Goal: Task Accomplishment & Management: Manage account settings

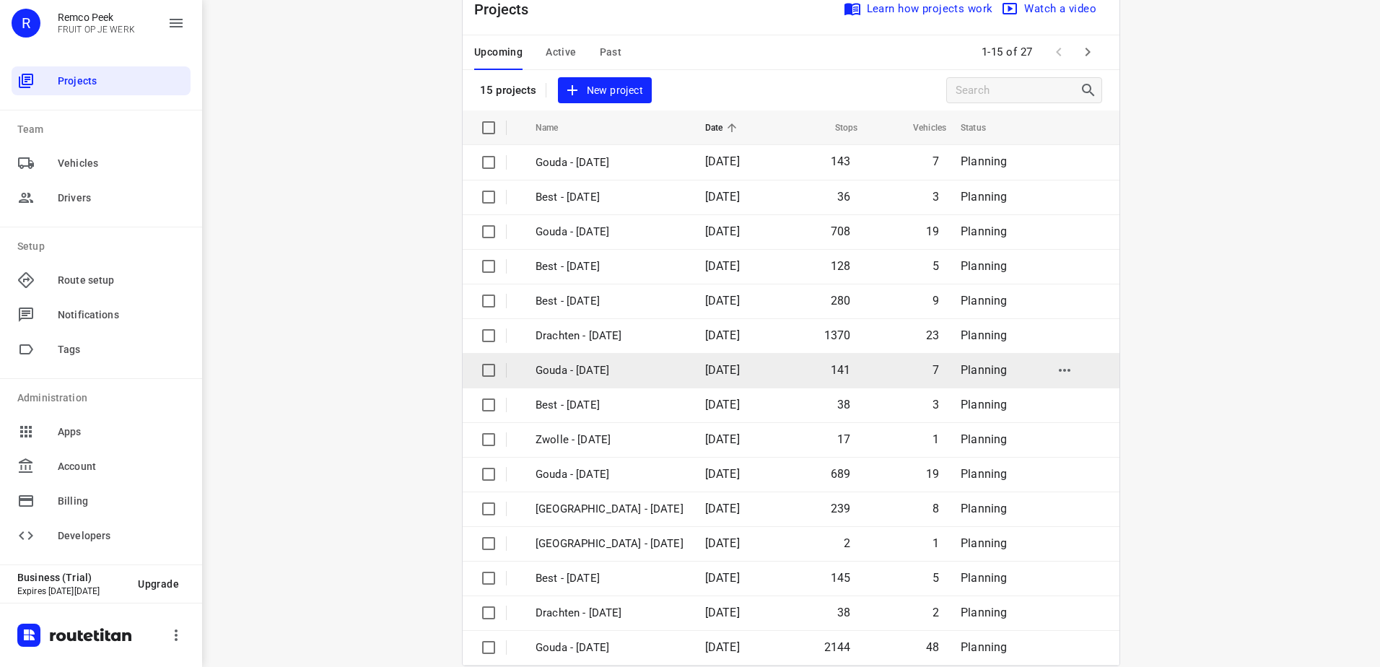
scroll to position [63, 0]
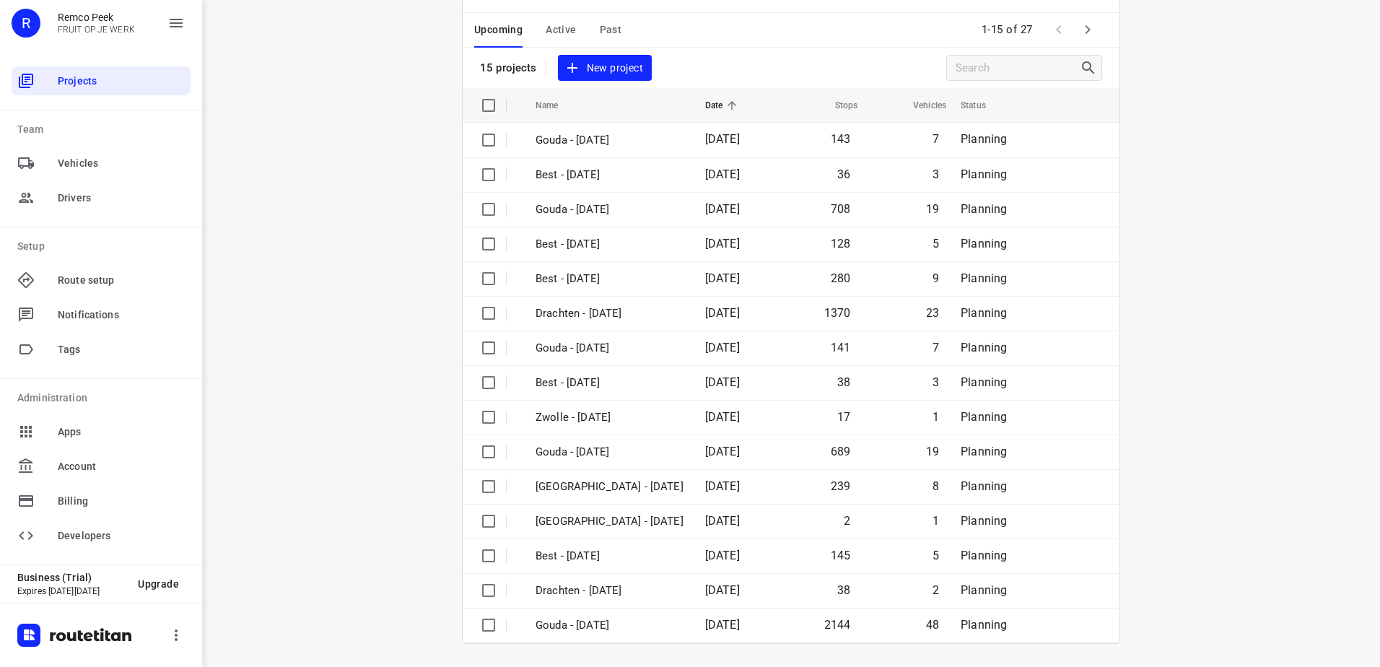
click at [317, 152] on div "i © 2025 Routetitan , © Stadia Maps , © OpenMapTiles © OpenStreetMap contributo…" at bounding box center [791, 333] width 1178 height 667
click at [561, 27] on span "Active" at bounding box center [561, 30] width 30 height 18
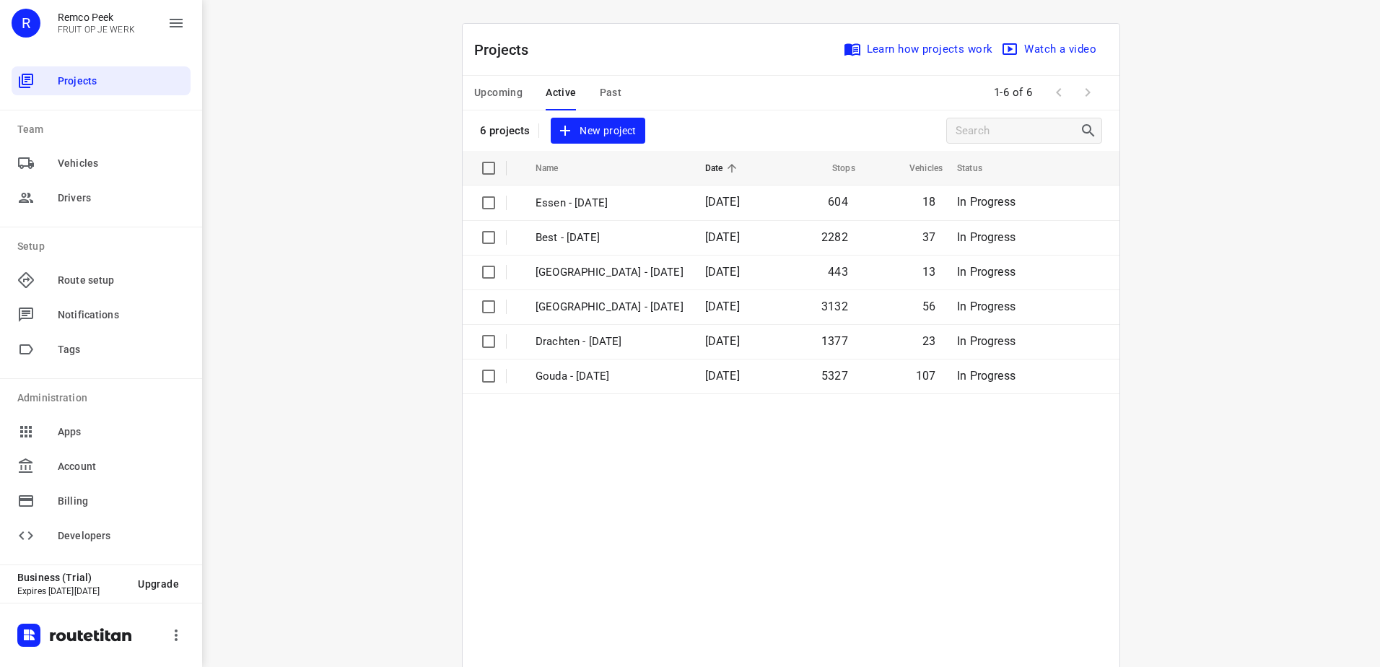
click at [490, 91] on span "Upcoming" at bounding box center [498, 93] width 48 height 18
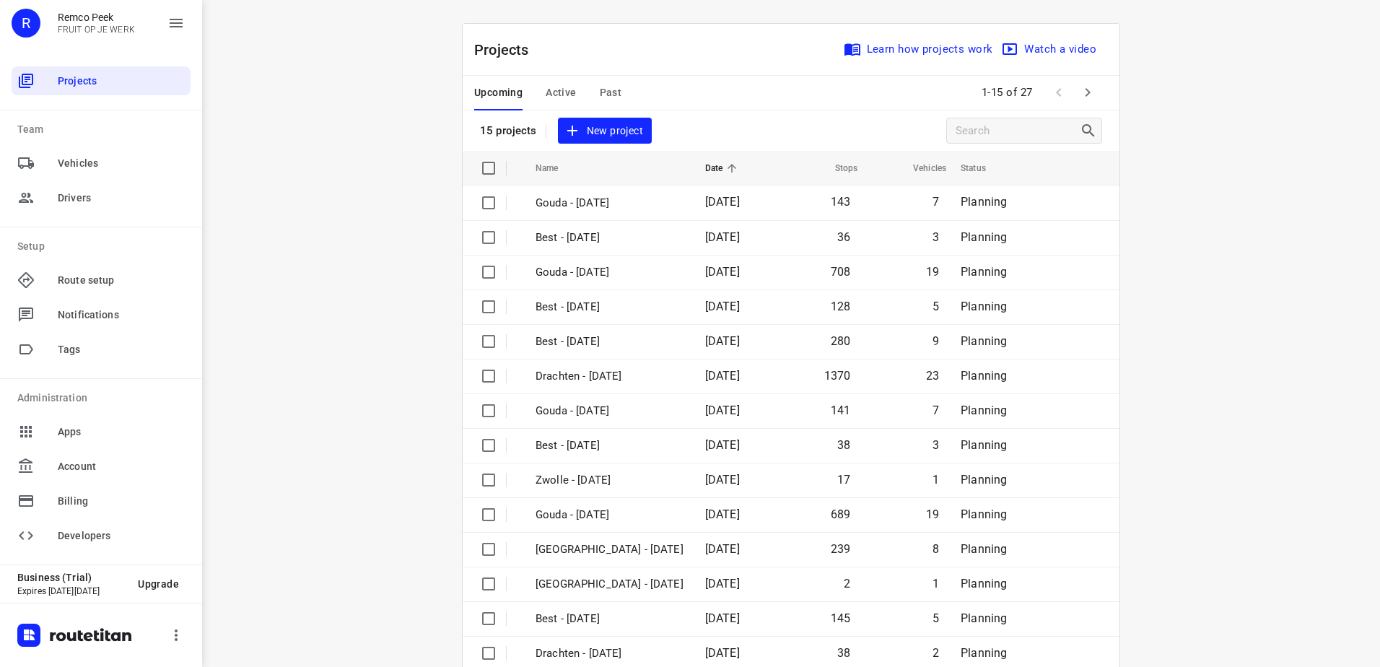
click at [1089, 91] on icon "button" at bounding box center [1087, 92] width 17 height 17
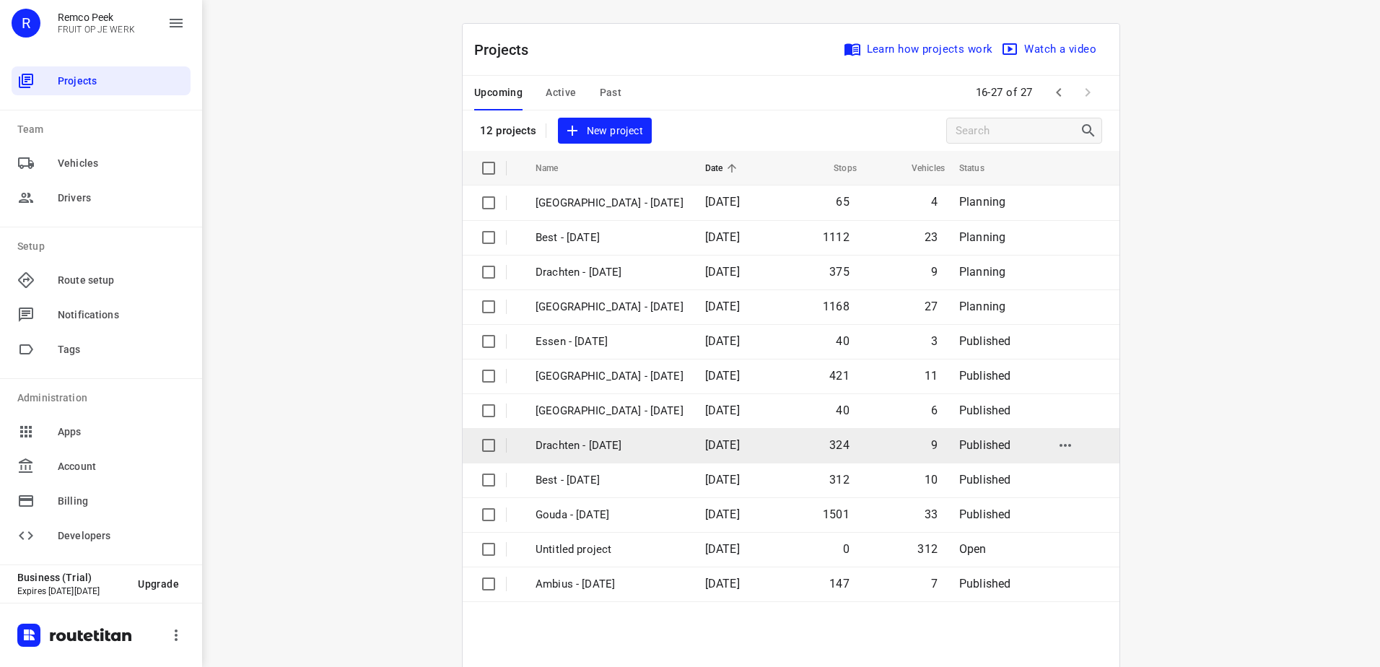
click at [693, 447] on td "[DATE]" at bounding box center [734, 445] width 83 height 35
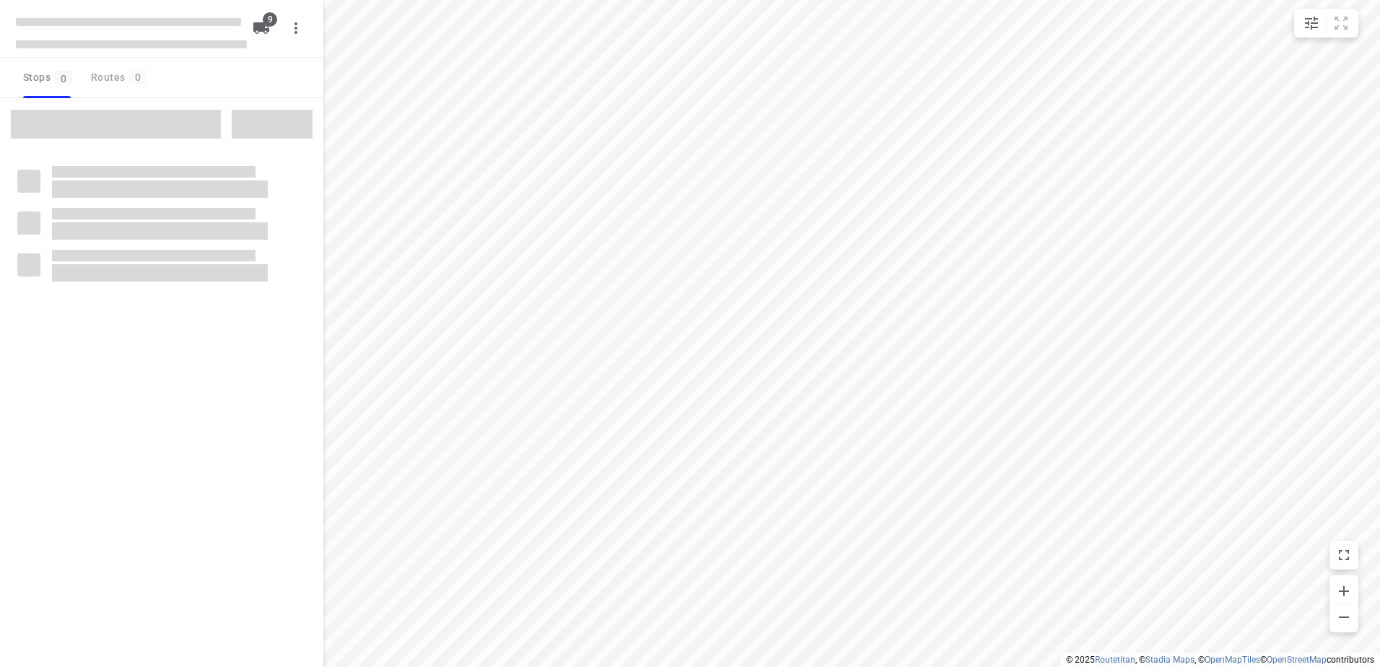
checkbox input "true"
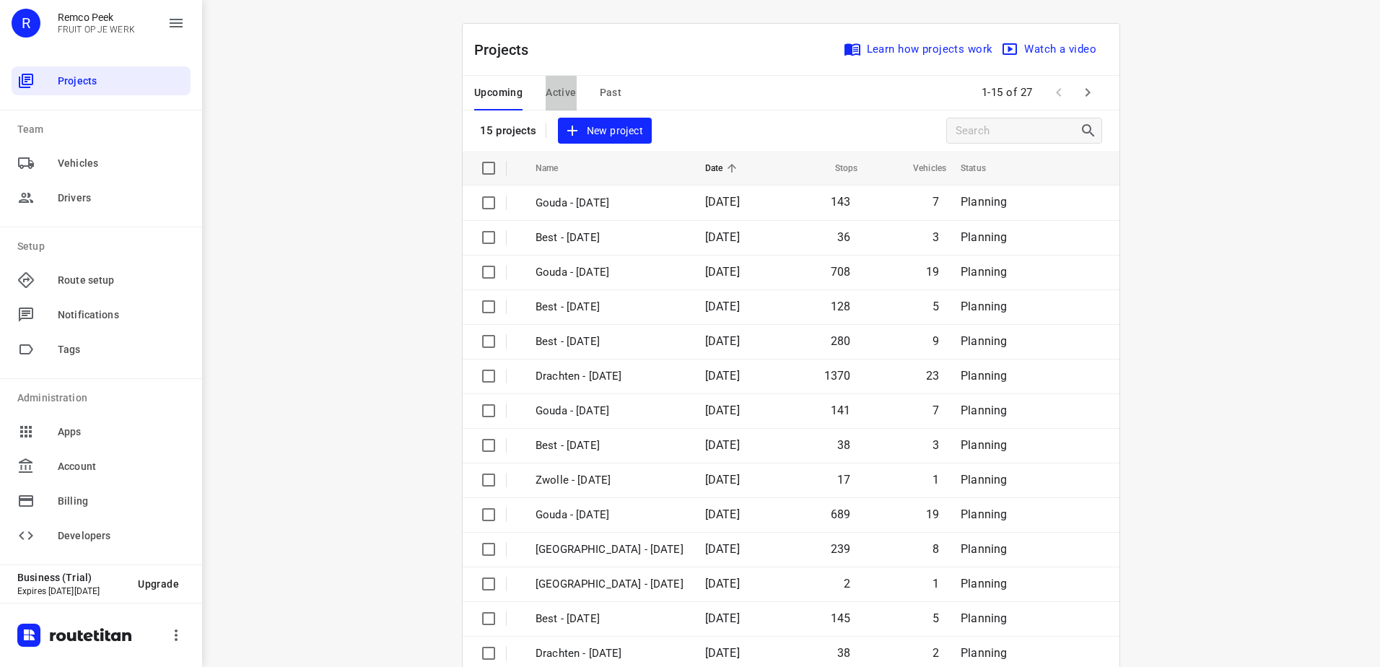
click at [569, 89] on span "Active" at bounding box center [561, 93] width 30 height 18
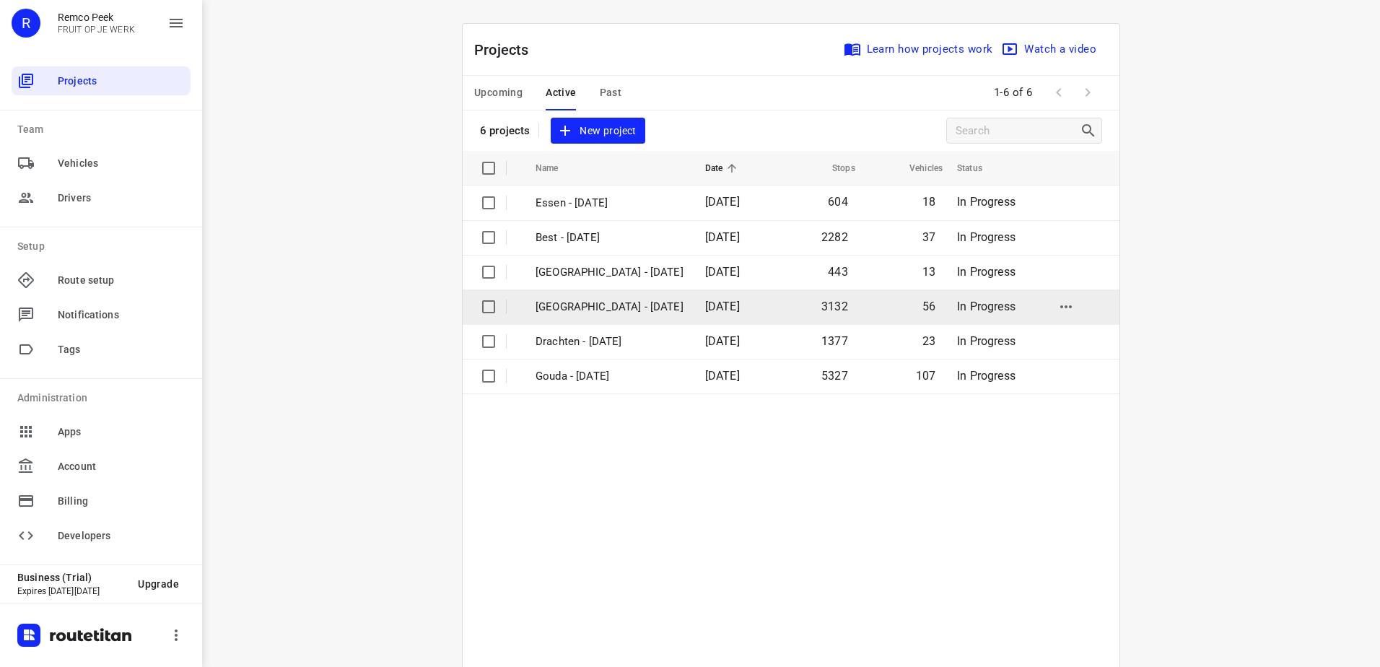
click at [623, 303] on p "Zwolle - Monday" at bounding box center [609, 307] width 148 height 17
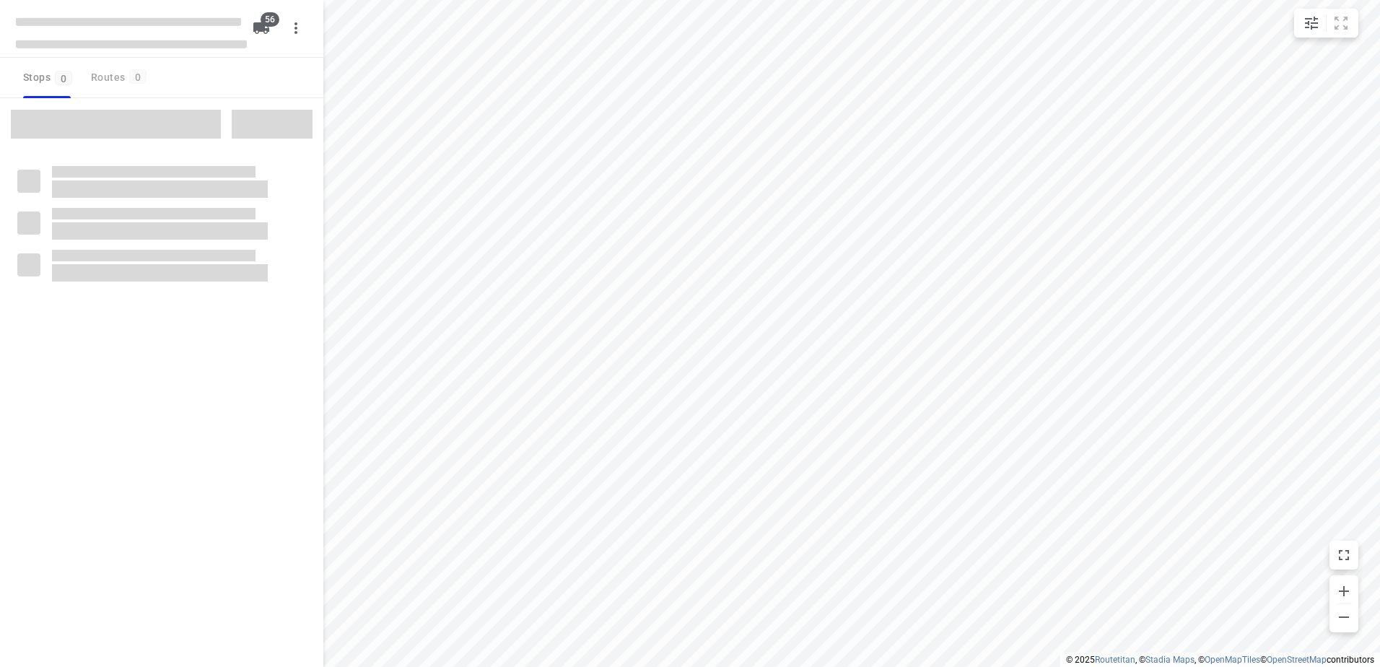
checkbox input "true"
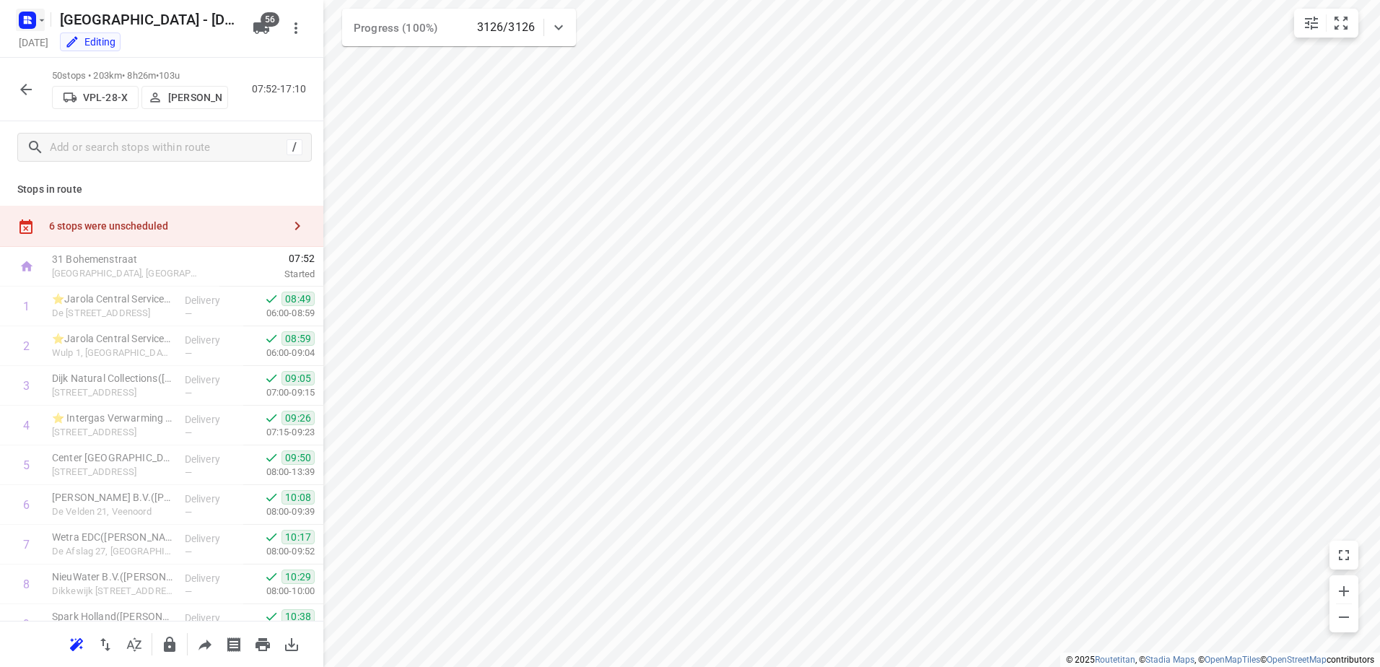
click at [17, 25] on icon "button" at bounding box center [27, 20] width 23 height 23
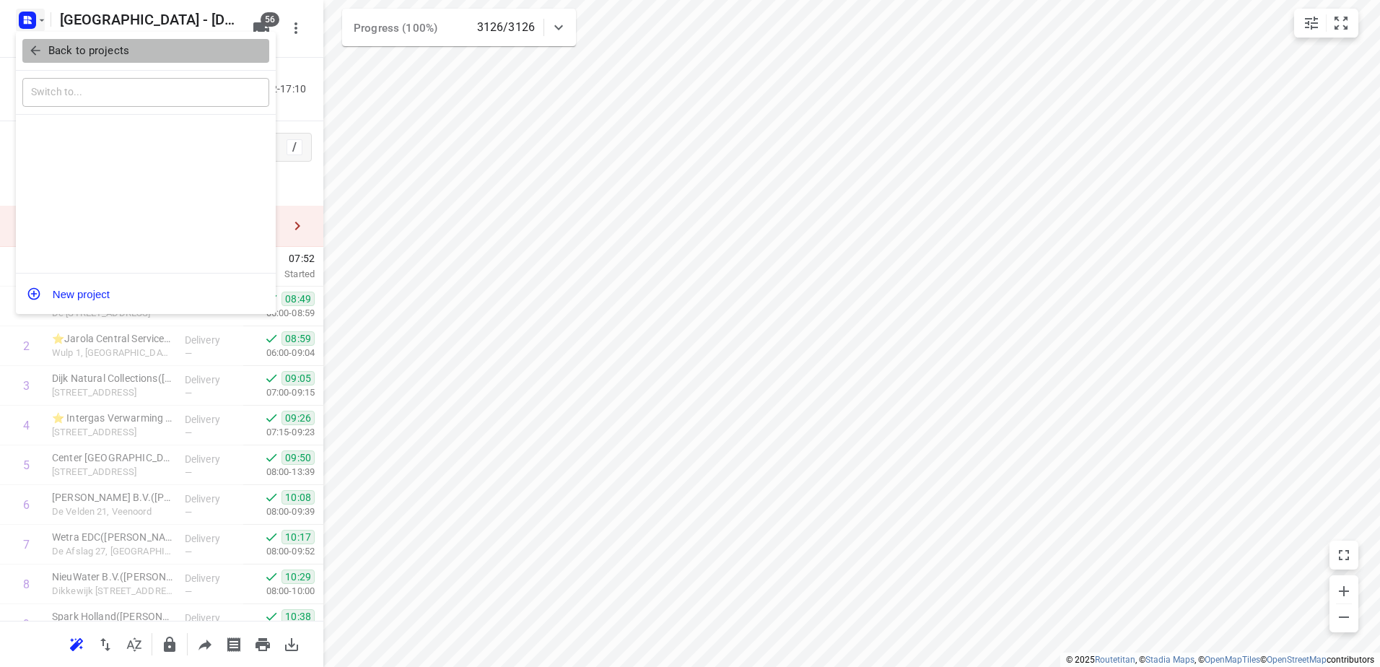
click at [48, 52] on p "Back to projects" at bounding box center [88, 51] width 81 height 17
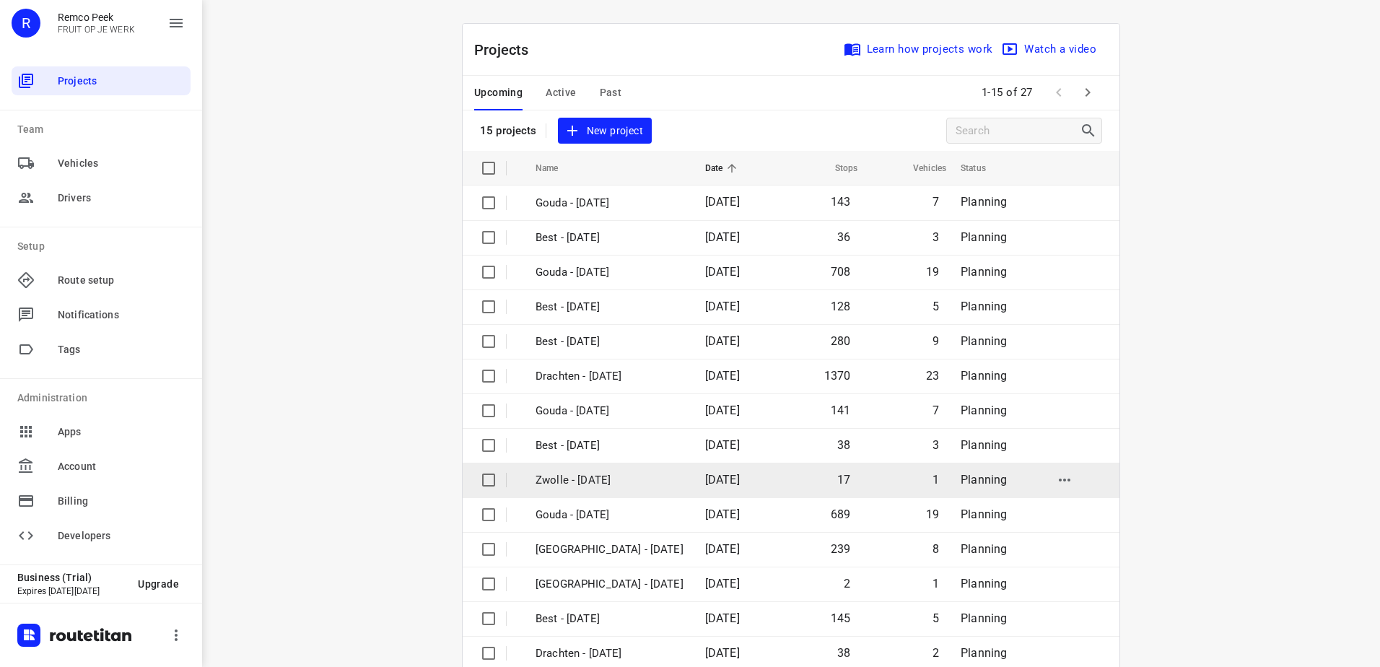
scroll to position [63, 0]
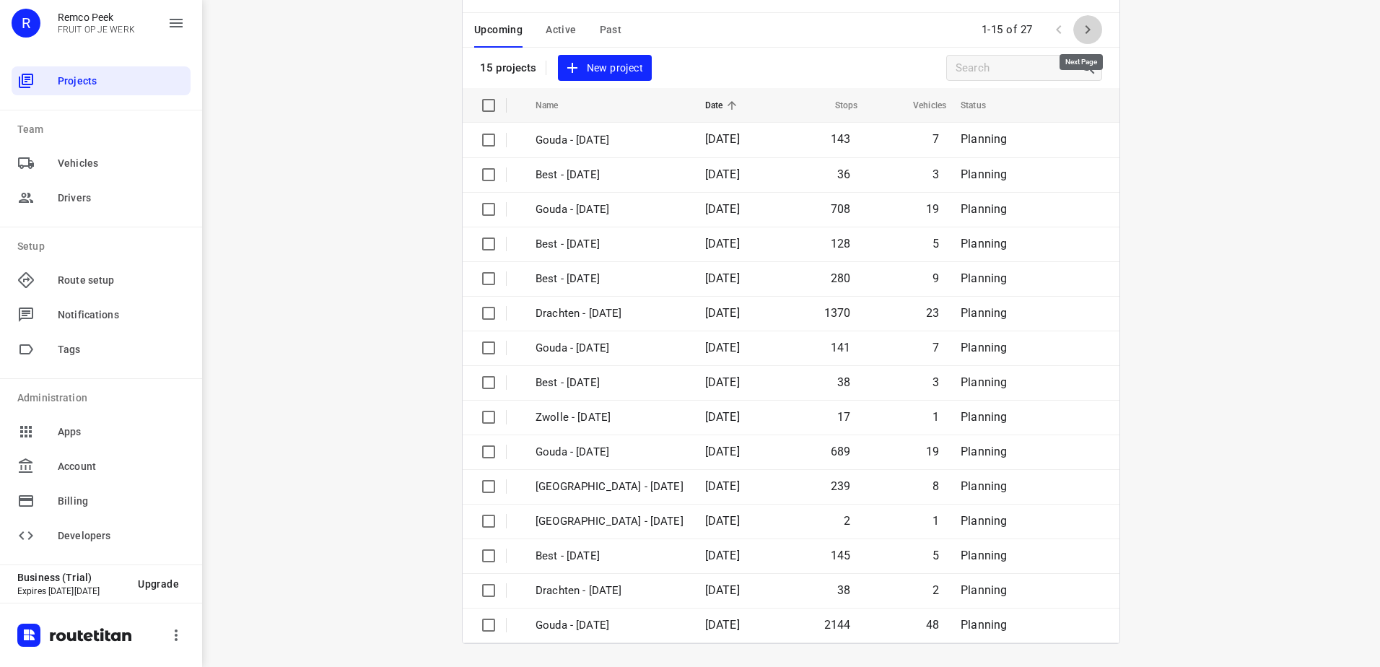
click at [1085, 30] on icon "button" at bounding box center [1087, 29] width 17 height 17
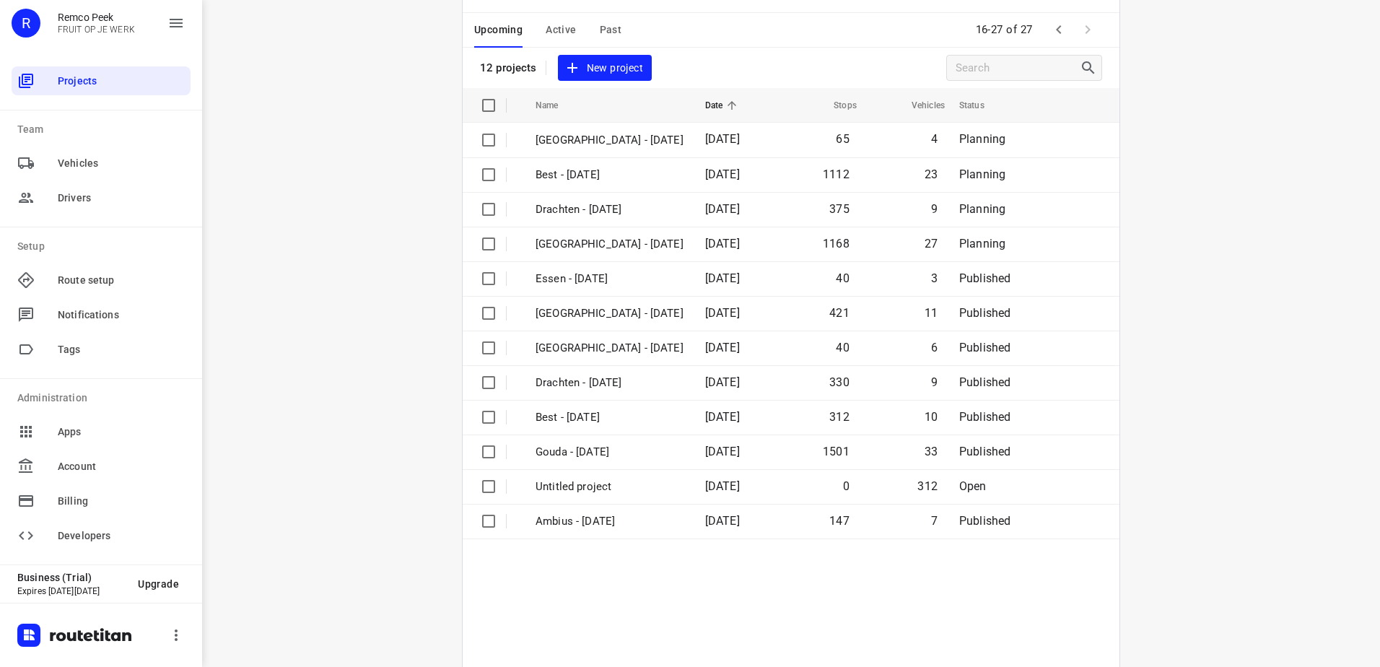
scroll to position [0, 0]
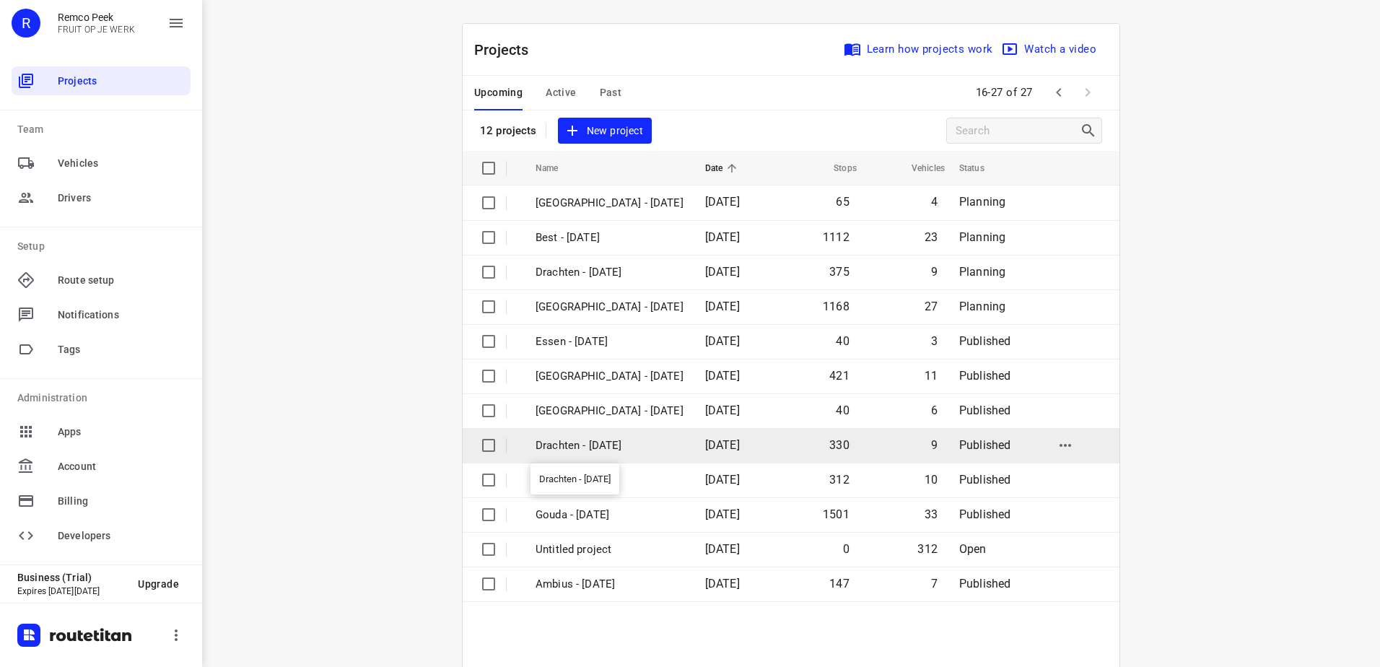
click at [610, 439] on p "Drachten - [DATE]" at bounding box center [609, 445] width 148 height 17
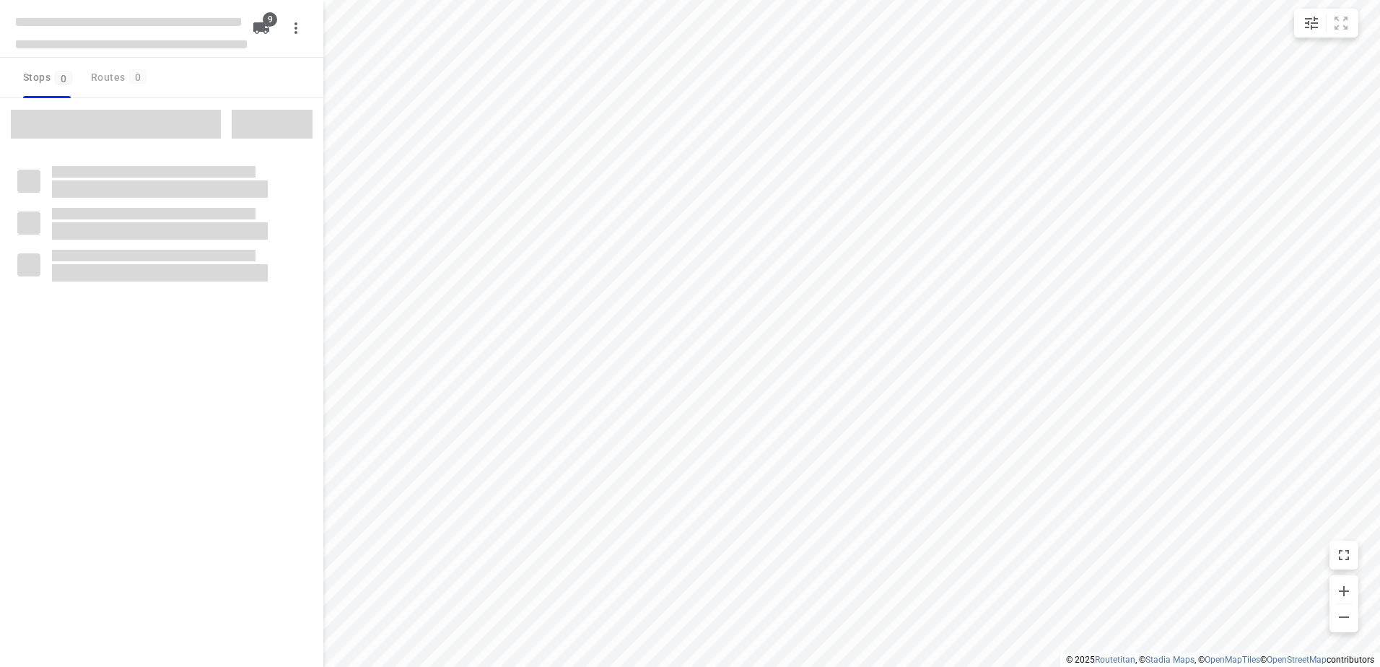
checkbox input "true"
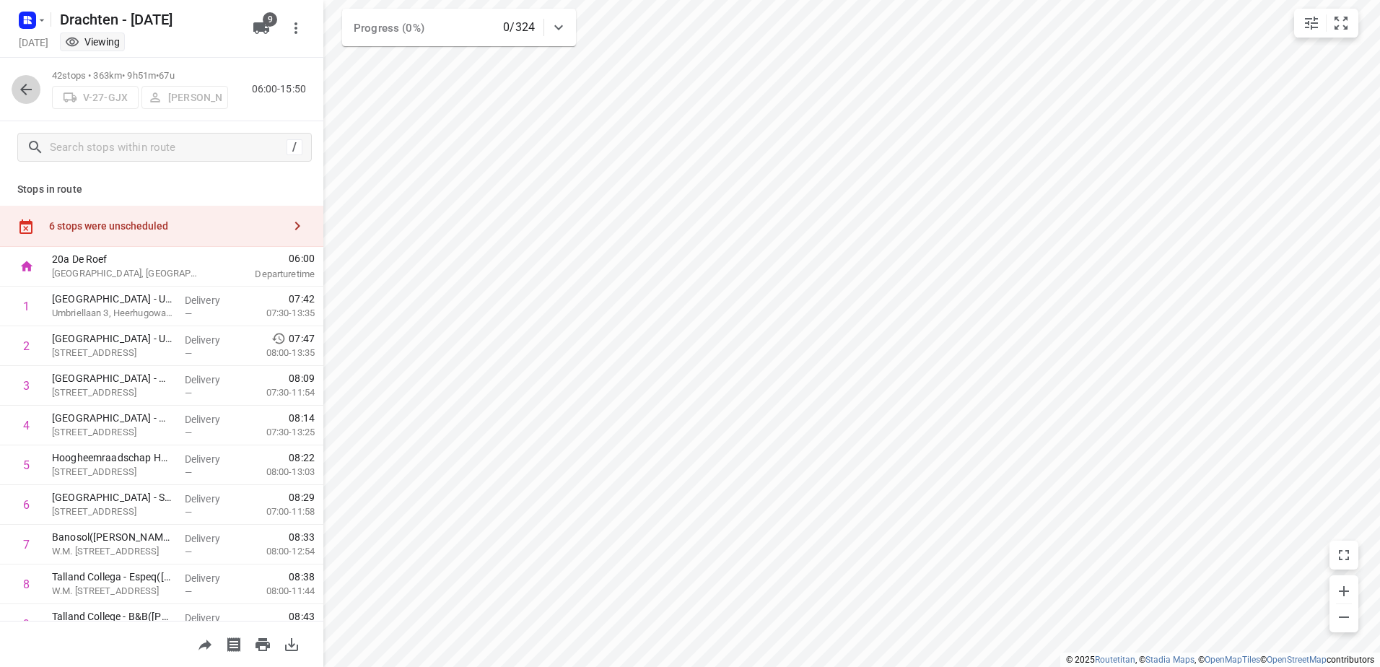
click at [15, 79] on button "button" at bounding box center [26, 89] width 29 height 29
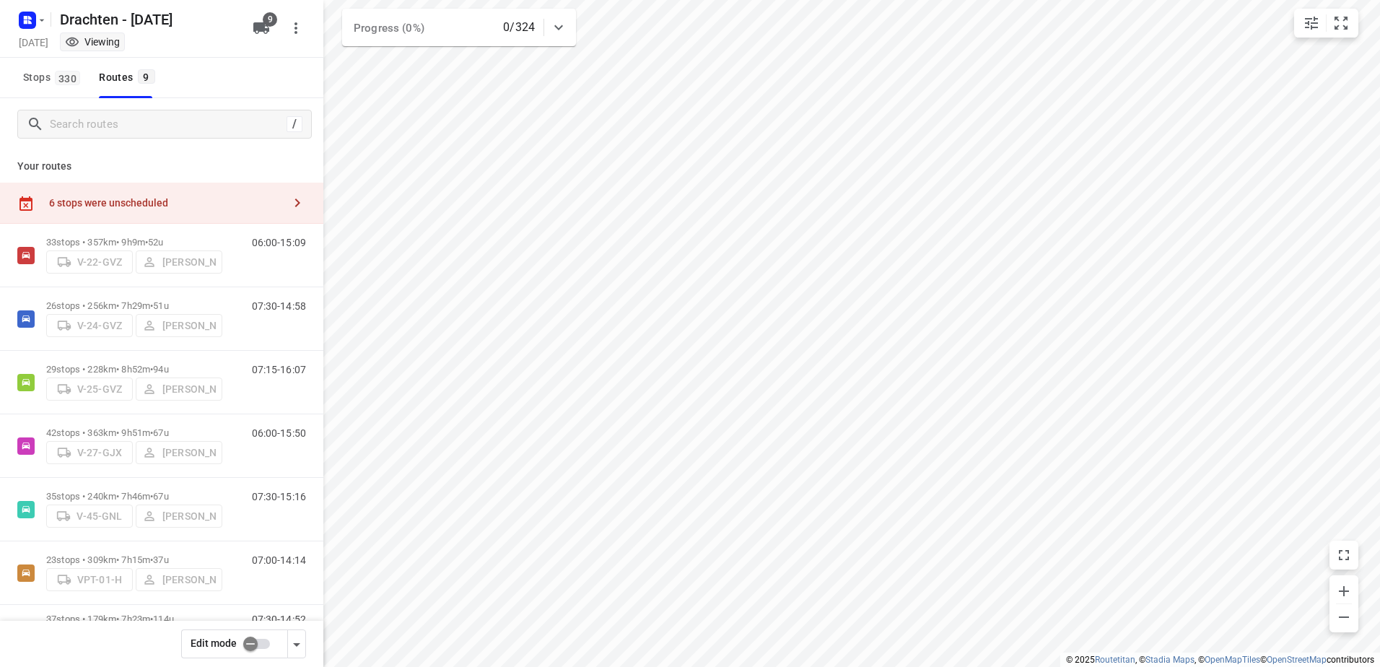
click at [253, 631] on input "checkbox" at bounding box center [250, 643] width 82 height 27
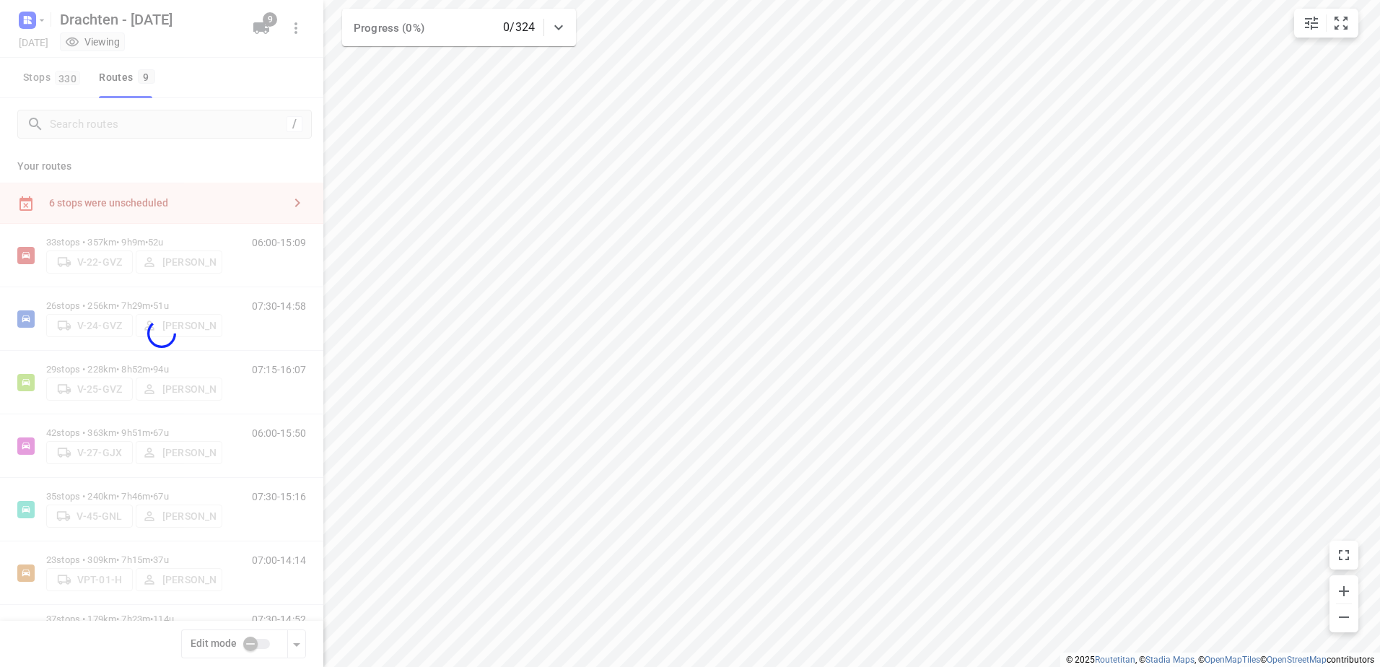
checkbox input "true"
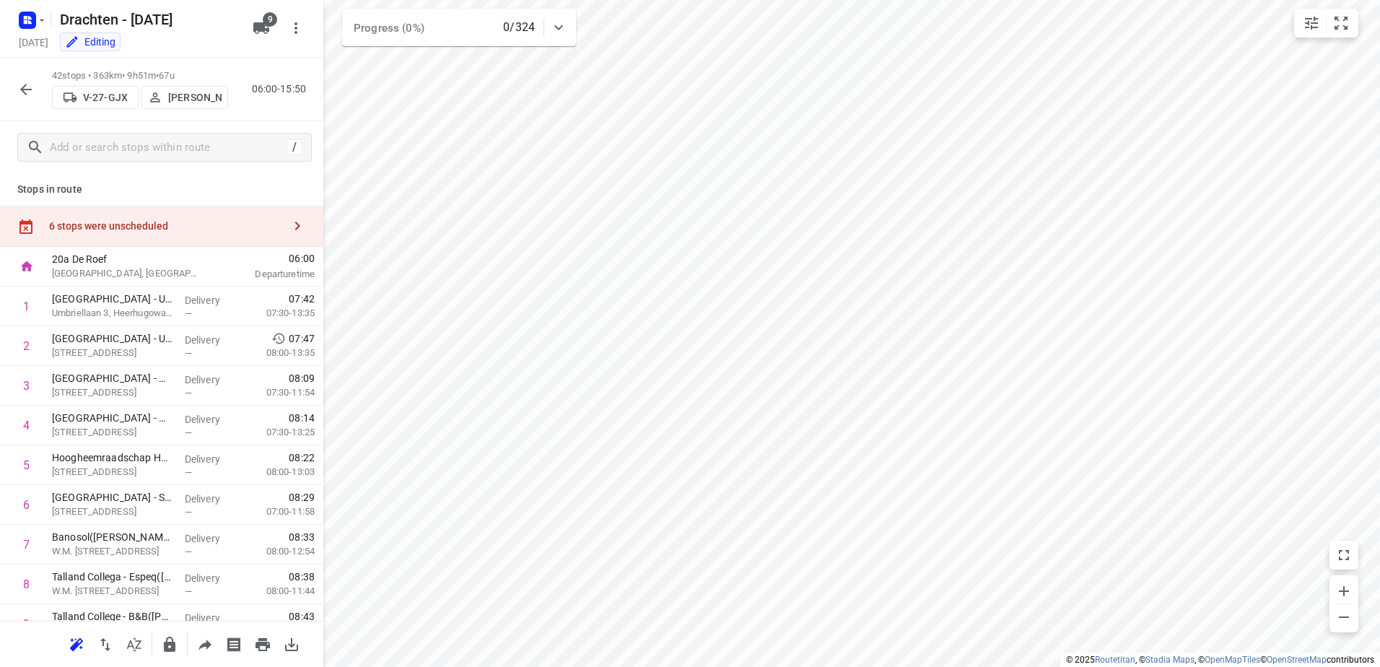
drag, startPoint x: 201, startPoint y: 207, endPoint x: 211, endPoint y: 212, distance: 11.3
click at [201, 209] on div "6 stops were unscheduled" at bounding box center [161, 226] width 323 height 41
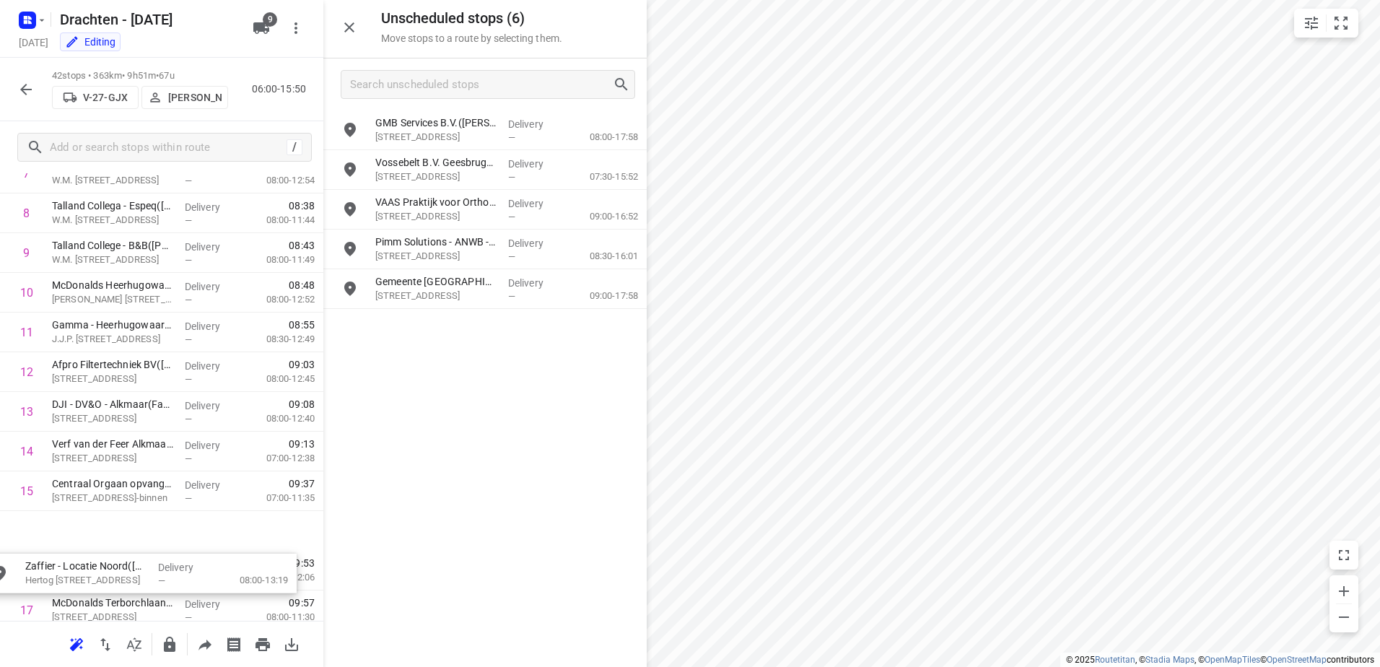
scroll to position [373, 0]
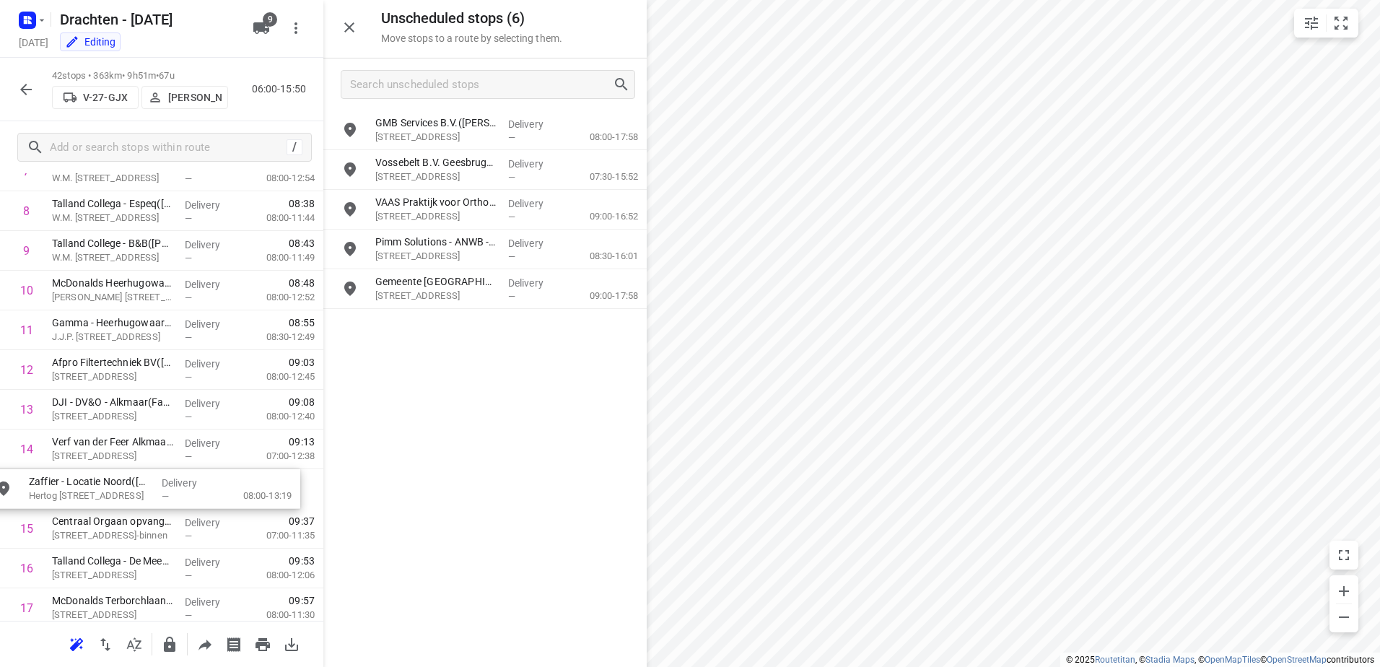
drag, startPoint x: 544, startPoint y: 161, endPoint x: 195, endPoint y: 483, distance: 475.4
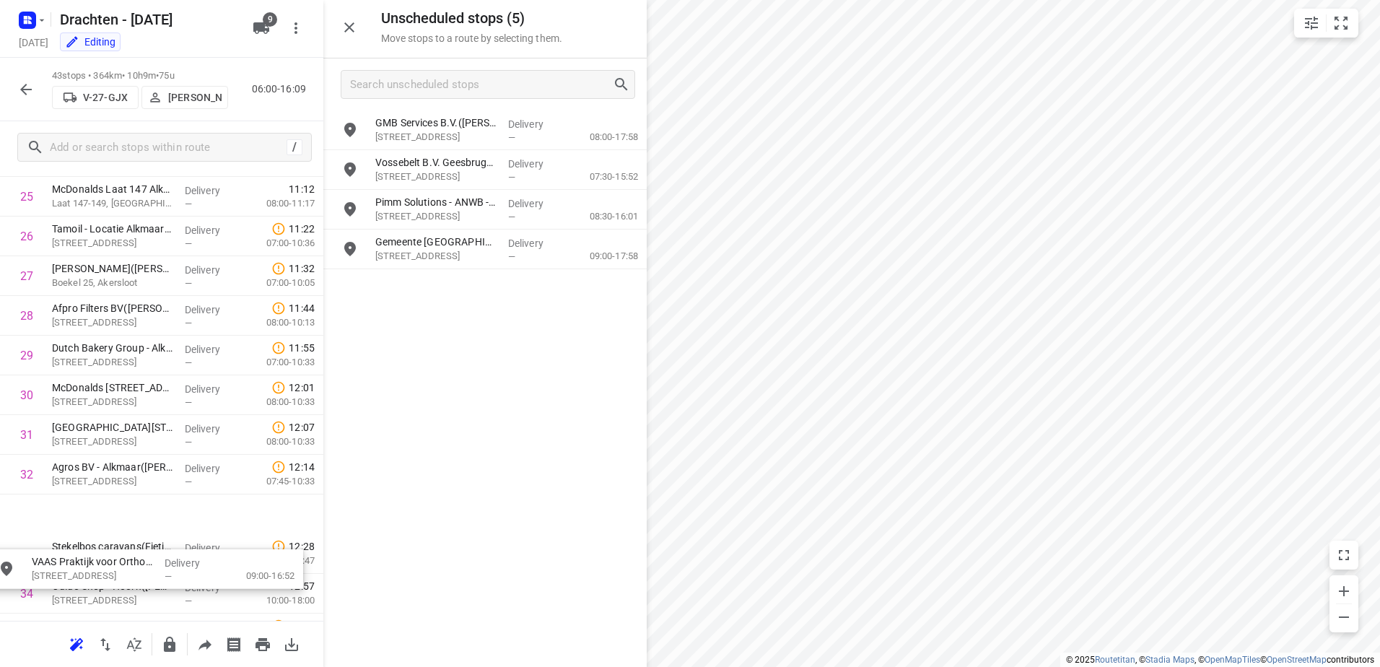
scroll to position [1064, 0]
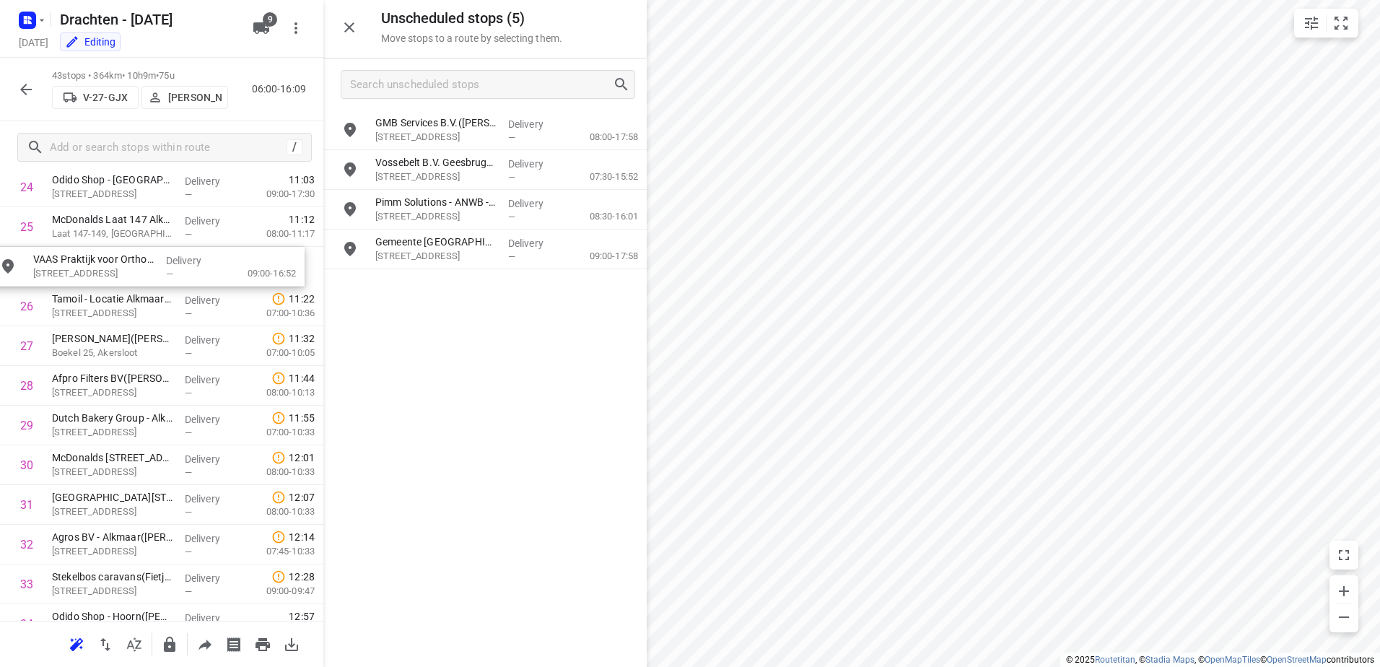
drag, startPoint x: 566, startPoint y: 210, endPoint x: 216, endPoint y: 271, distance: 354.6
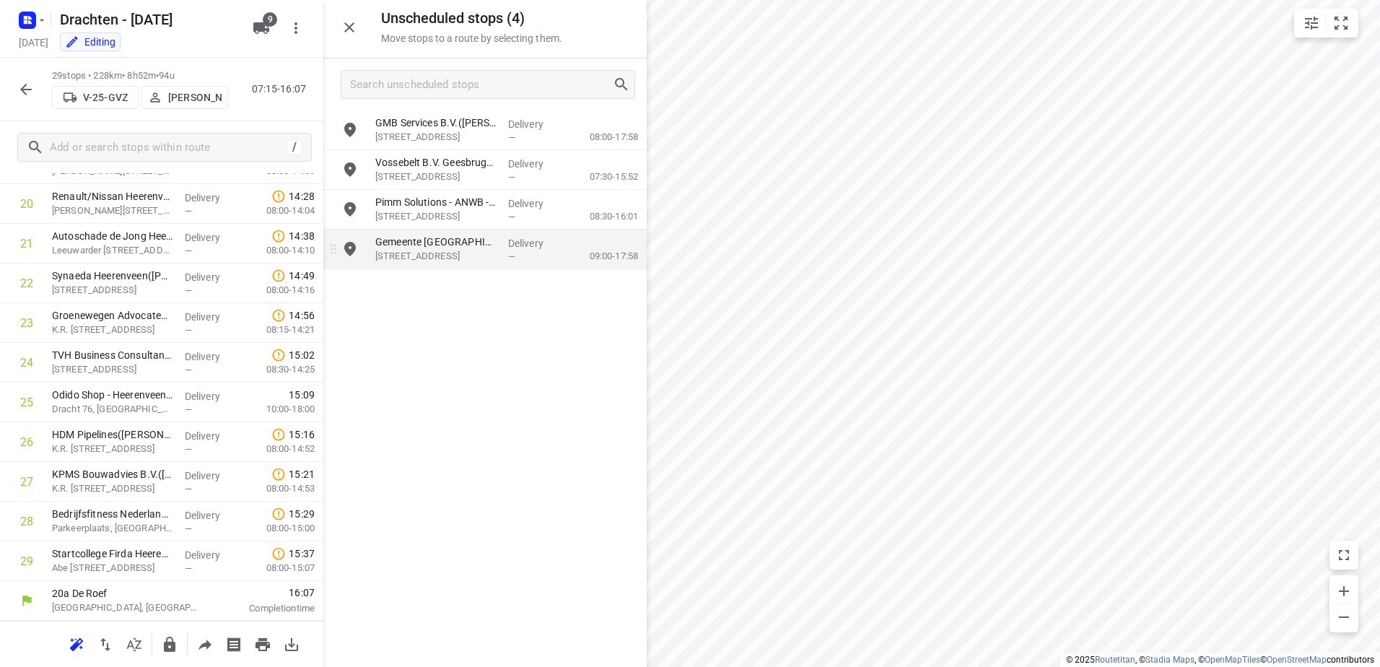
scroll to position [857, 0]
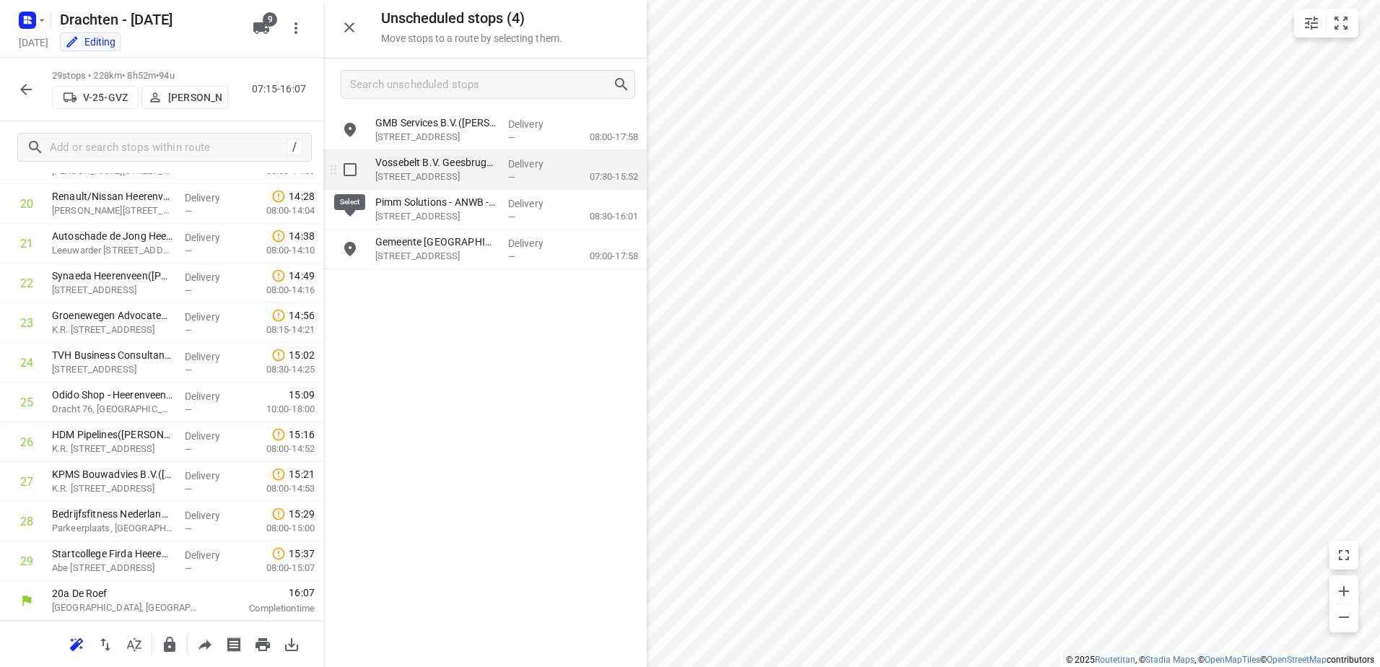
click at [343, 161] on input "grid" at bounding box center [350, 169] width 29 height 29
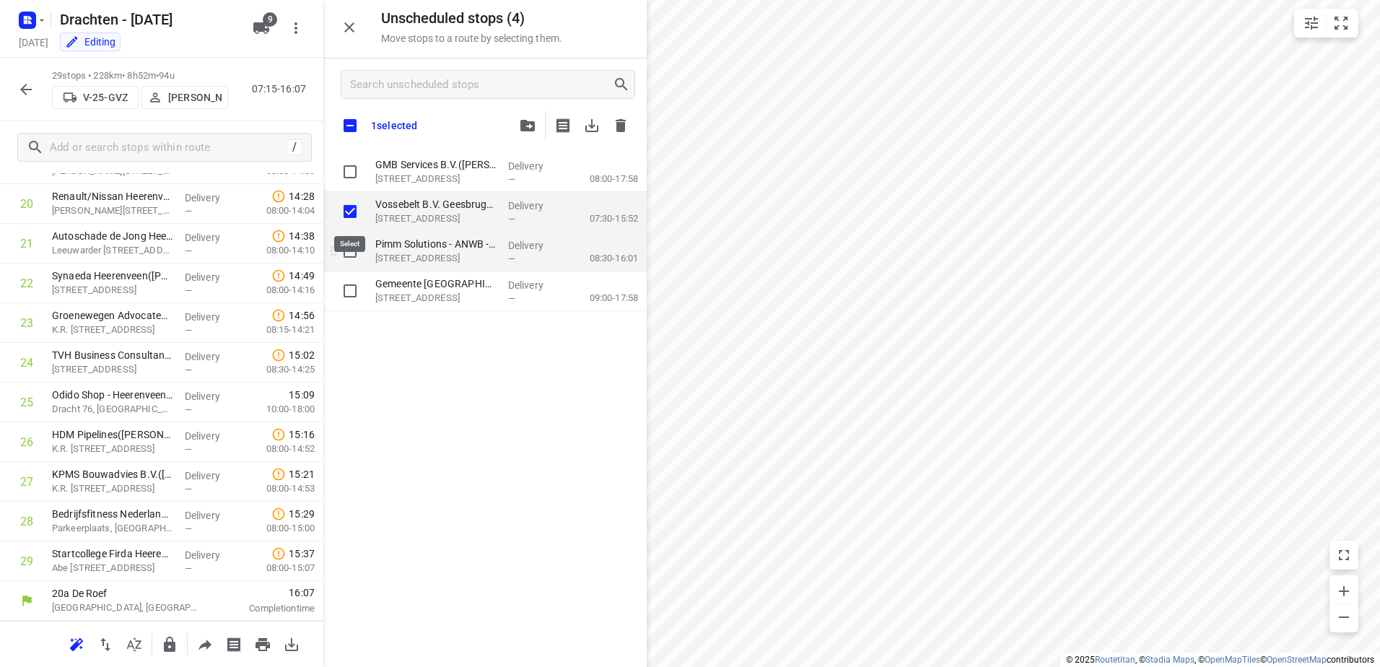
checkbox input "true"
click at [346, 252] on input "grid" at bounding box center [350, 251] width 29 height 29
checkbox input "true"
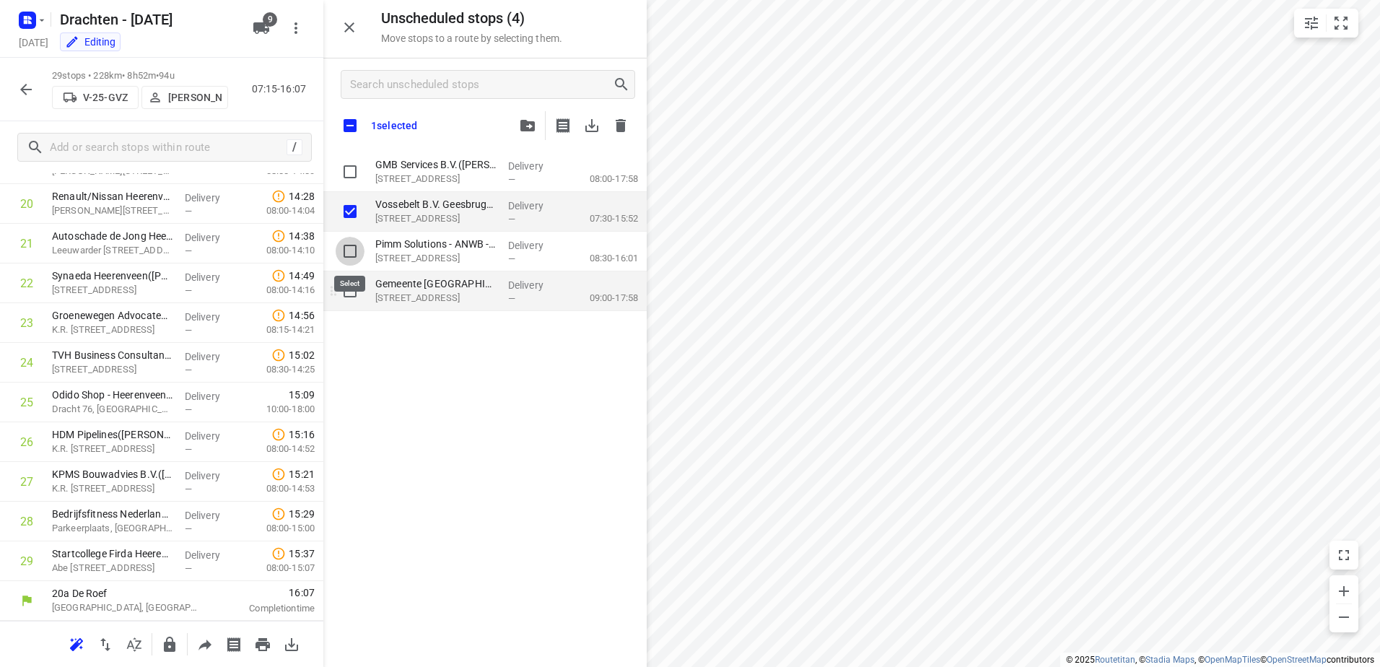
checkbox input "true"
click at [349, 299] on input "grid" at bounding box center [350, 290] width 29 height 29
checkbox input "true"
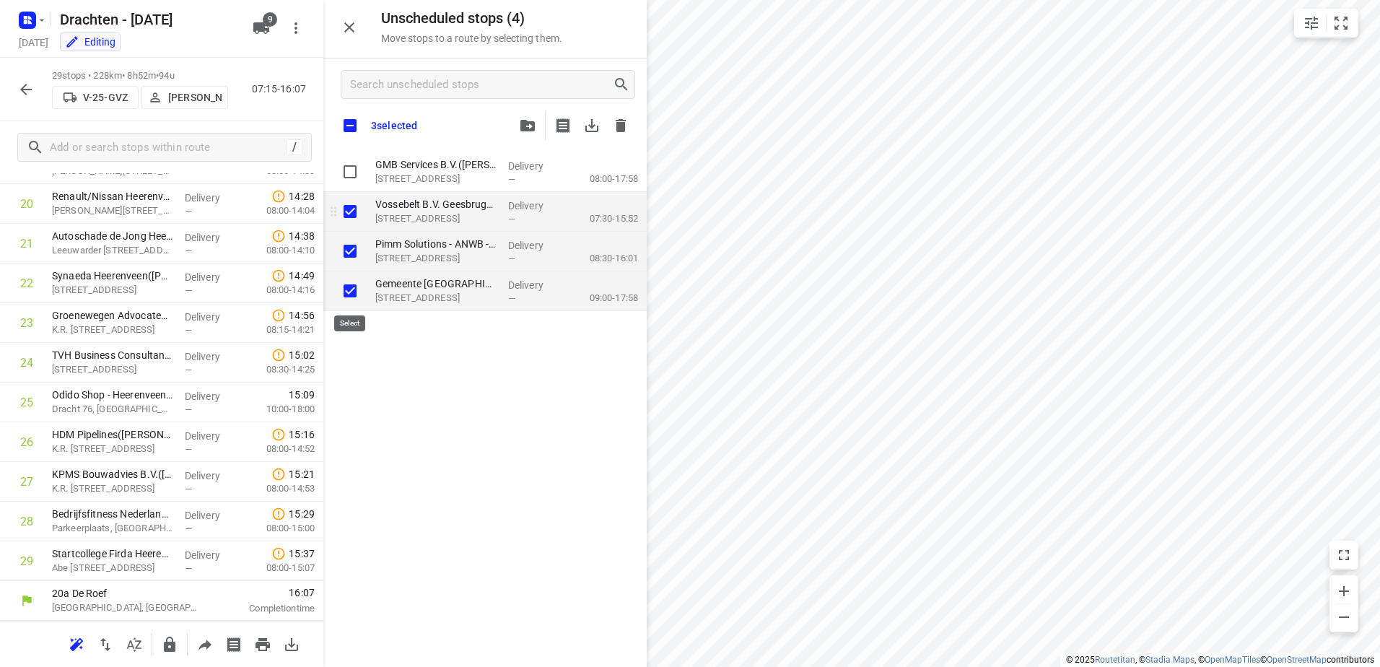
checkbox input "true"
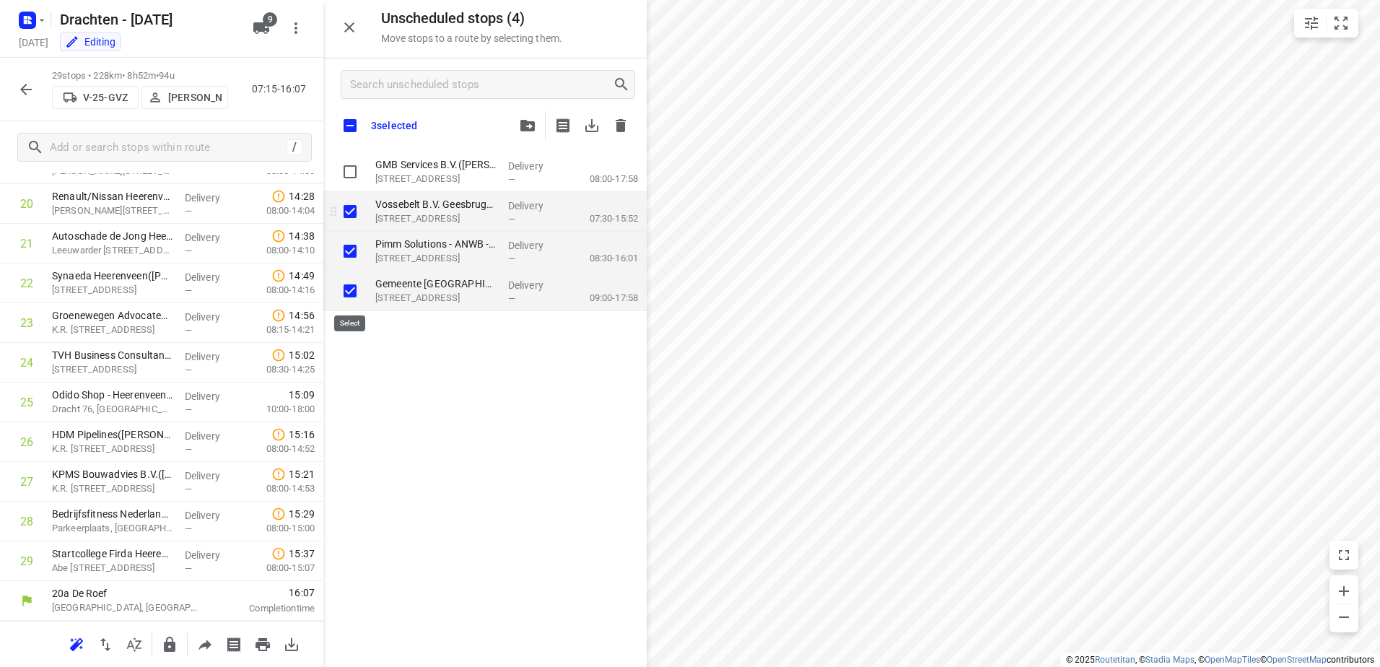
checkbox input "true"
click at [346, 167] on input "grid" at bounding box center [350, 171] width 29 height 29
checkbox input "true"
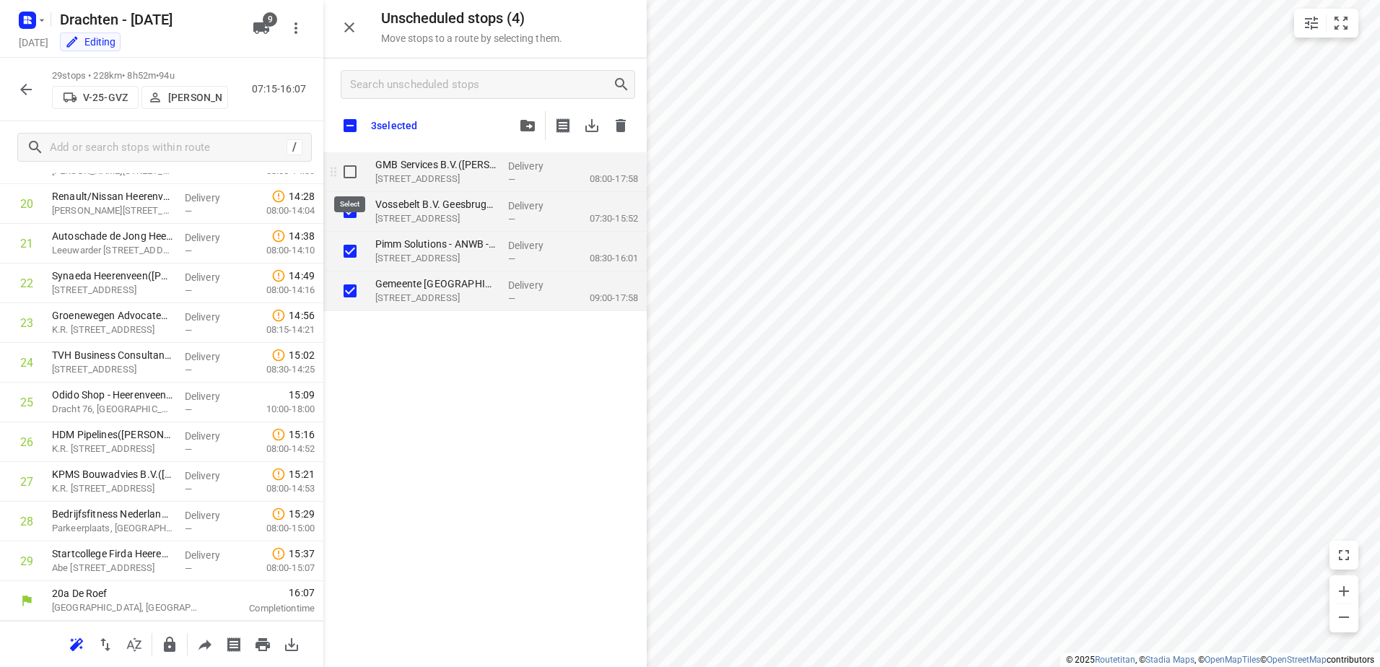
checkbox input "true"
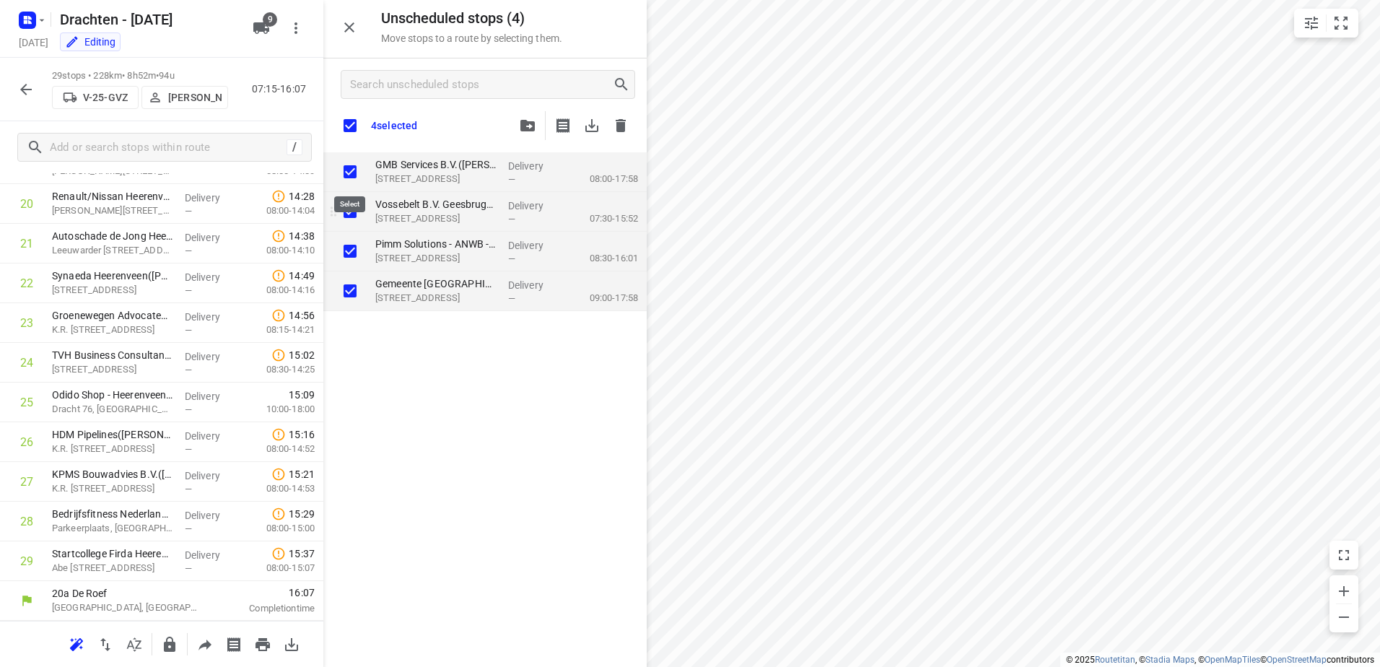
checkbox input "true"
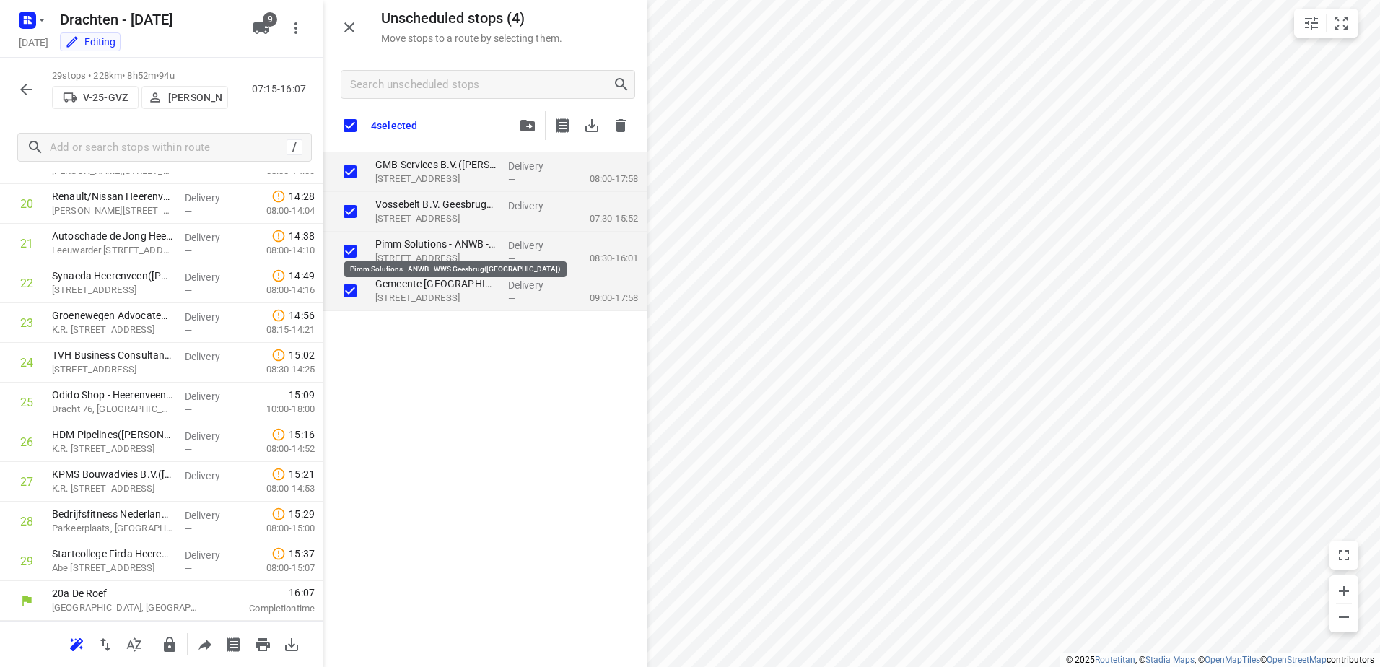
checkbox input "true"
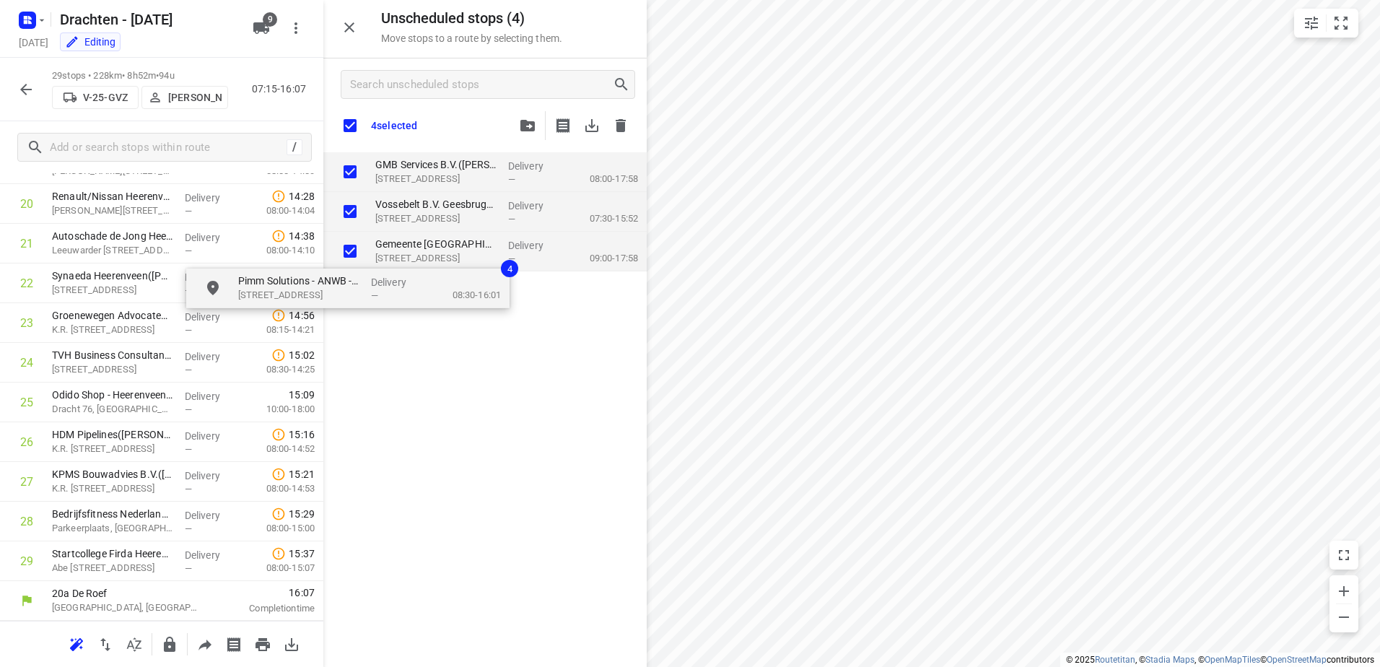
checkbox input "true"
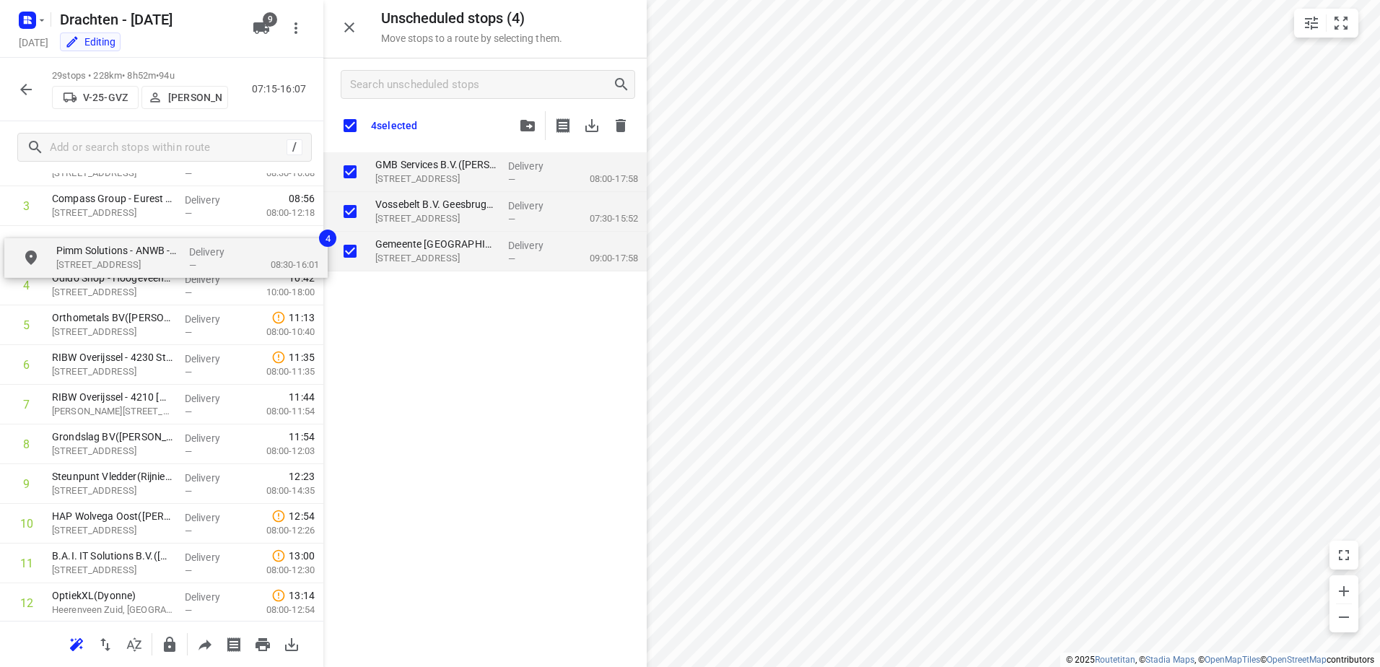
scroll to position [175, 0]
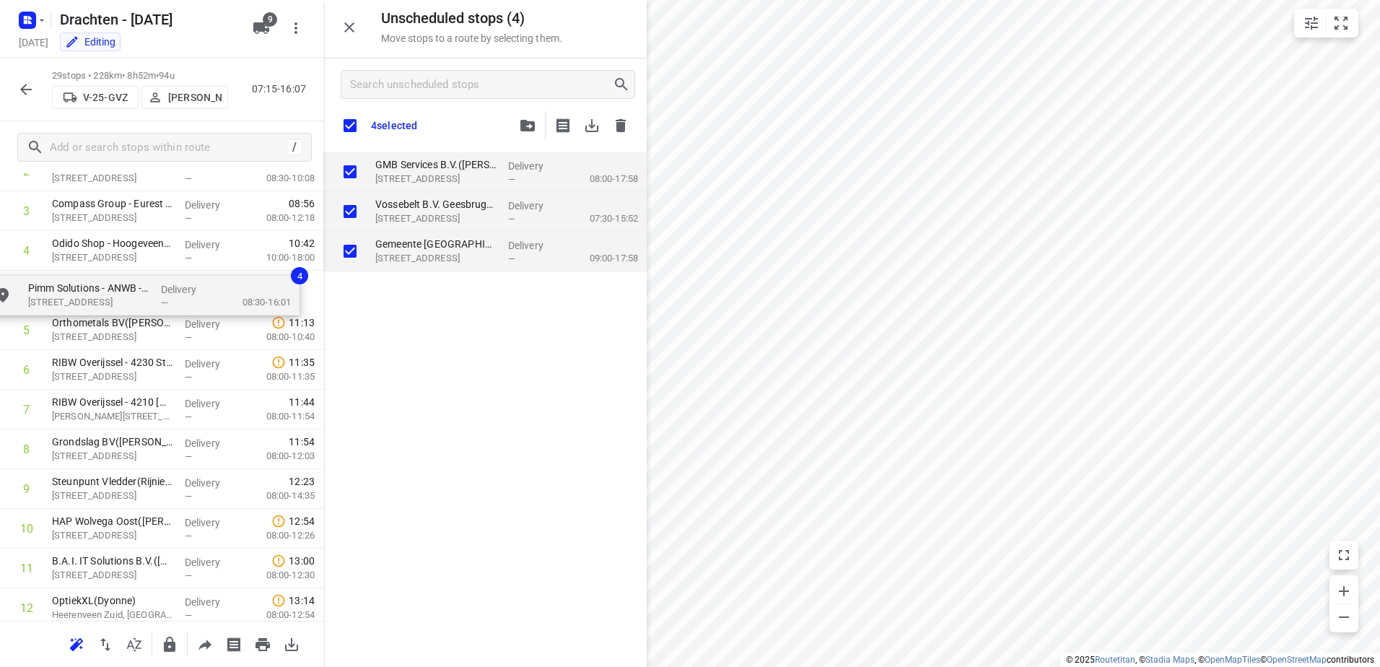
drag, startPoint x: 411, startPoint y: 276, endPoint x: 90, endPoint y: 307, distance: 322.7
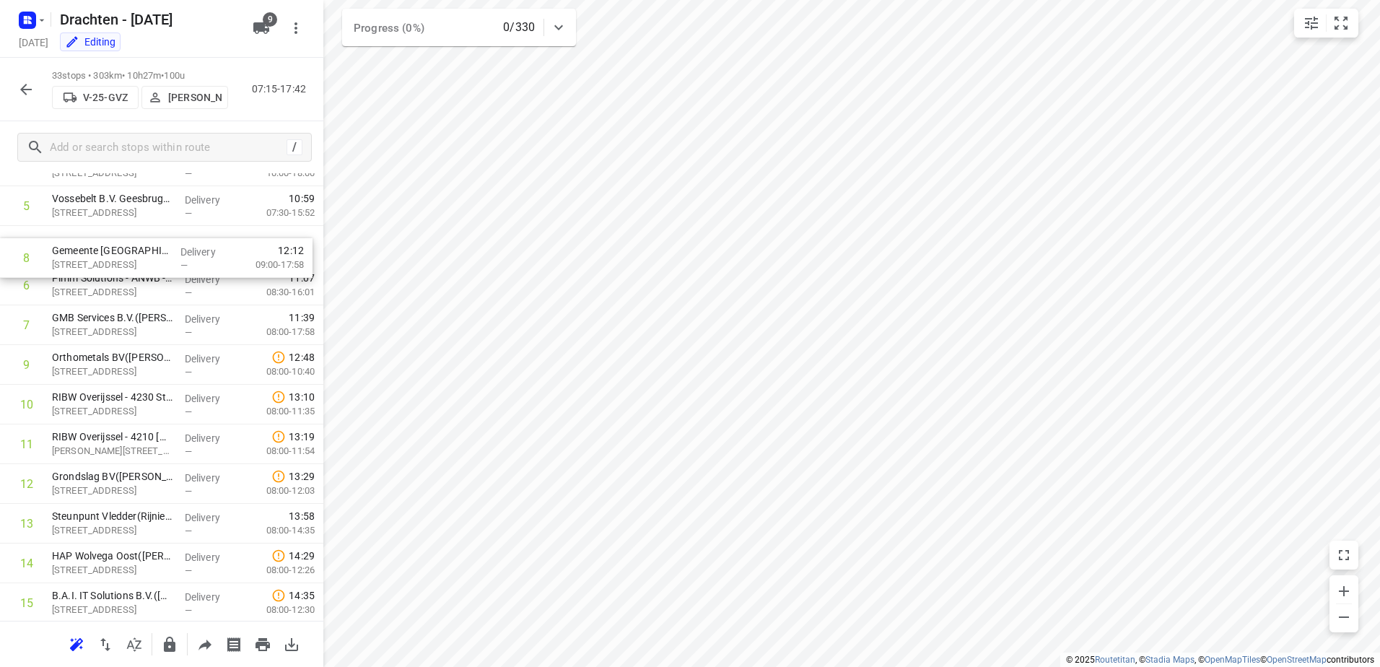
scroll to position [197, 0]
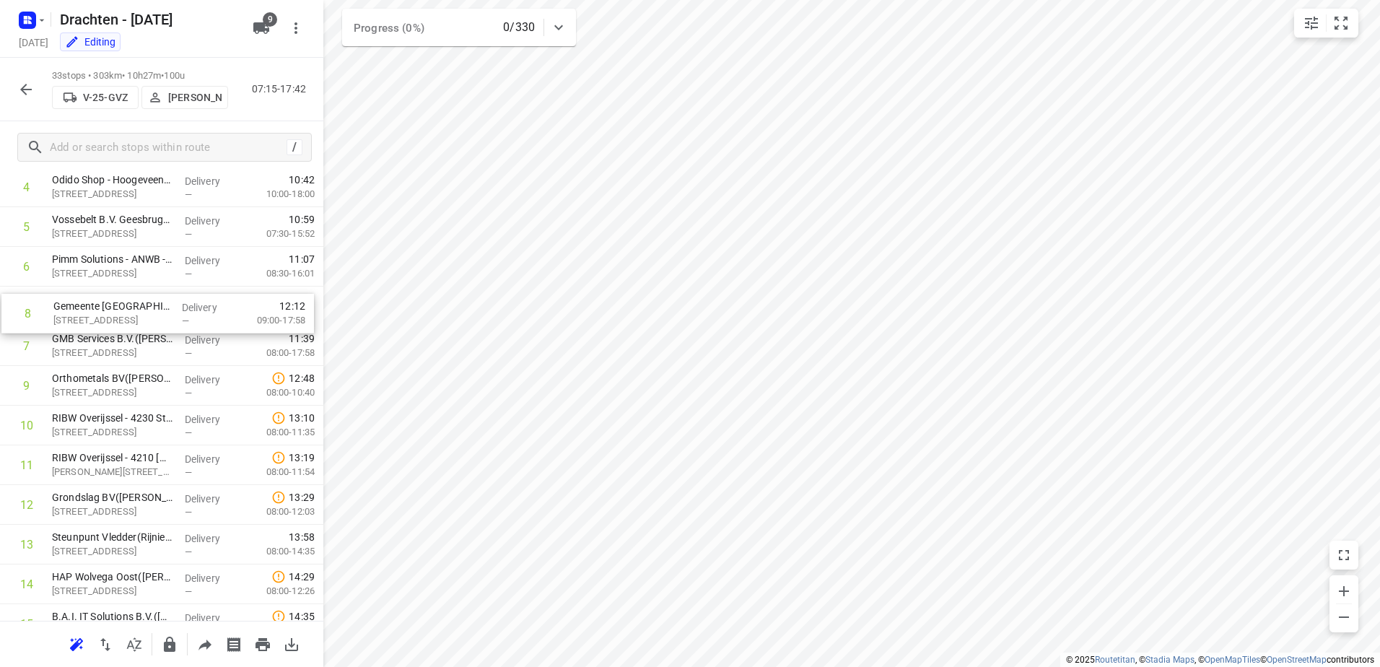
drag, startPoint x: 209, startPoint y: 297, endPoint x: 209, endPoint y: 306, distance: 9.4
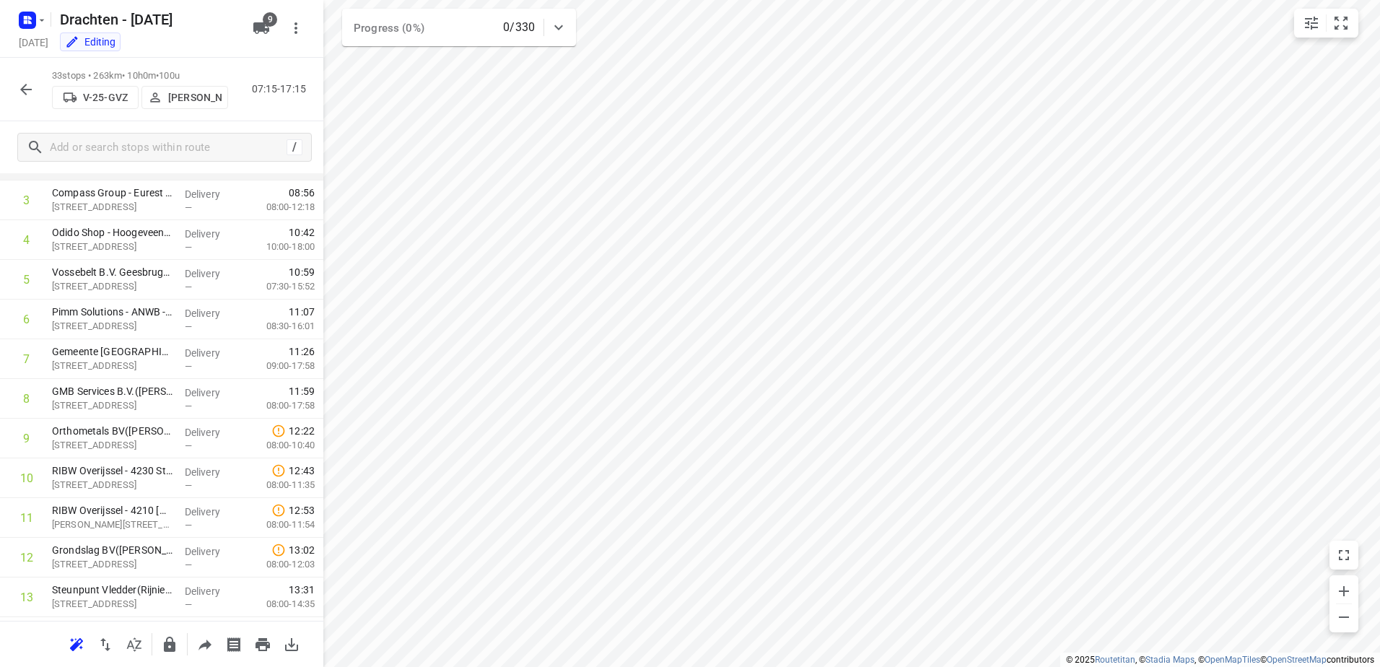
scroll to position [0, 0]
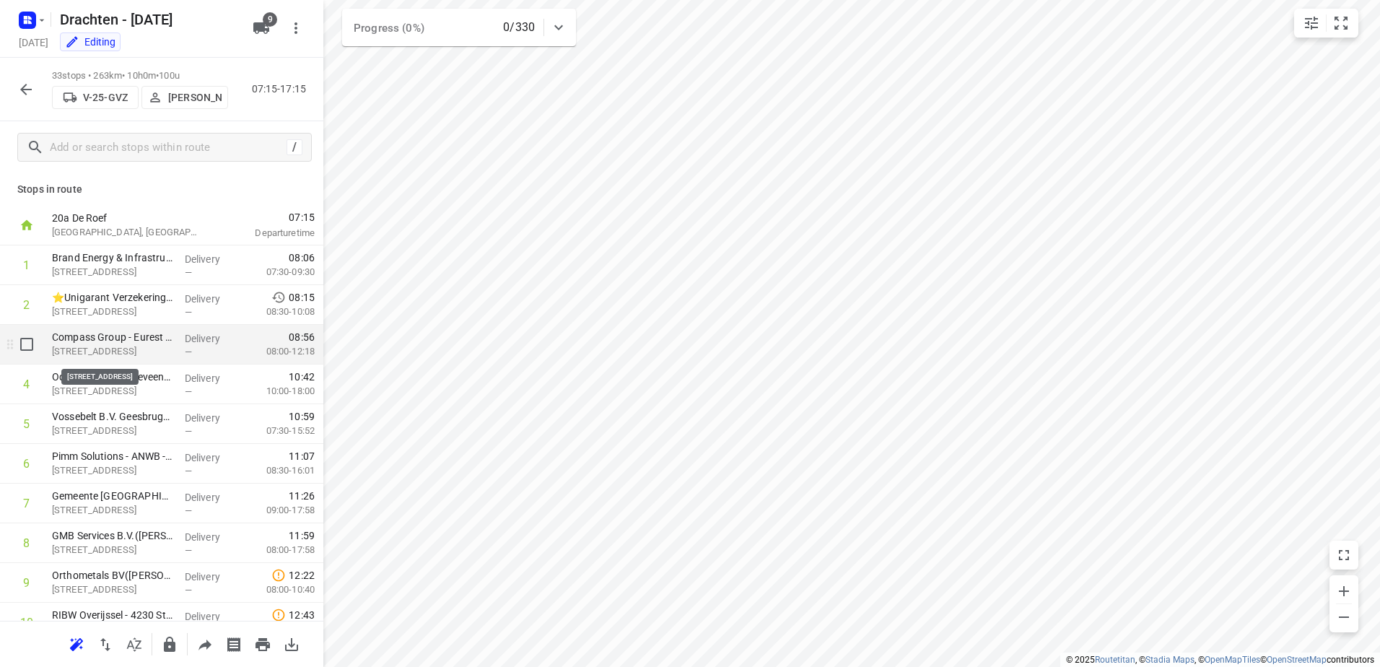
click at [156, 344] on p "Edisonstraat 1, Hoogeveen" at bounding box center [112, 351] width 121 height 14
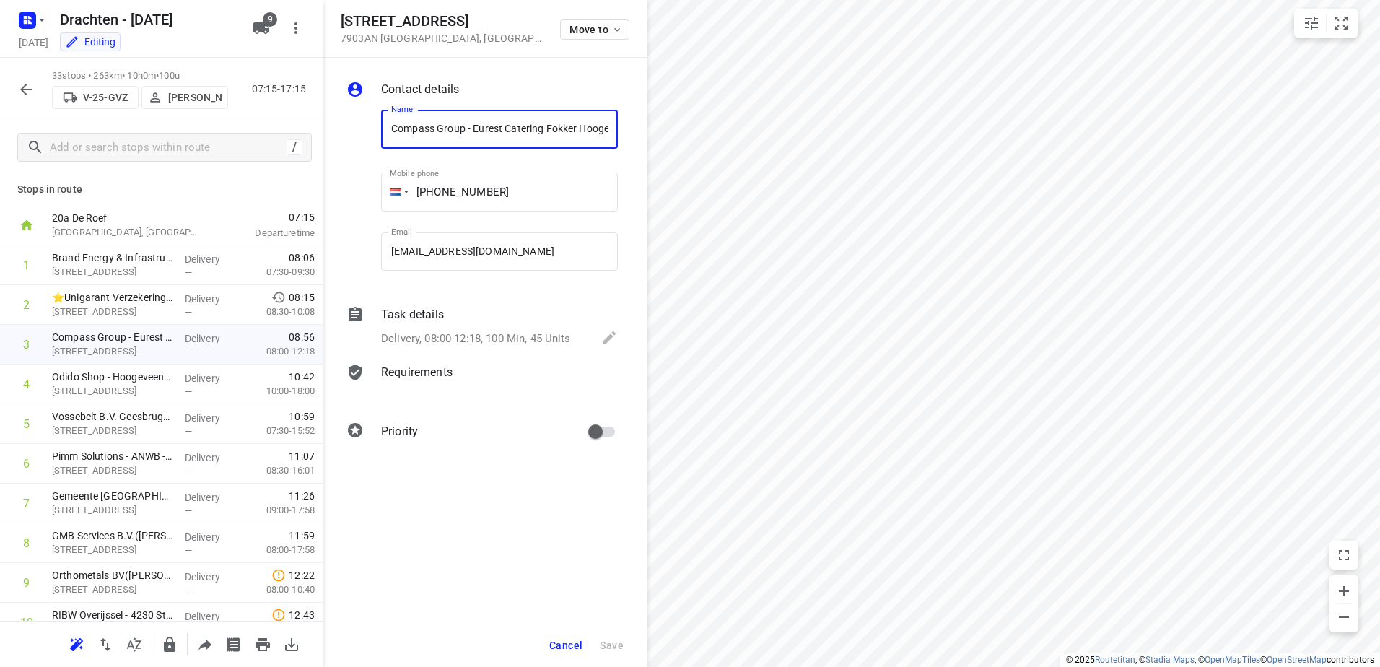
click at [512, 346] on p "Delivery, 08:00-12:18, 100 Min, 45 Units" at bounding box center [476, 339] width 190 height 17
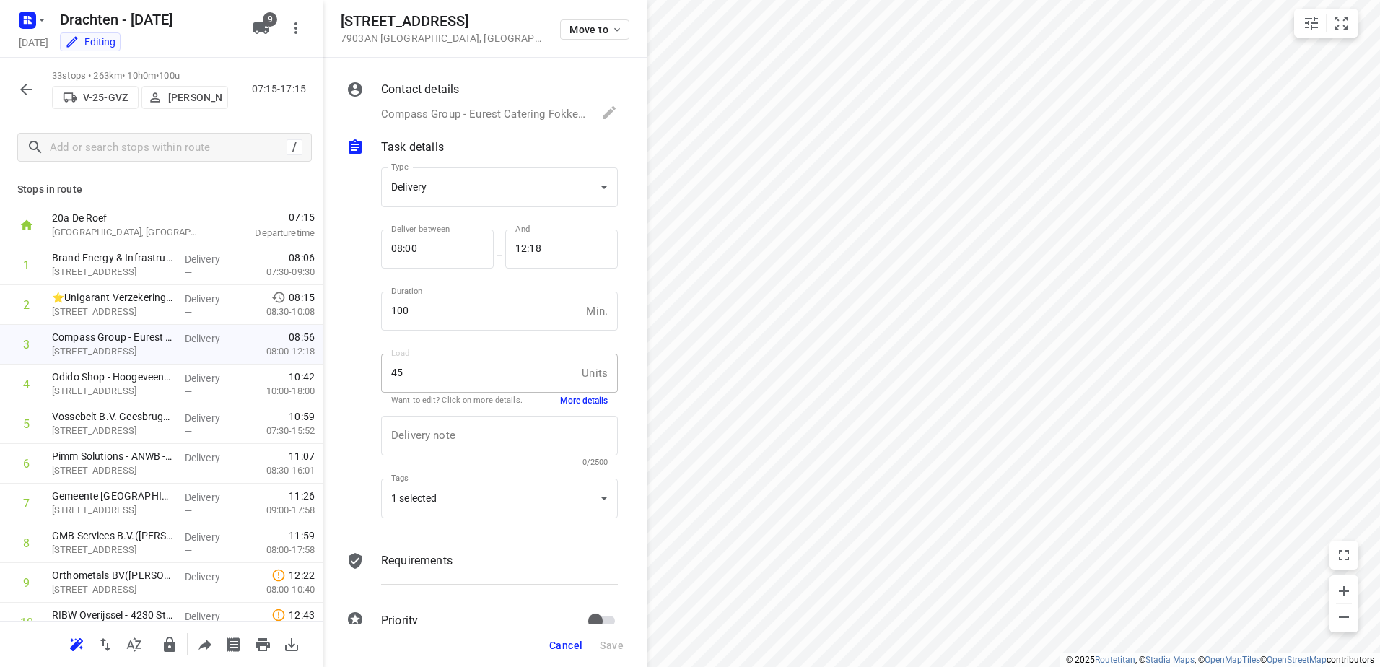
click at [572, 406] on button "More details" at bounding box center [584, 401] width 48 height 12
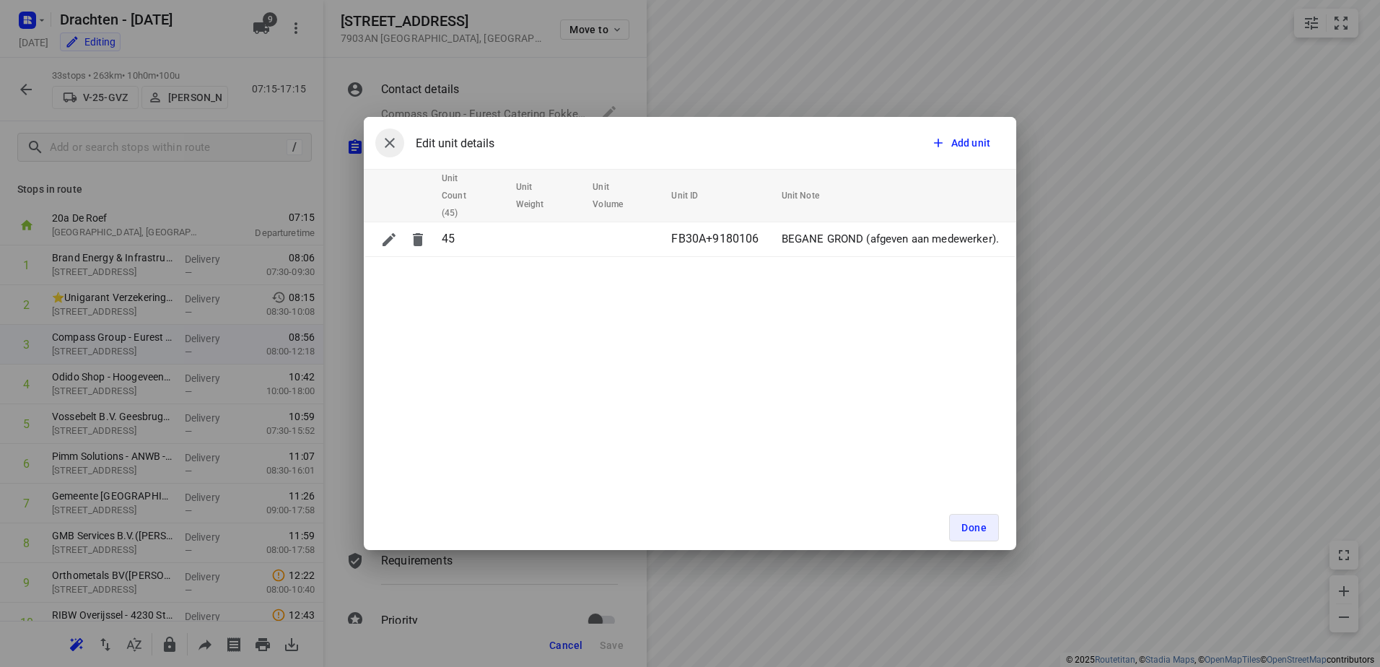
click at [388, 141] on icon "button" at bounding box center [390, 143] width 10 height 10
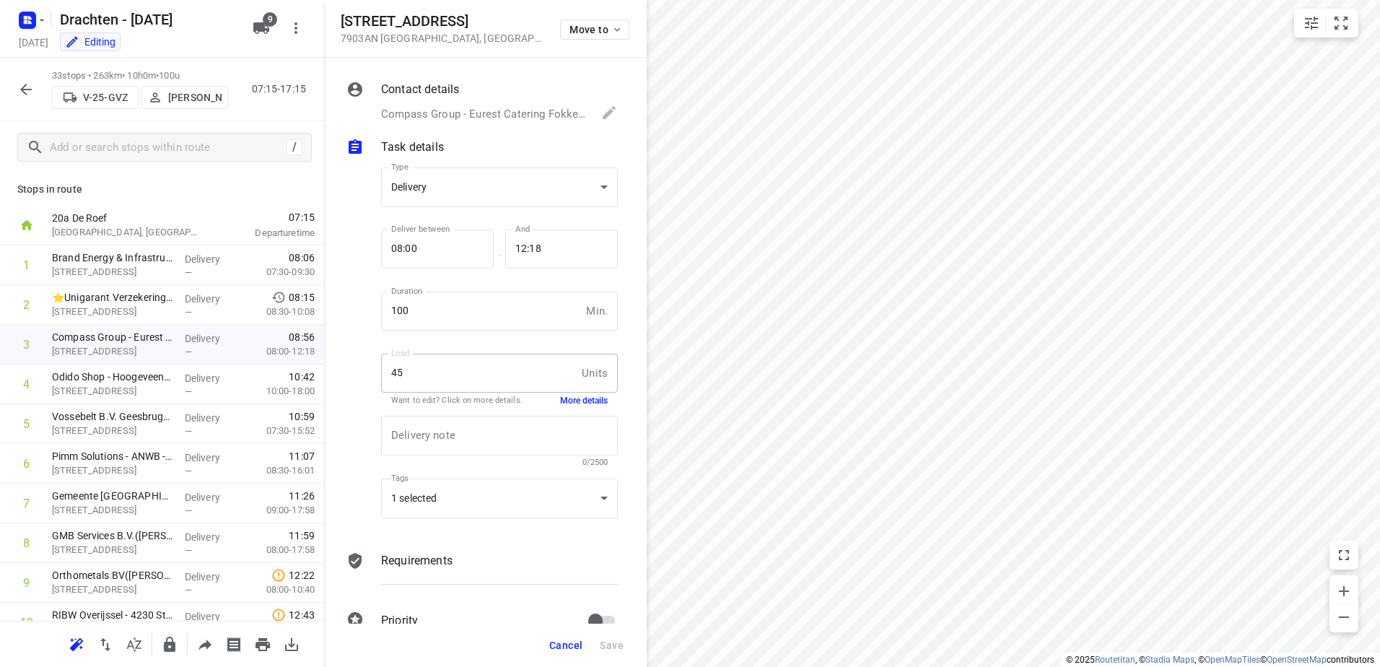
click at [566, 403] on button "More details" at bounding box center [584, 401] width 48 height 12
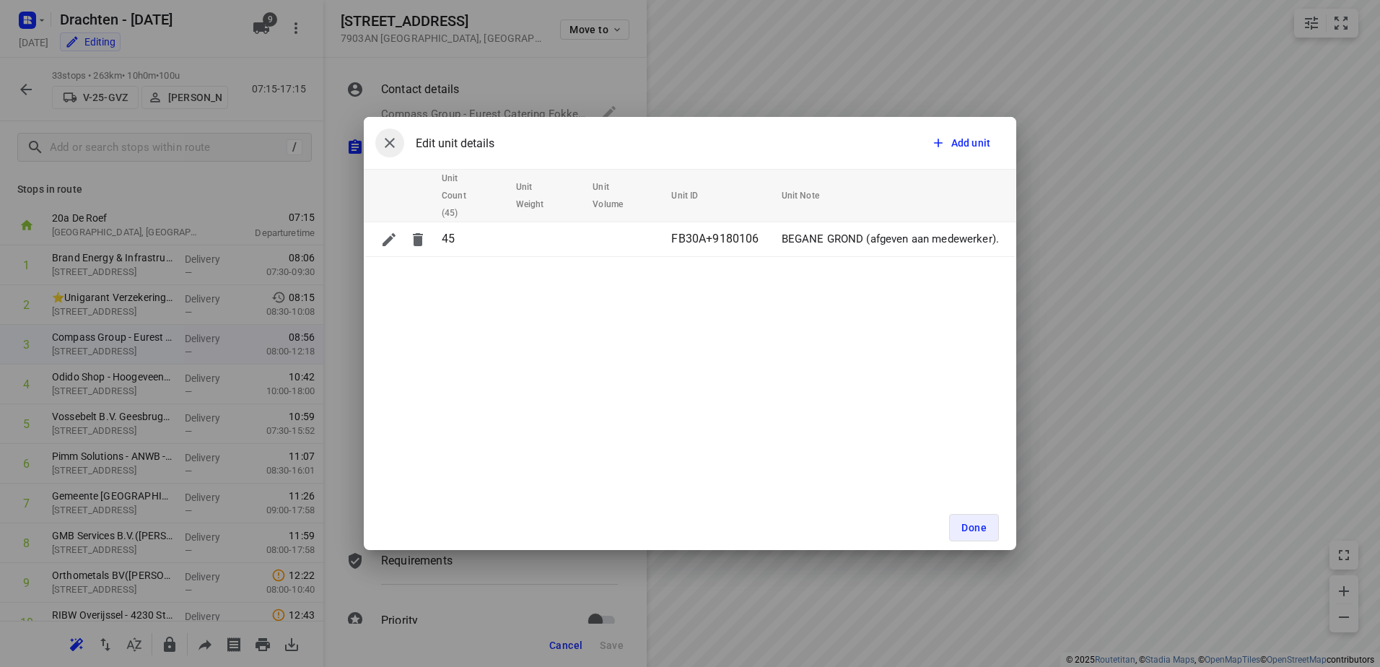
click at [382, 136] on icon "button" at bounding box center [389, 142] width 17 height 17
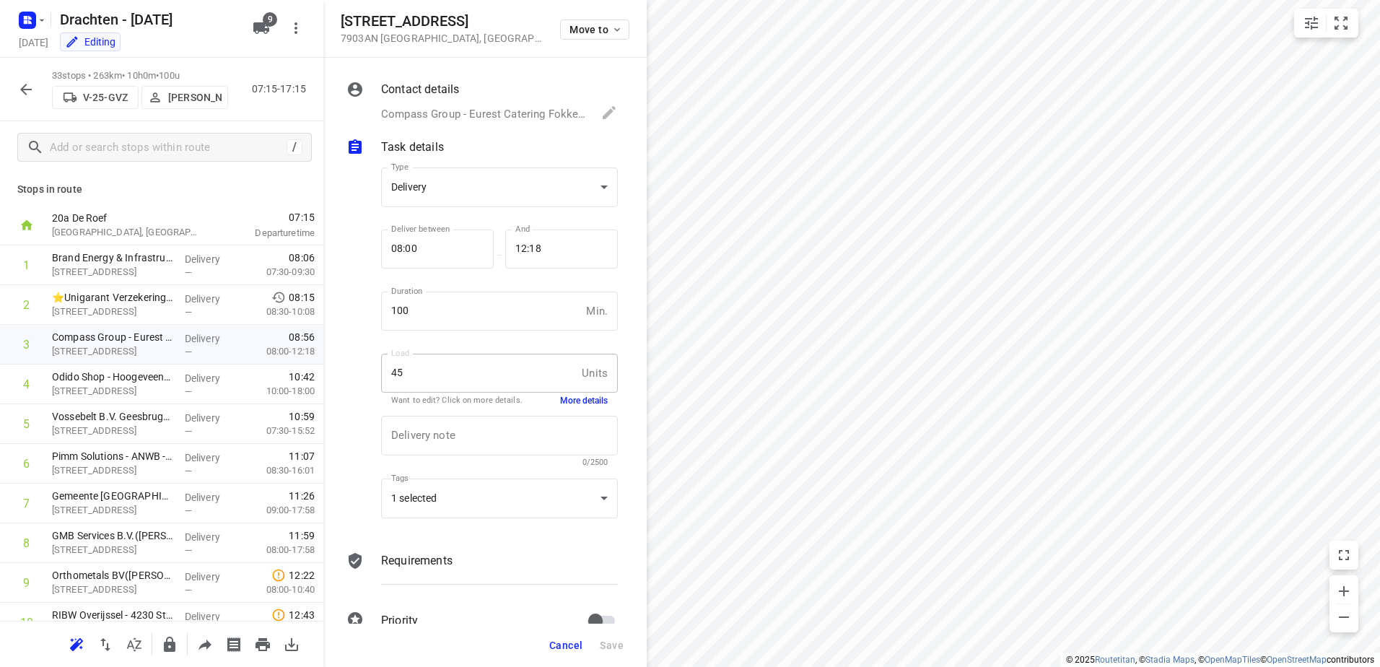
click at [585, 399] on button "More details" at bounding box center [584, 401] width 48 height 12
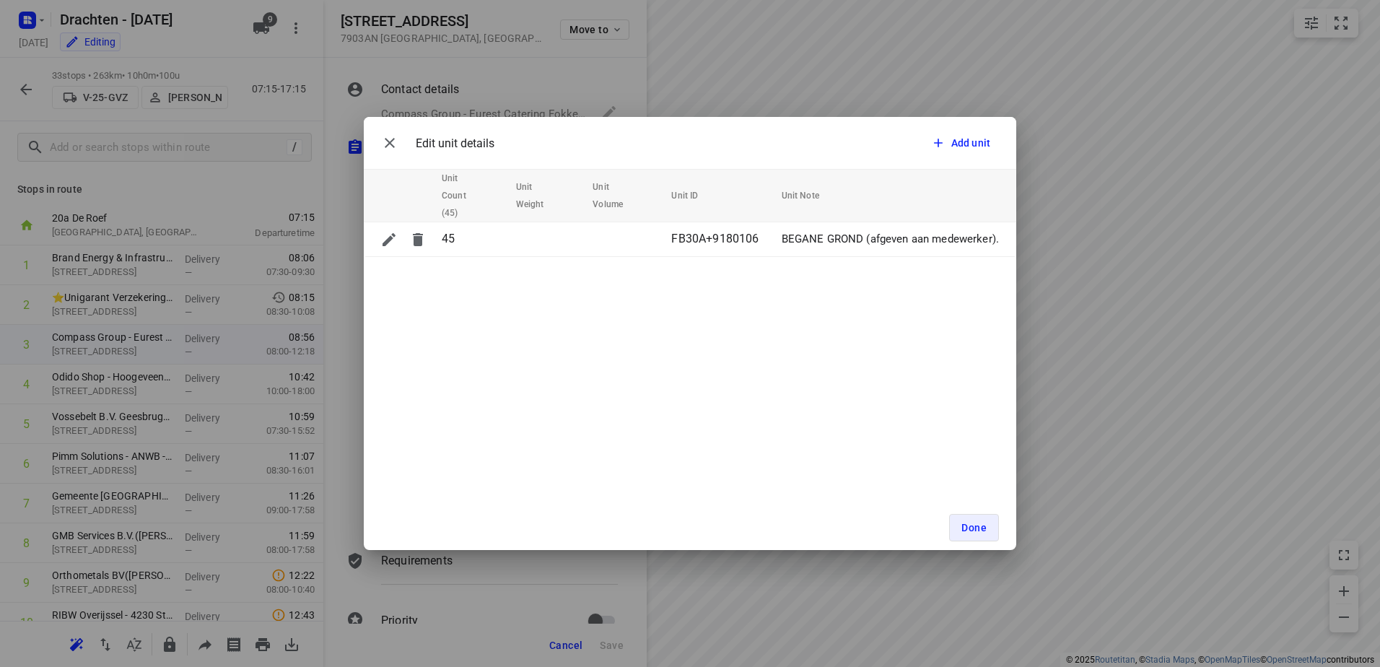
click at [403, 150] on div "Edit unit details" at bounding box center [434, 142] width 119 height 29
click at [399, 144] on button "button" at bounding box center [389, 142] width 29 height 29
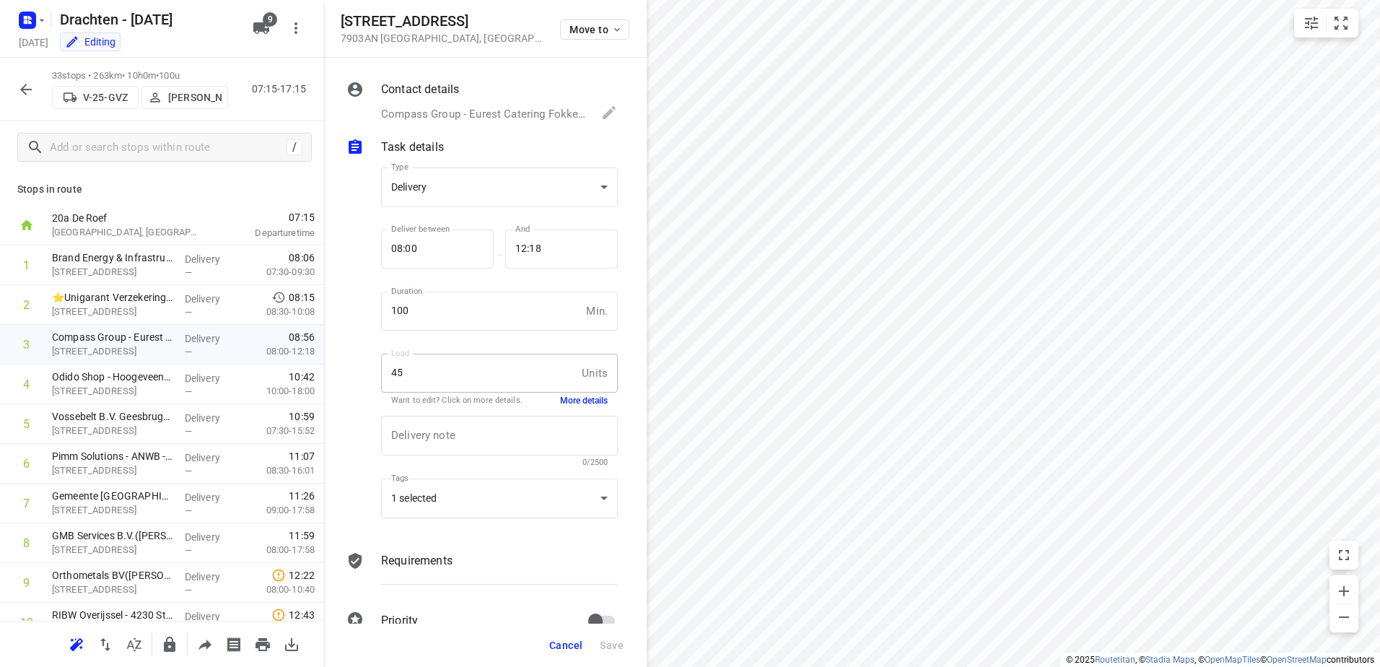
click at [570, 398] on button "More details" at bounding box center [584, 401] width 48 height 12
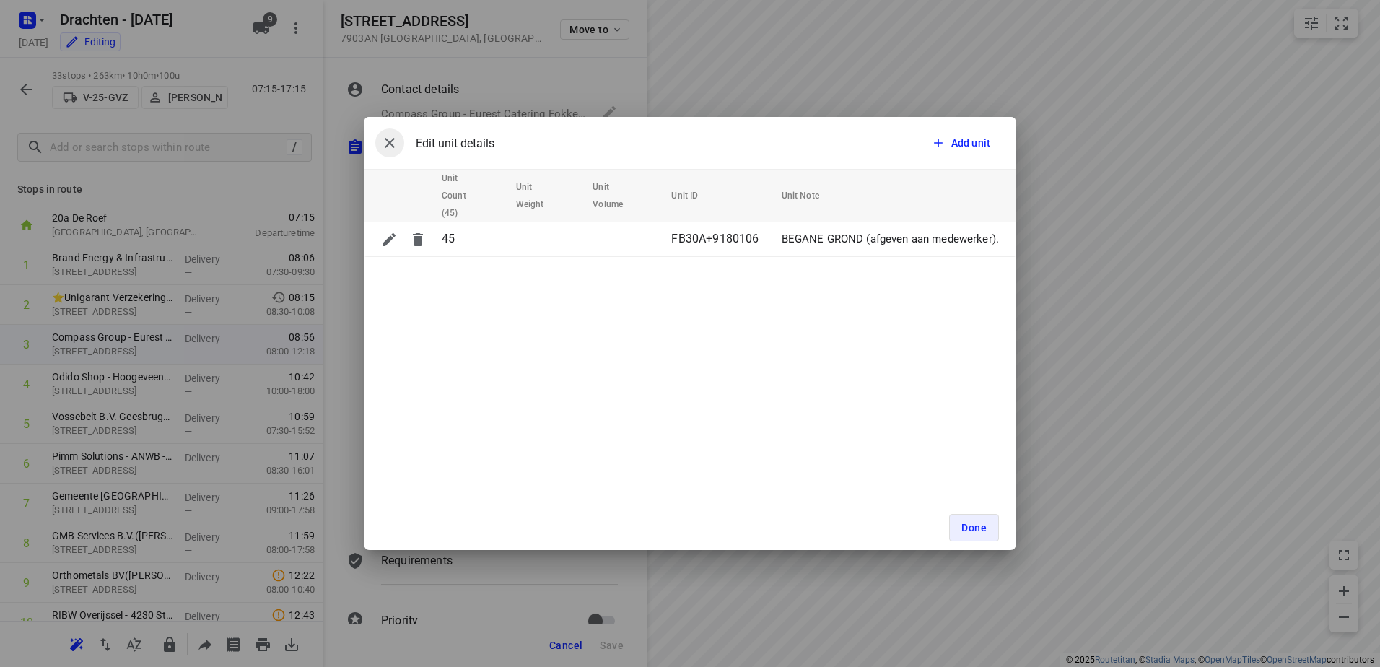
click at [388, 144] on icon "button" at bounding box center [390, 143] width 10 height 10
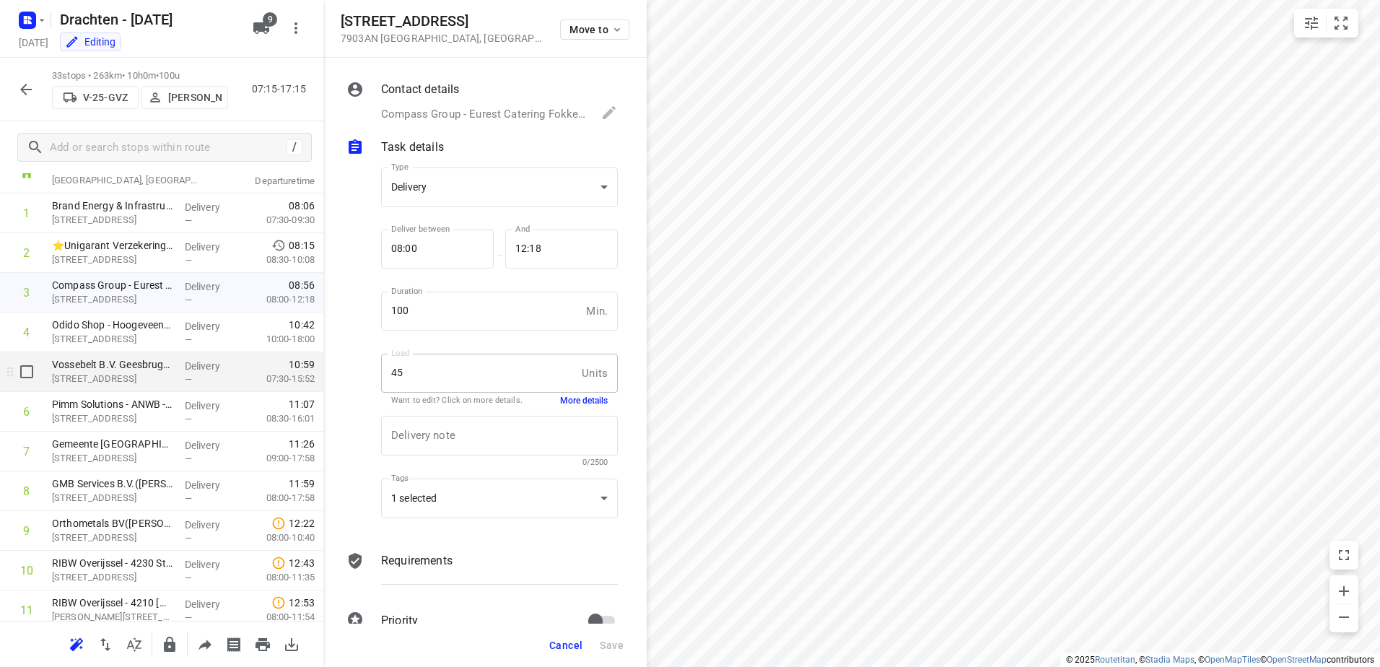
scroll to position [72, 0]
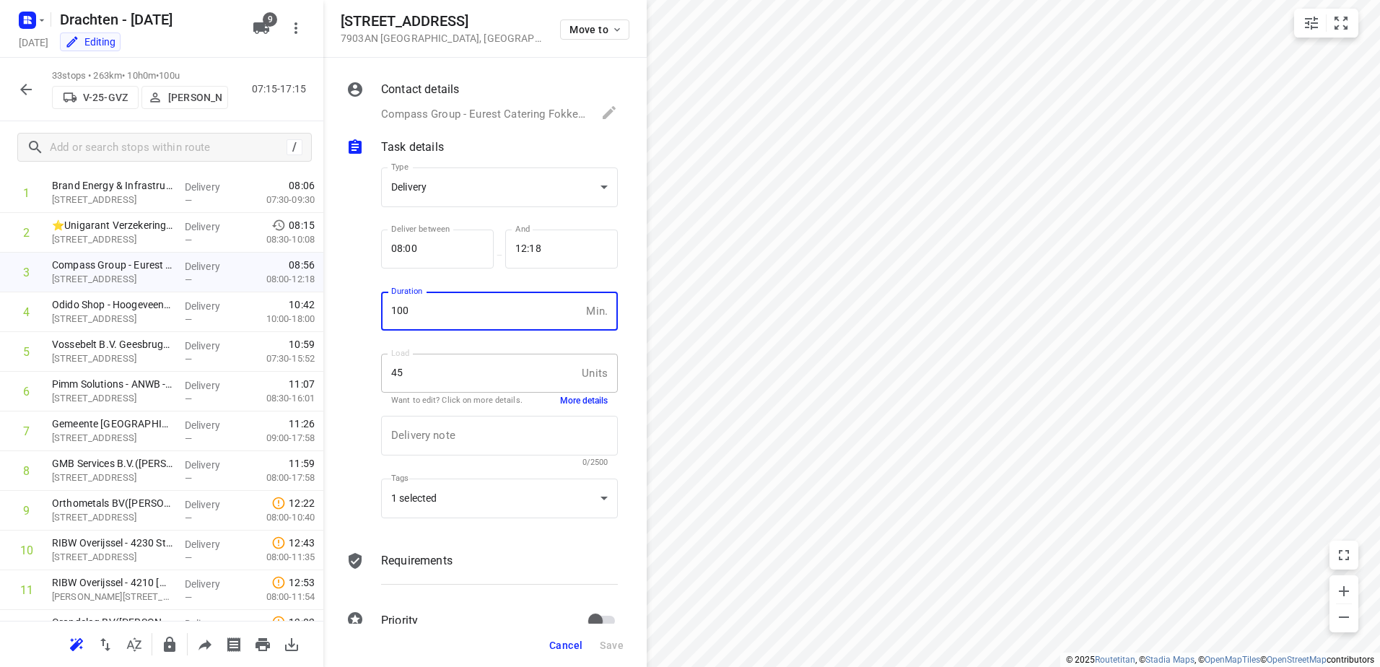
drag, startPoint x: 452, startPoint y: 315, endPoint x: 394, endPoint y: 307, distance: 58.3
click at [394, 307] on input "100" at bounding box center [480, 311] width 199 height 39
click at [593, 395] on button "More details" at bounding box center [584, 401] width 48 height 12
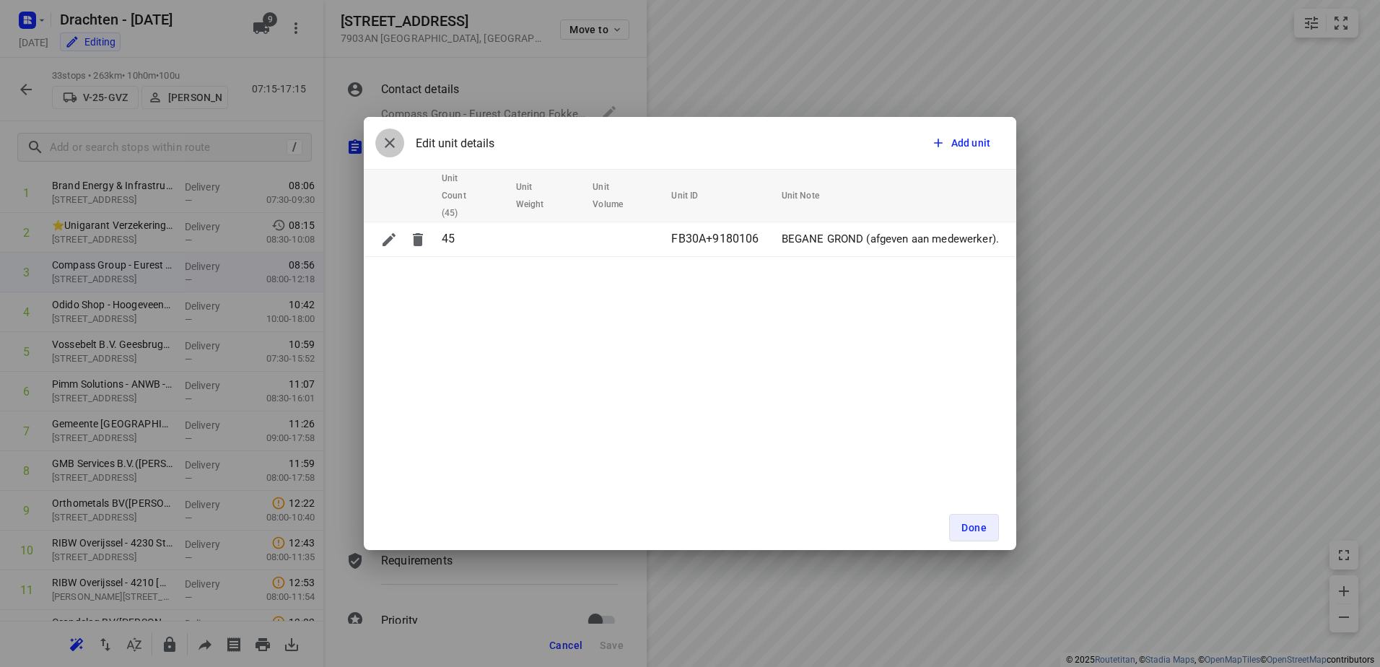
click at [395, 141] on icon "button" at bounding box center [389, 142] width 17 height 17
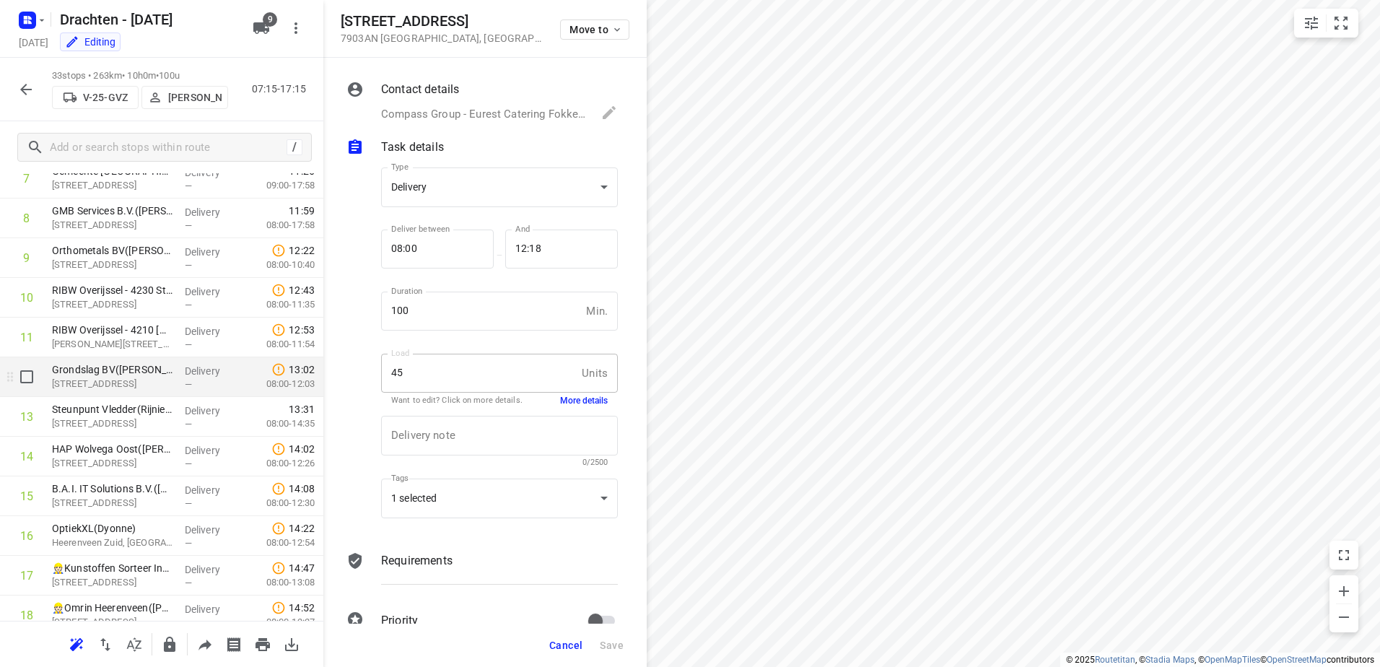
scroll to position [0, 0]
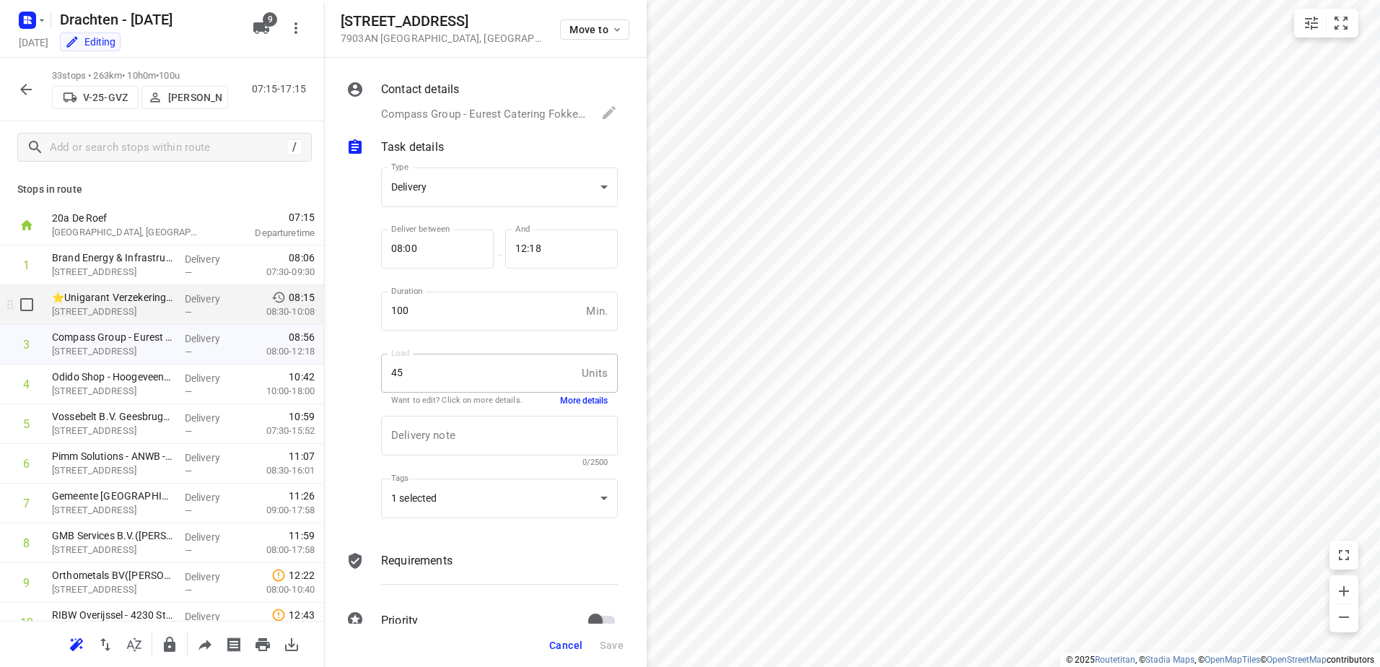
click at [292, 297] on span "08:15" at bounding box center [302, 297] width 26 height 14
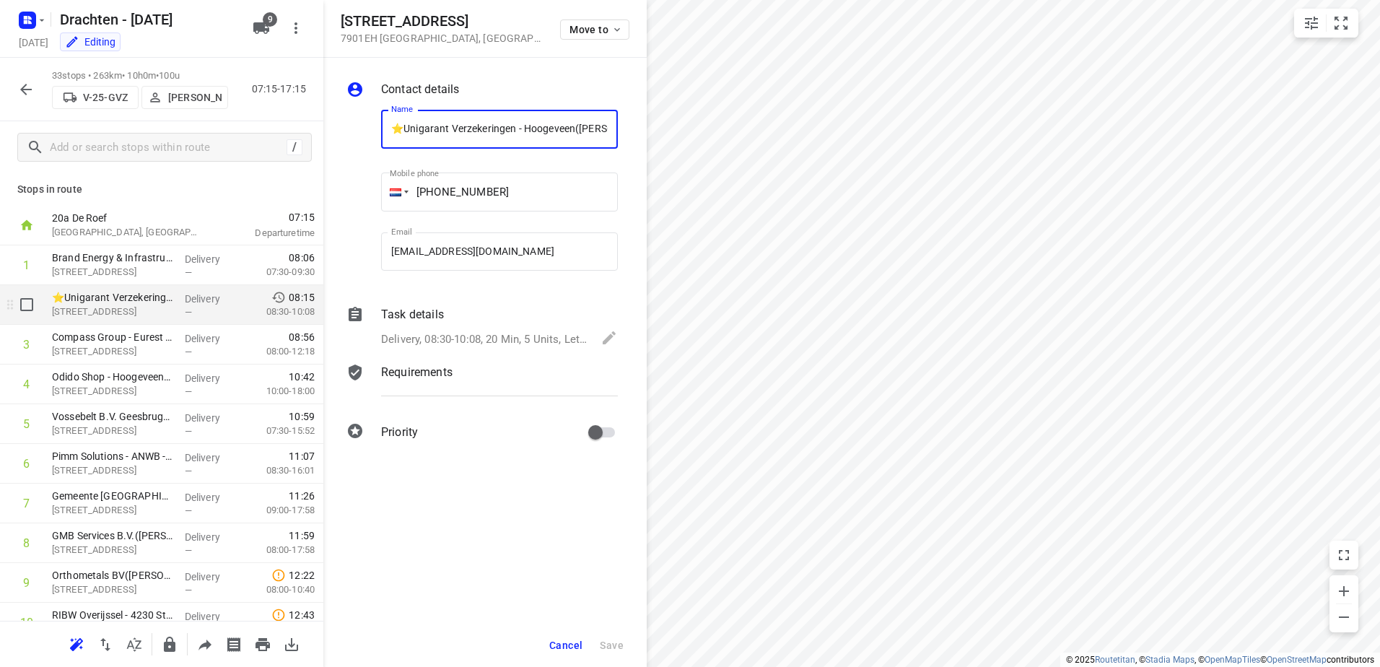
scroll to position [0, 46]
click at [463, 337] on p "Delivery, 08:30-10:08, 20 Min, 5 Units, Let op, leveren vanaf 08:30 tot 11:00uu…" at bounding box center [484, 339] width 206 height 17
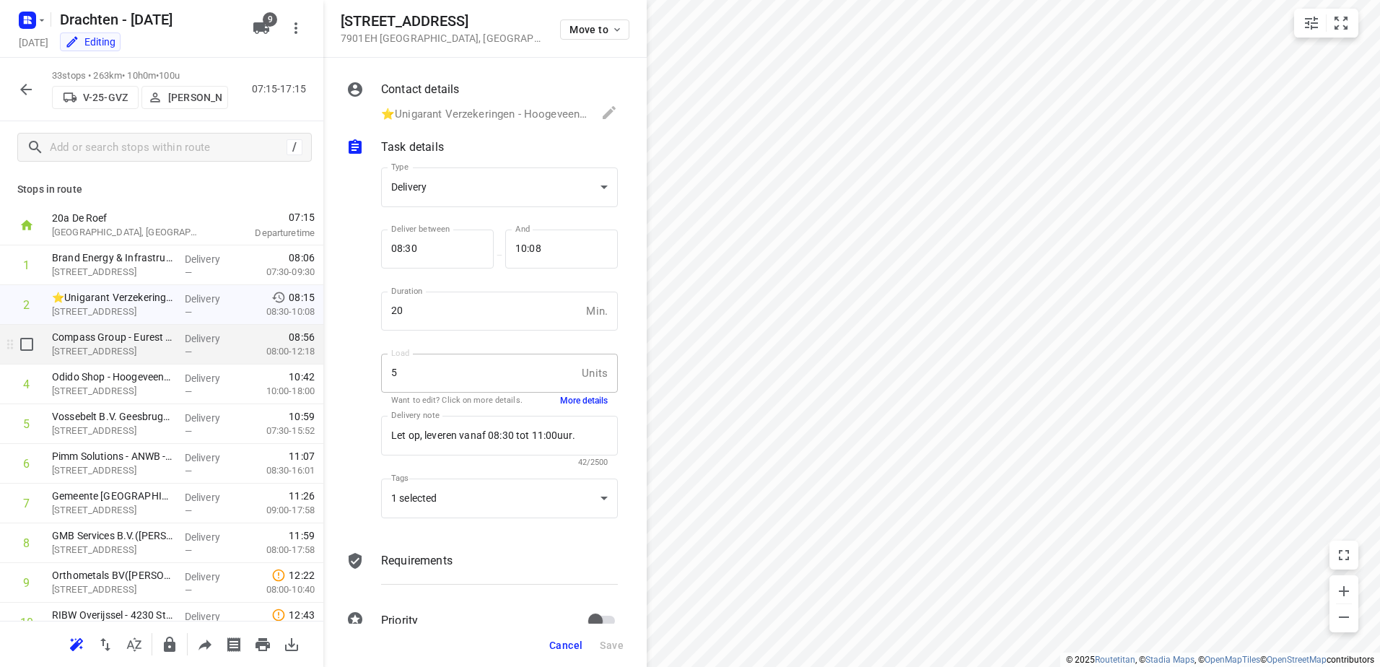
click at [279, 349] on p "08:00-12:18" at bounding box center [278, 351] width 71 height 14
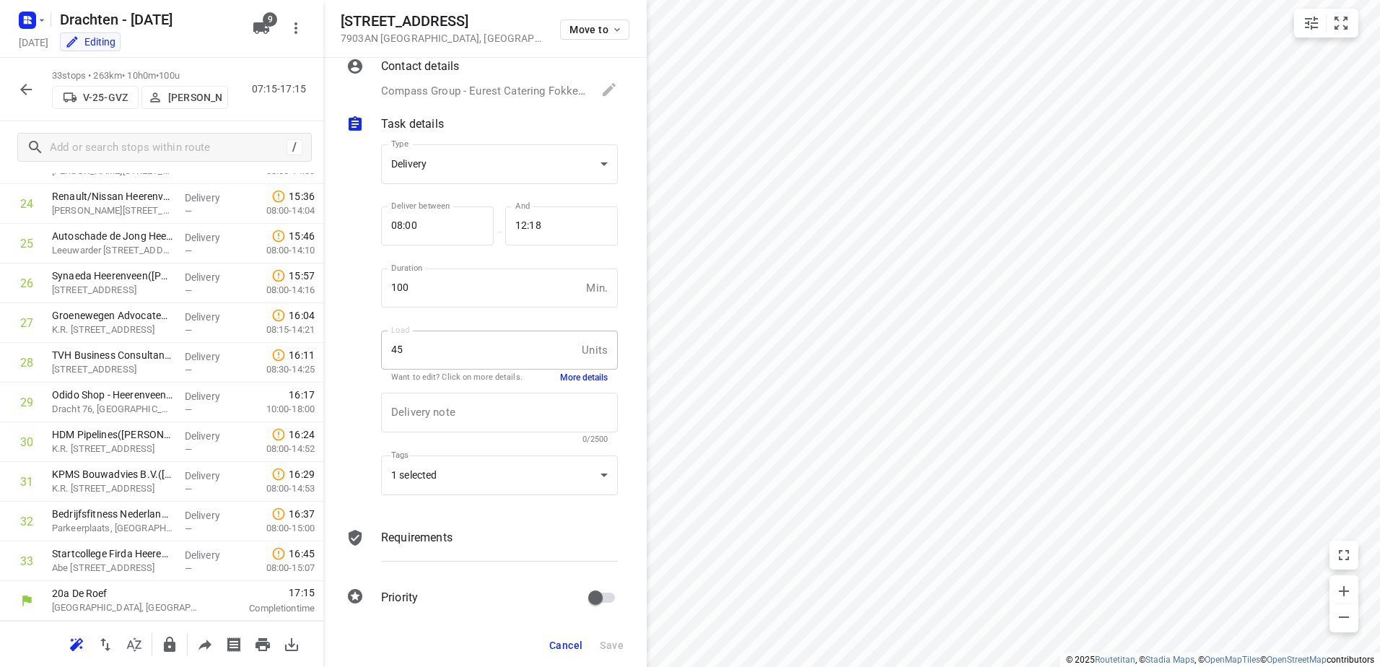
scroll to position [34, 0]
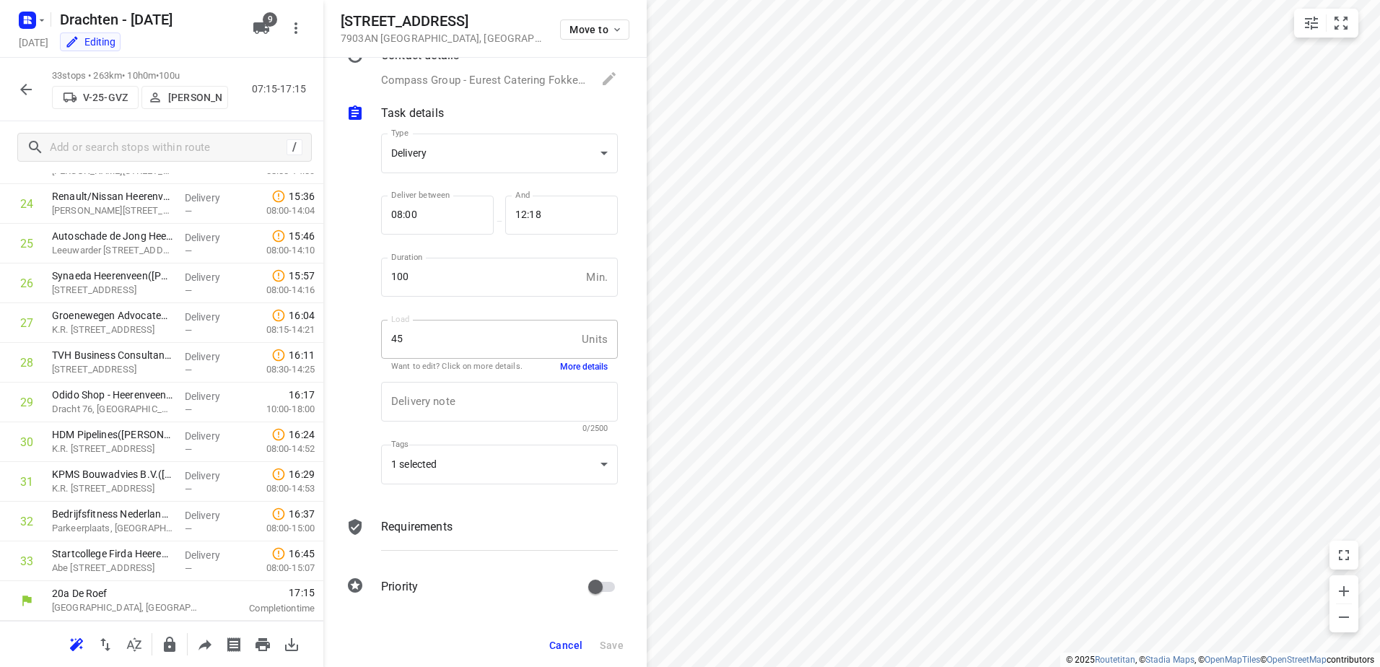
click at [14, 90] on button "button" at bounding box center [26, 89] width 29 height 29
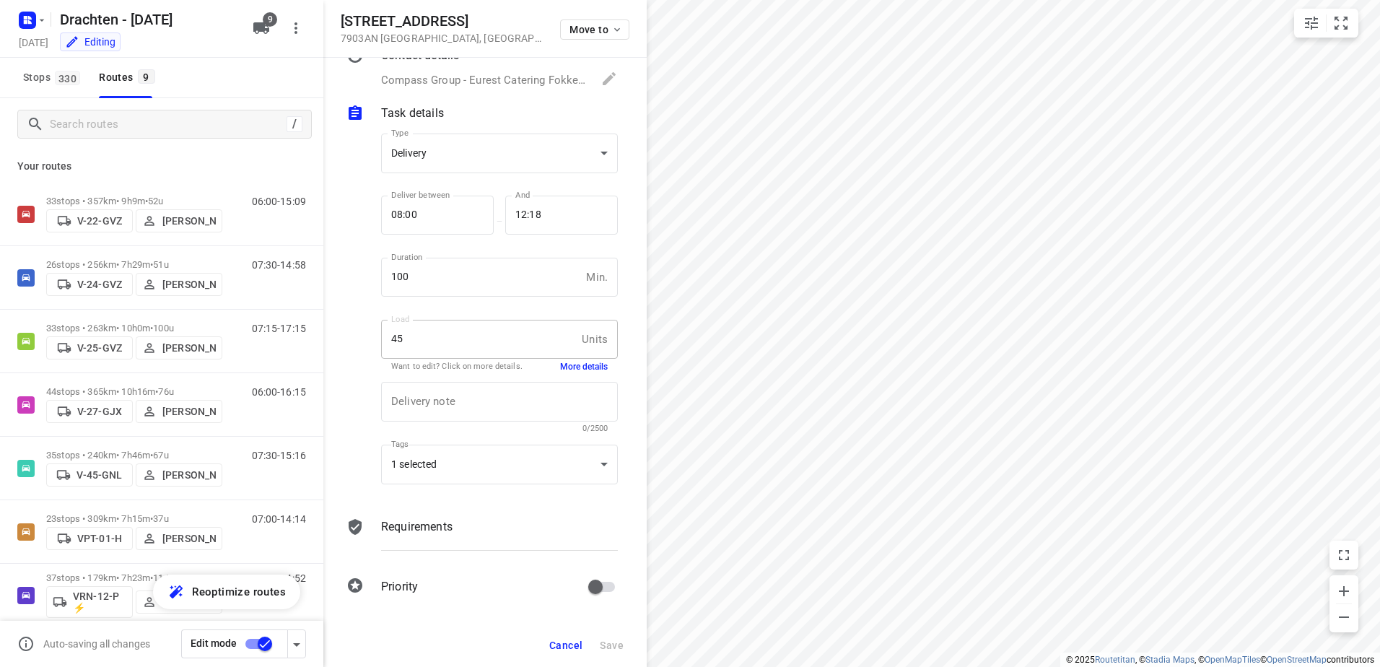
click at [263, 644] on input "checkbox" at bounding box center [265, 643] width 82 height 27
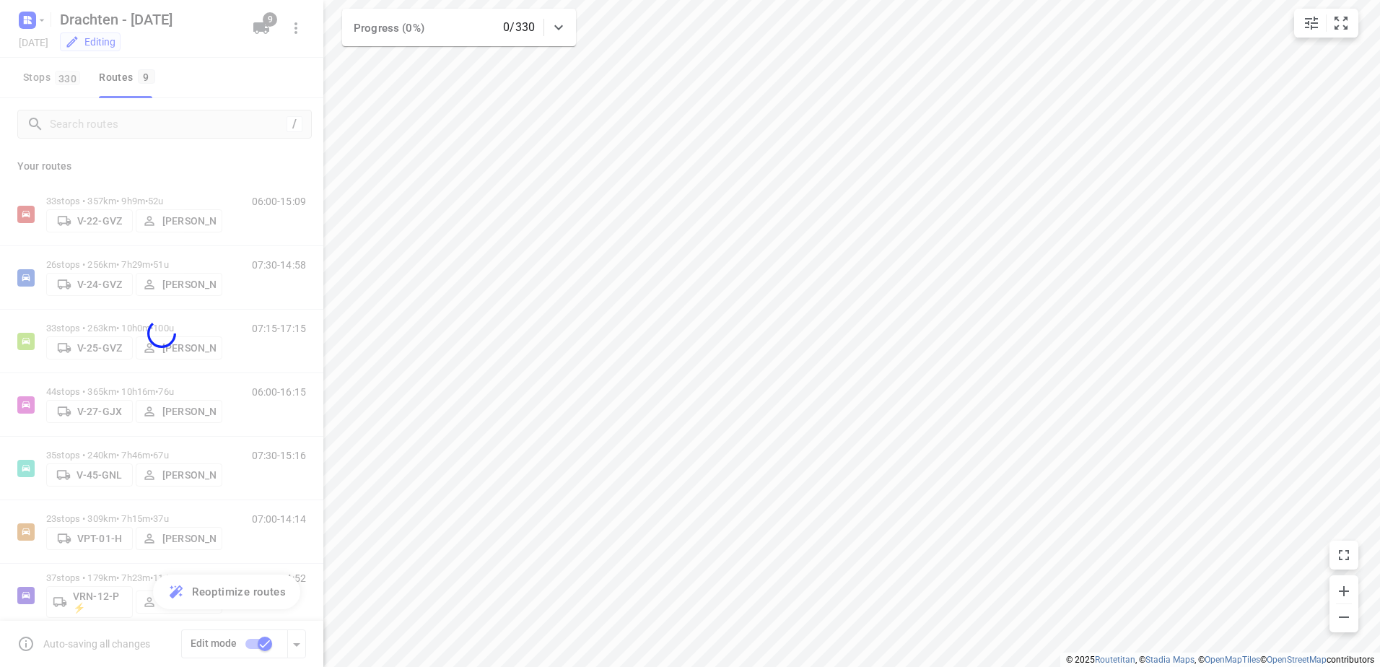
checkbox input "false"
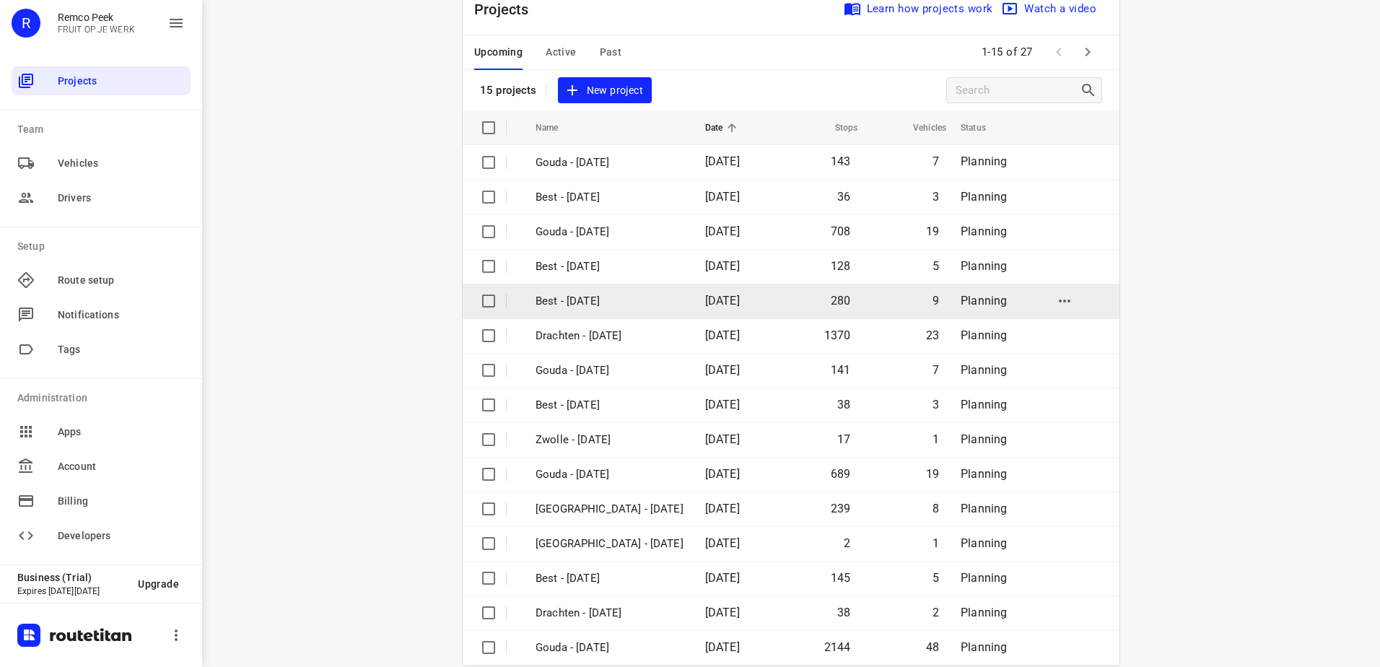
scroll to position [63, 0]
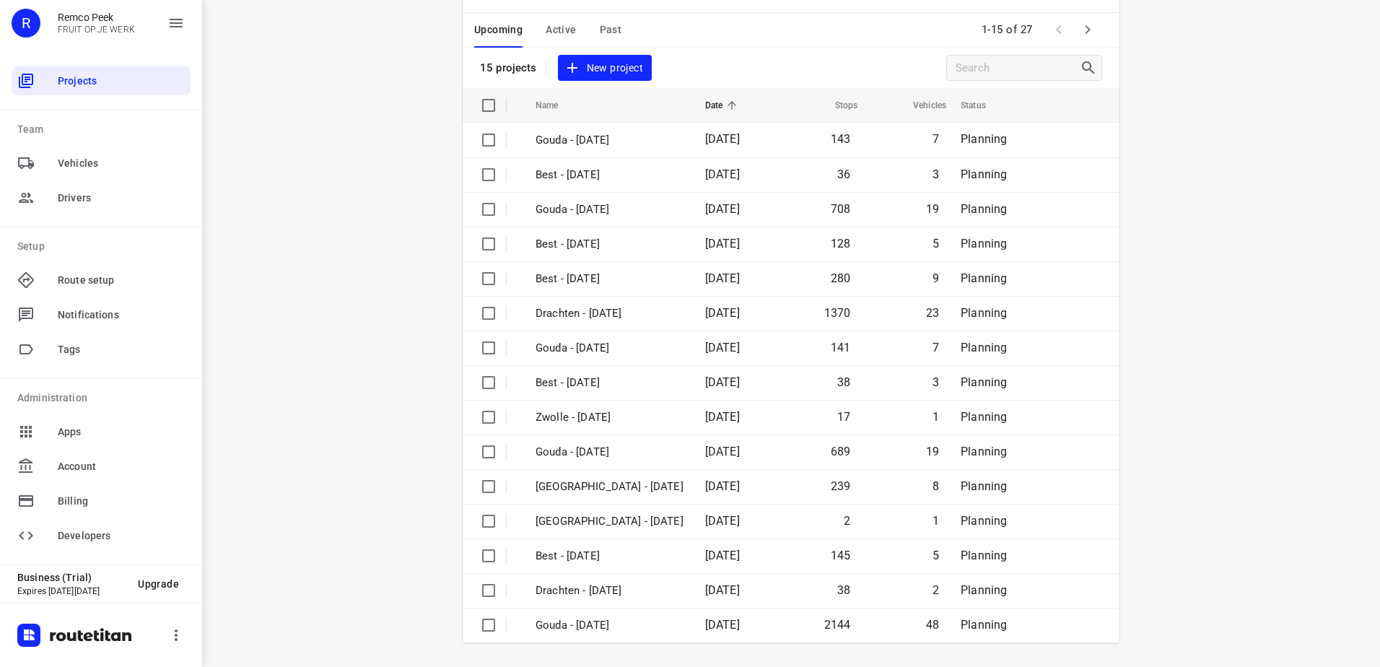
drag, startPoint x: 533, startPoint y: 24, endPoint x: 557, endPoint y: 28, distance: 24.2
click at [533, 24] on div "Upcoming Active Past" at bounding box center [559, 30] width 170 height 35
click at [559, 30] on span "Active" at bounding box center [561, 30] width 30 height 18
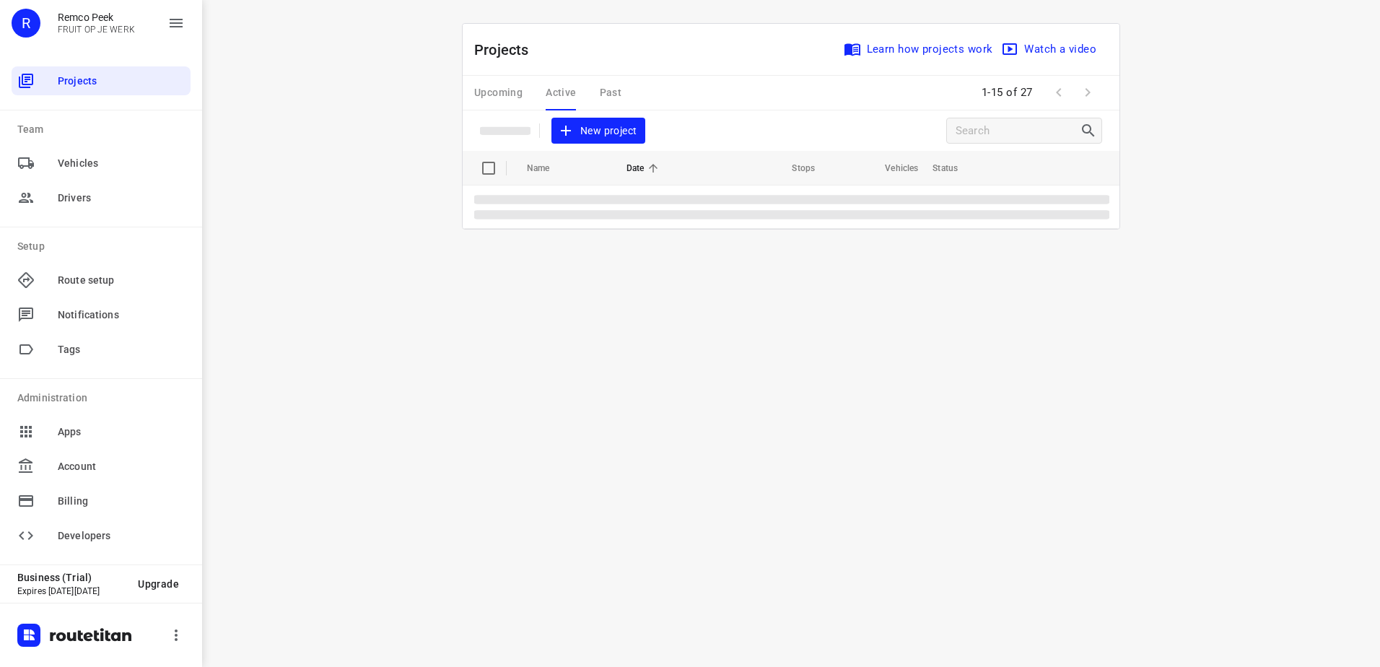
scroll to position [0, 0]
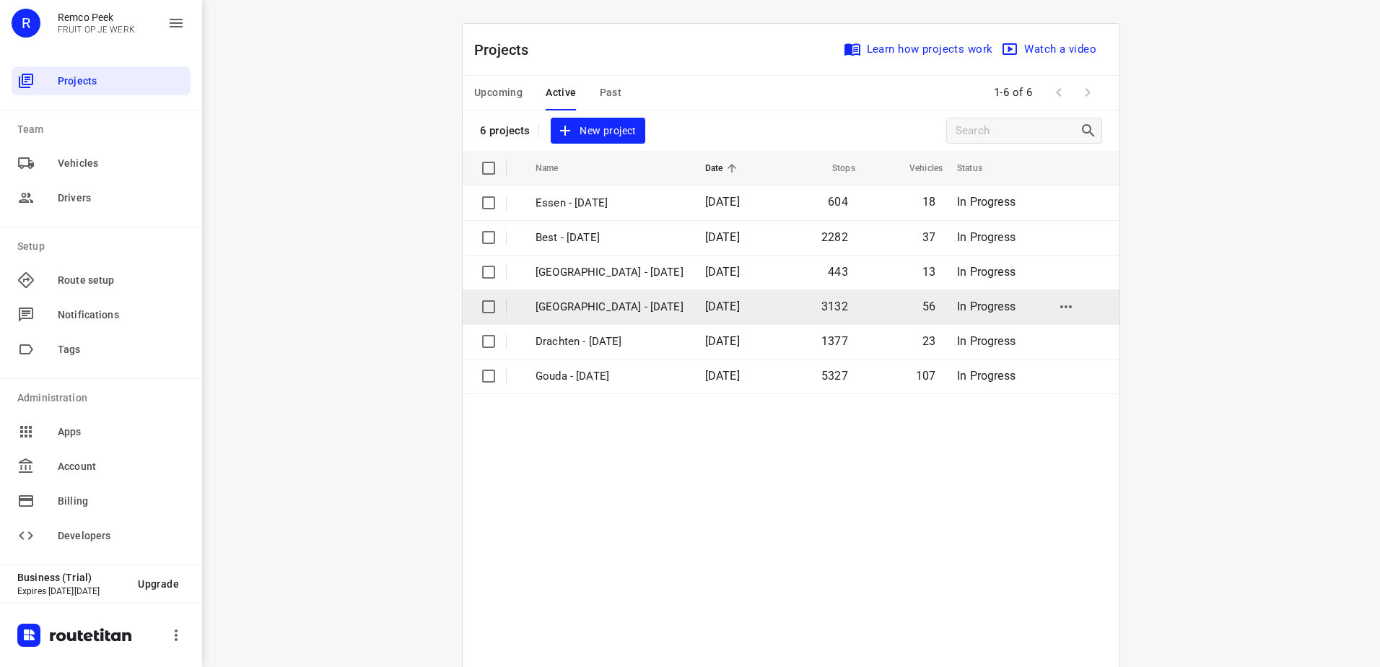
click at [618, 307] on p "Zwolle - Monday" at bounding box center [609, 307] width 148 height 17
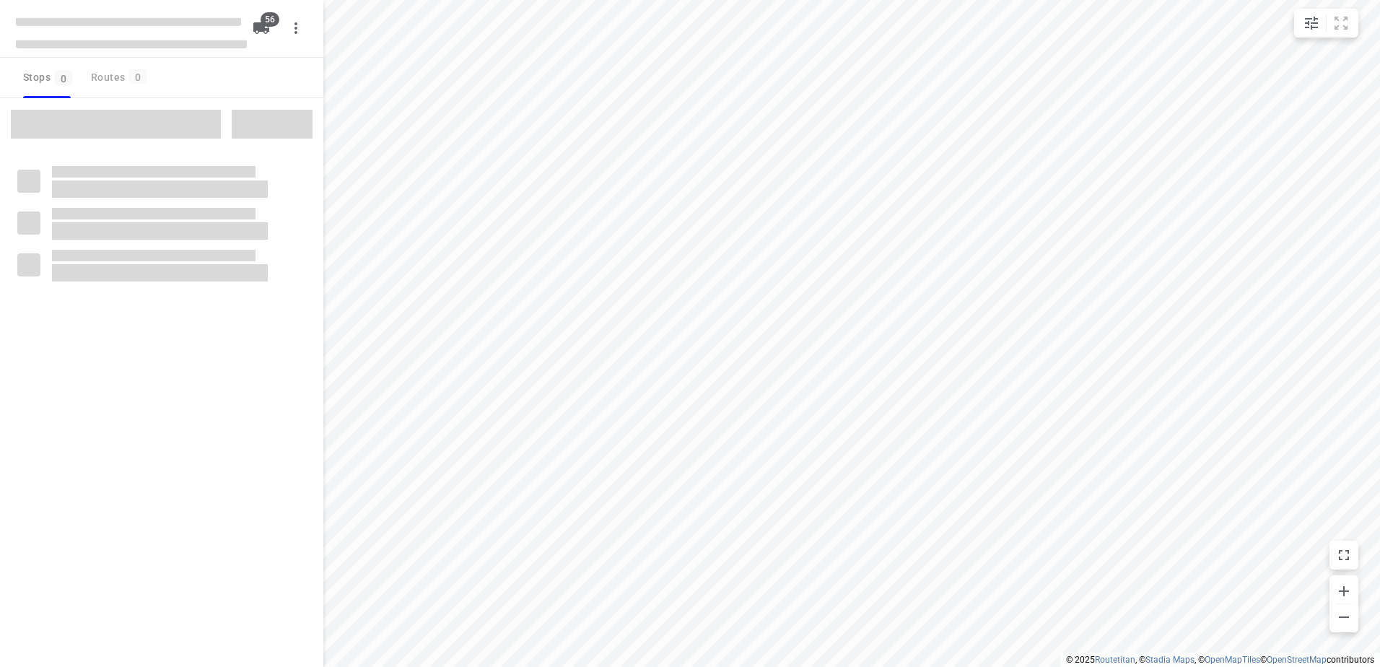
checkbox input "true"
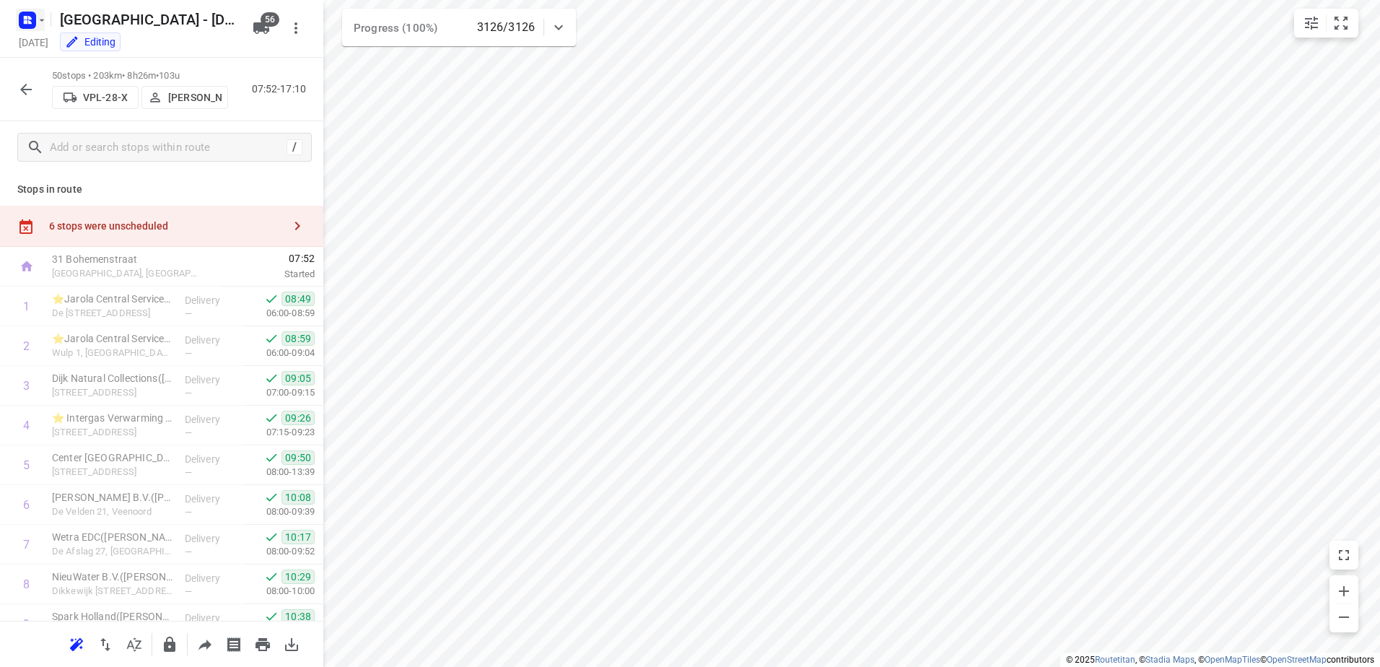
click at [37, 21] on icon "button" at bounding box center [42, 20] width 12 height 12
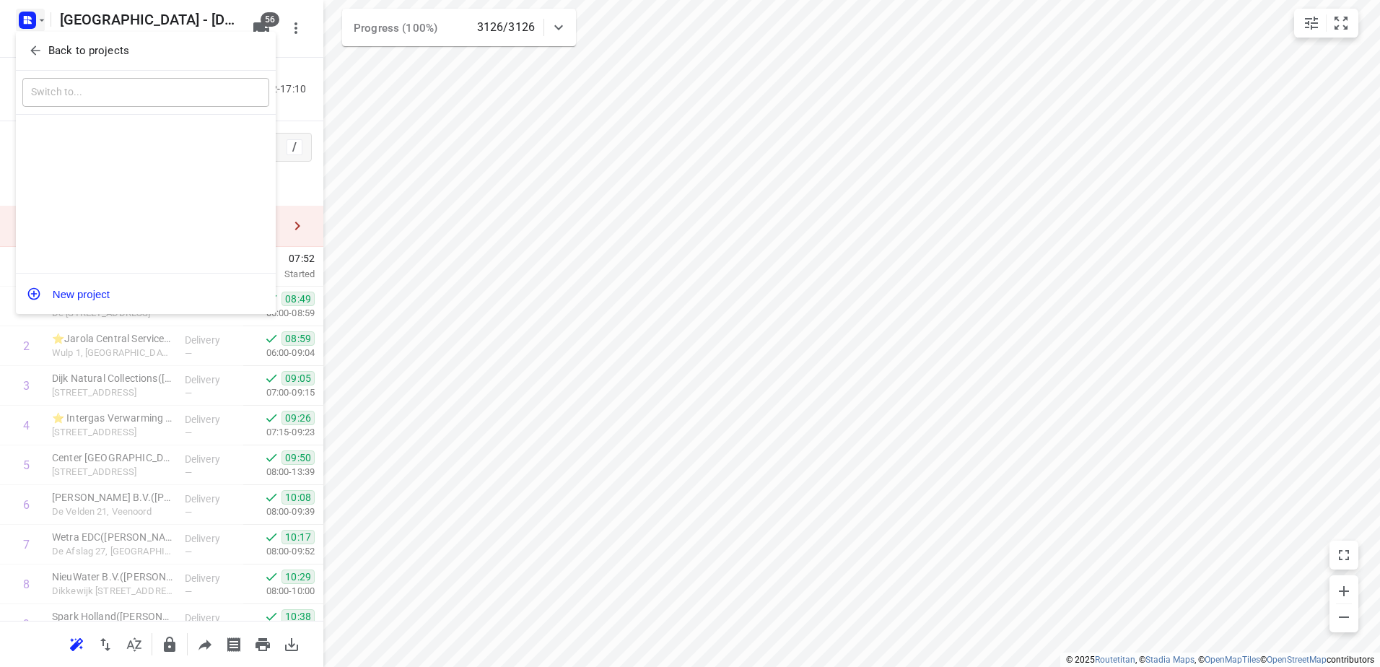
click at [51, 42] on button "Back to projects" at bounding box center [145, 51] width 247 height 24
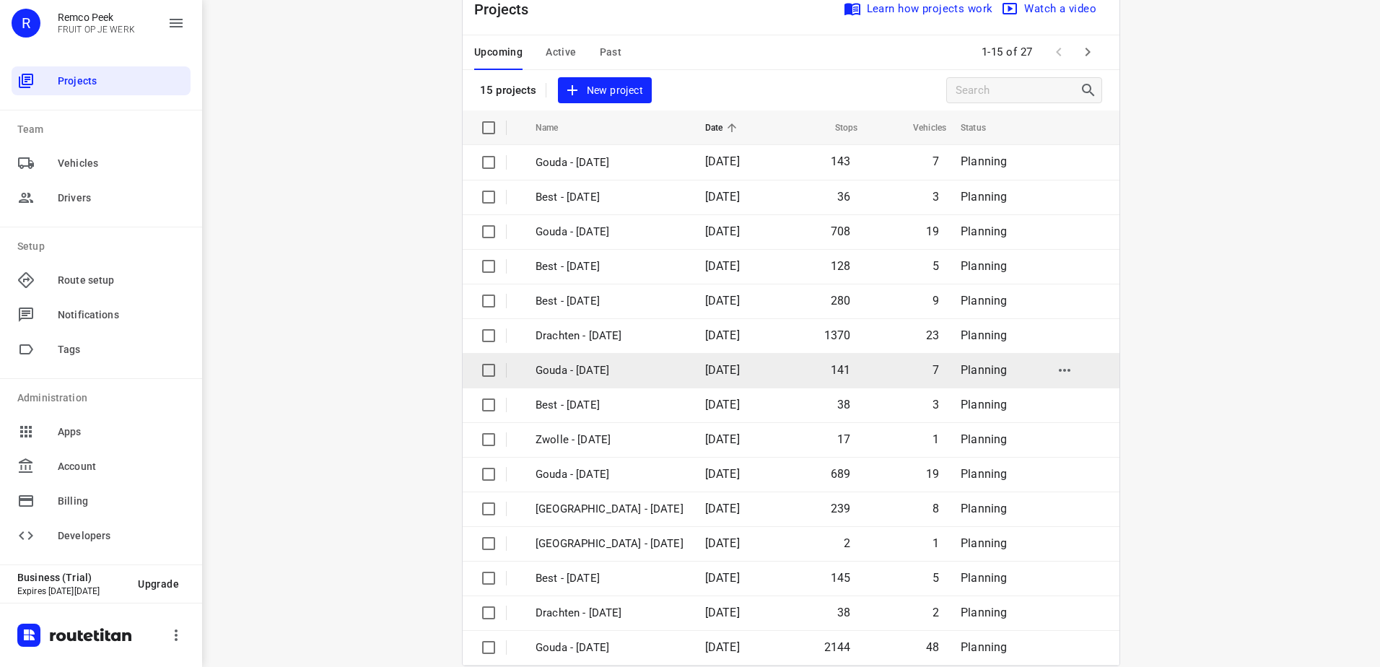
scroll to position [63, 0]
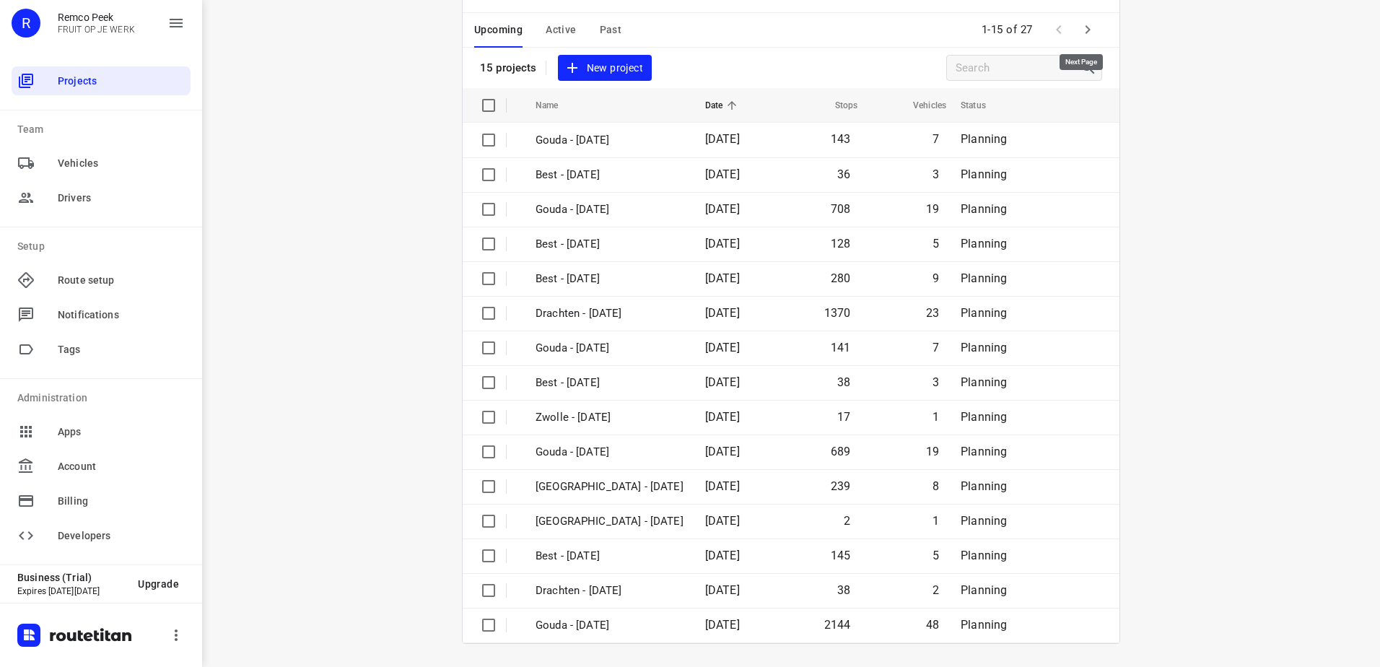
click at [1079, 30] on icon "button" at bounding box center [1087, 29] width 17 height 17
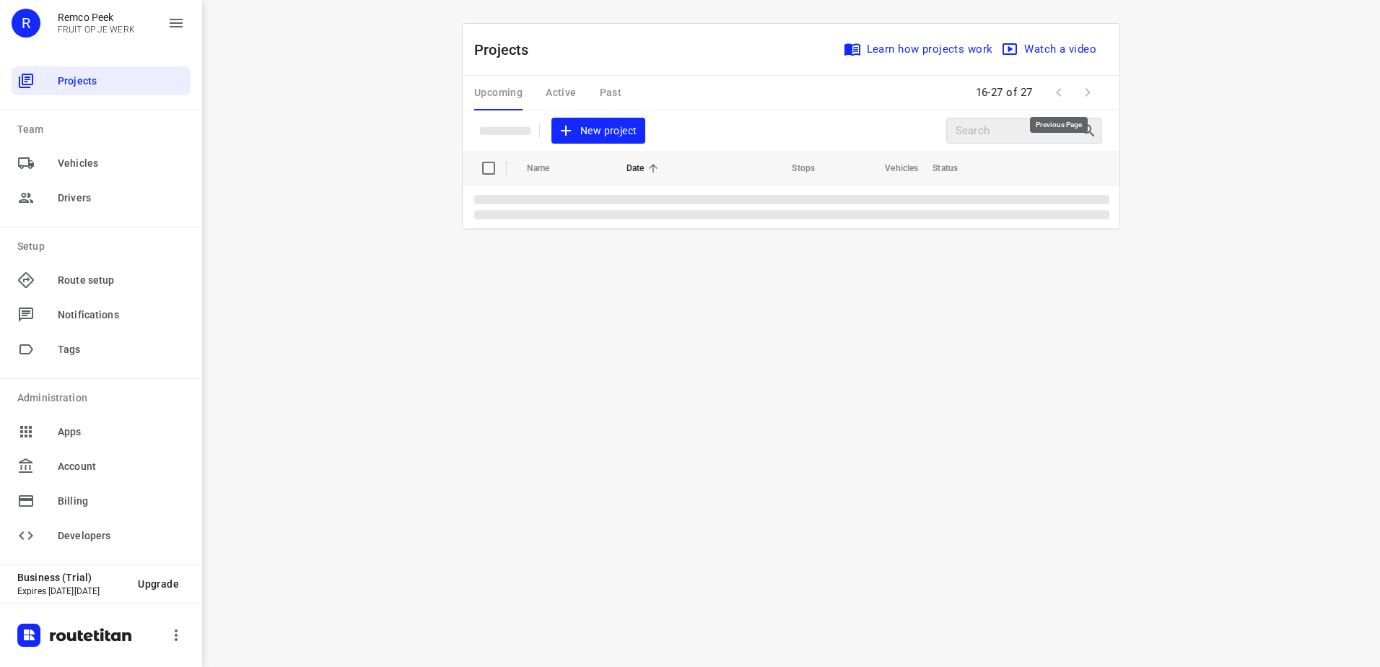
scroll to position [0, 0]
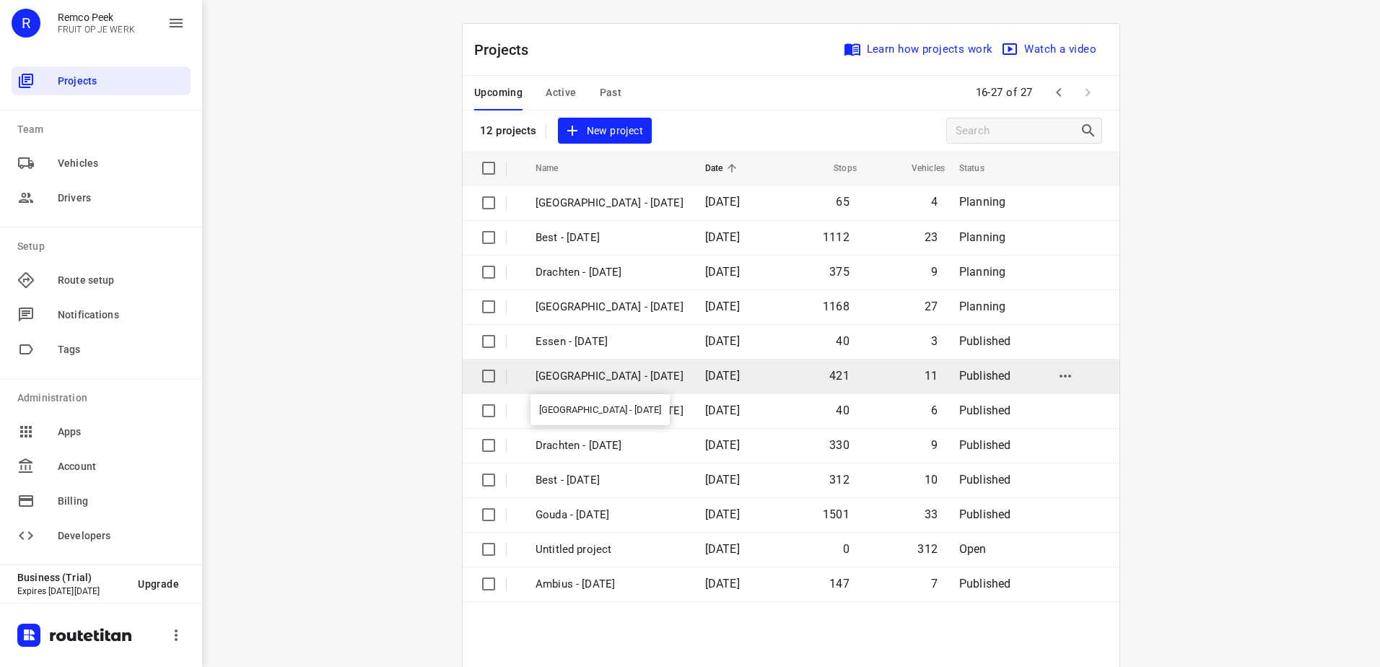
click at [602, 370] on p "[GEOGRAPHIC_DATA] - [DATE]" at bounding box center [609, 376] width 148 height 17
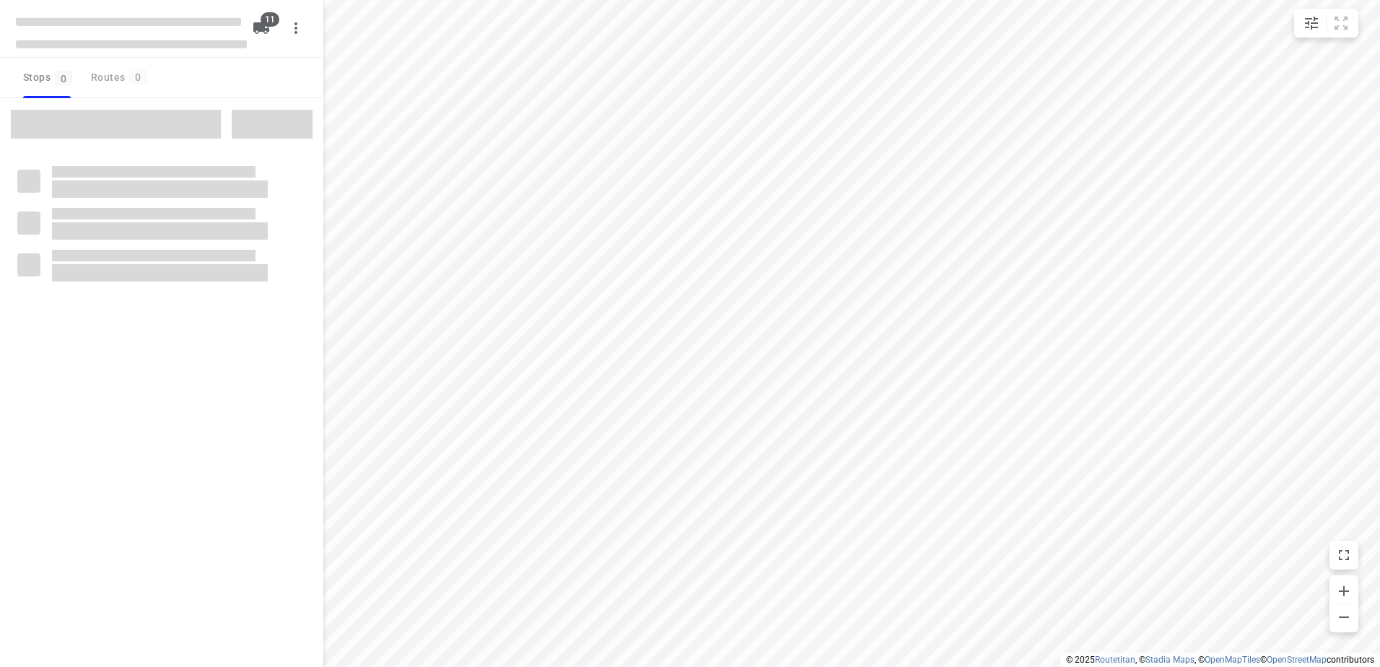
checkbox input "true"
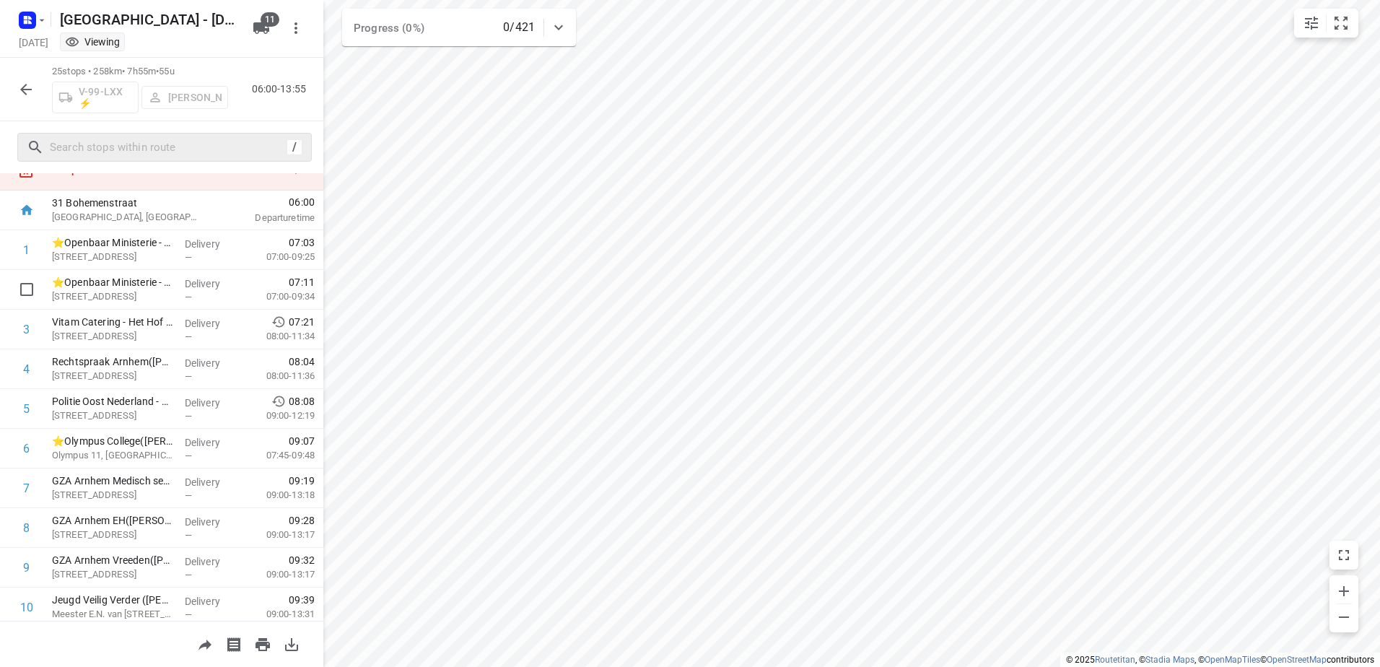
scroll to position [72, 0]
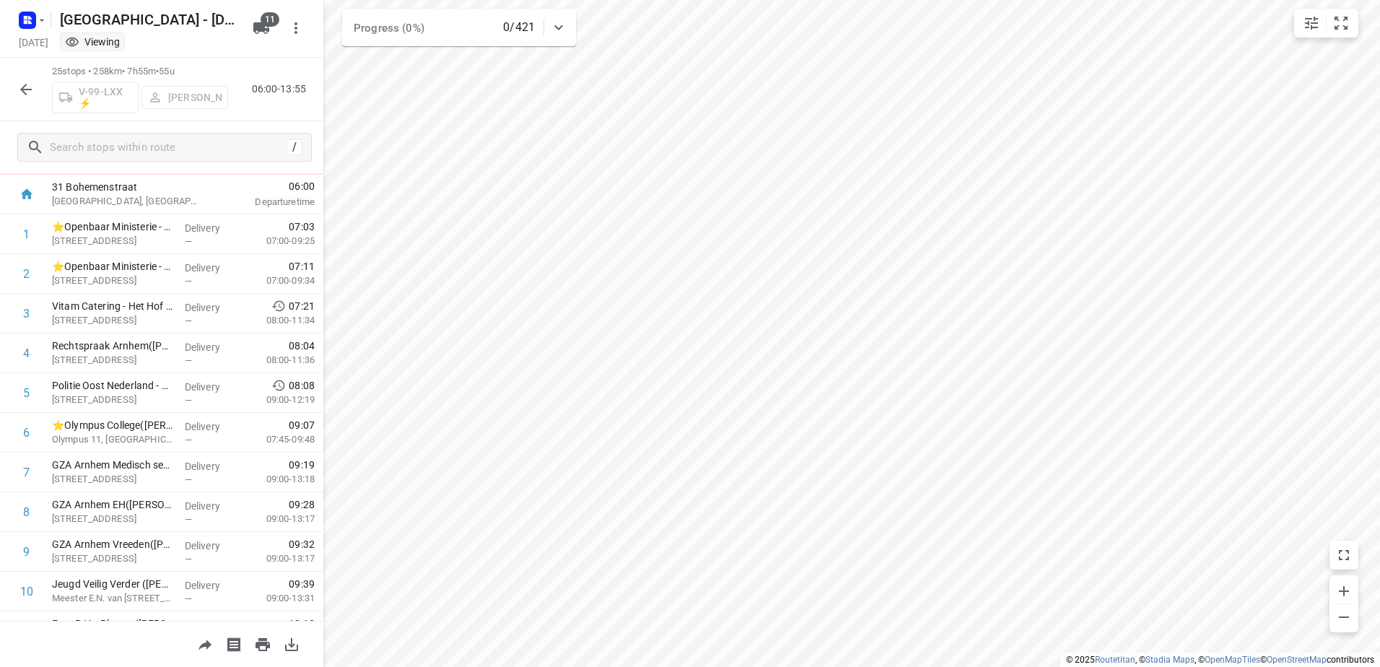
click at [12, 86] on button "button" at bounding box center [26, 89] width 29 height 29
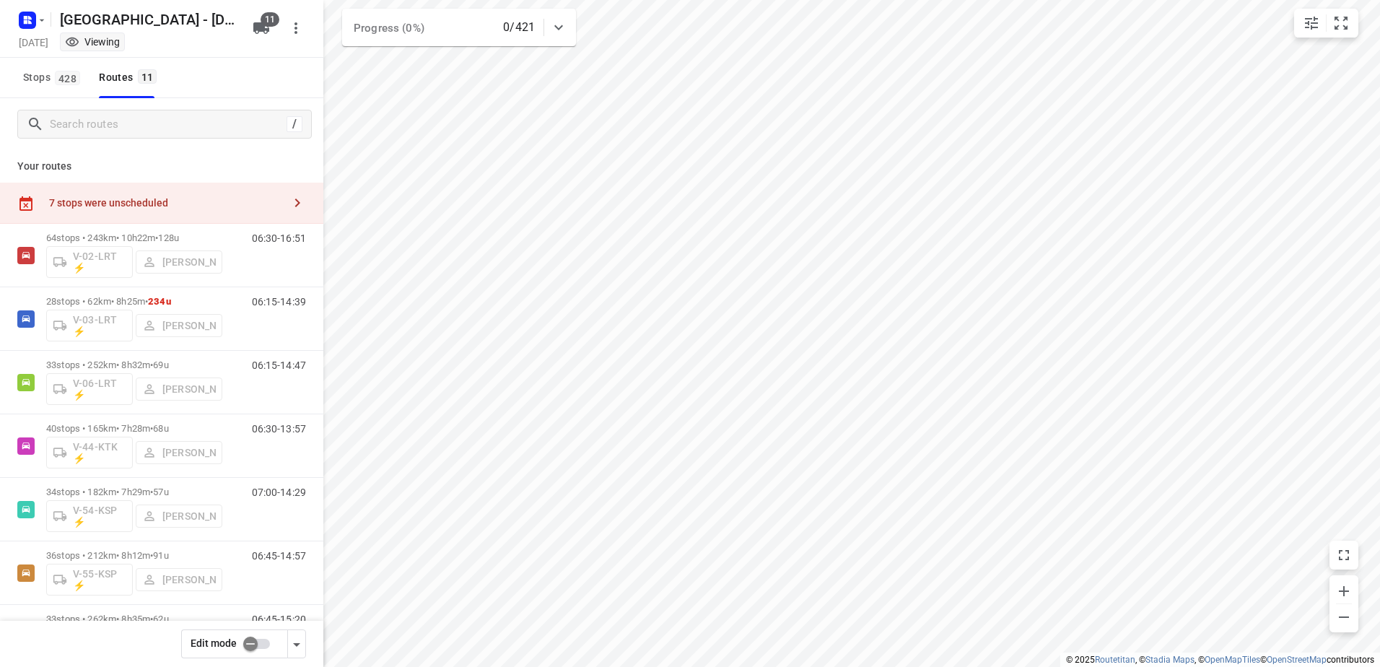
click at [260, 650] on input "checkbox" at bounding box center [250, 643] width 82 height 27
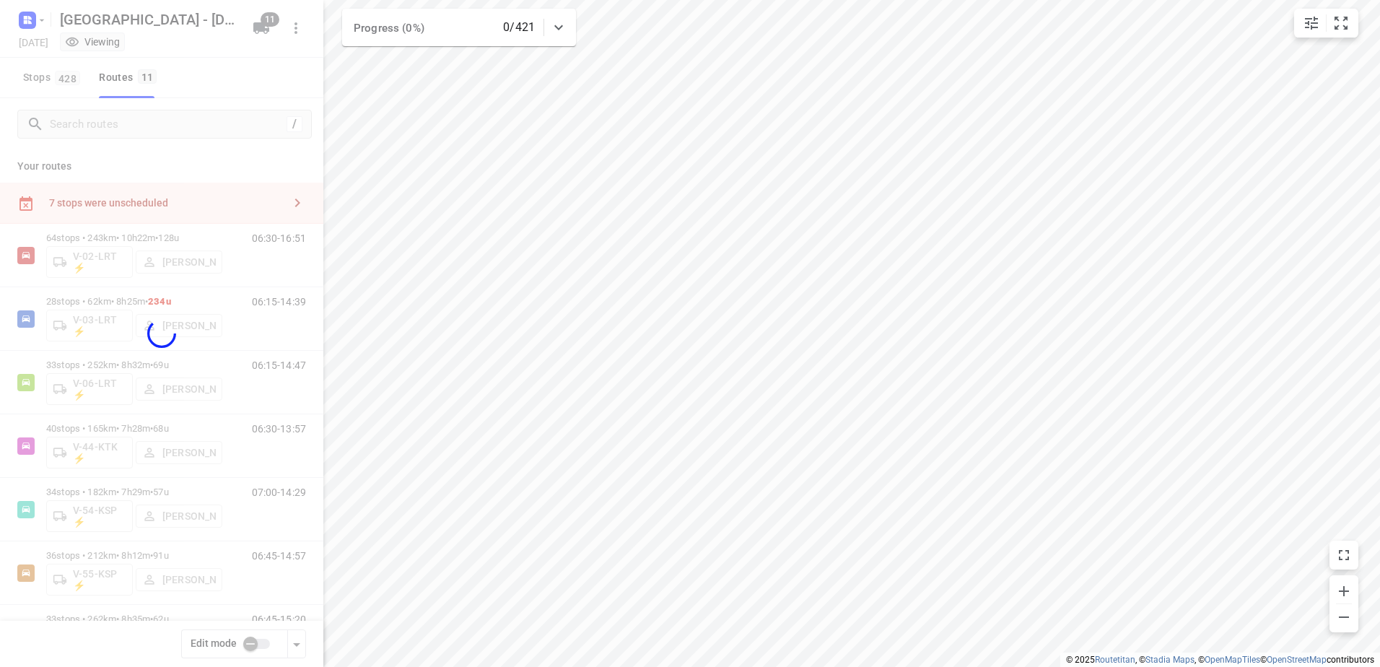
checkbox input "true"
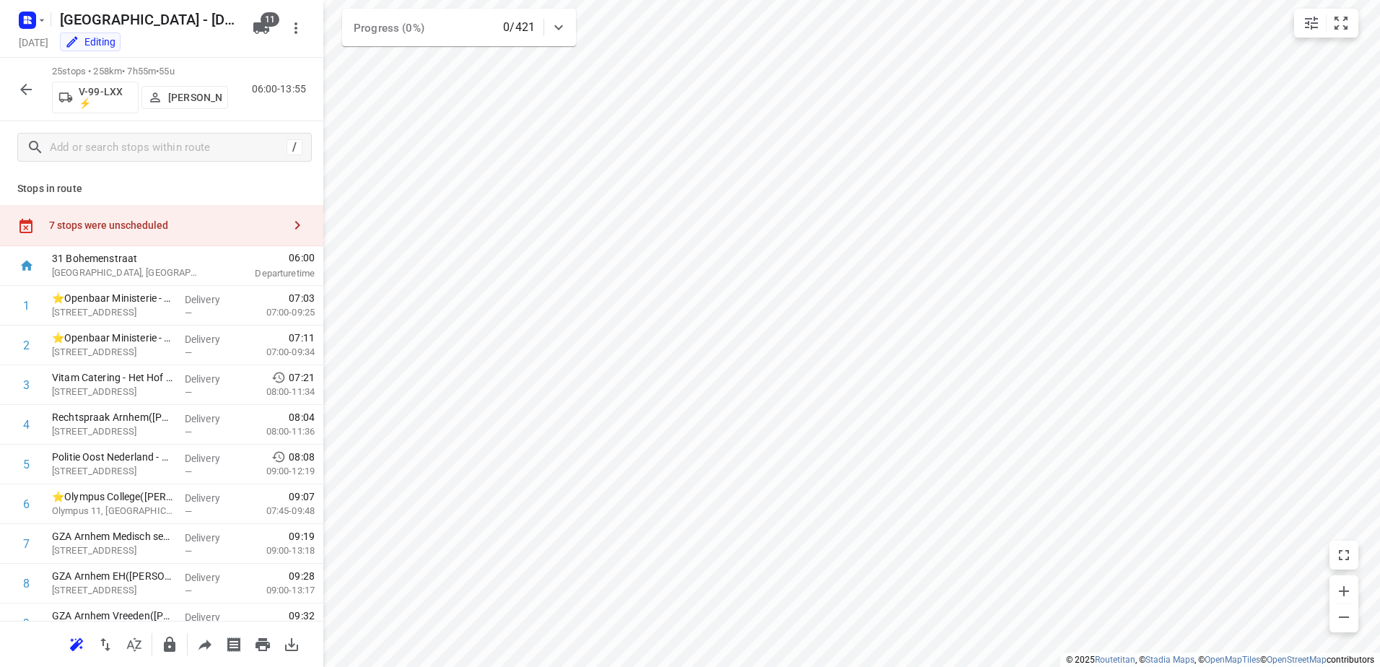
scroll to position [0, 0]
click at [189, 227] on div "7 stops were unscheduled" at bounding box center [166, 226] width 234 height 12
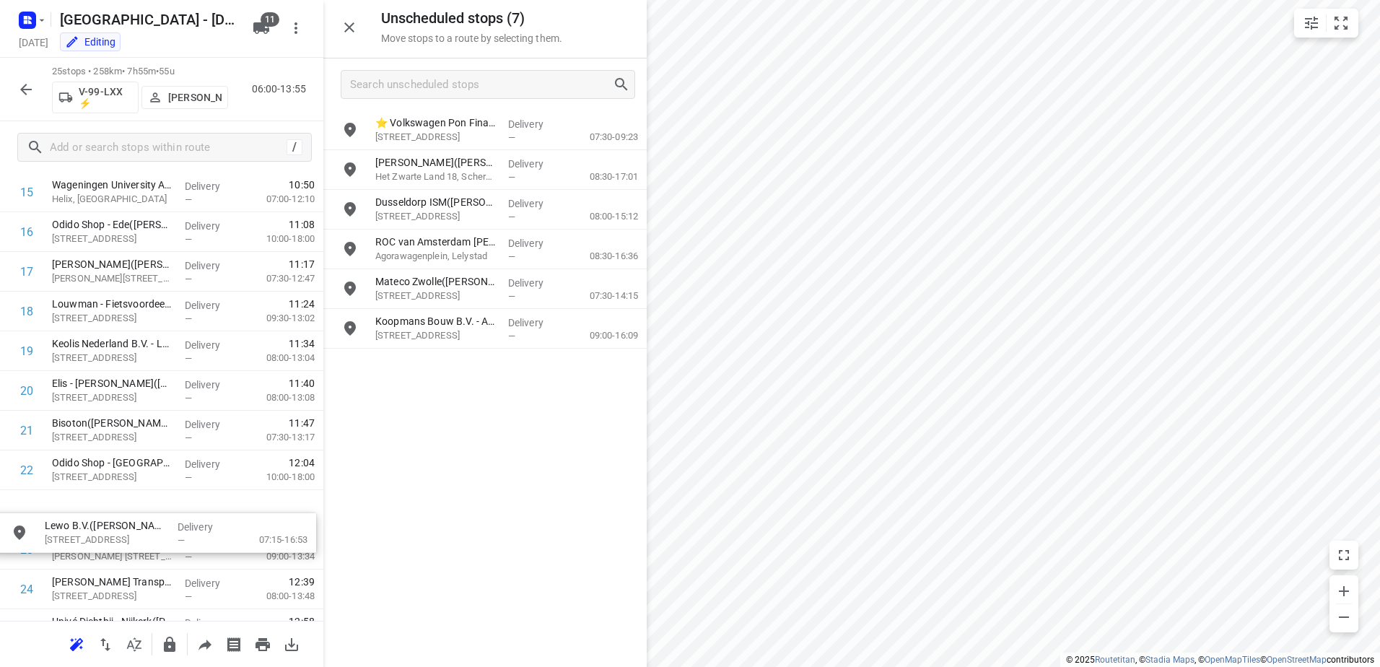
scroll to position [672, 0]
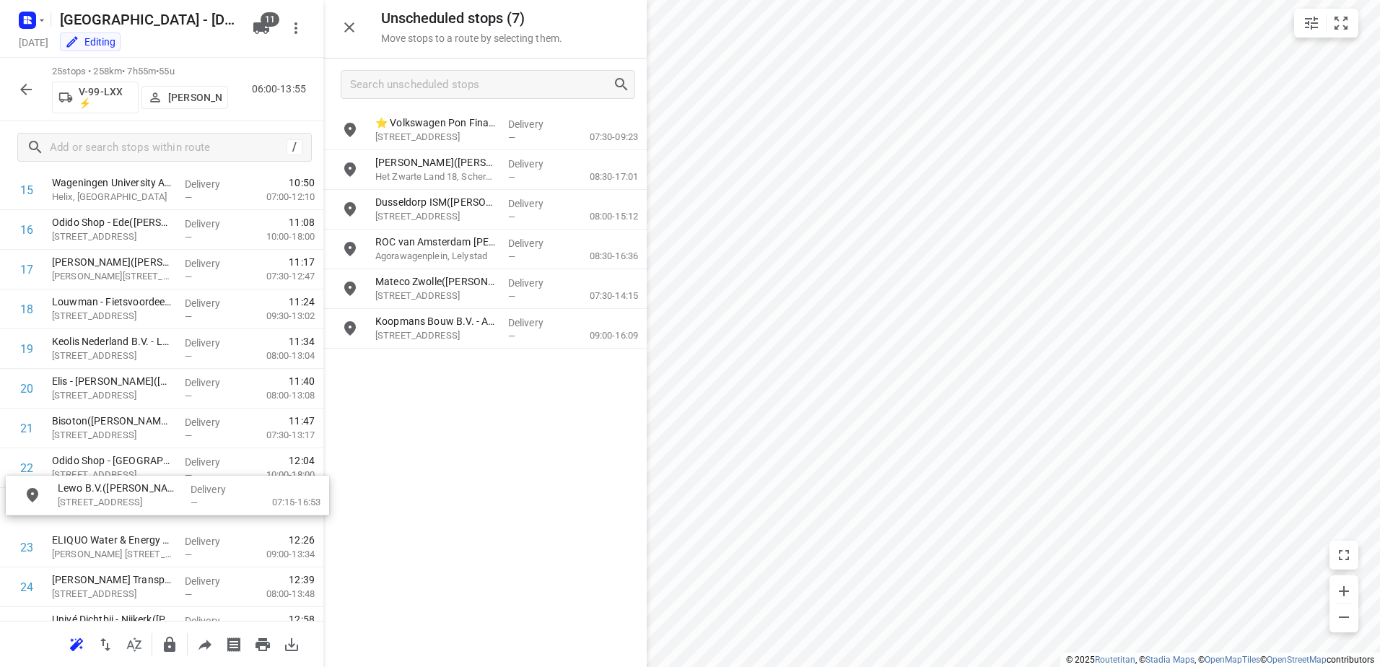
drag, startPoint x: 509, startPoint y: 294, endPoint x: 188, endPoint y: 502, distance: 383.5
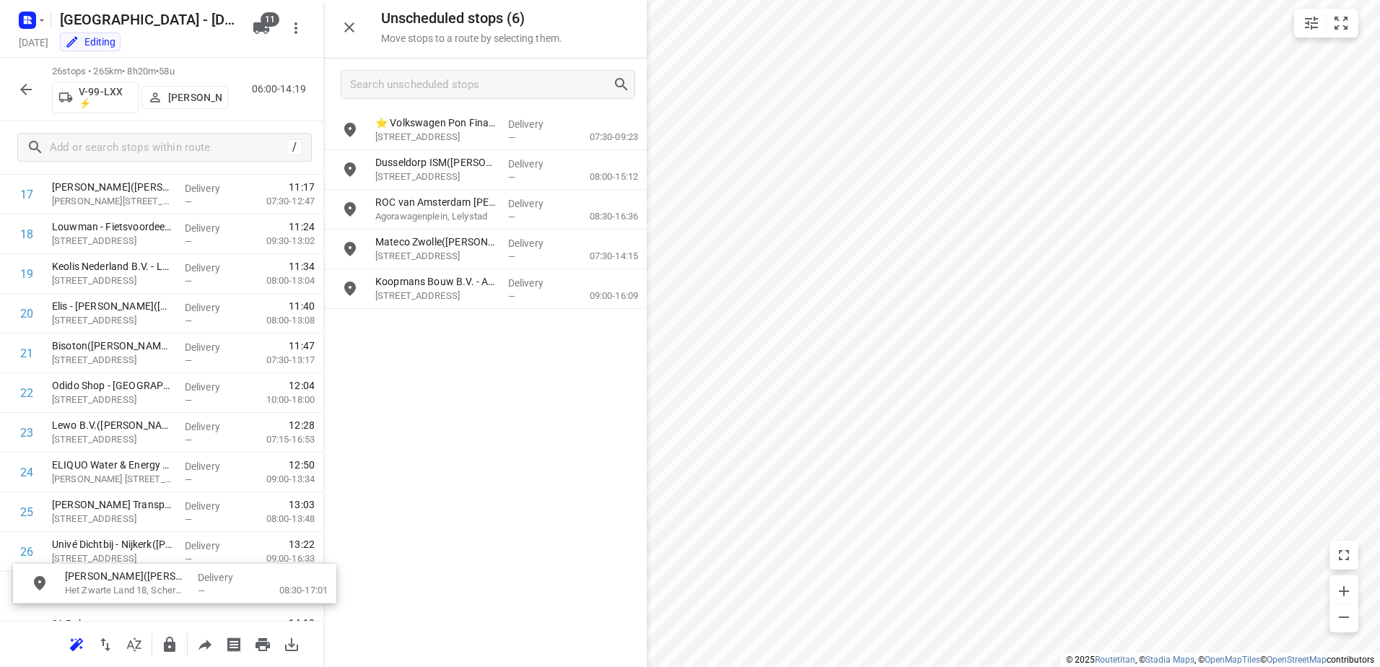
scroll to position [776, 0]
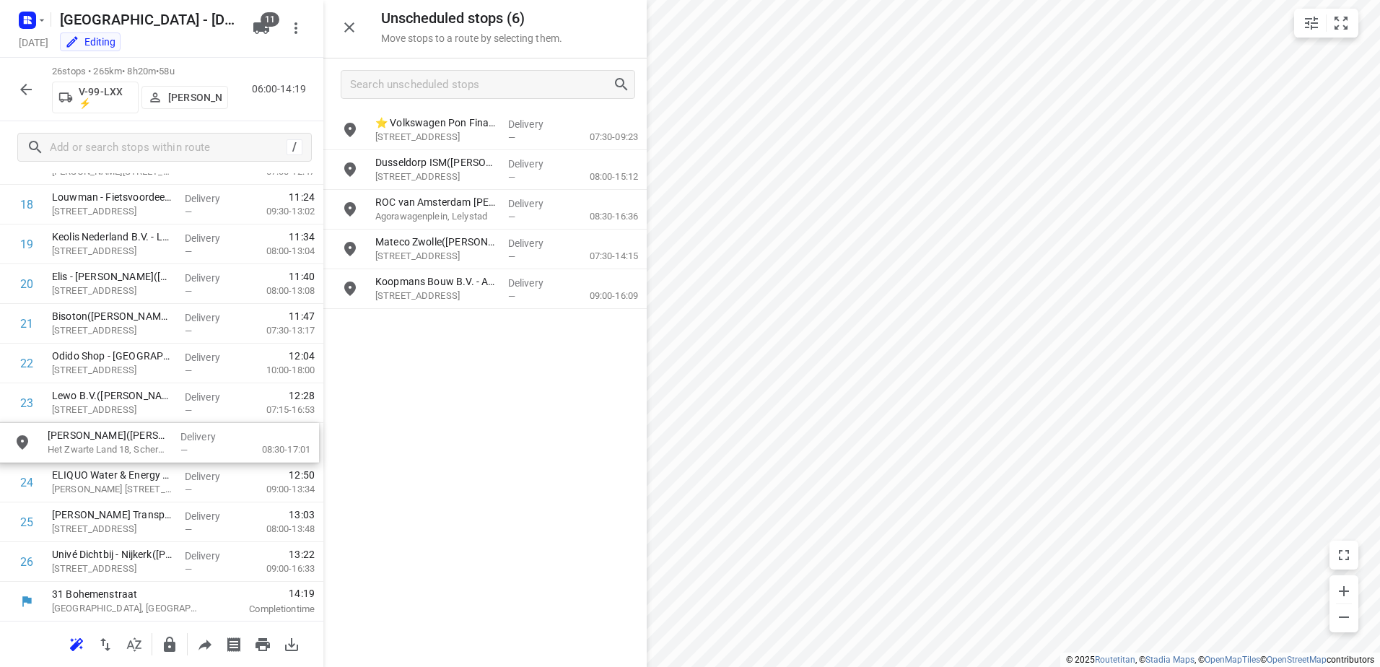
drag, startPoint x: 528, startPoint y: 174, endPoint x: 194, endPoint y: 455, distance: 436.3
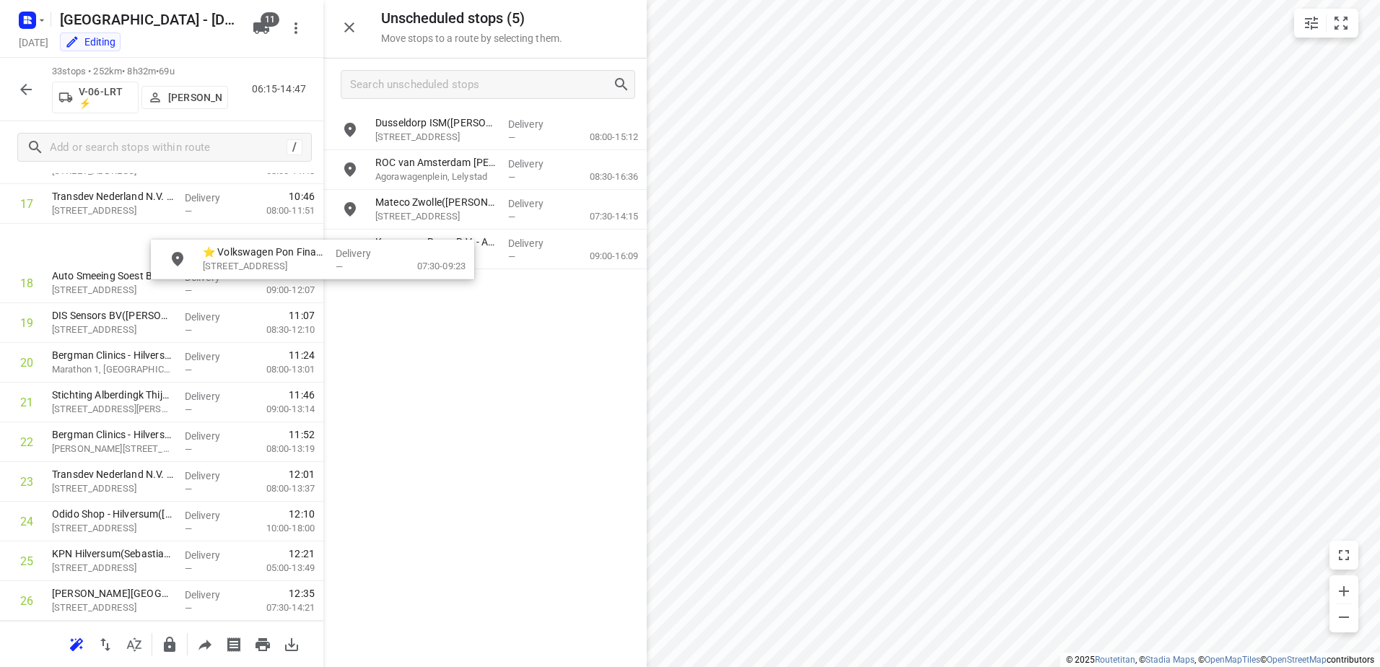
scroll to position [734, 0]
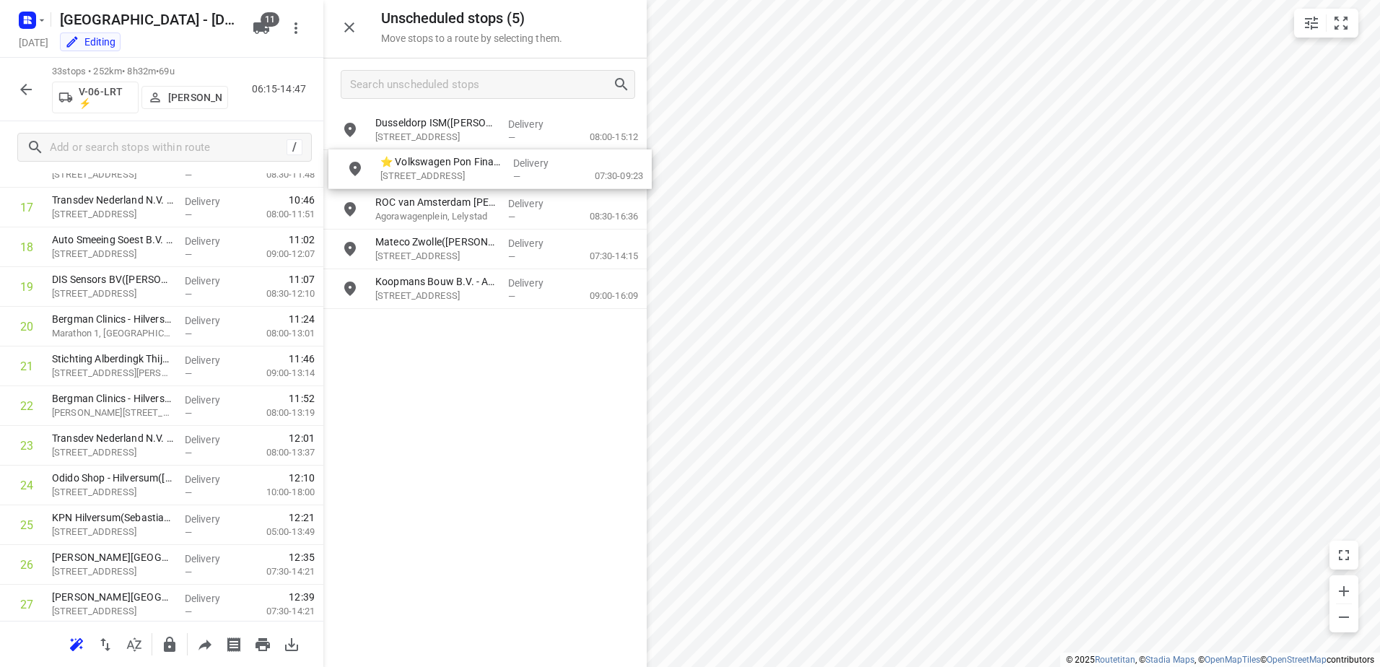
drag, startPoint x: 527, startPoint y: 143, endPoint x: 524, endPoint y: 170, distance: 27.6
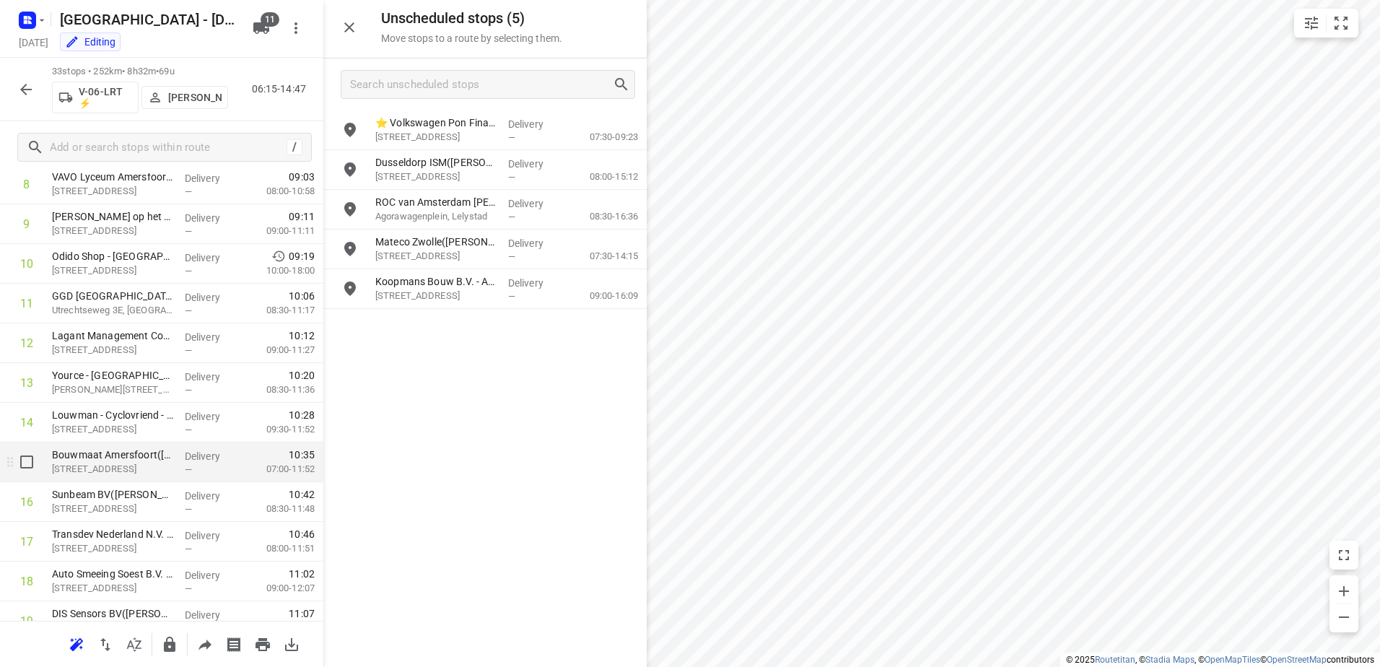
scroll to position [433, 0]
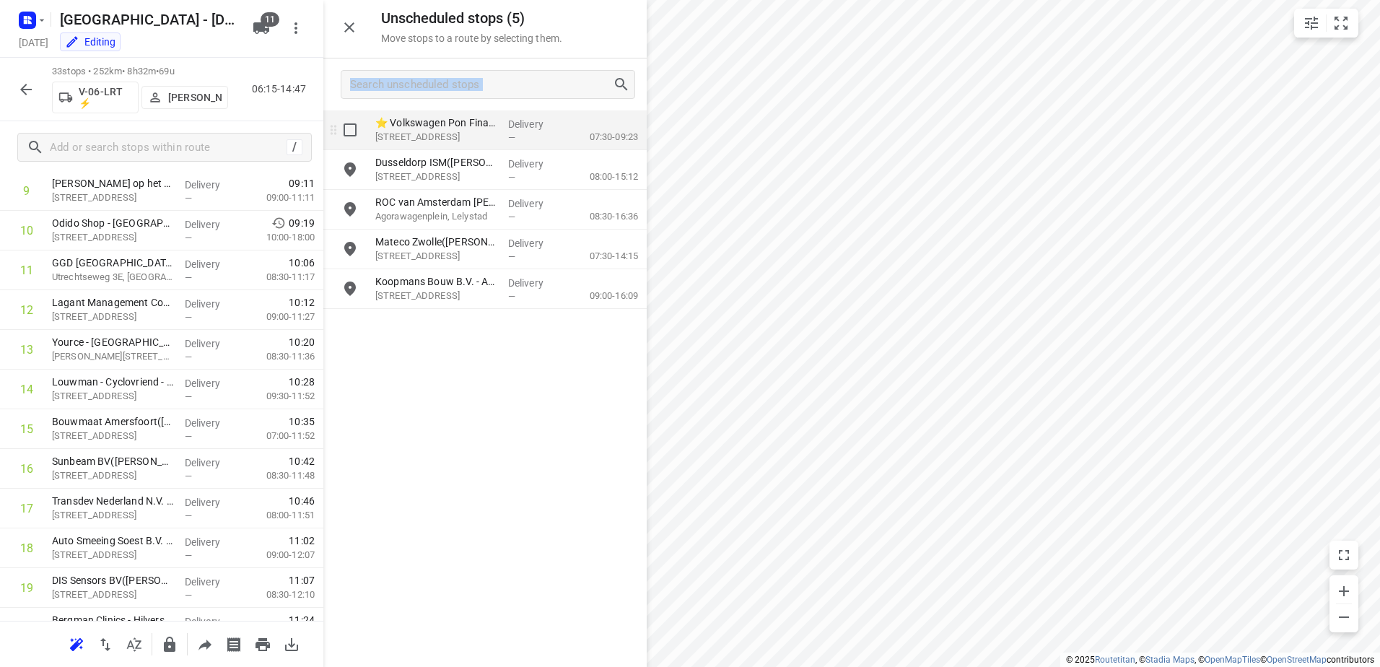
drag, startPoint x: 447, startPoint y: 108, endPoint x: 411, endPoint y: 137, distance: 46.2
click at [411, 137] on div "Unscheduled stops ( 5 ) Move stops to a route by selecting them. ⭐ Volkswagen P…" at bounding box center [484, 333] width 323 height 667
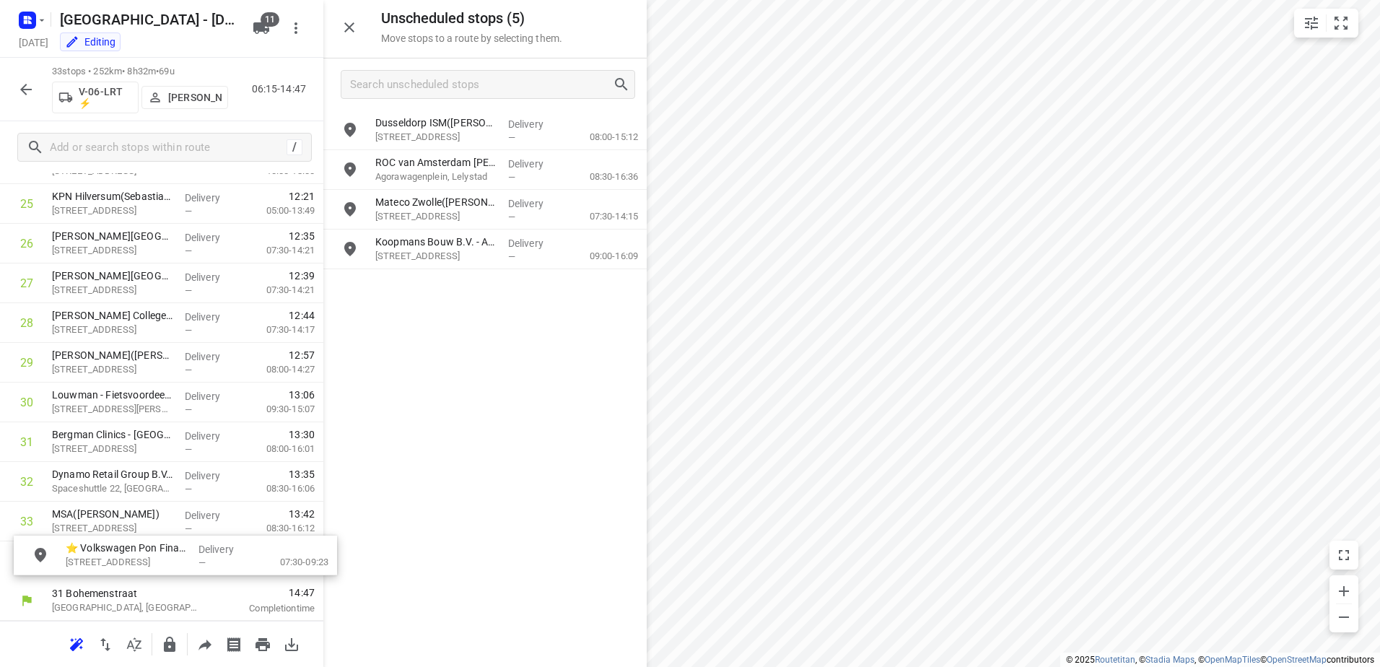
scroll to position [1060, 0]
drag, startPoint x: 411, startPoint y: 137, endPoint x: 119, endPoint y: 484, distance: 453.3
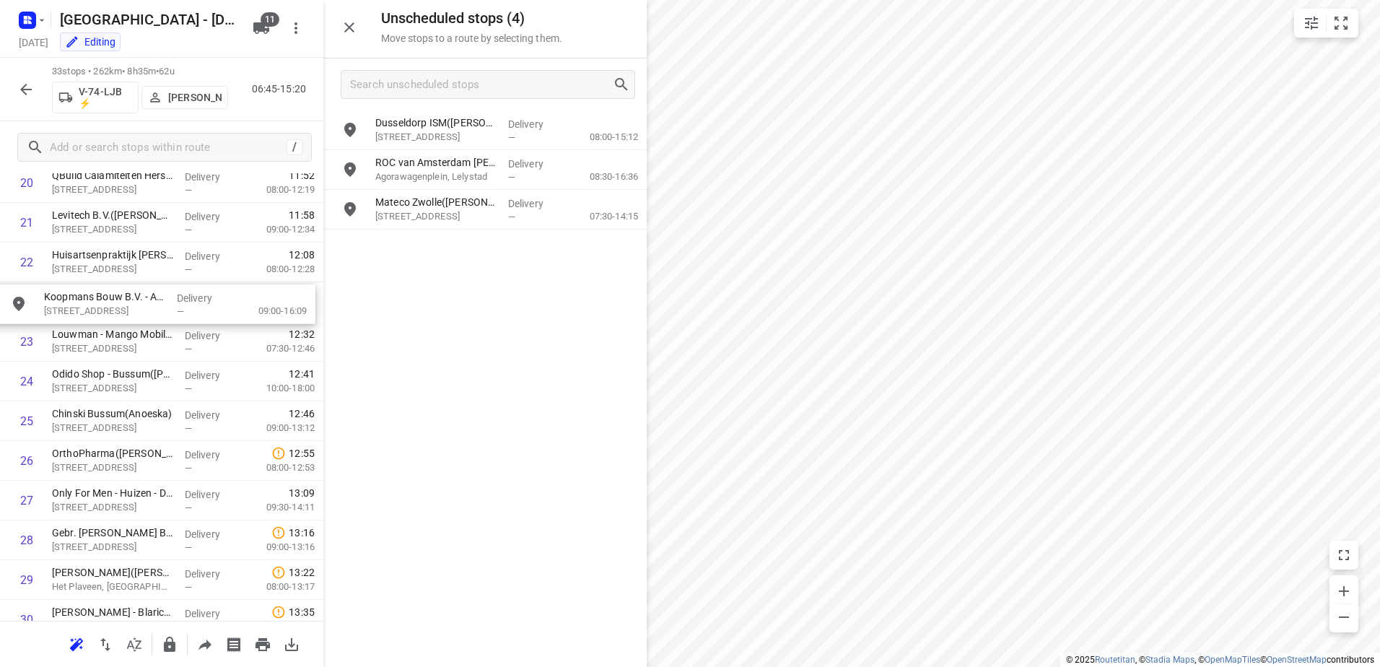
scroll to position [877, 0]
drag, startPoint x: 560, startPoint y: 237, endPoint x: 223, endPoint y: 295, distance: 342.0
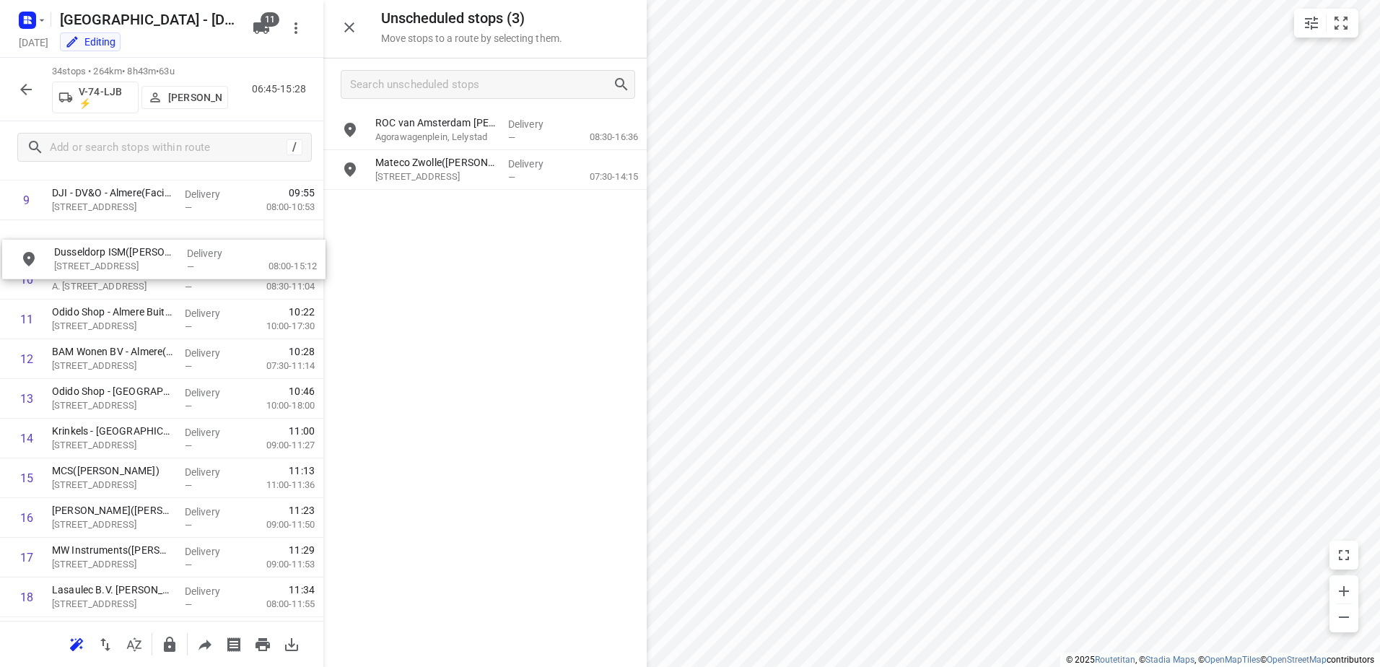
scroll to position [416, 0]
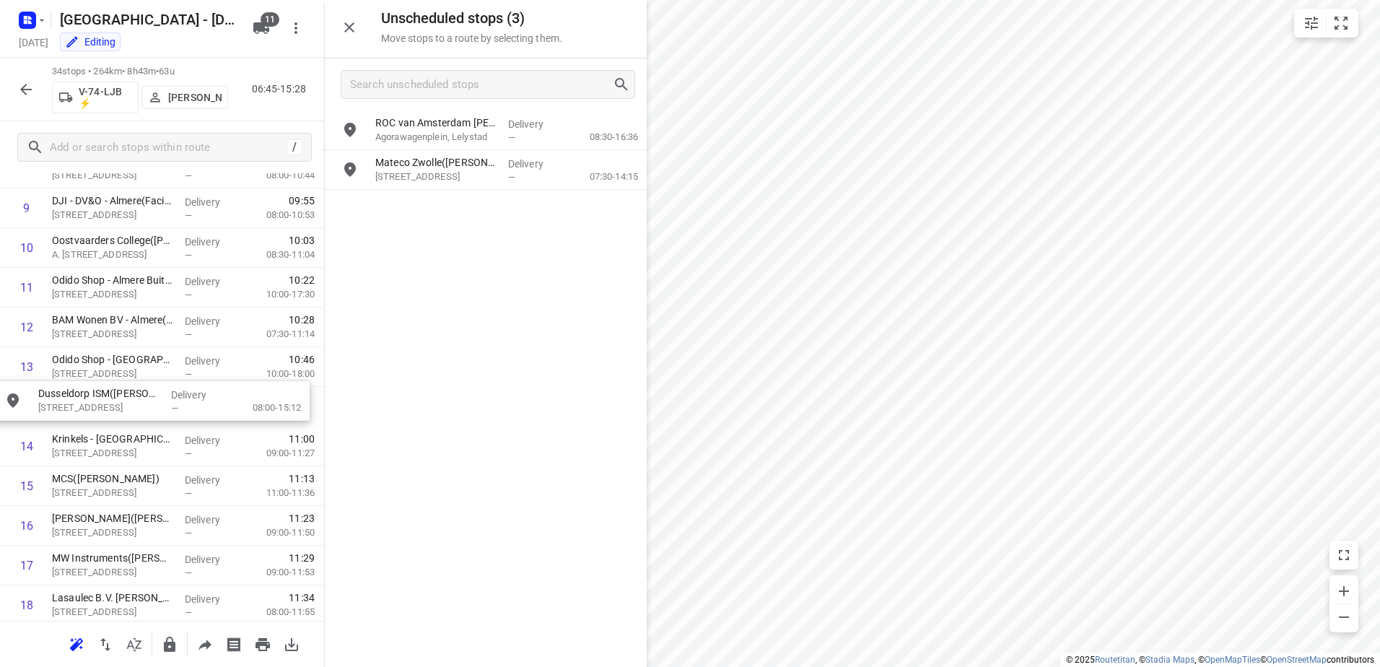
drag, startPoint x: 502, startPoint y: 143, endPoint x: 141, endPoint y: 425, distance: 458.0
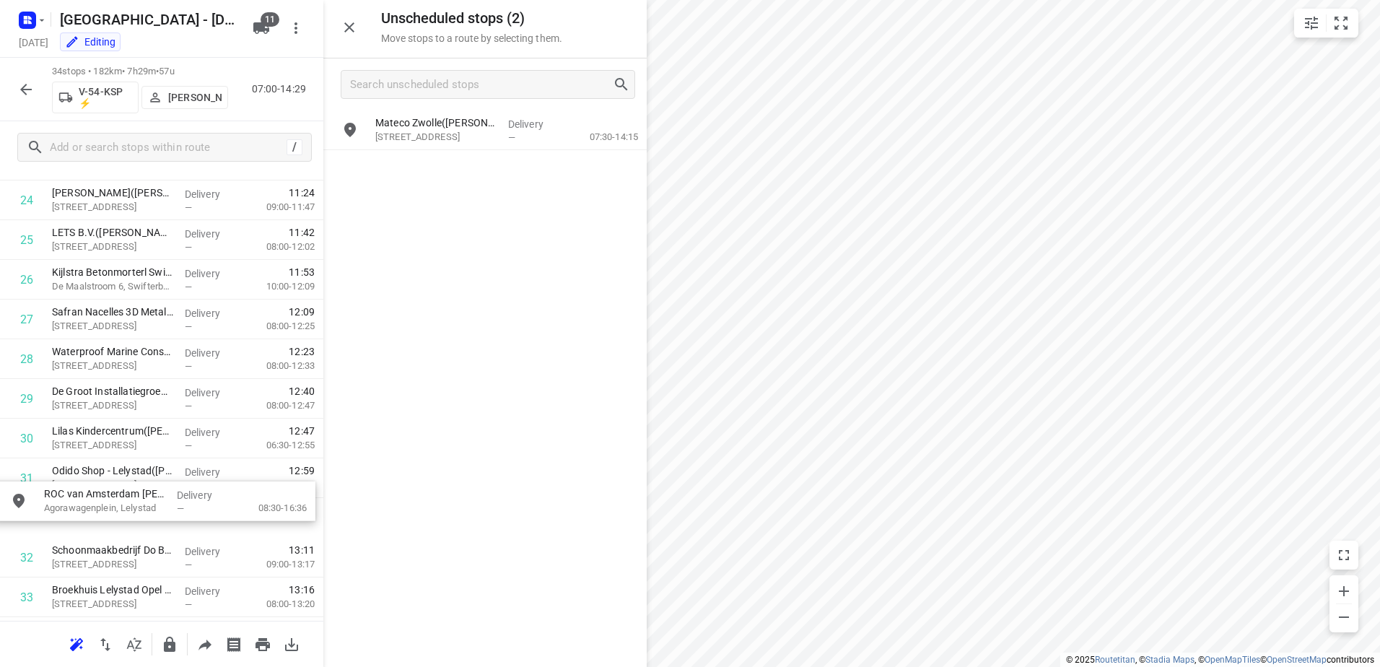
scroll to position [1023, 0]
drag, startPoint x: 562, startPoint y: 123, endPoint x: 214, endPoint y: 486, distance: 503.2
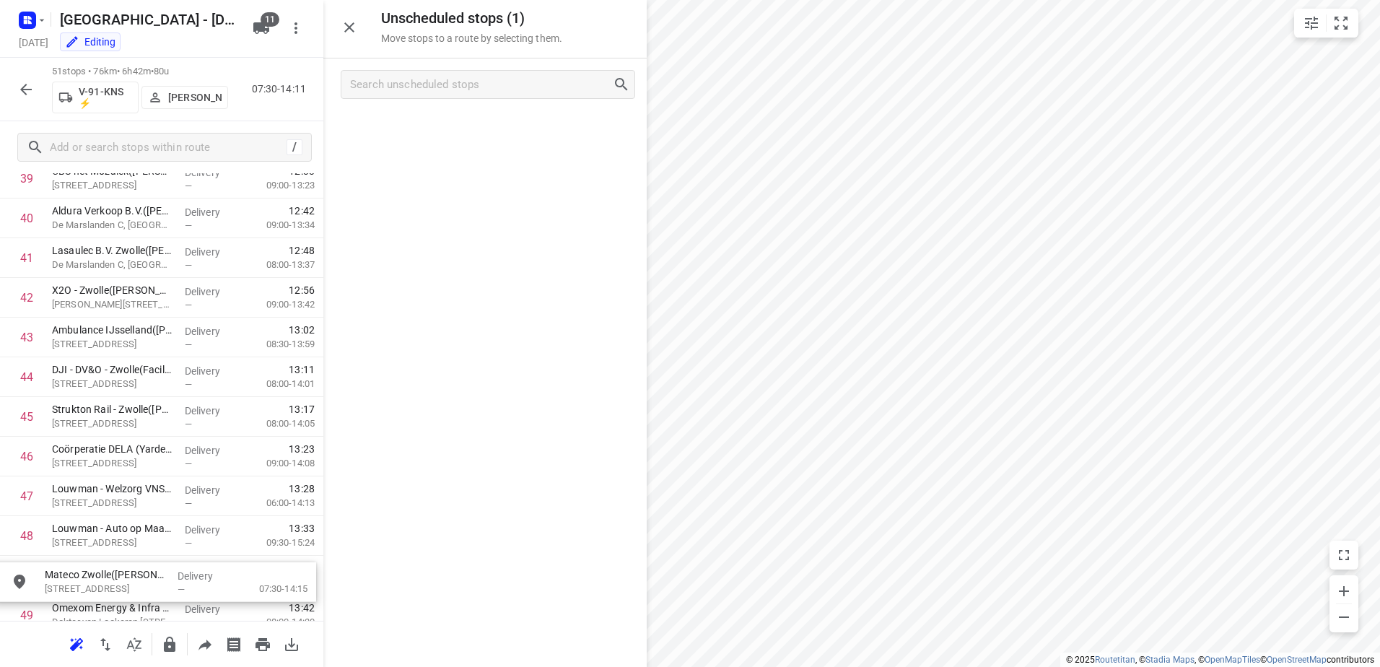
scroll to position [1773, 0]
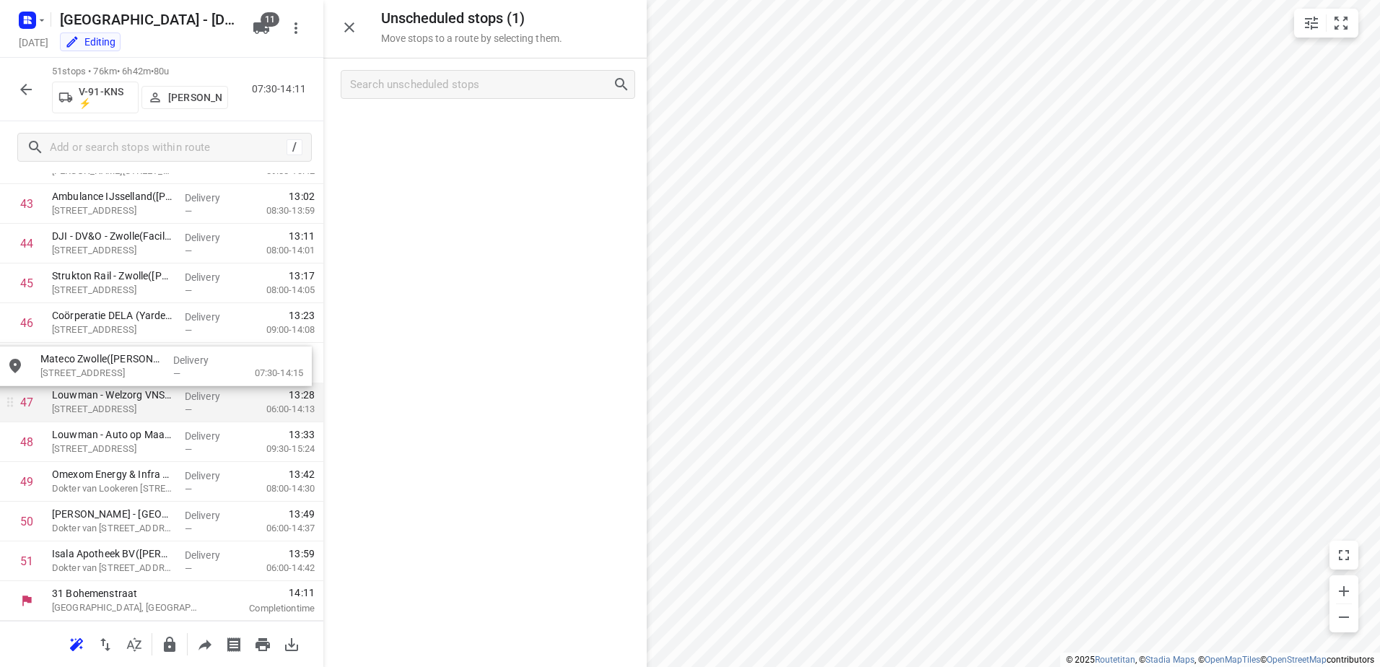
drag, startPoint x: 525, startPoint y: 147, endPoint x: 183, endPoint y: 387, distance: 418.2
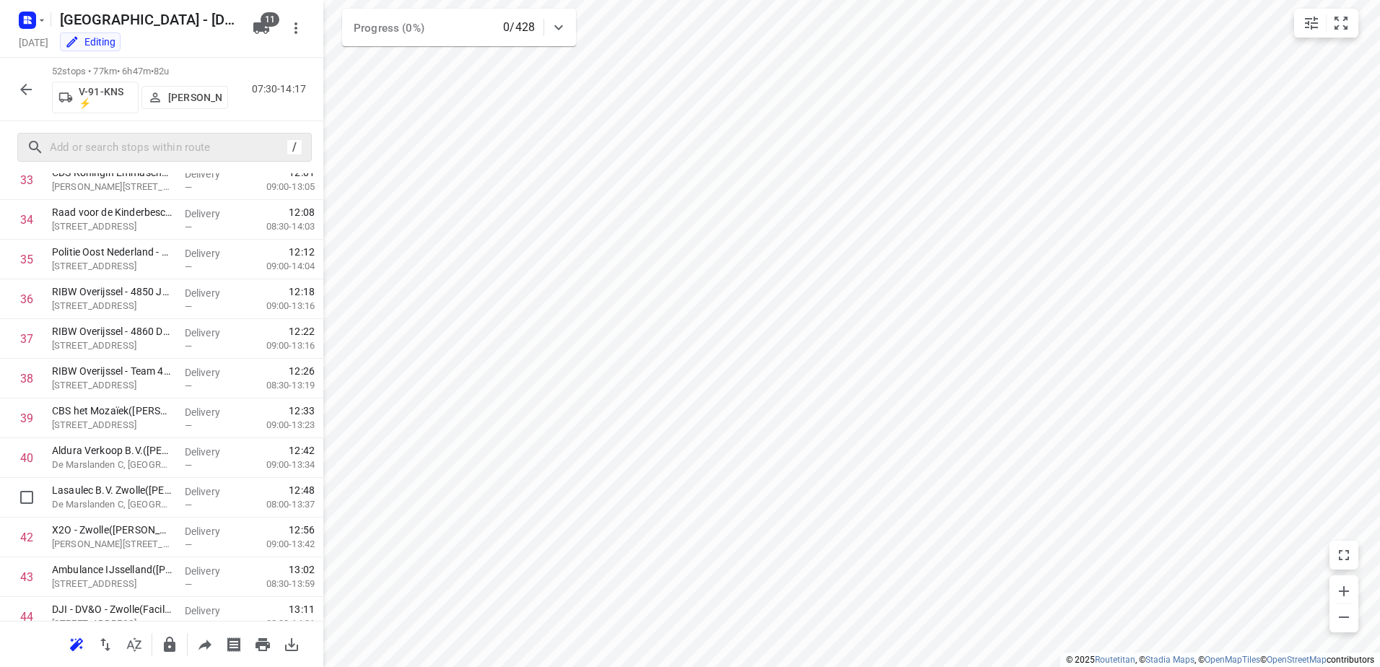
scroll to position [1223, 0]
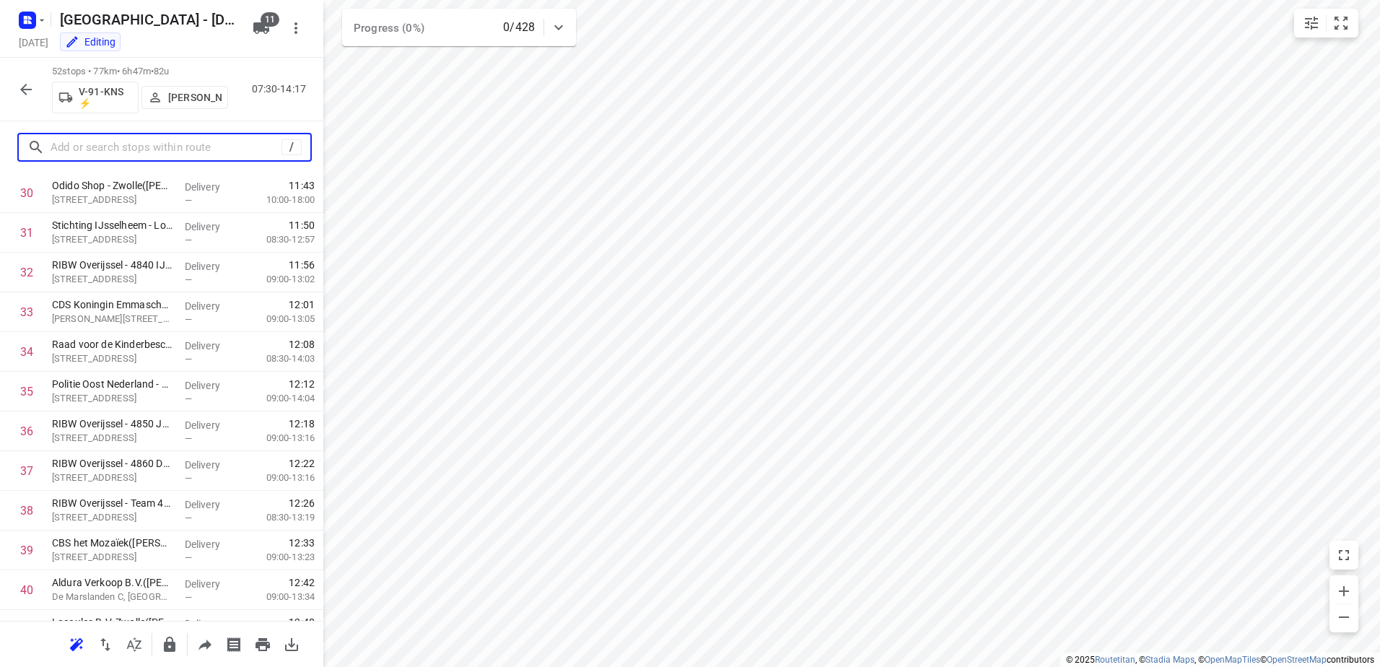
click at [121, 150] on input "text" at bounding box center [166, 147] width 231 height 22
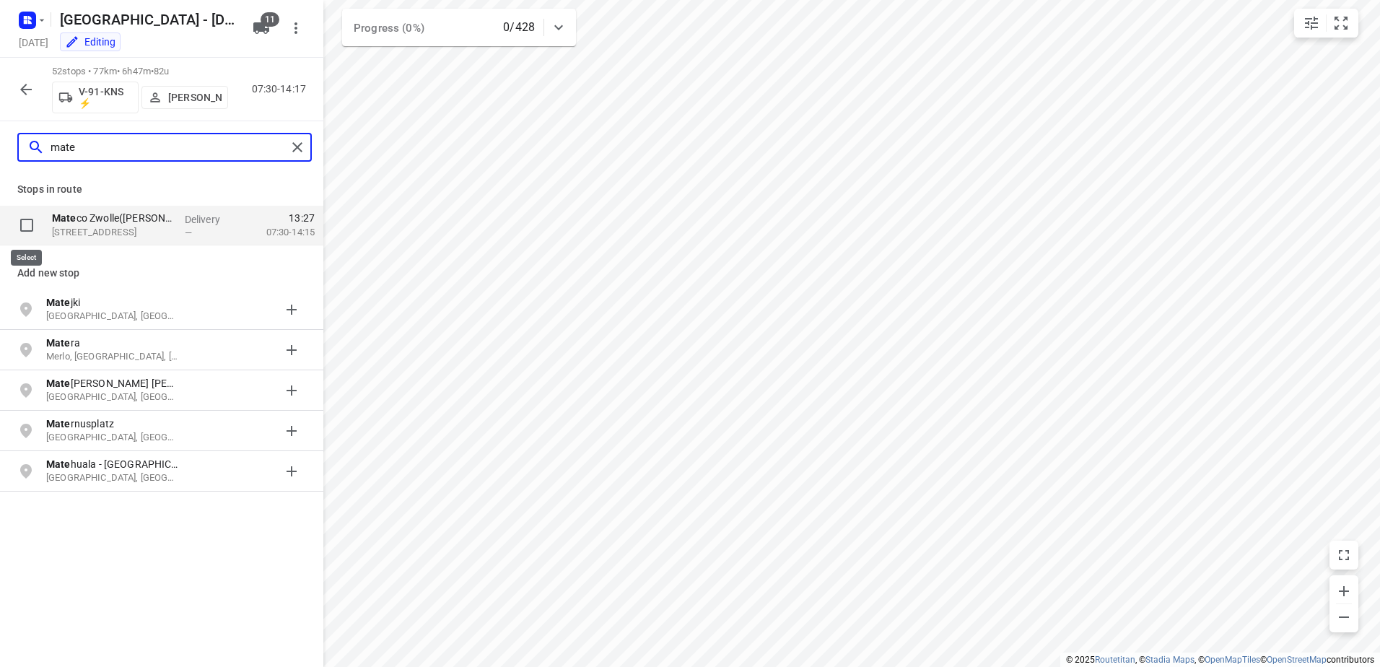
type input "mate"
click at [26, 227] on input "checkbox" at bounding box center [26, 225] width 29 height 29
checkbox input "true"
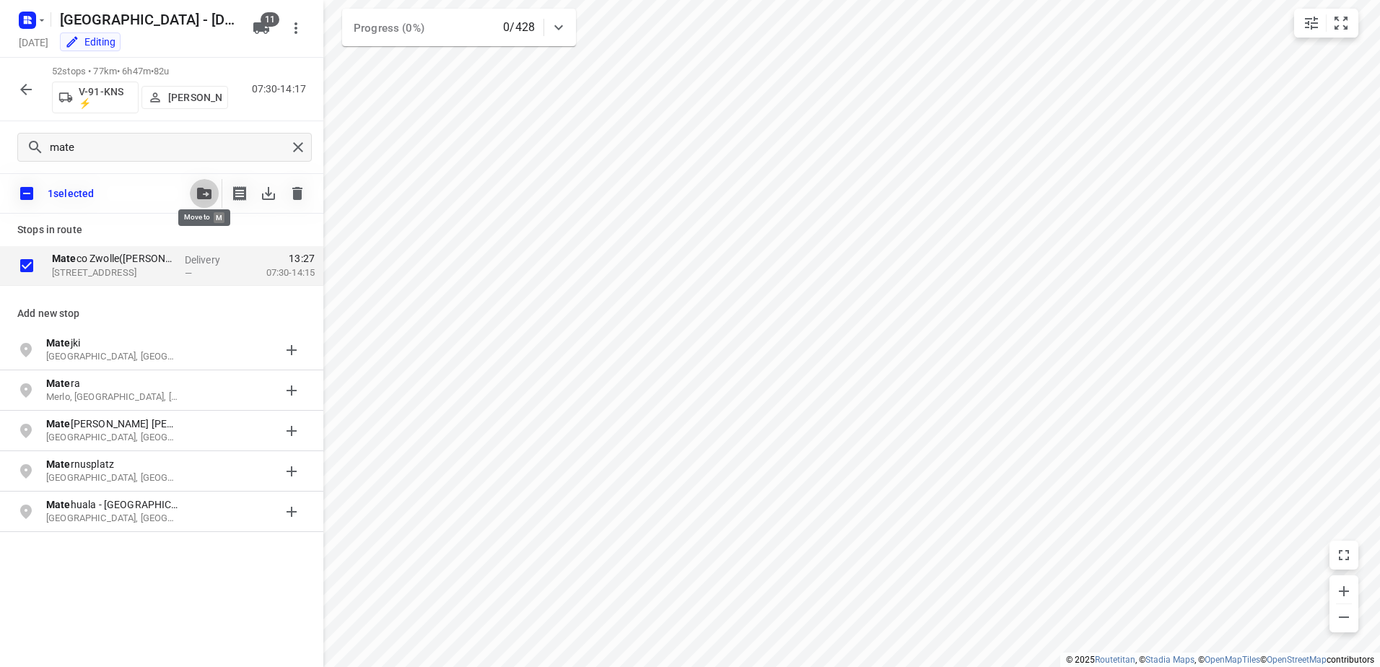
click at [207, 199] on button "button" at bounding box center [204, 193] width 29 height 29
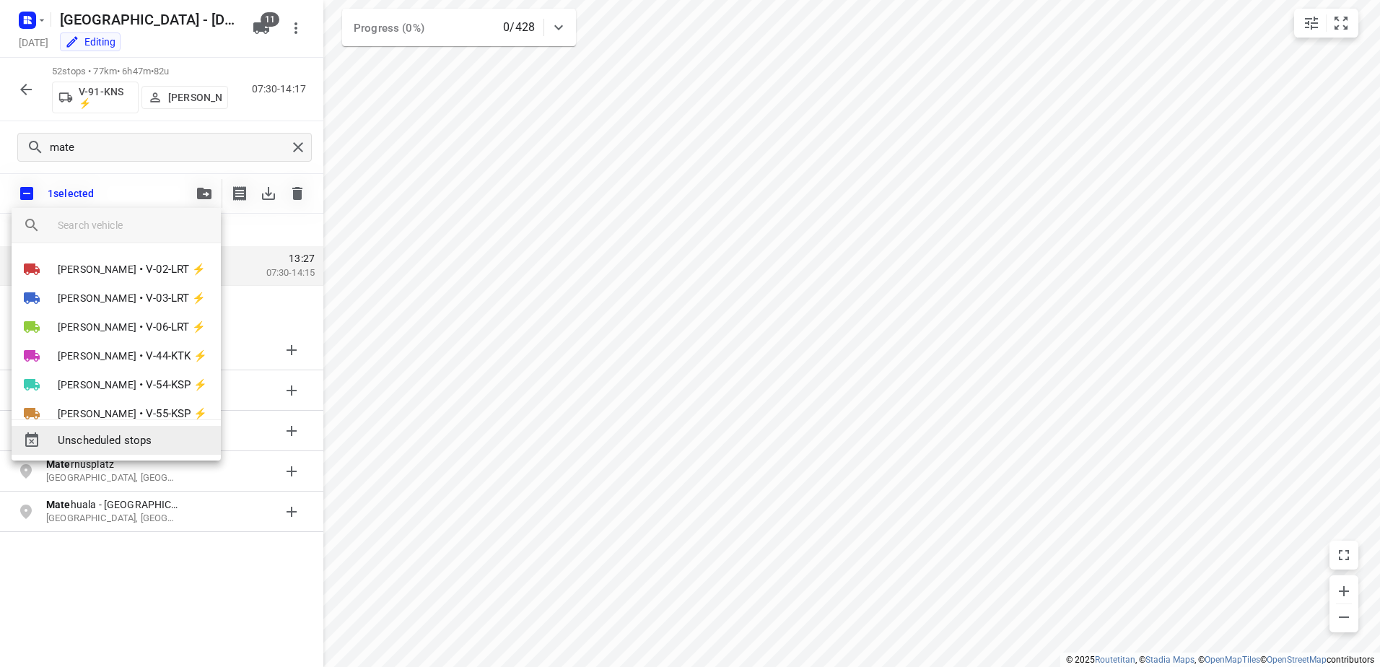
click at [154, 436] on span "Unscheduled stops" at bounding box center [134, 440] width 152 height 17
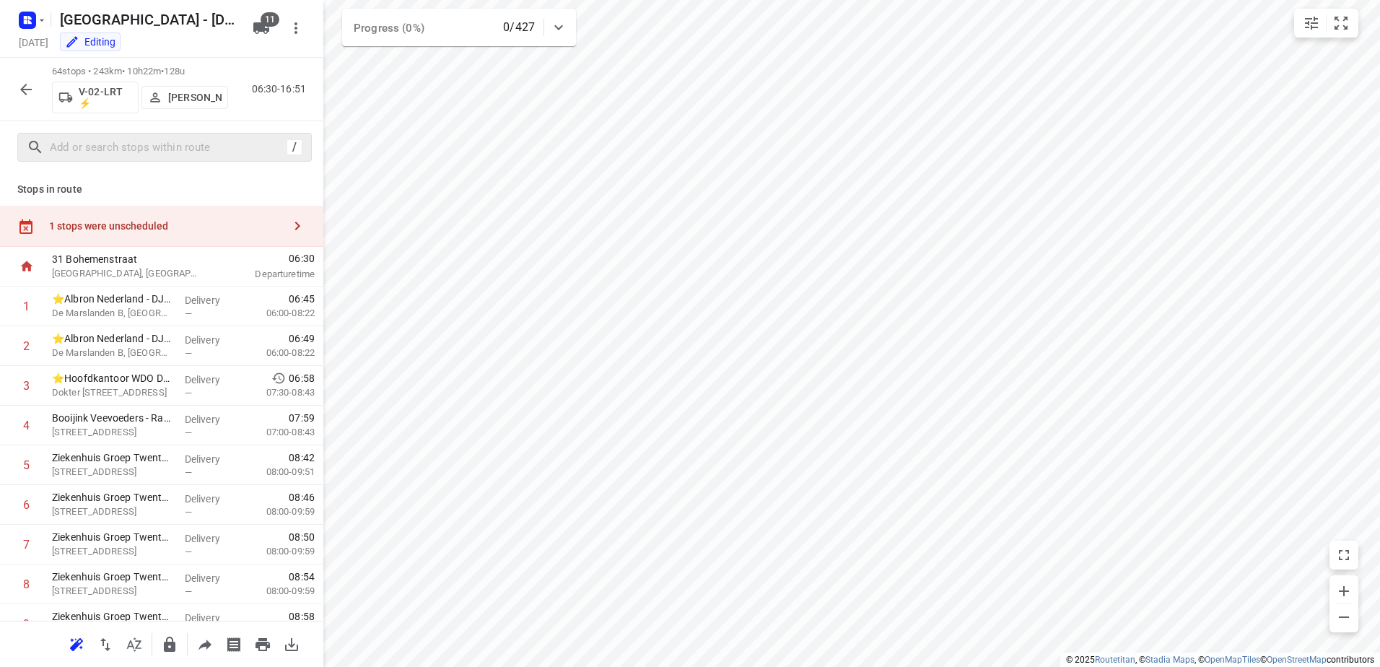
click at [261, 222] on div "1 stops were unscheduled" at bounding box center [166, 226] width 234 height 12
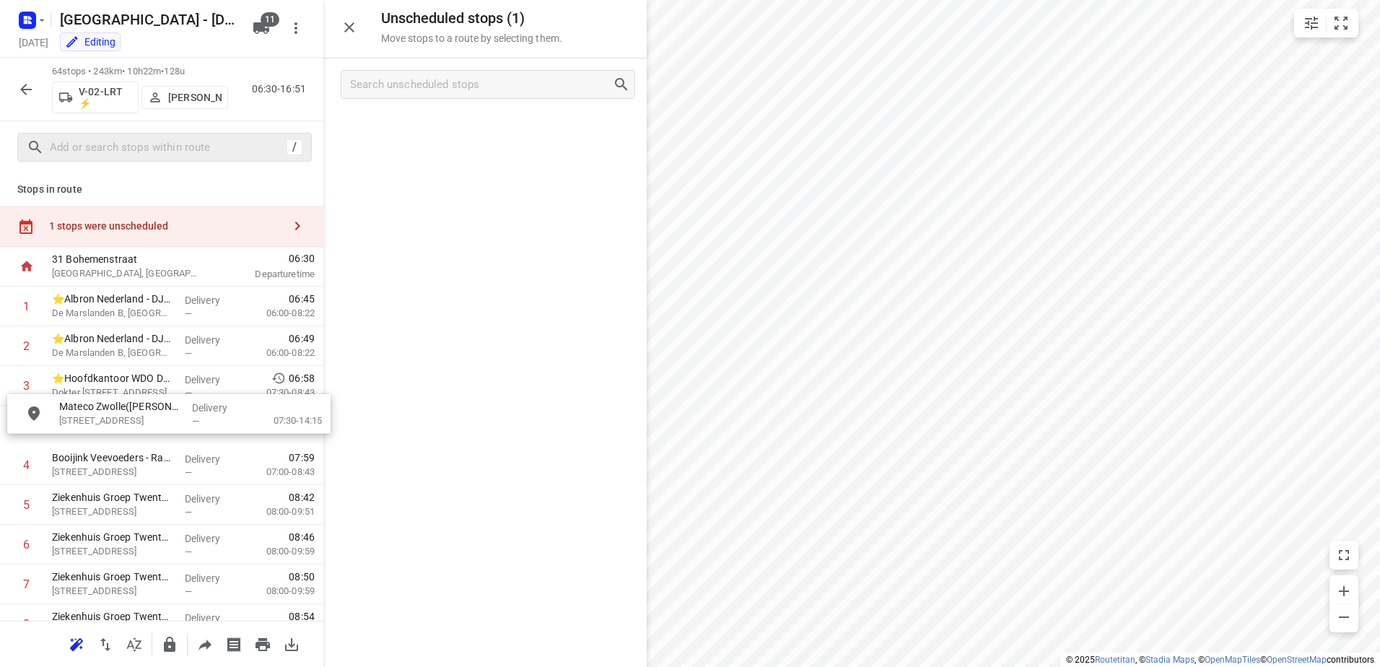
drag, startPoint x: 462, startPoint y: 123, endPoint x: 134, endPoint y: 415, distance: 439.0
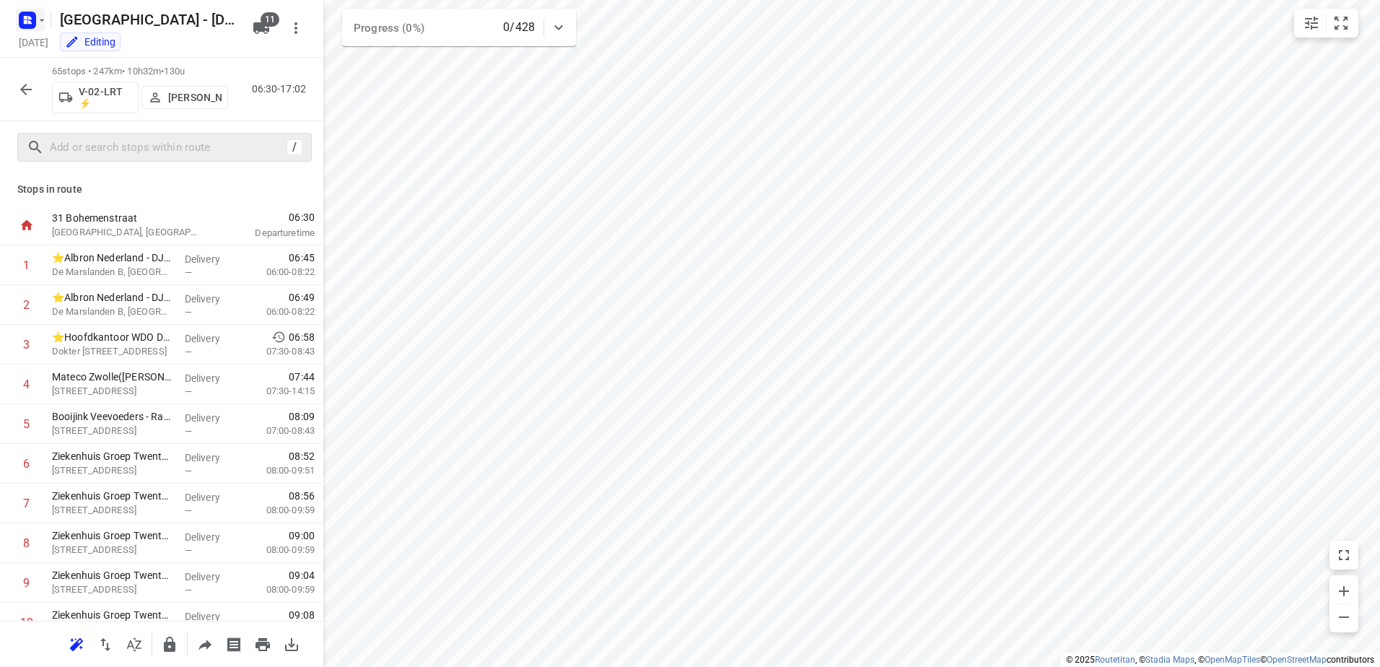
click at [24, 12] on rect "button" at bounding box center [27, 20] width 17 height 17
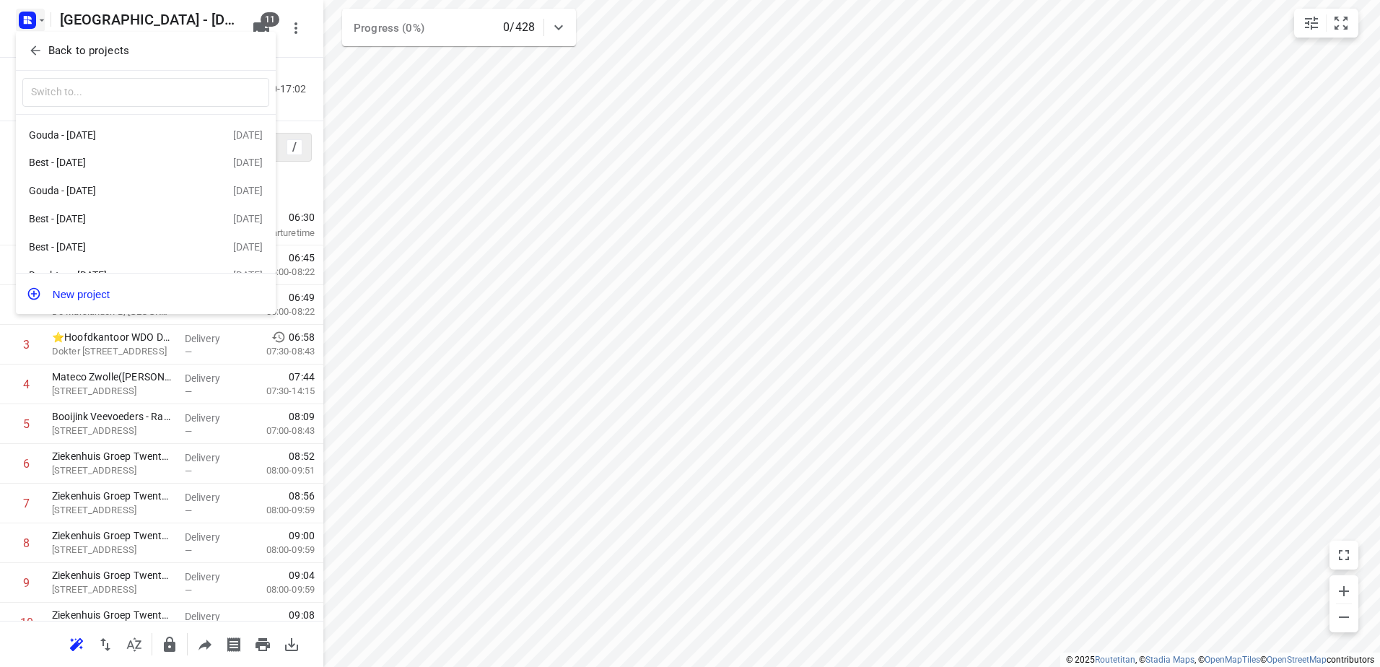
click at [71, 54] on p "Back to projects" at bounding box center [88, 51] width 81 height 17
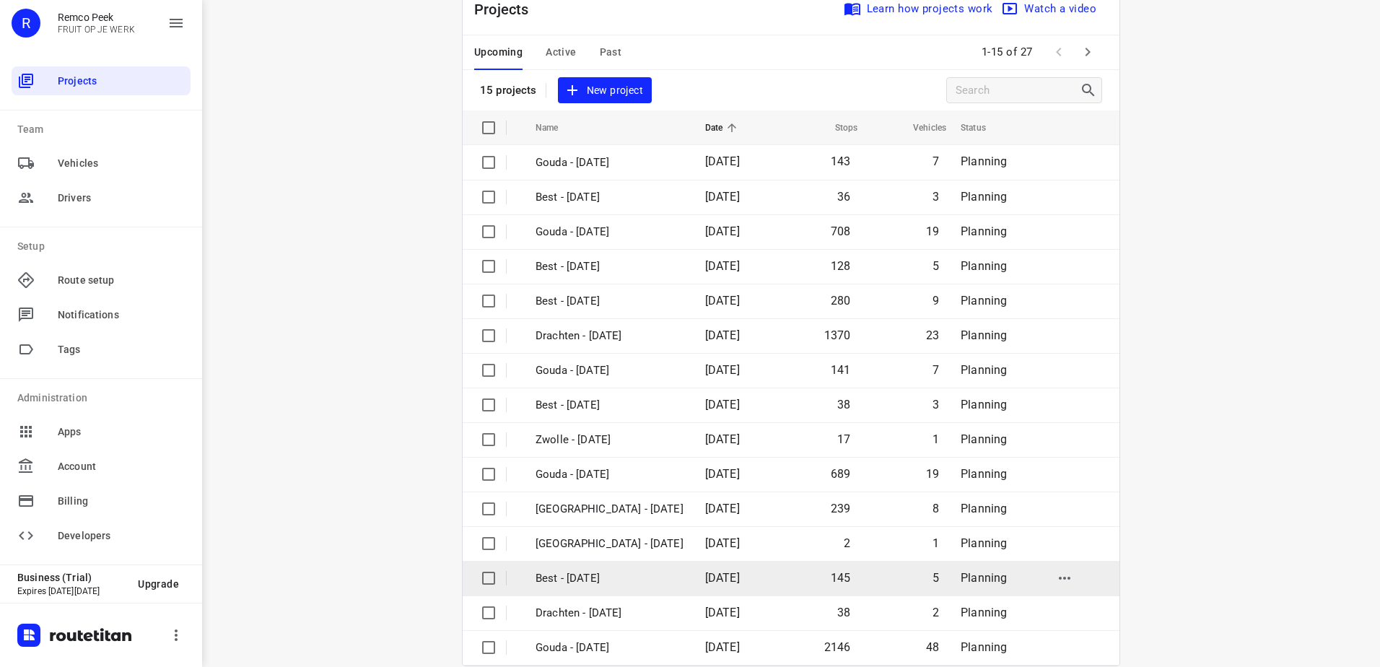
scroll to position [63, 0]
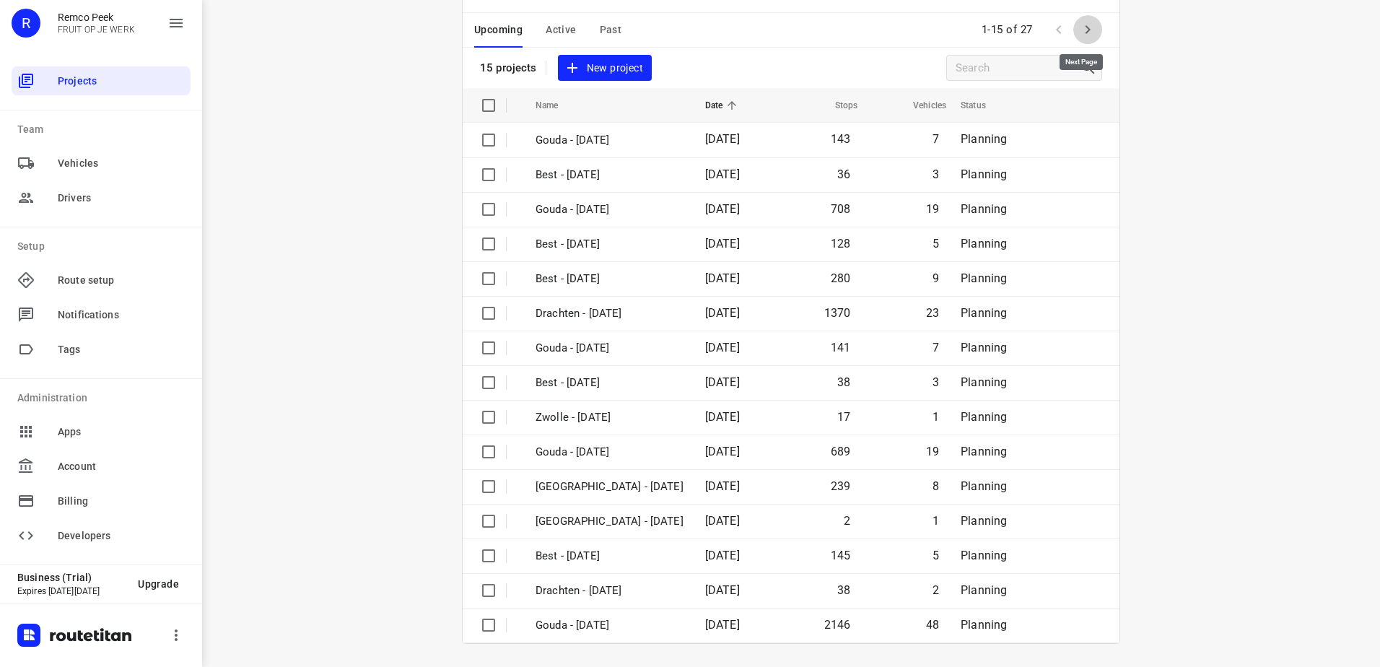
click at [1082, 30] on icon "button" at bounding box center [1087, 29] width 17 height 17
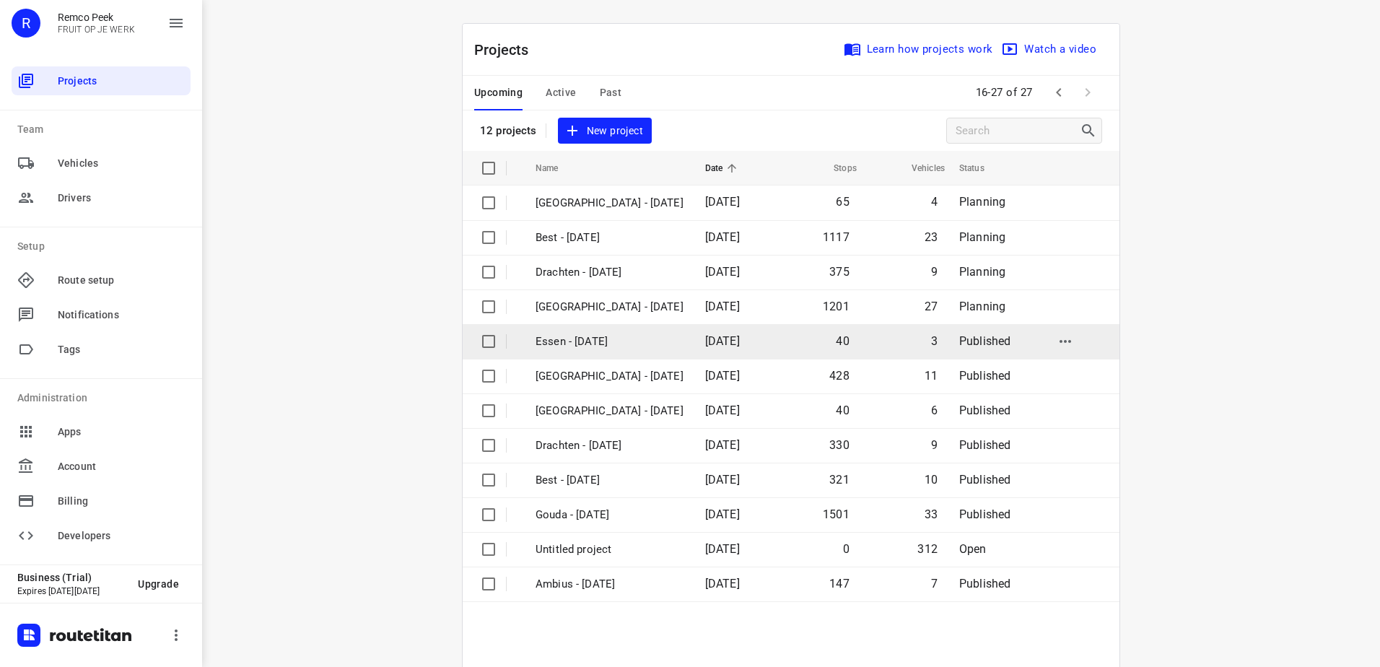
click at [605, 354] on td "Essen - [DATE]" at bounding box center [607, 341] width 172 height 35
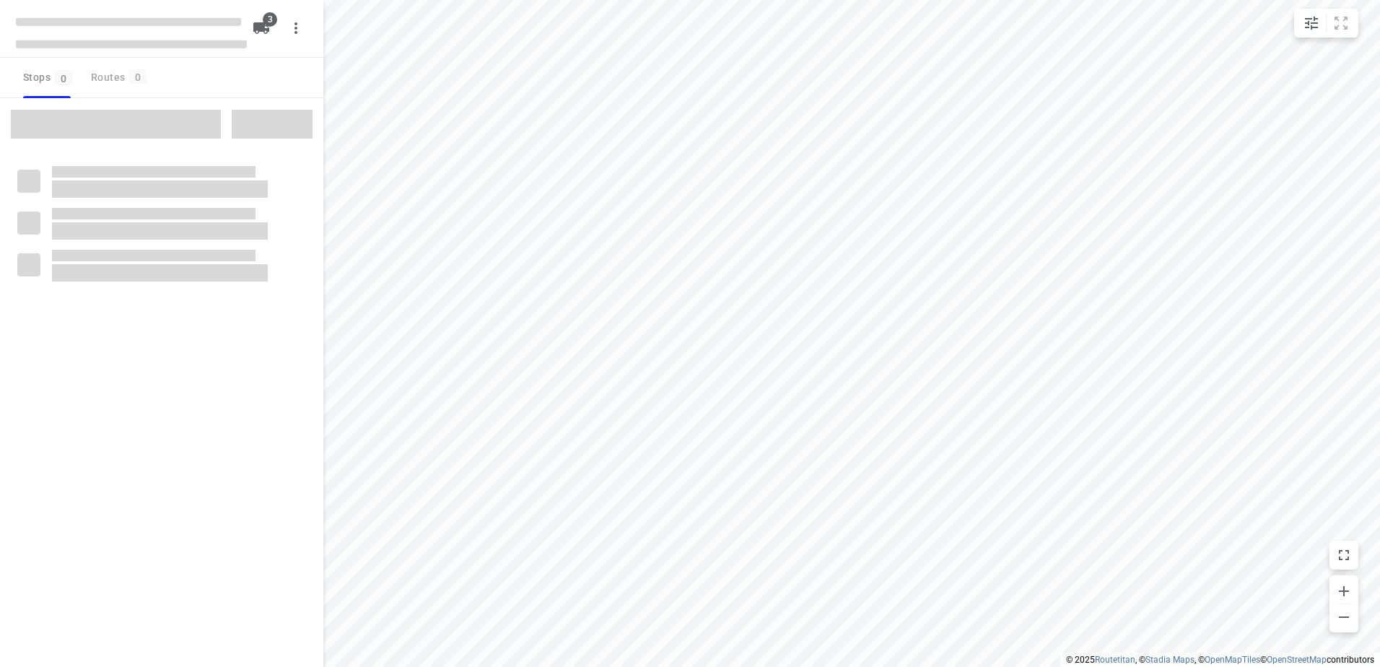
checkbox input "true"
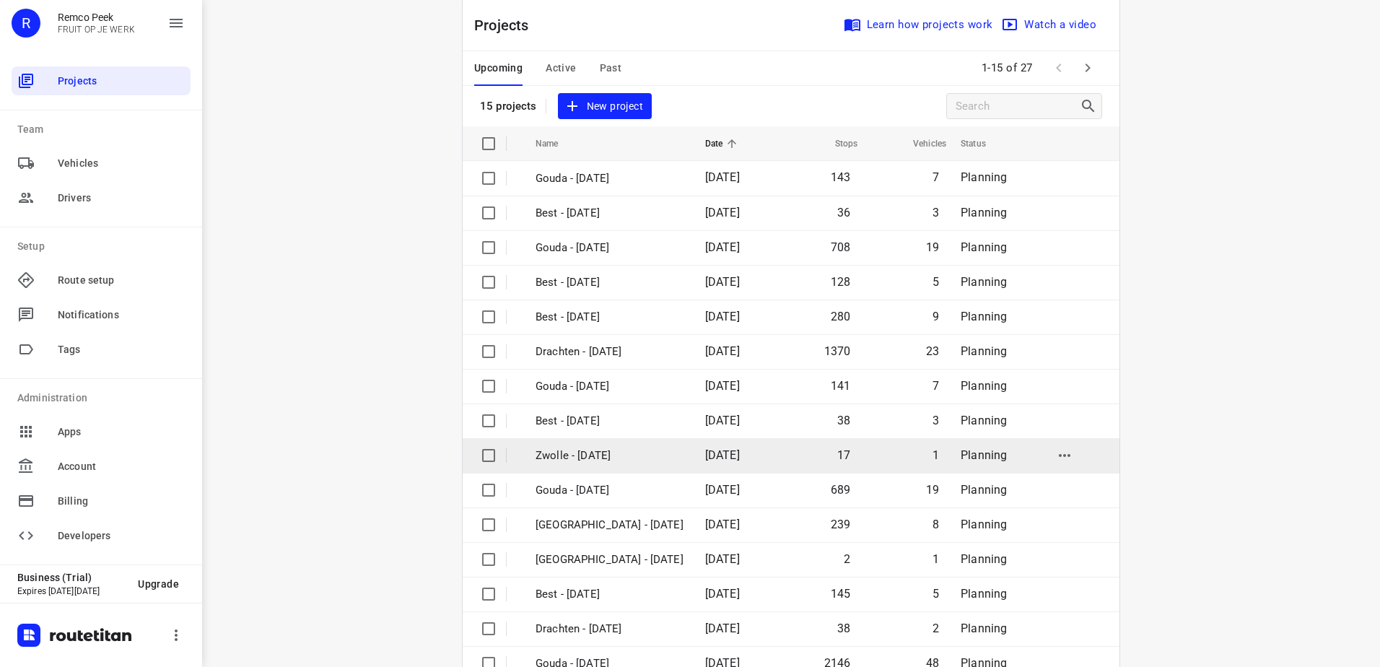
scroll to position [63, 0]
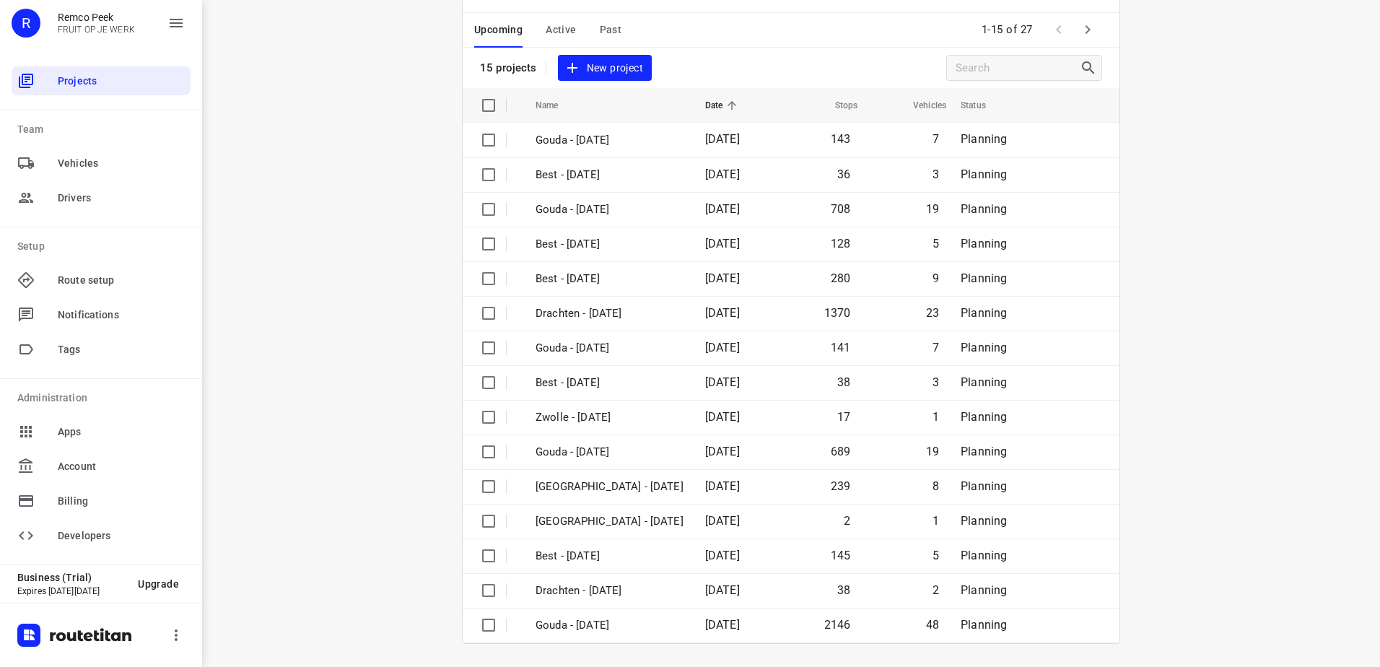
click at [1083, 35] on icon "button" at bounding box center [1087, 29] width 17 height 17
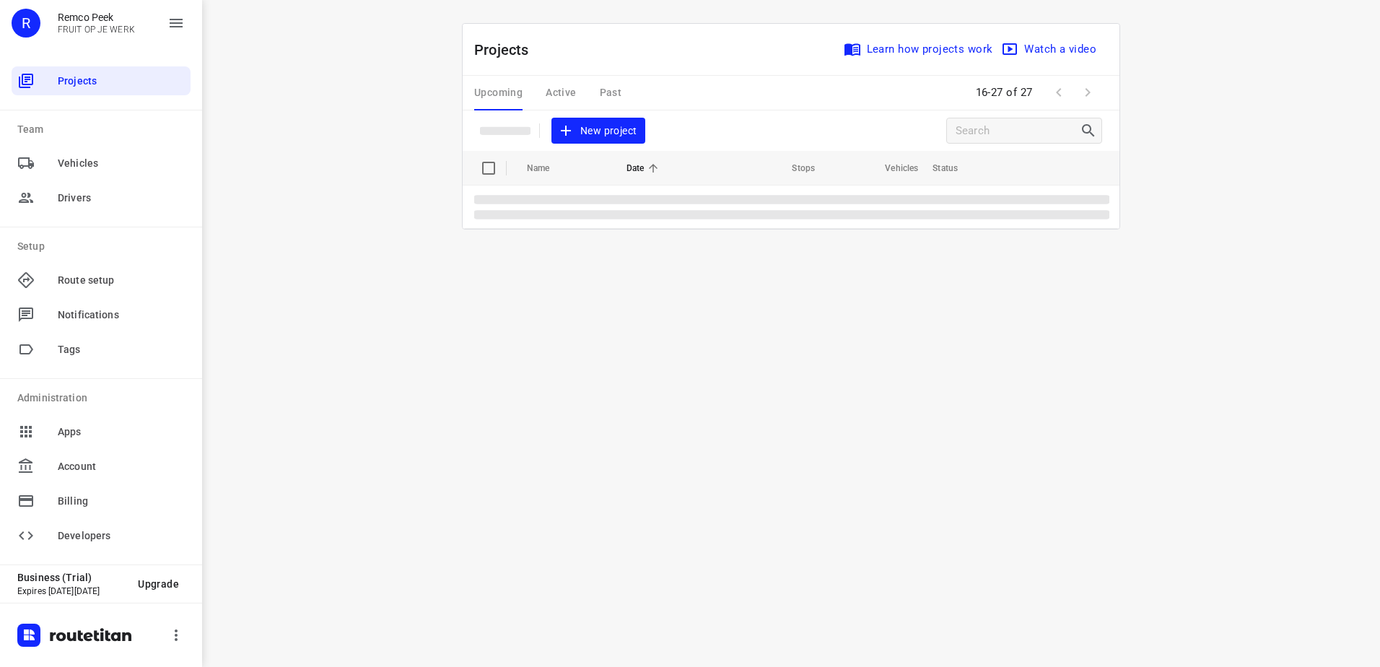
scroll to position [0, 0]
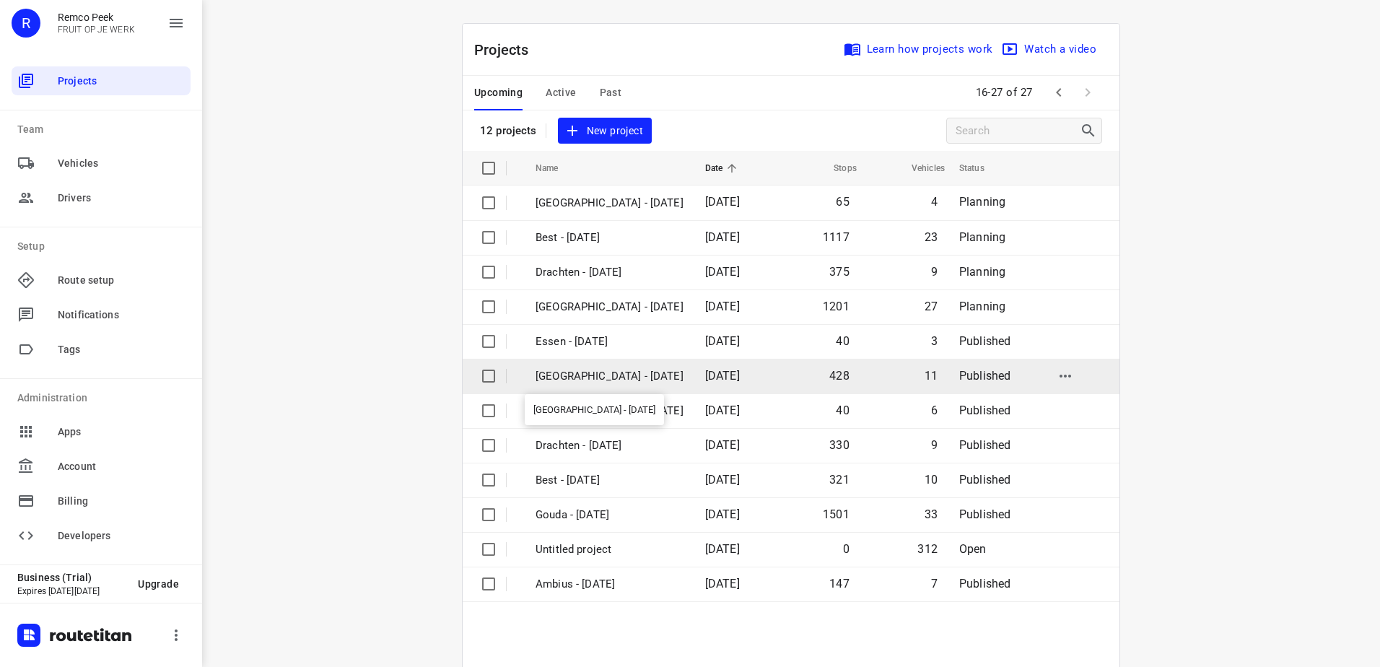
click at [621, 378] on p "[GEOGRAPHIC_DATA] - [DATE]" at bounding box center [609, 376] width 148 height 17
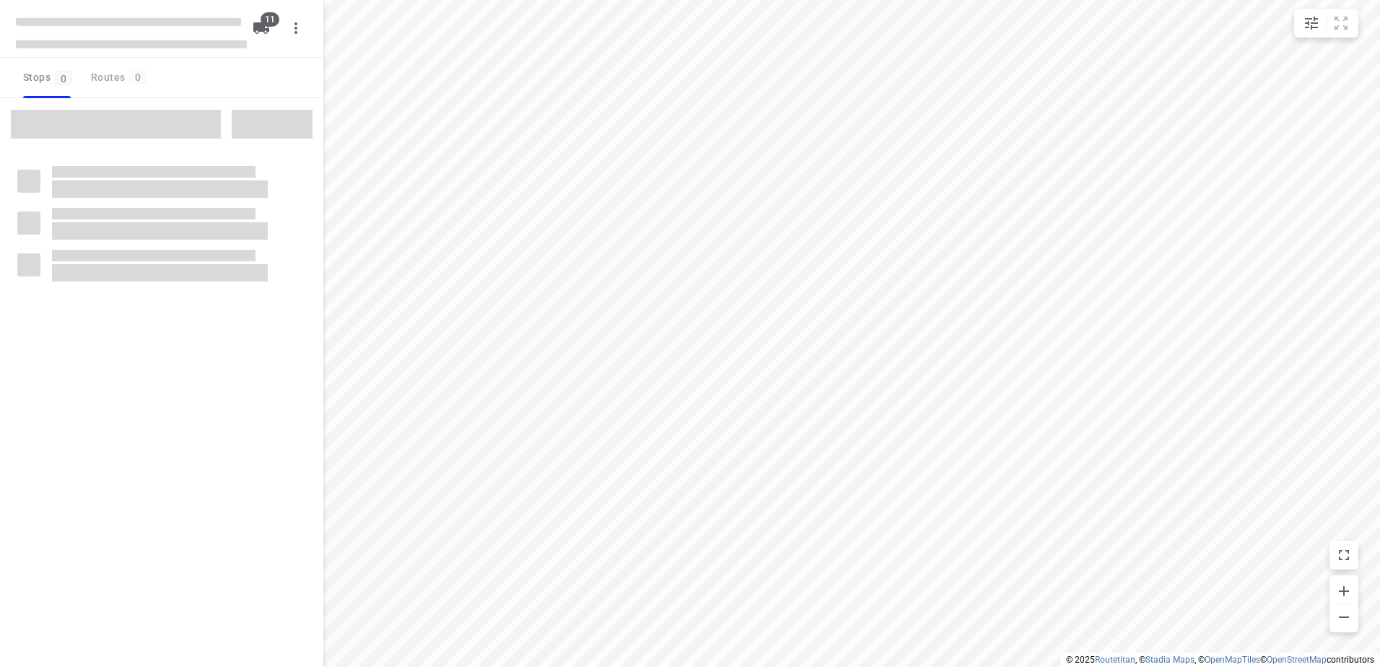
checkbox input "true"
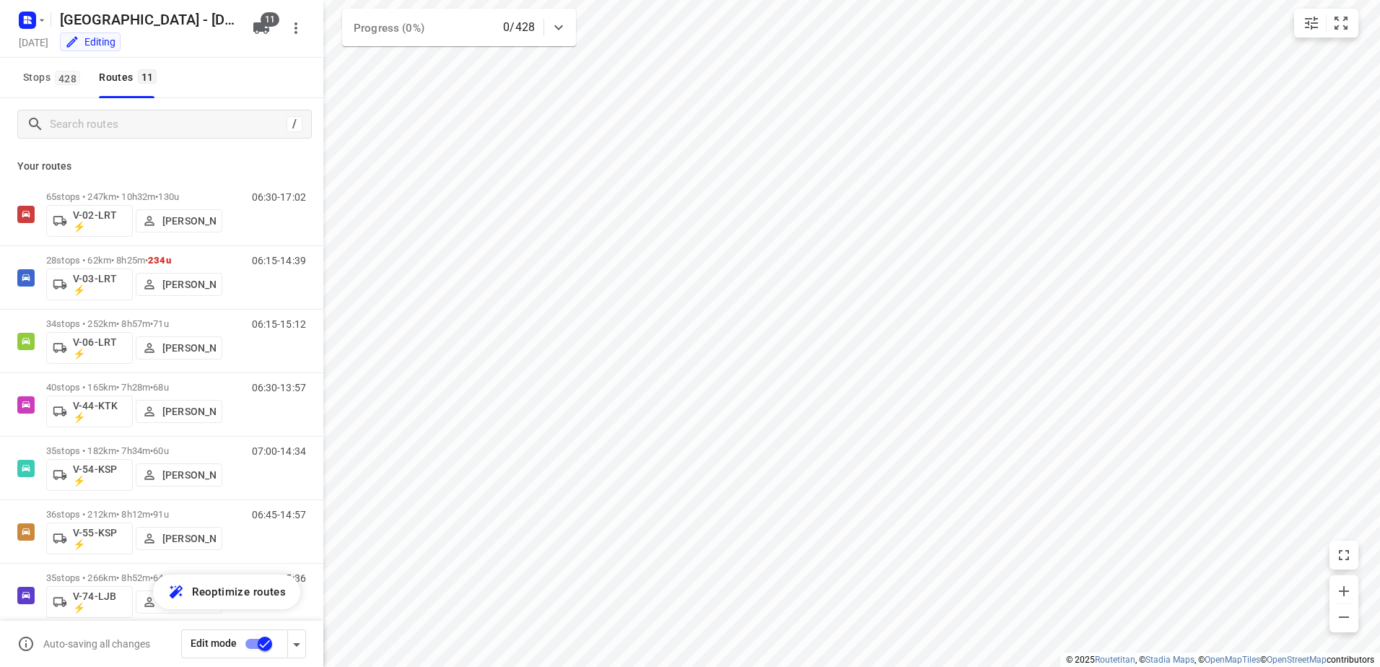
scroll to position [275, 0]
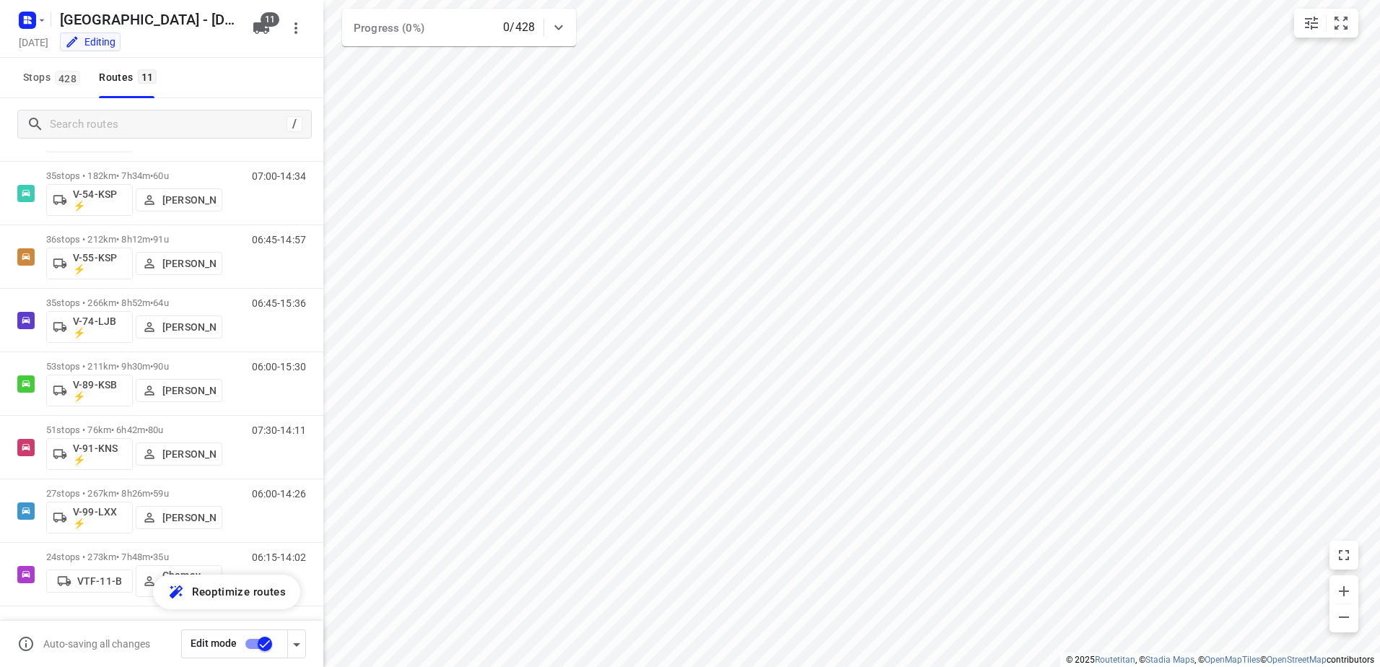
click at [270, 652] on input "checkbox" at bounding box center [265, 643] width 82 height 27
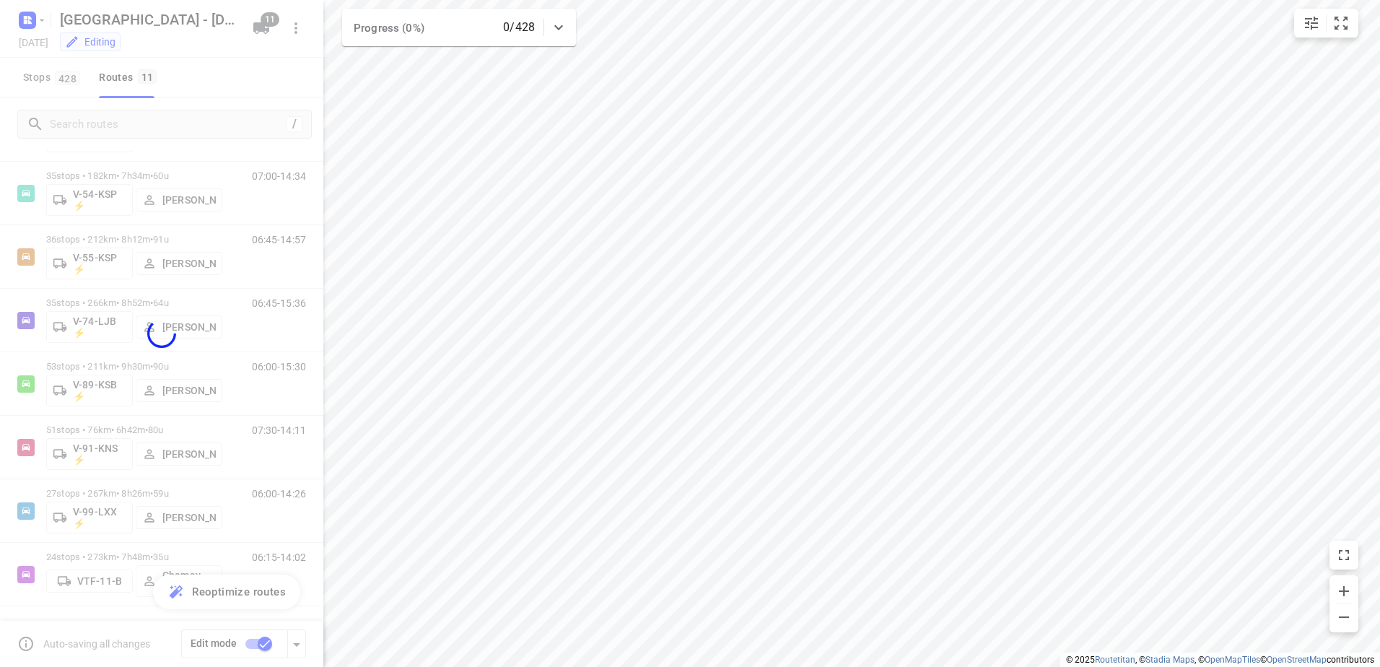
checkbox input "false"
click at [30, 22] on div at bounding box center [161, 333] width 323 height 667
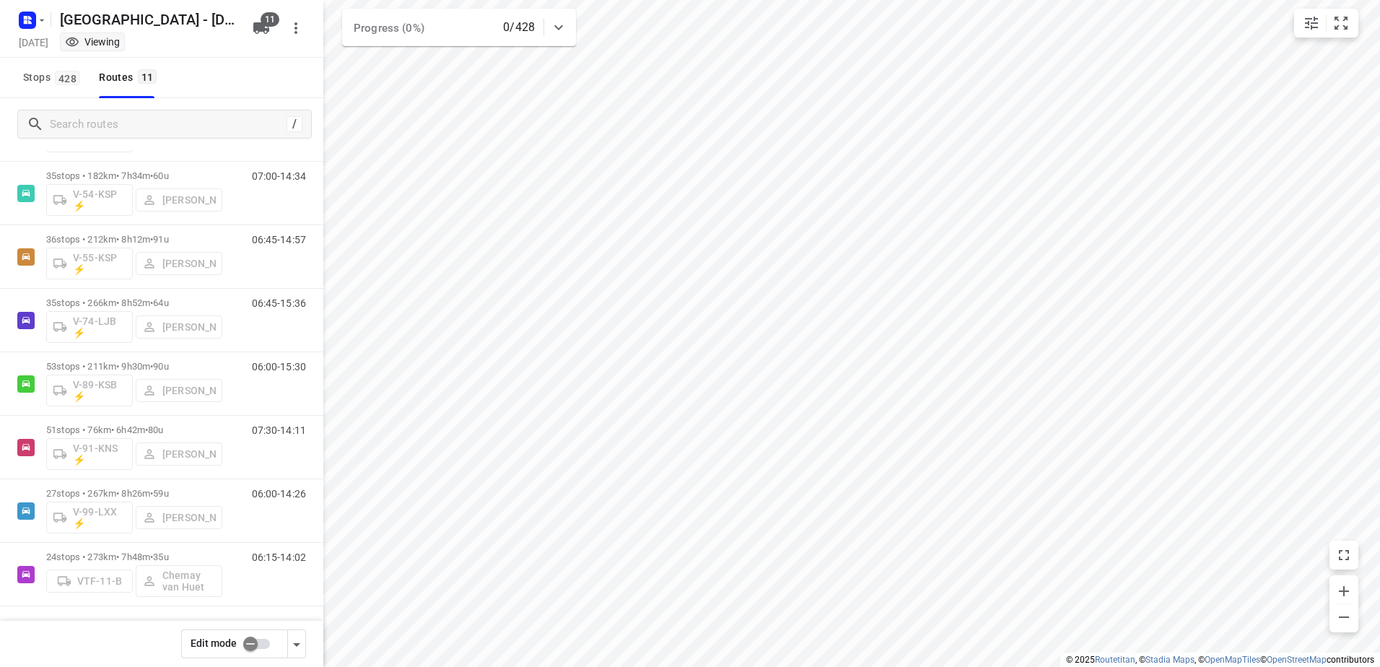
click at [30, 22] on icon "button" at bounding box center [30, 22] width 4 height 4
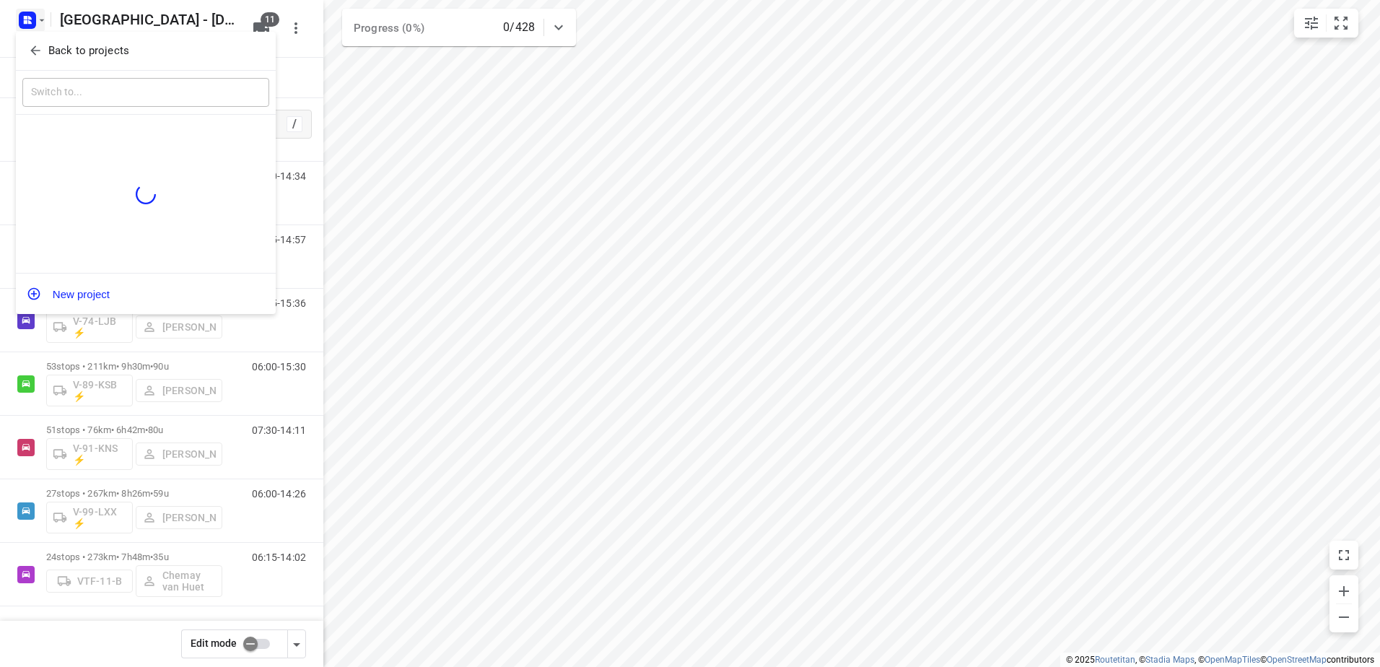
click at [70, 48] on p "Back to projects" at bounding box center [88, 51] width 81 height 17
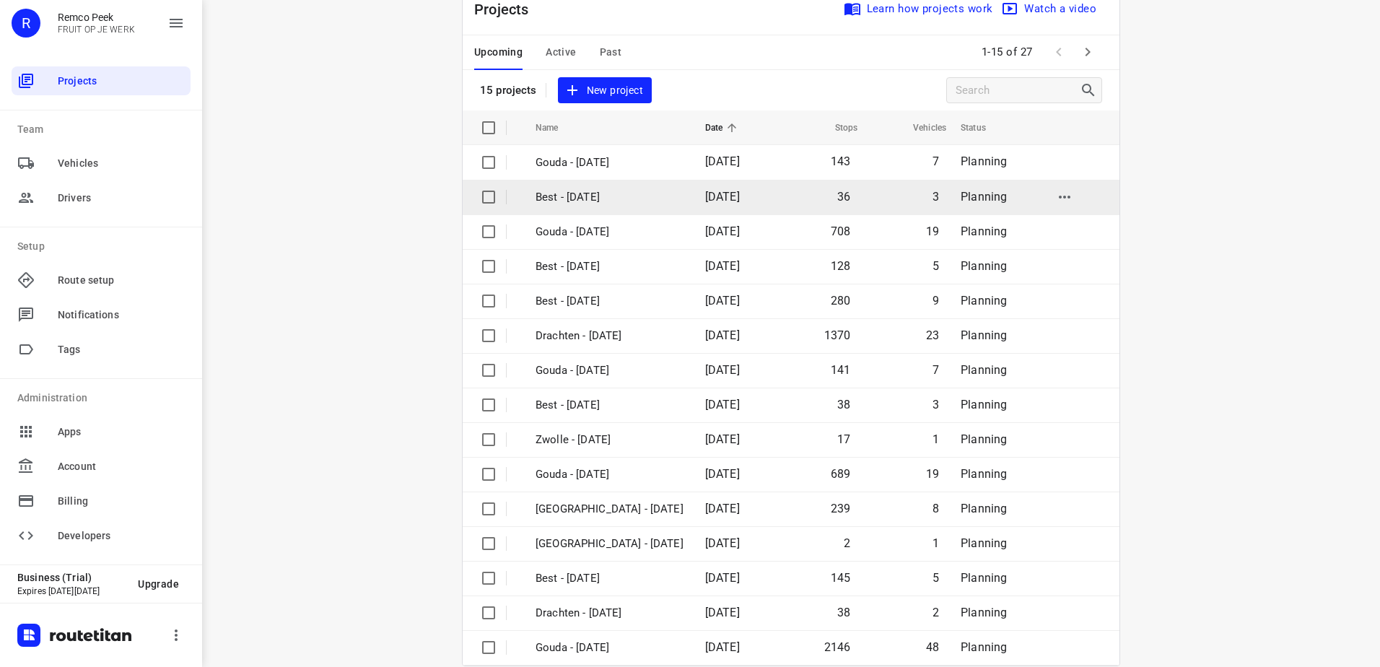
scroll to position [63, 0]
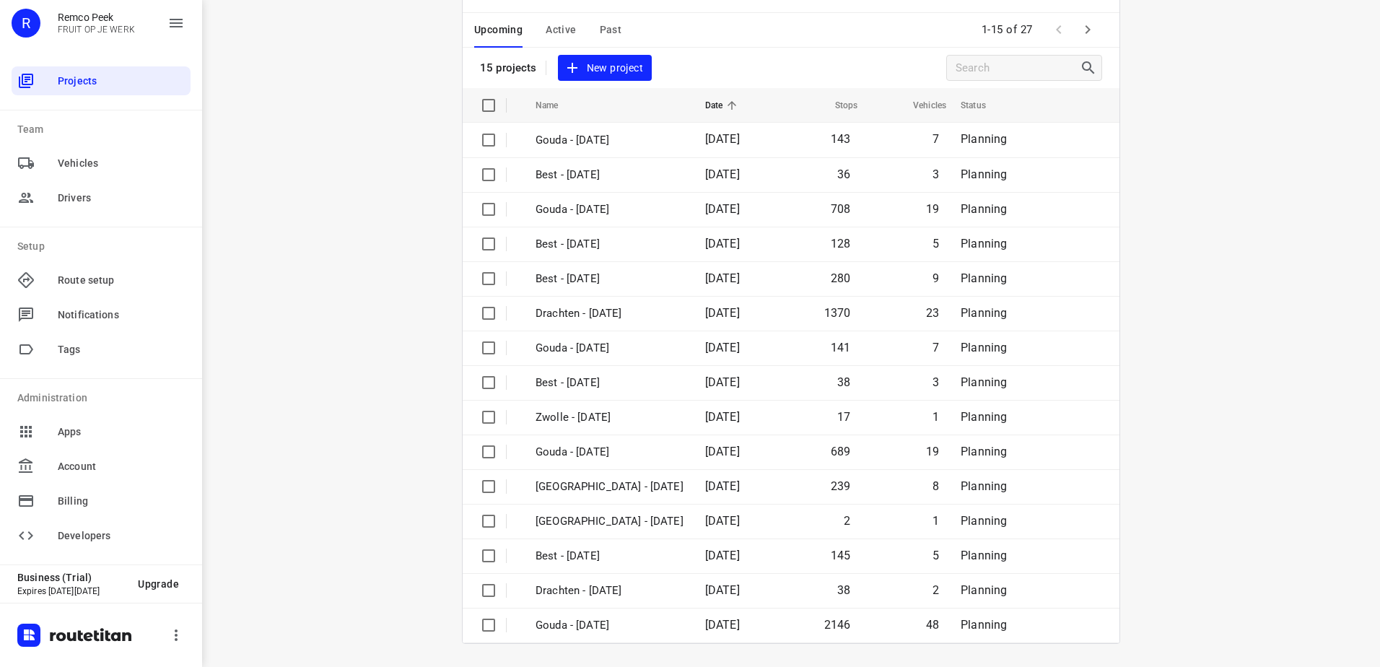
click at [559, 39] on button "Active" at bounding box center [561, 30] width 30 height 35
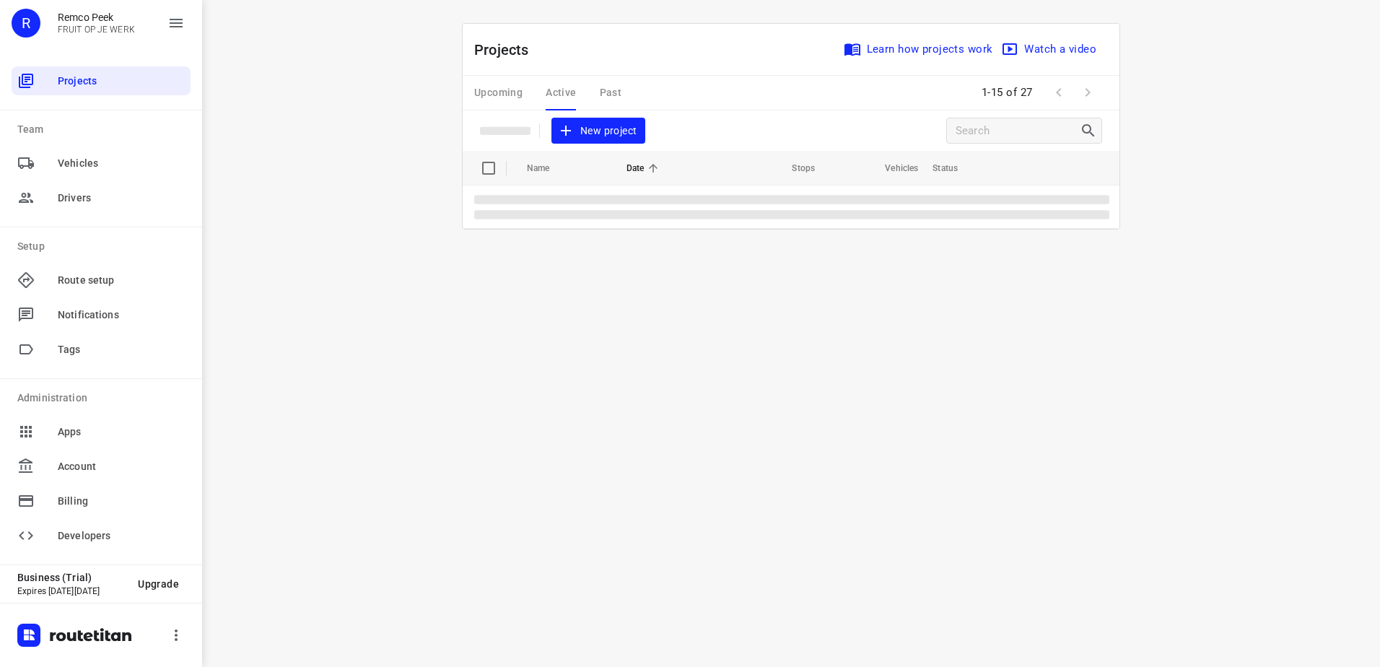
scroll to position [0, 0]
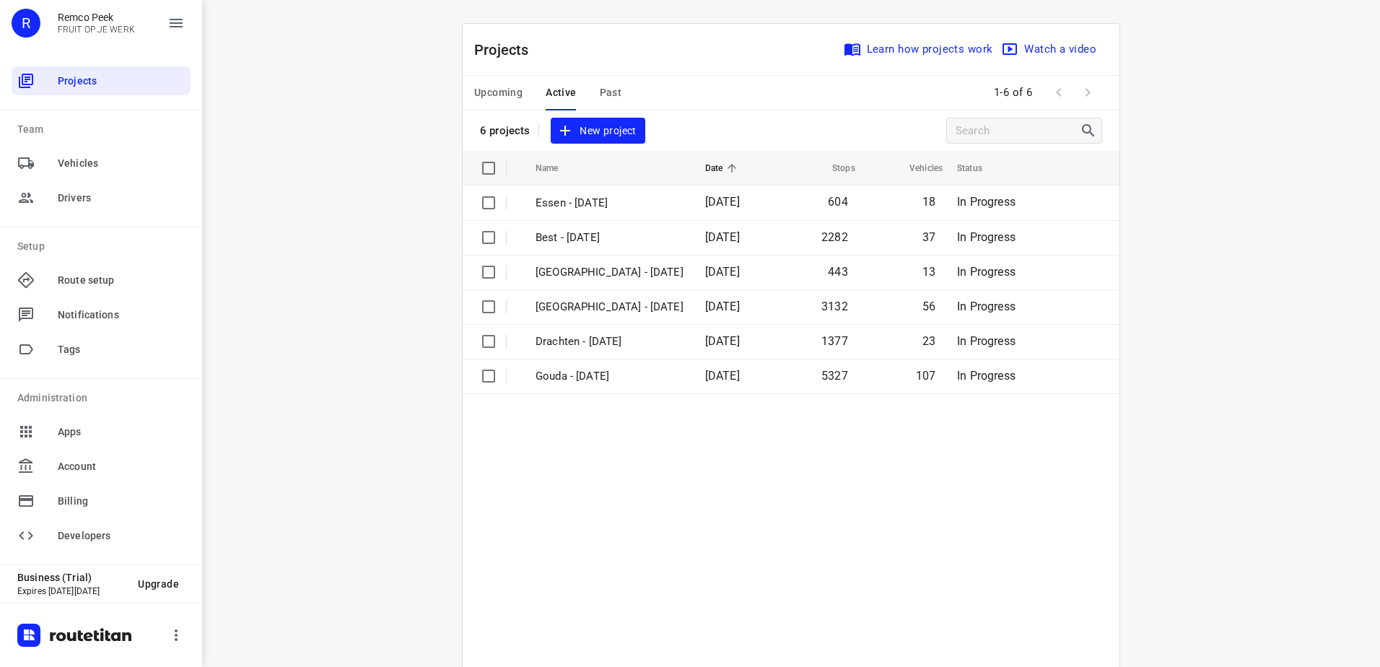
click at [515, 105] on button "Upcoming" at bounding box center [498, 93] width 48 height 35
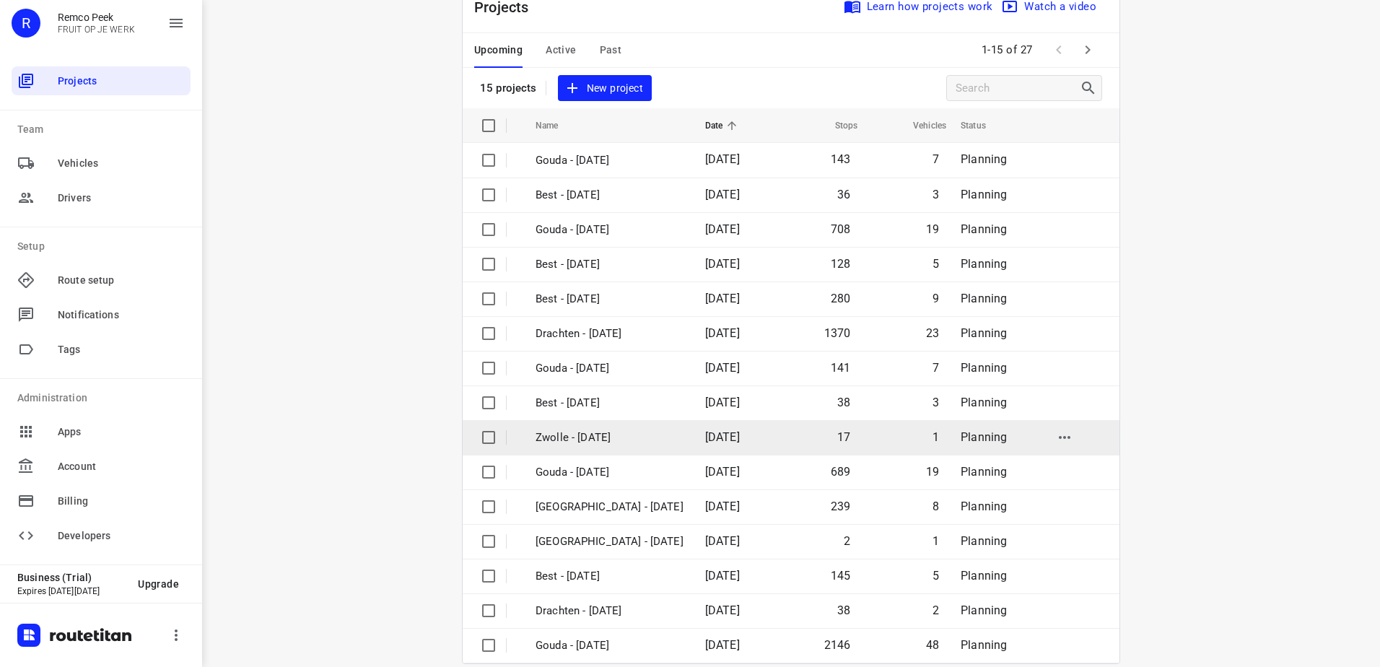
scroll to position [63, 0]
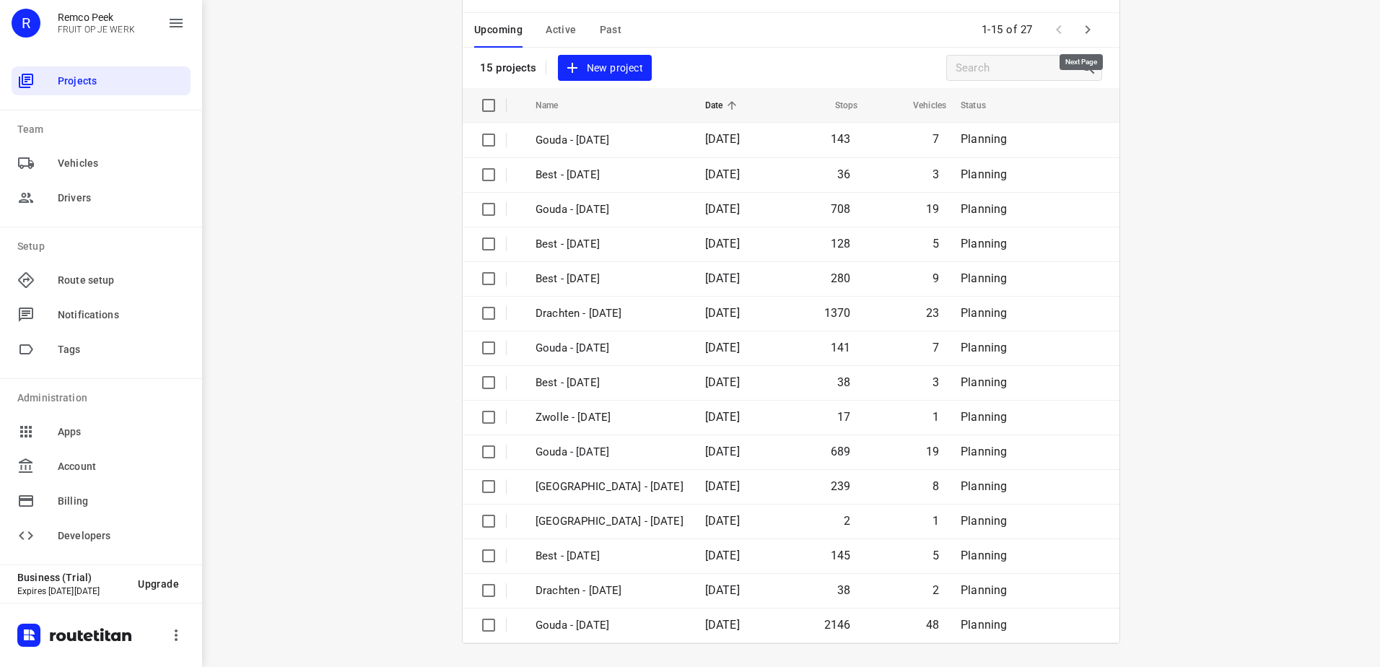
click at [1079, 30] on icon "button" at bounding box center [1087, 29] width 17 height 17
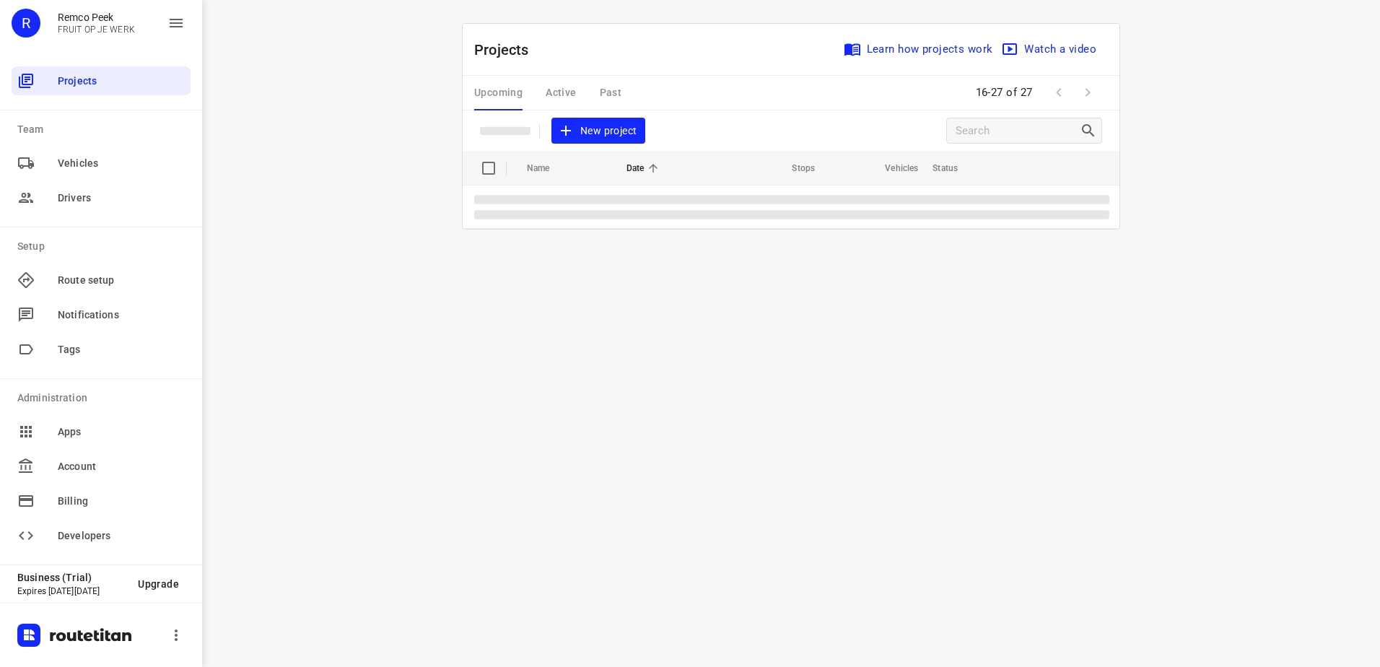
scroll to position [0, 0]
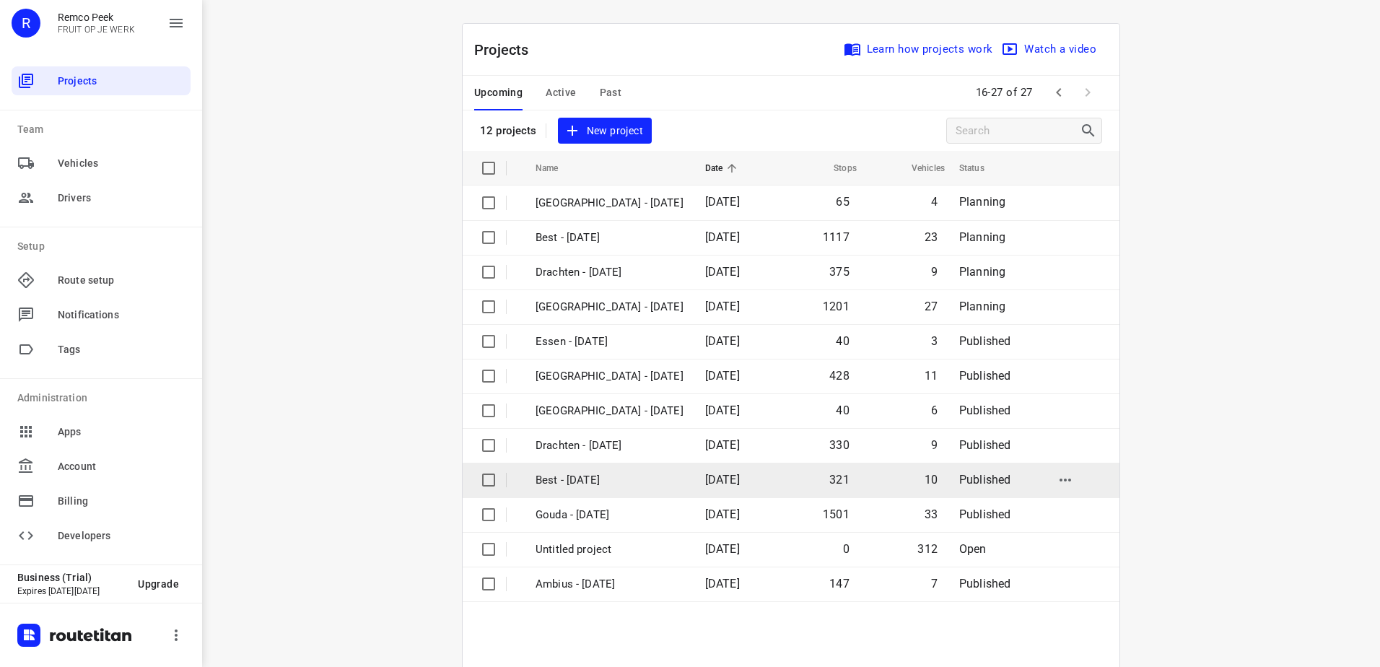
click at [592, 468] on td "Best - [DATE]" at bounding box center [607, 480] width 172 height 35
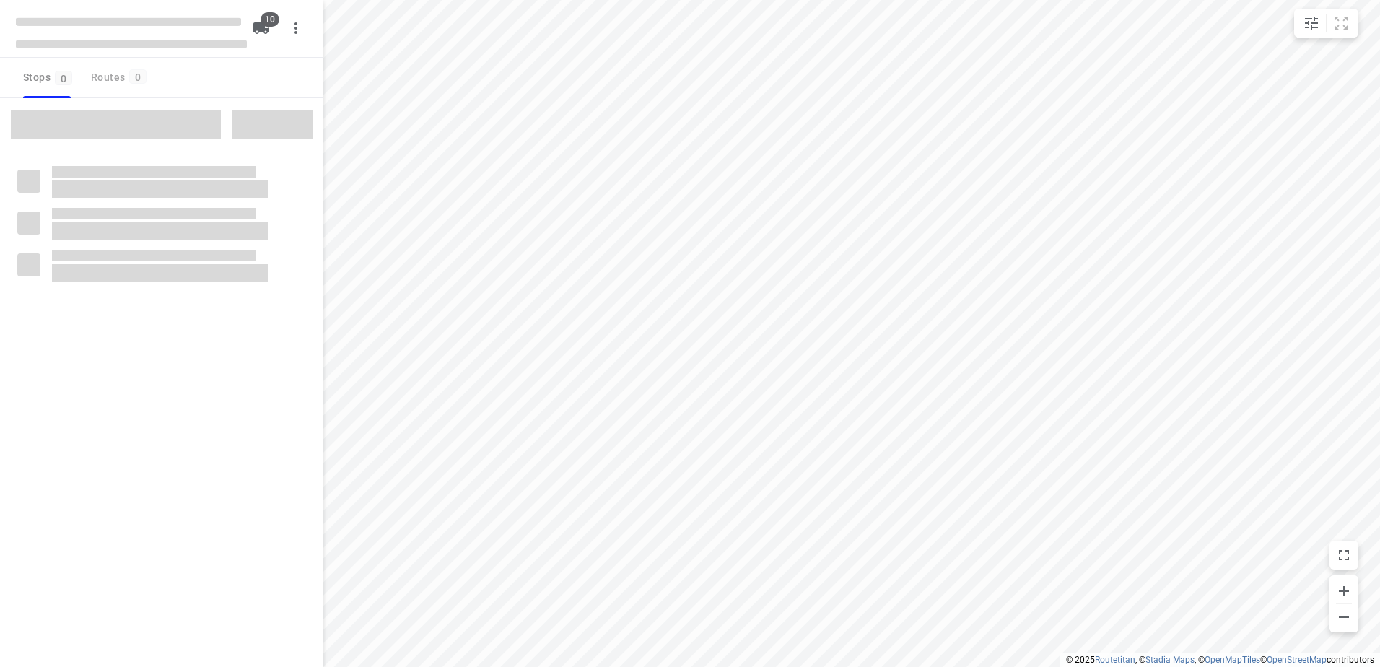
checkbox input "true"
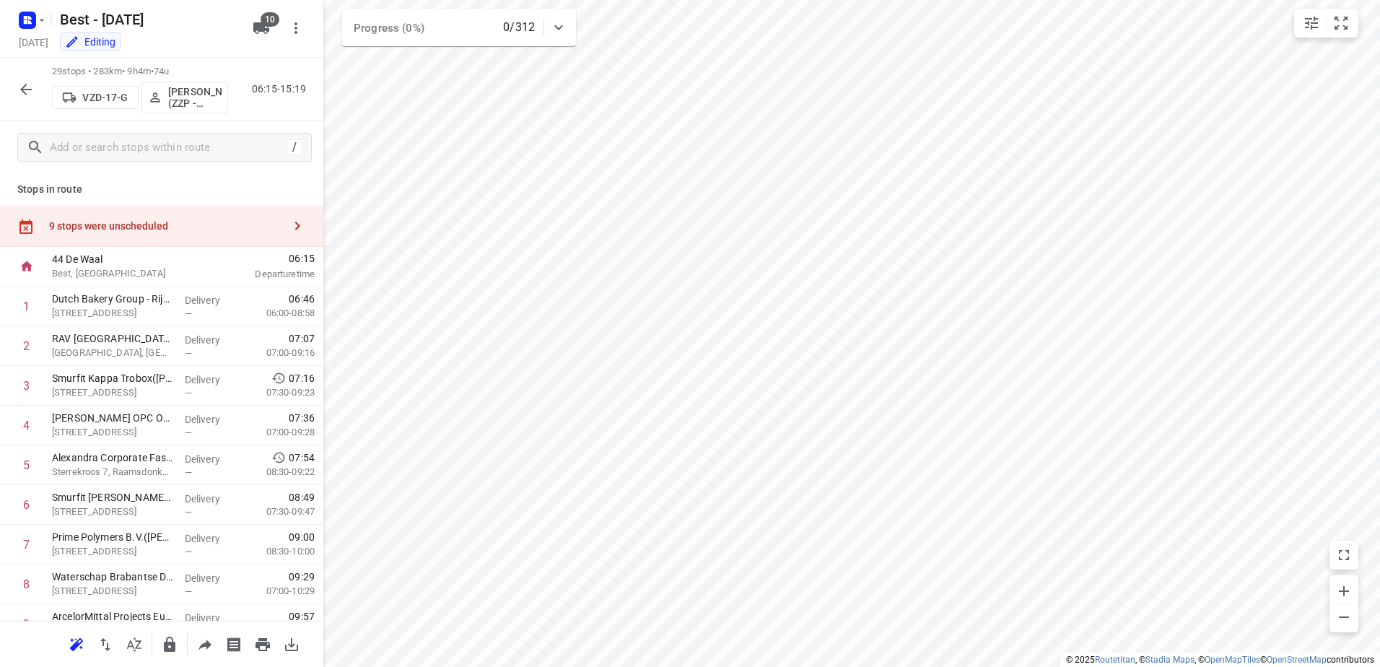
click at [167, 232] on div "9 stops were unscheduled" at bounding box center [166, 226] width 234 height 12
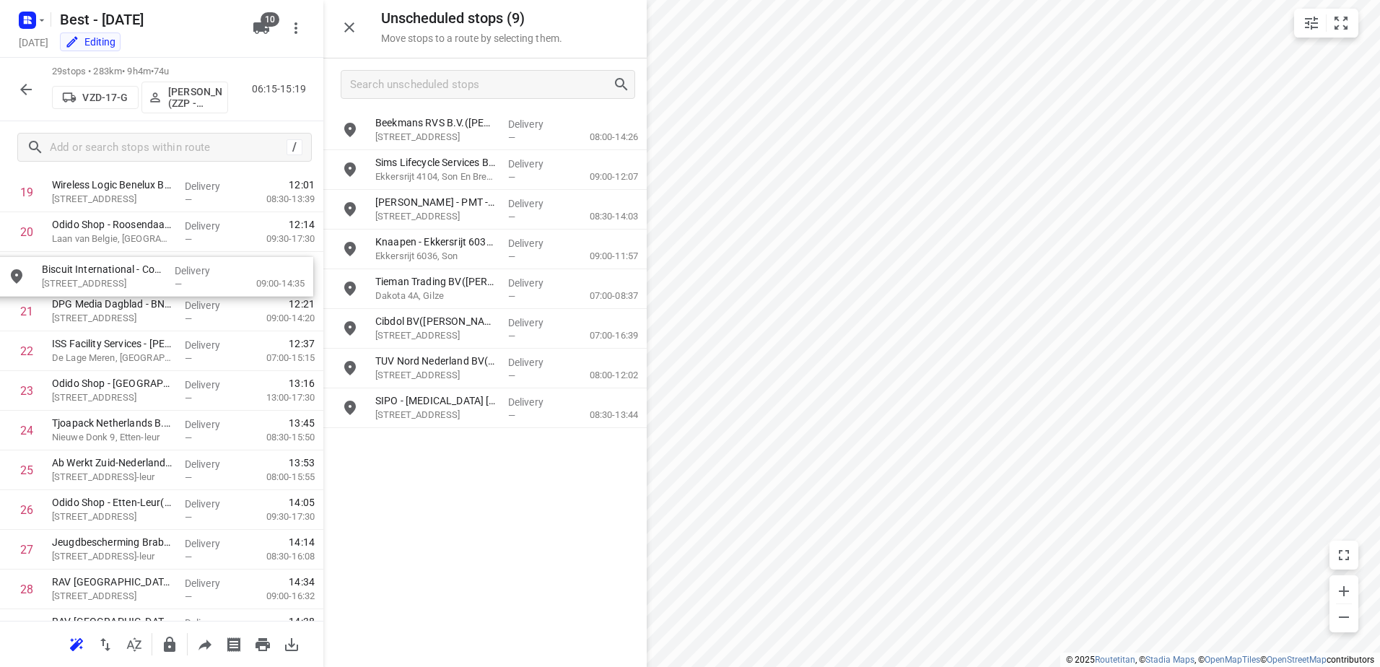
drag, startPoint x: 534, startPoint y: 450, endPoint x: 193, endPoint y: 279, distance: 380.8
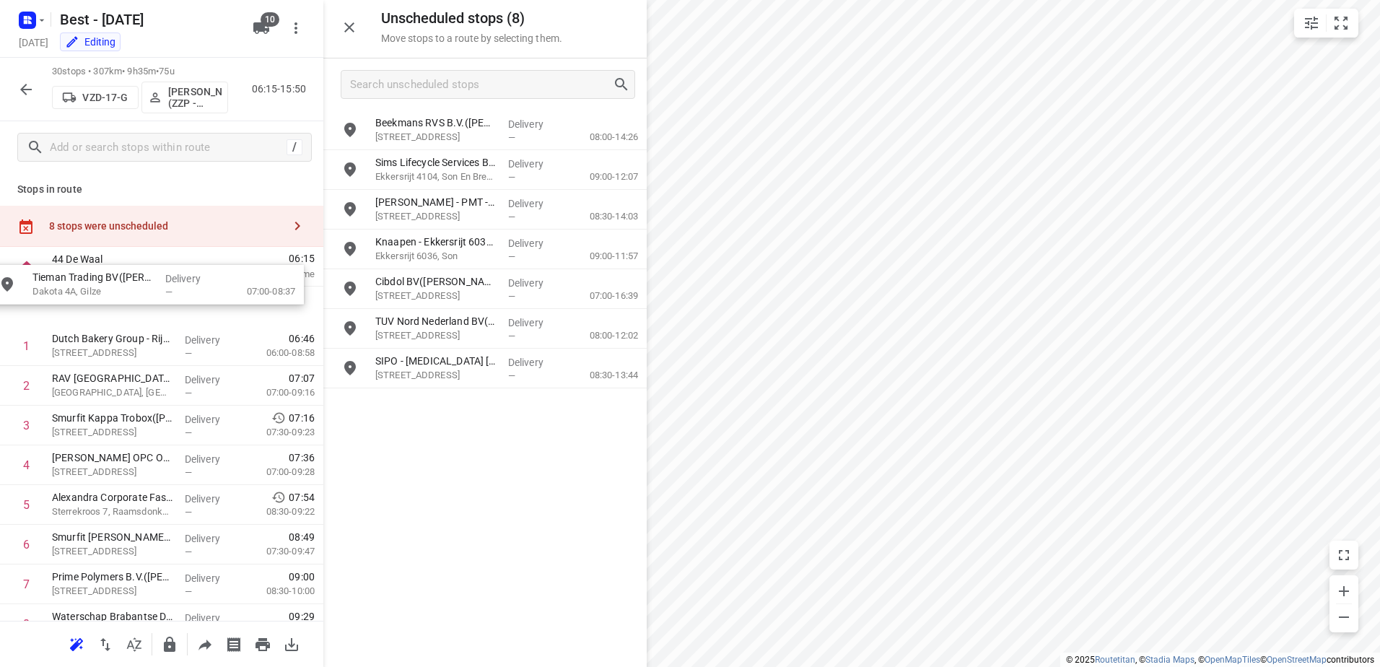
drag, startPoint x: 556, startPoint y: 281, endPoint x: 209, endPoint y: 284, distance: 347.1
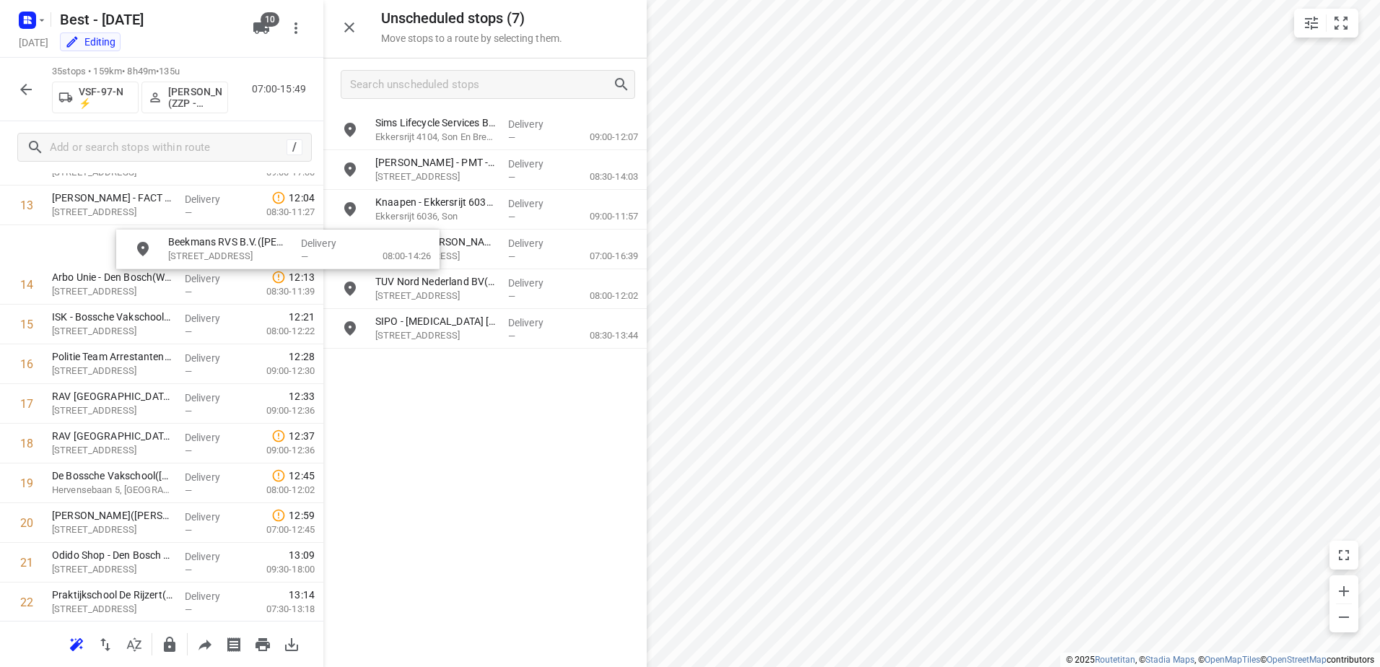
scroll to position [564, 0]
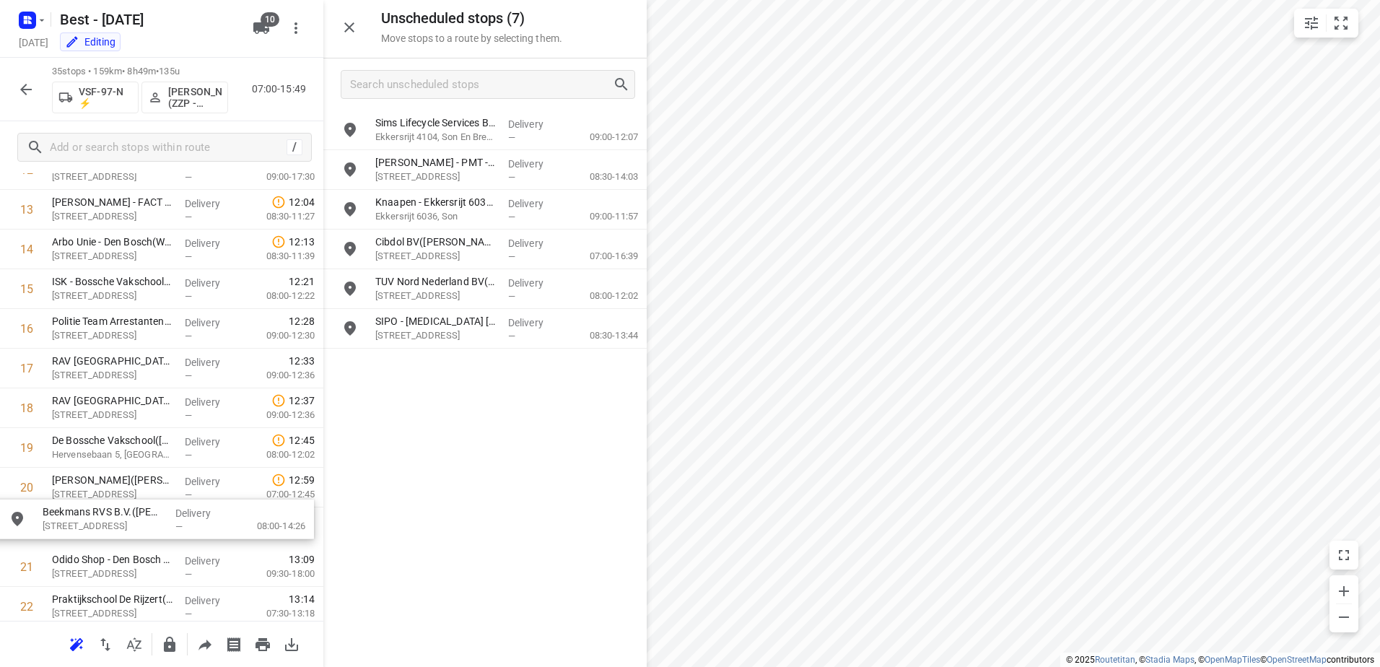
drag, startPoint x: 456, startPoint y: 136, endPoint x: 113, endPoint y: 526, distance: 519.5
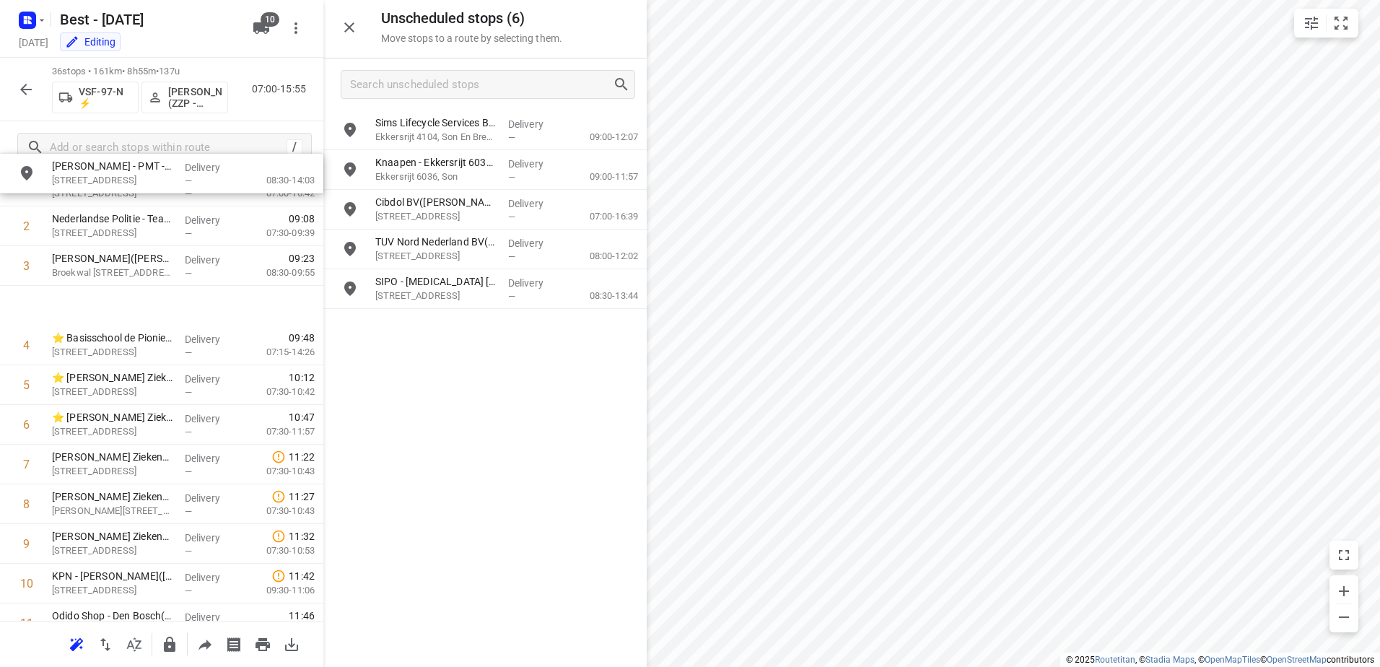
scroll to position [0, 0]
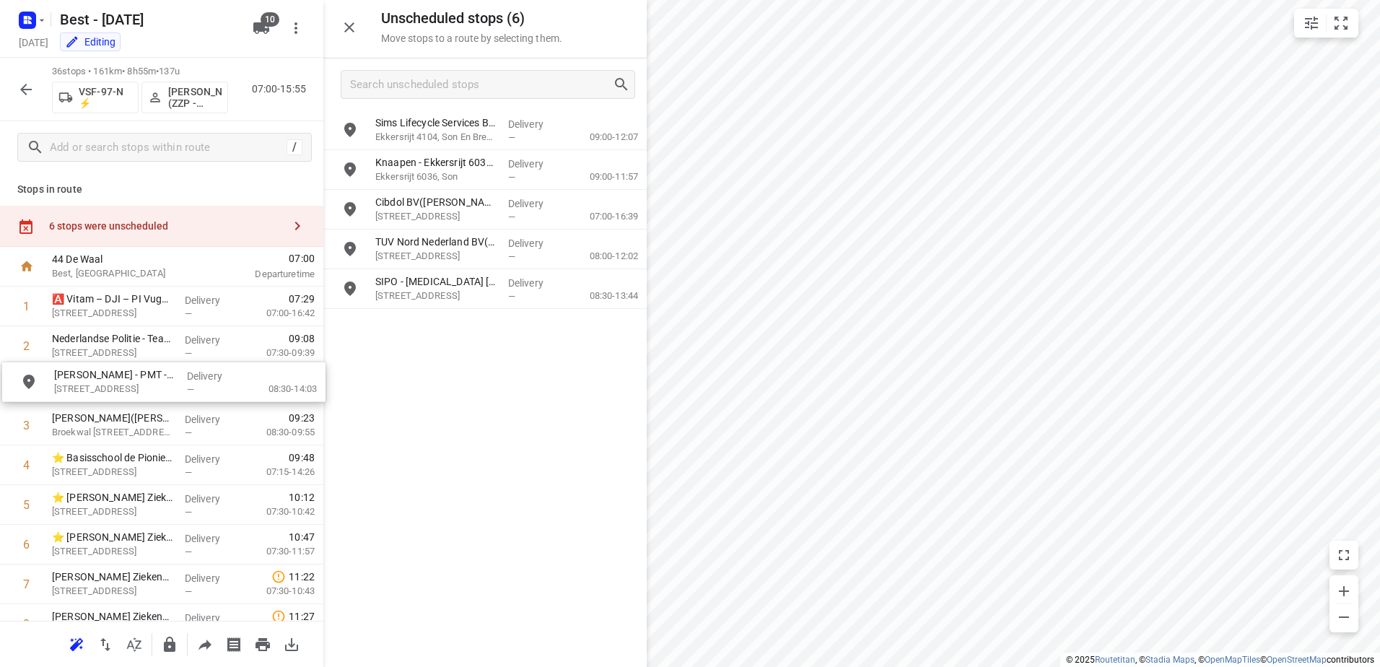
drag, startPoint x: 499, startPoint y: 170, endPoint x: 175, endPoint y: 387, distance: 389.7
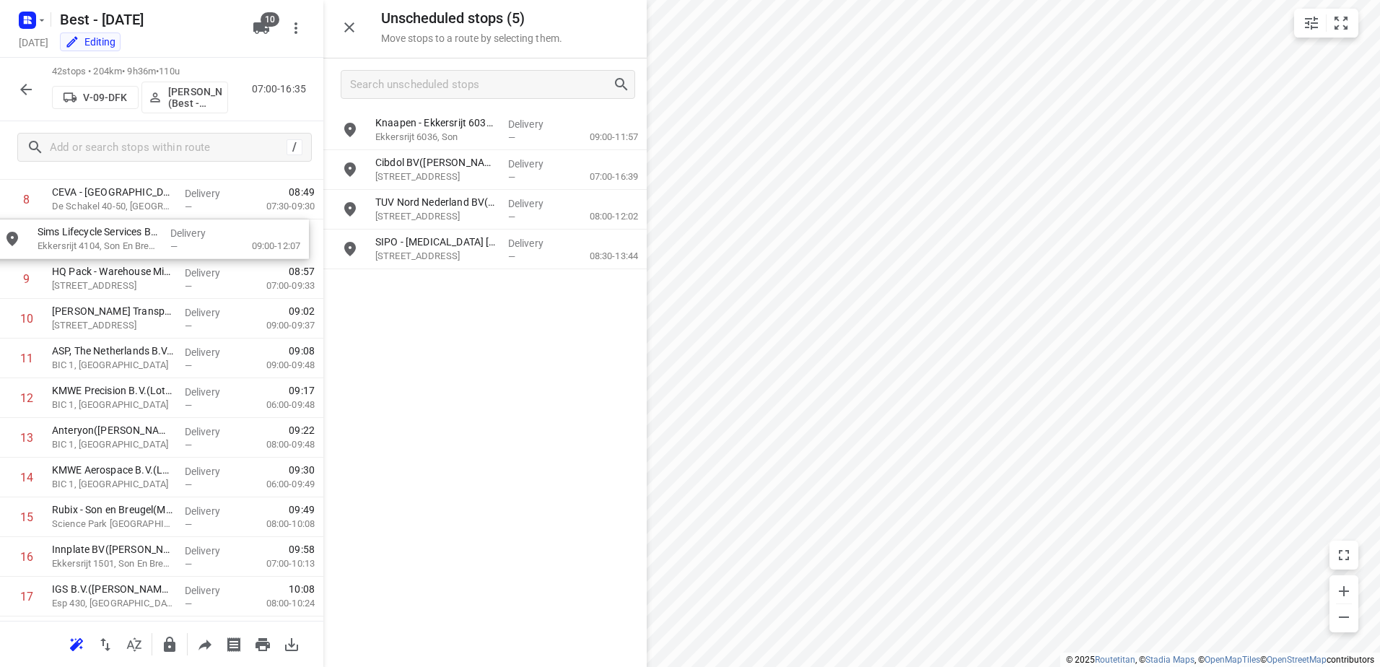
scroll to position [382, 0]
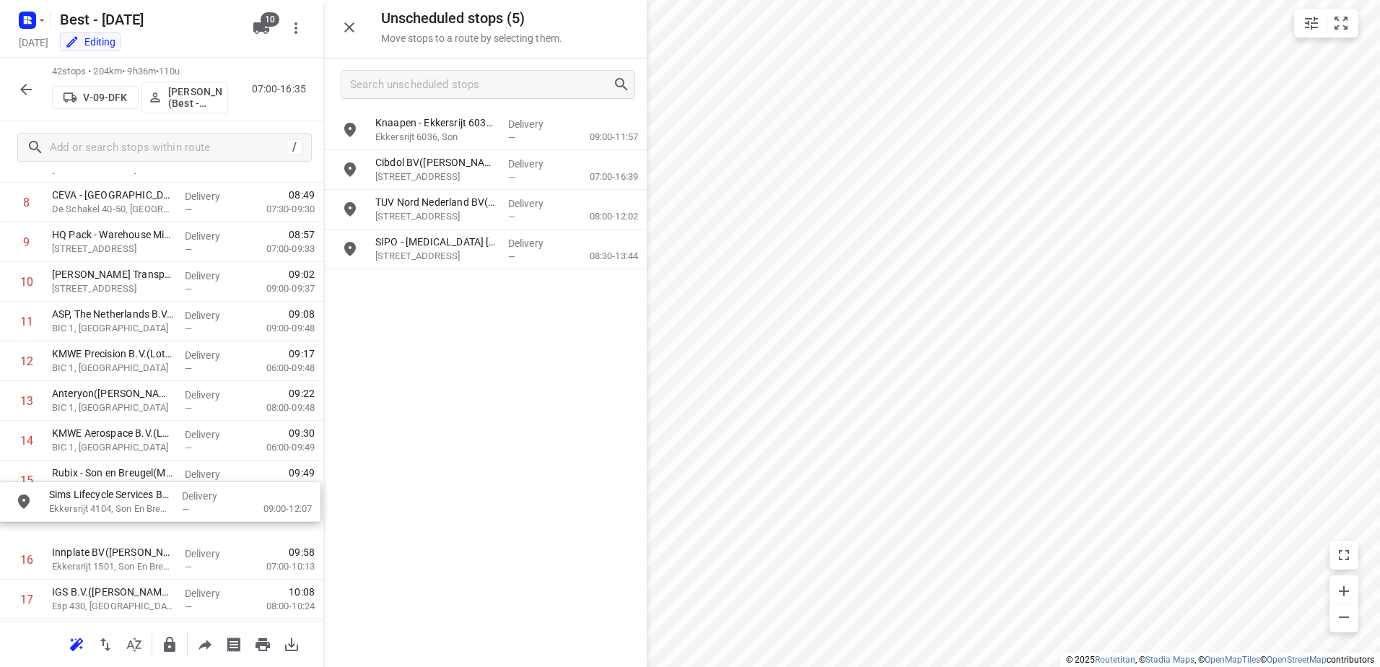
drag, startPoint x: 426, startPoint y: 124, endPoint x: 92, endPoint y: 502, distance: 504.1
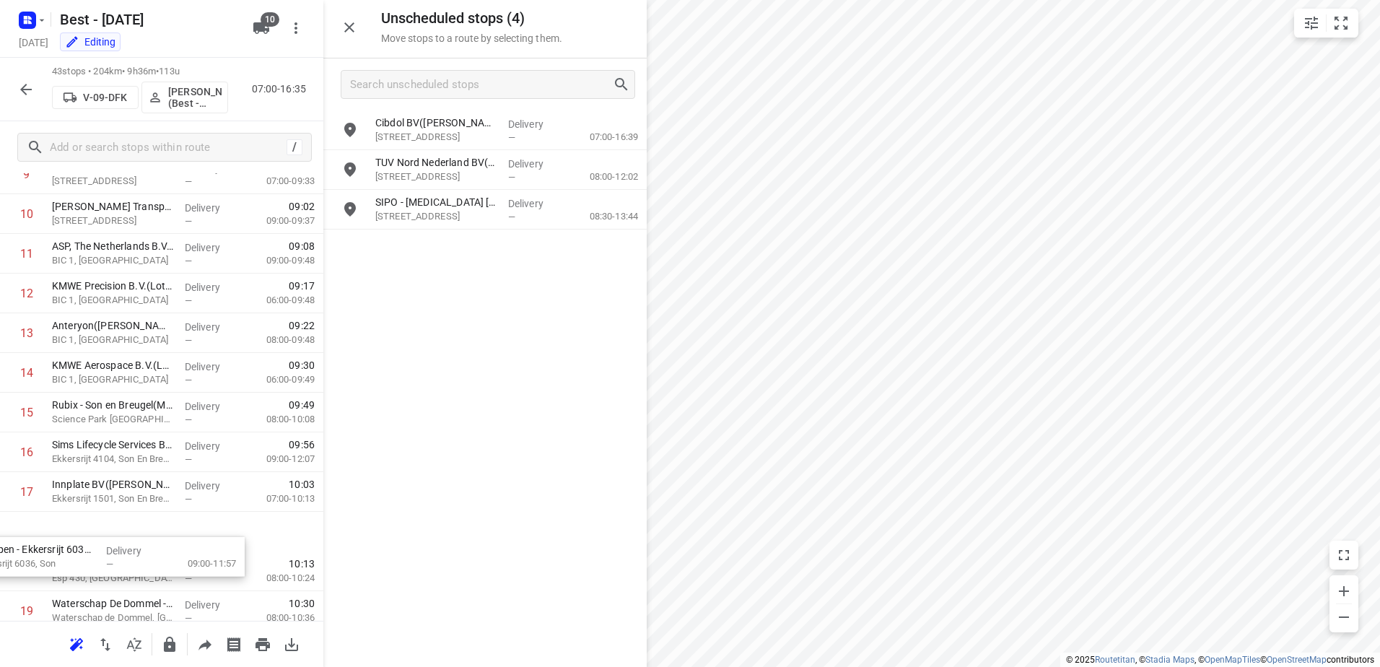
scroll to position [451, 0]
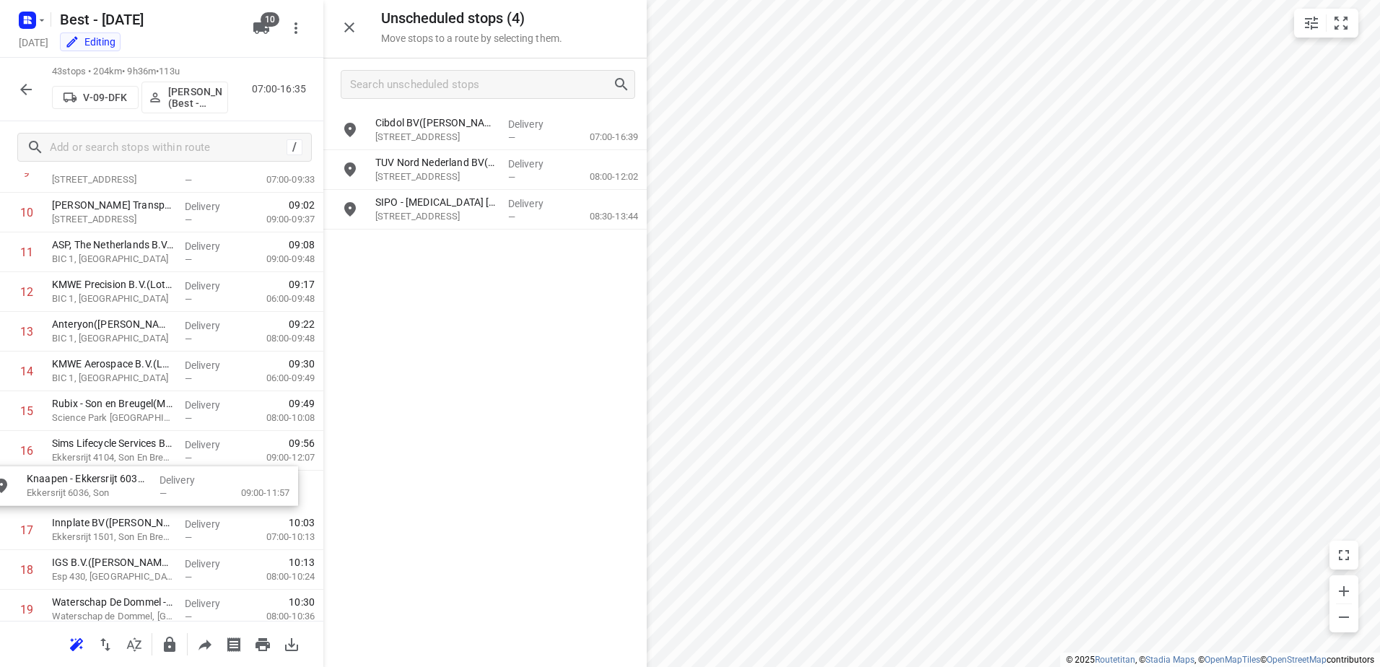
drag, startPoint x: 464, startPoint y: 118, endPoint x: 111, endPoint y: 478, distance: 503.7
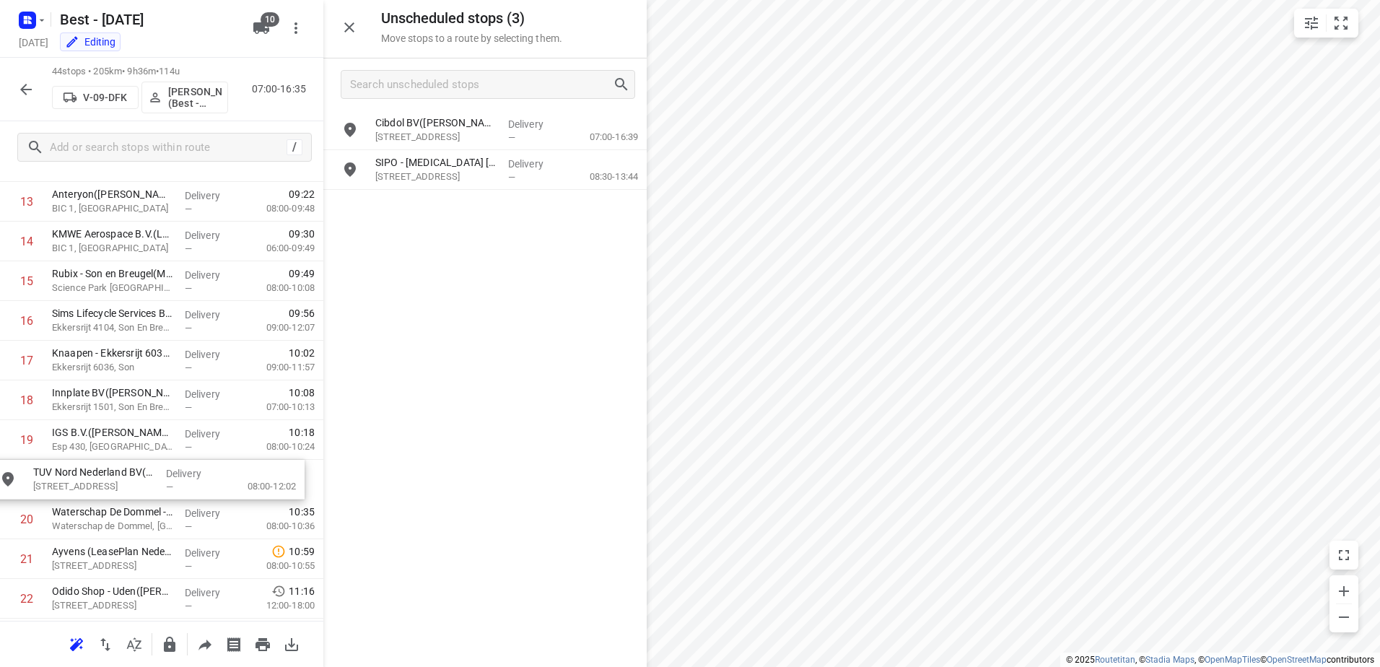
scroll to position [583, 0]
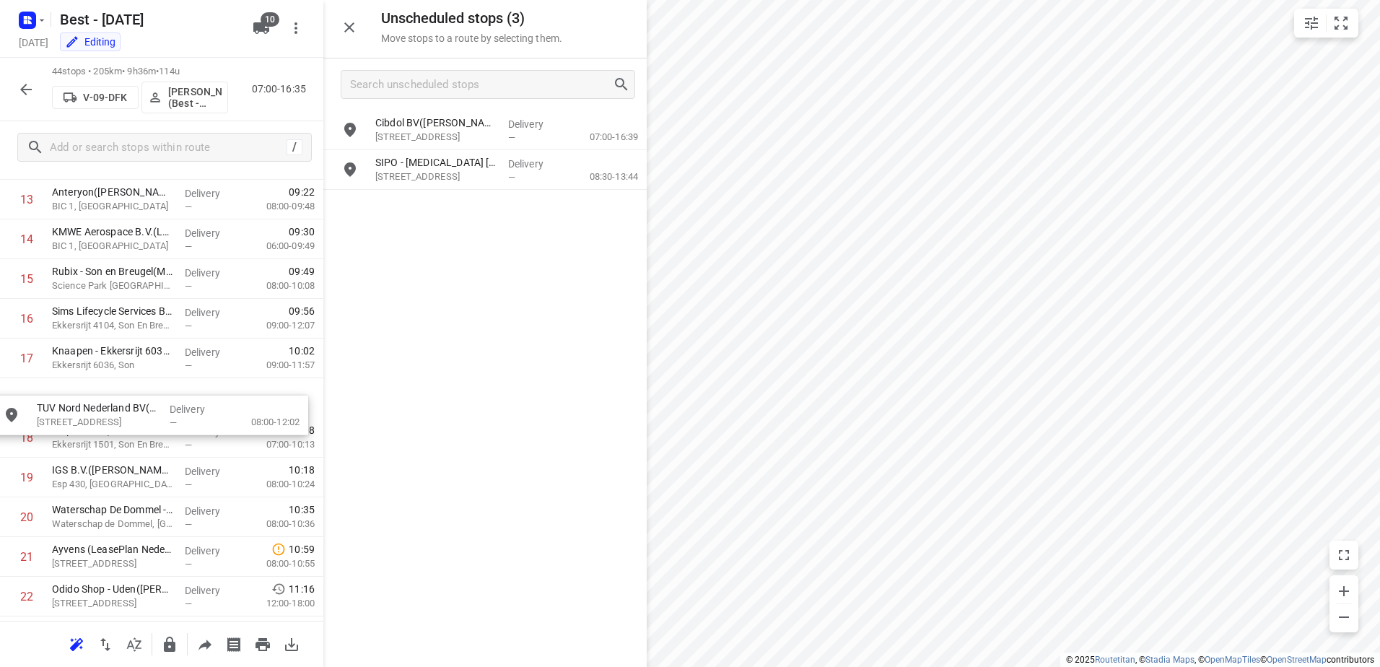
drag, startPoint x: 504, startPoint y: 176, endPoint x: 160, endPoint y: 402, distance: 411.7
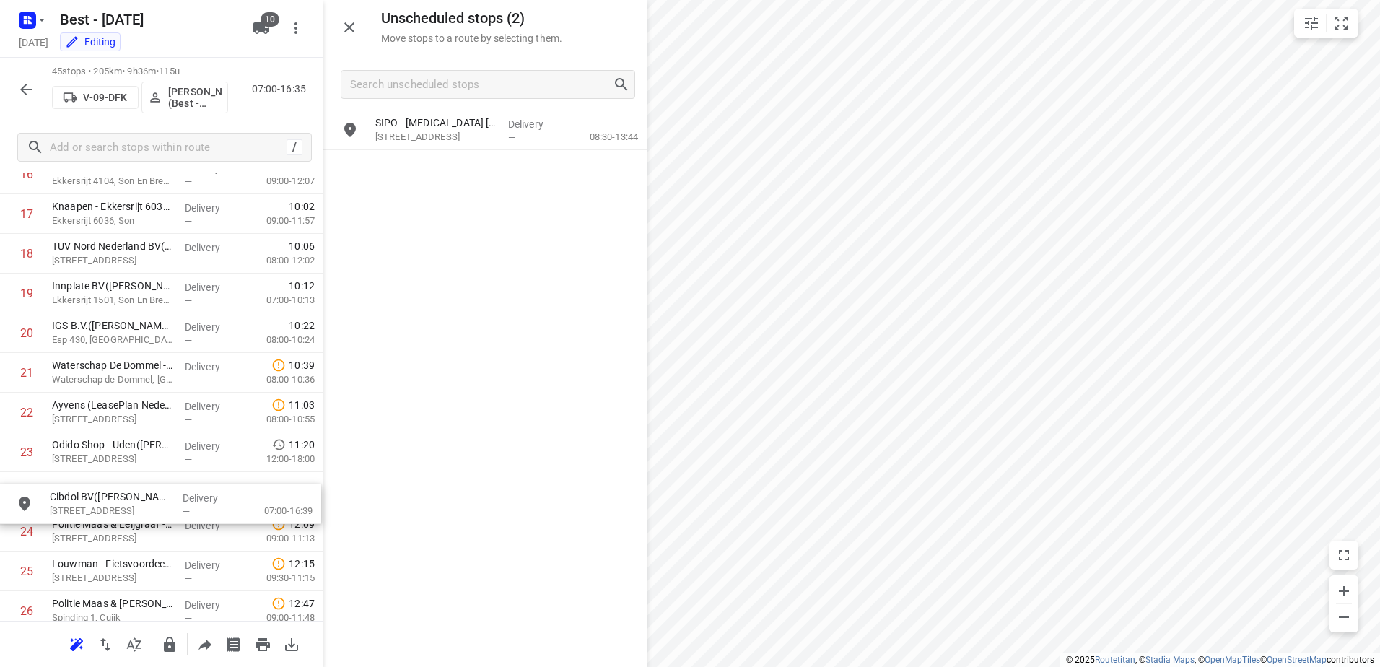
scroll to position [730, 0]
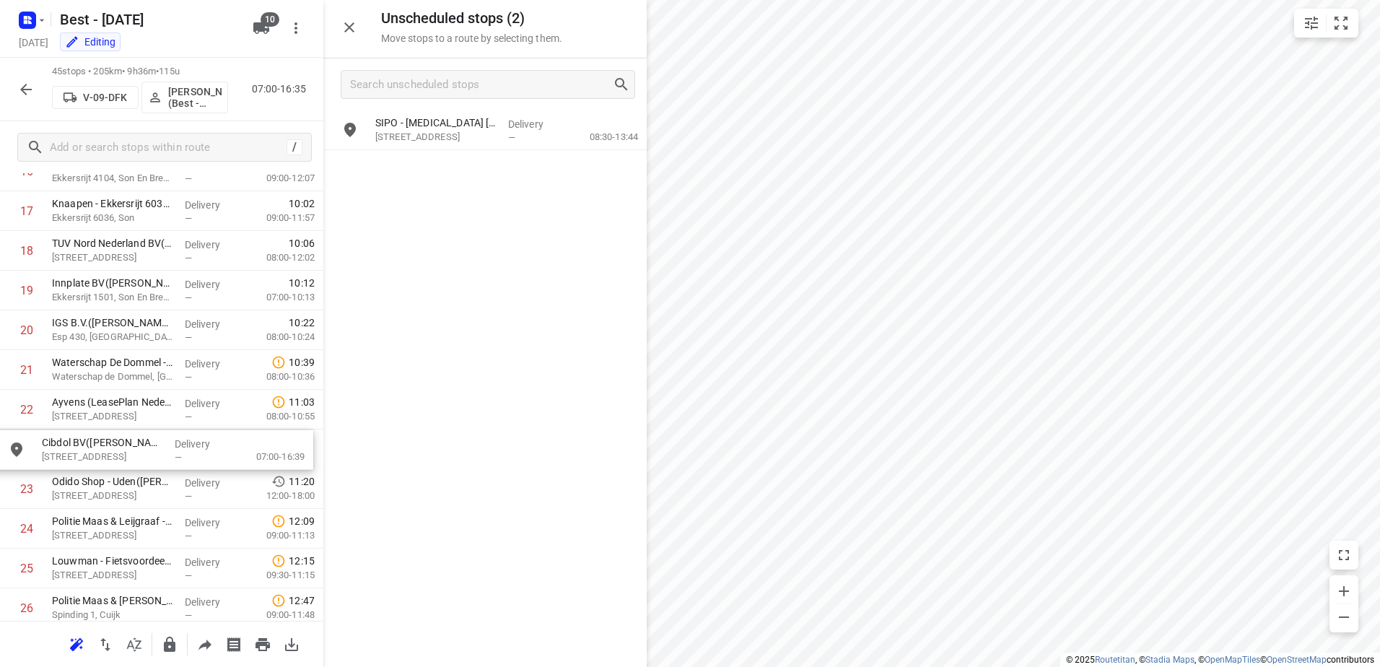
drag, startPoint x: 502, startPoint y: 117, endPoint x: 167, endPoint y: 442, distance: 466.4
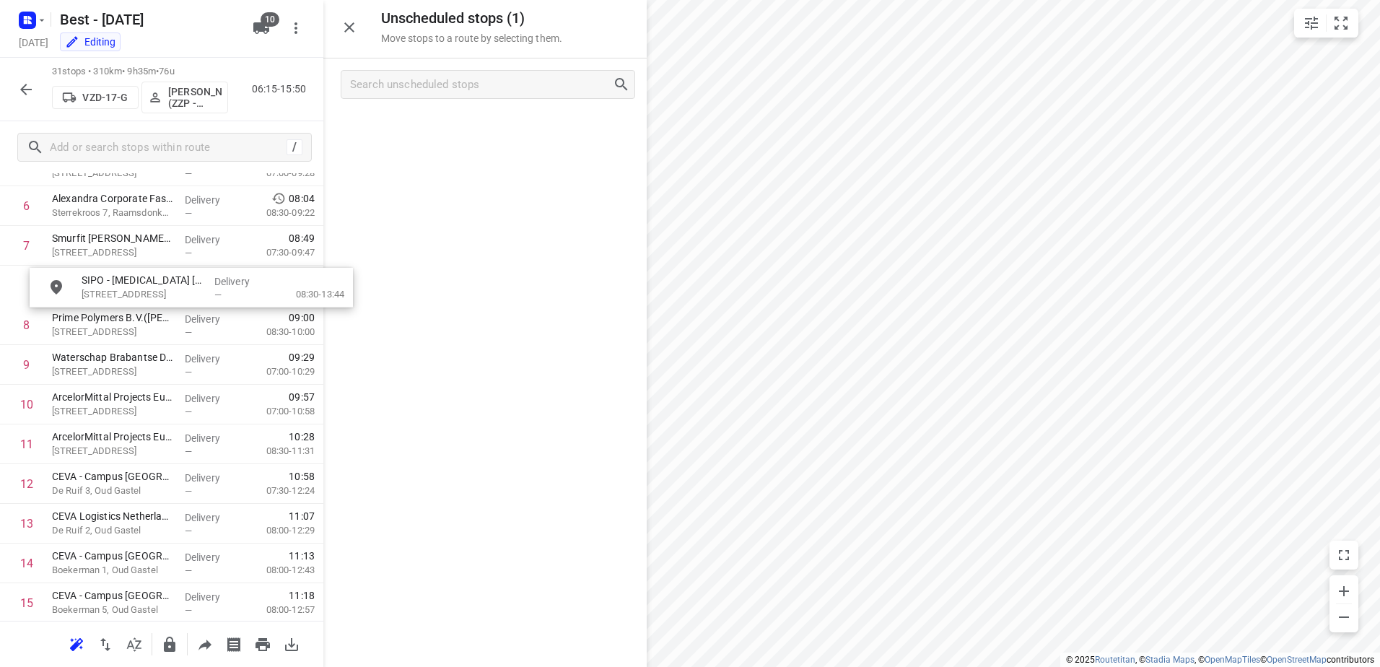
scroll to position [297, 0]
drag, startPoint x: 434, startPoint y: 123, endPoint x: 107, endPoint y: 318, distance: 380.9
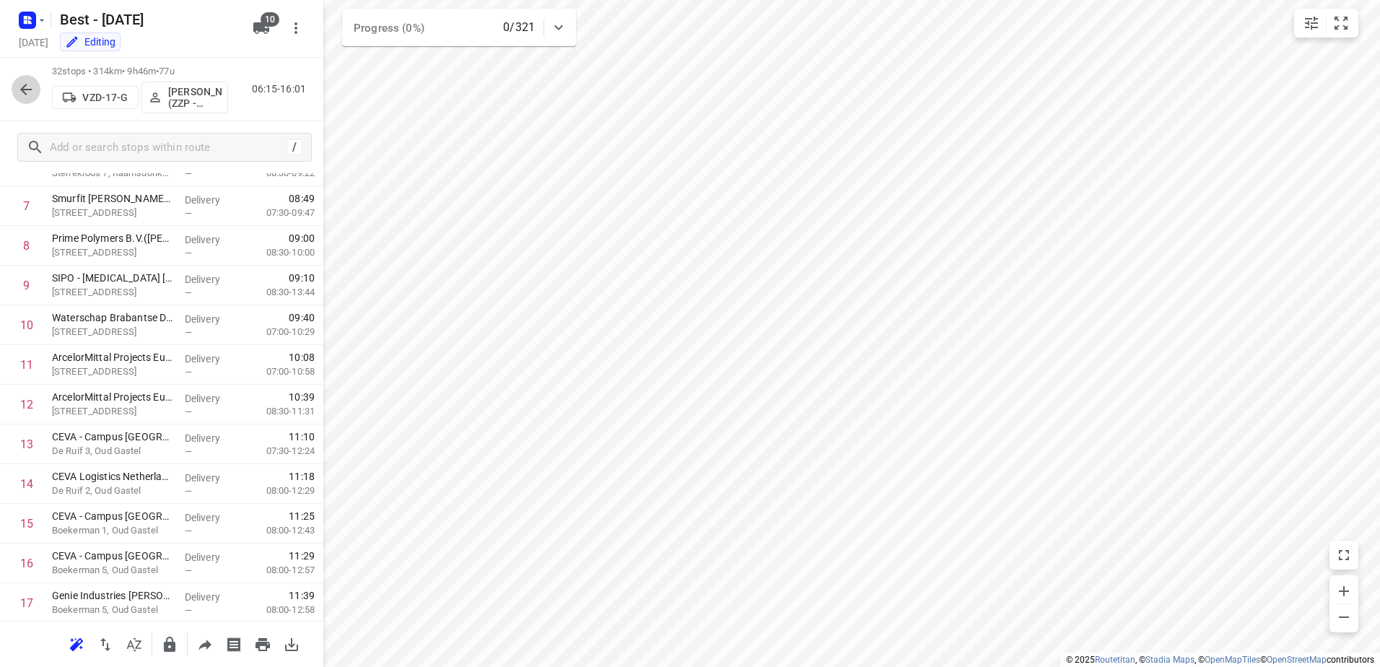
click at [20, 90] on icon "button" at bounding box center [25, 89] width 17 height 17
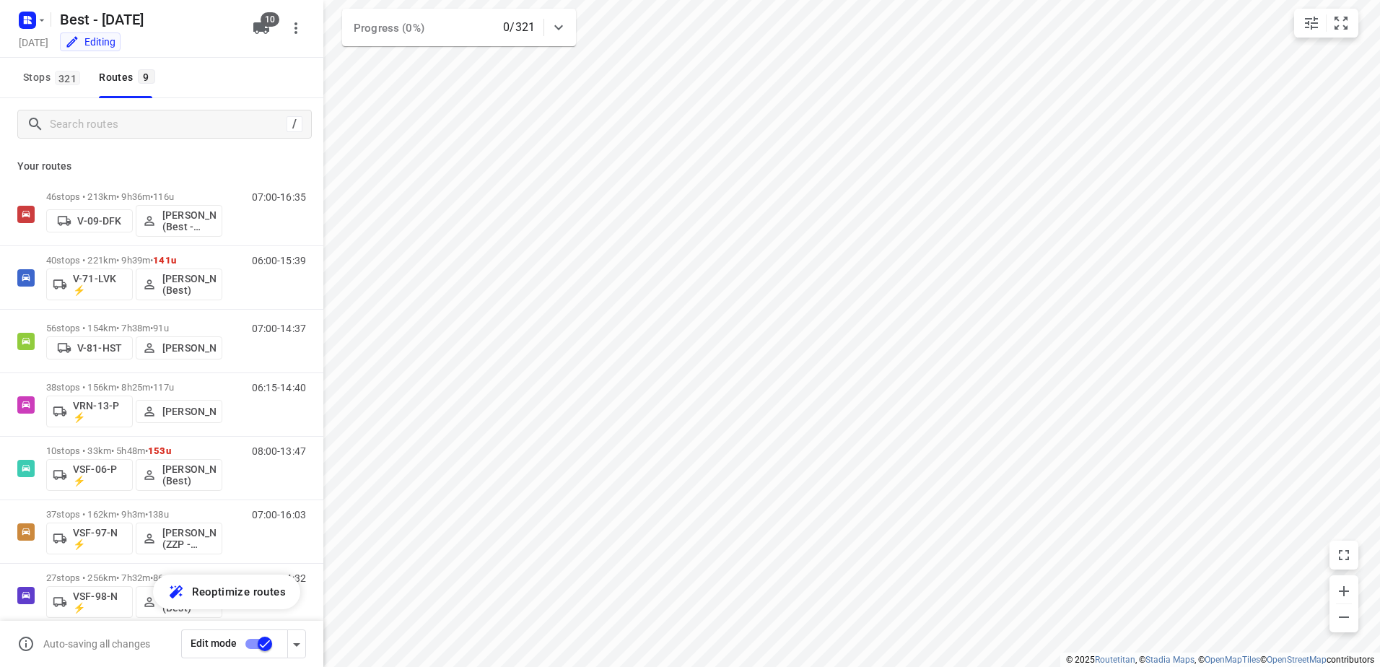
click at [256, 642] on input "checkbox" at bounding box center [265, 643] width 82 height 27
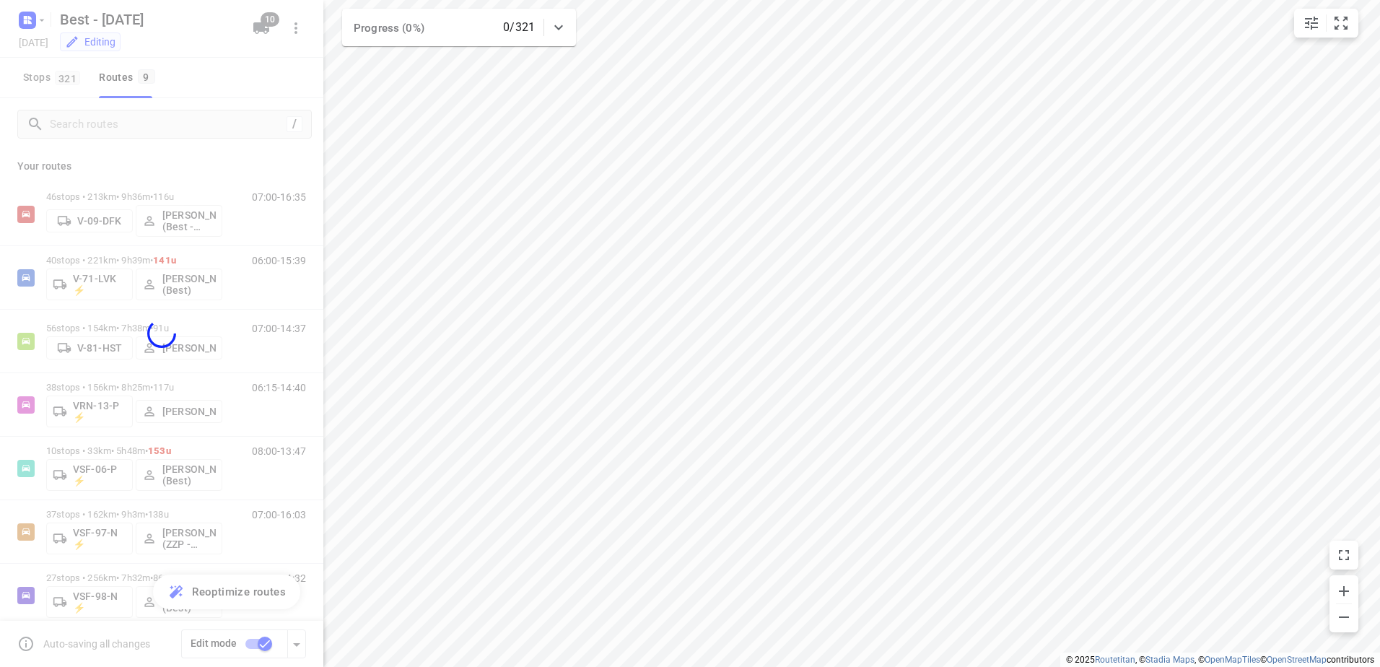
checkbox input "false"
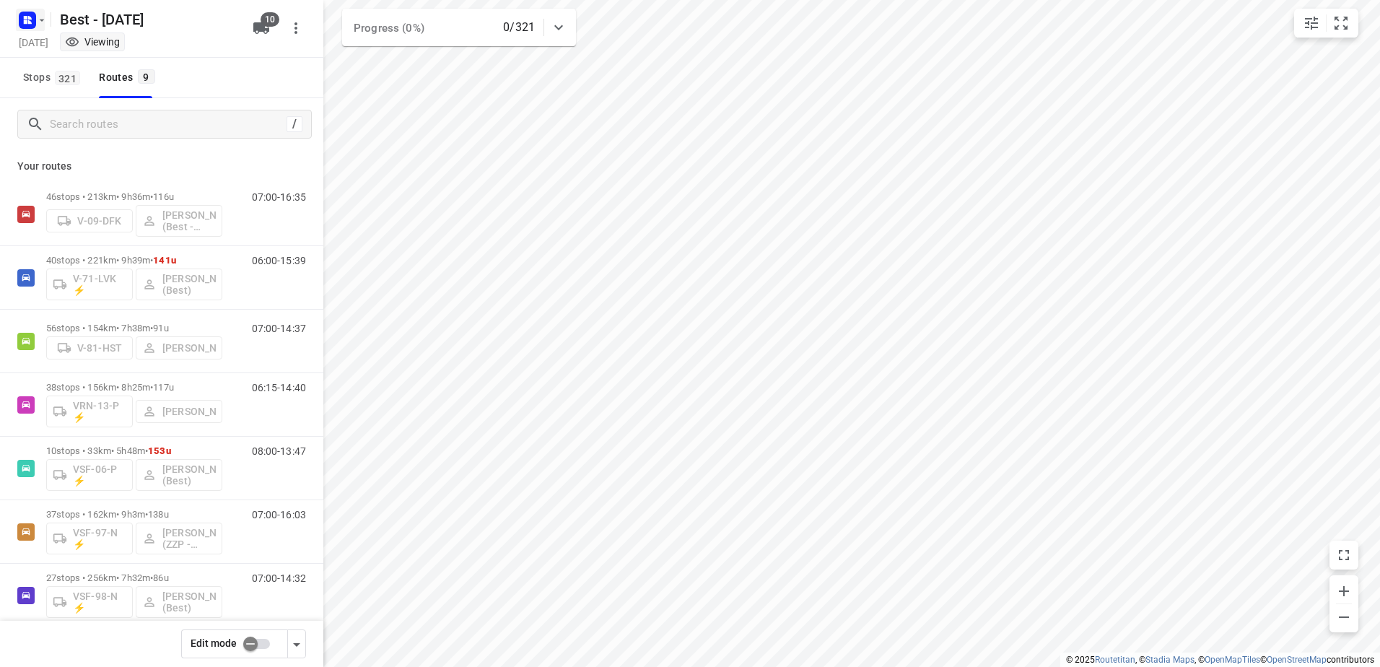
click at [46, 25] on icon "button" at bounding box center [42, 20] width 12 height 12
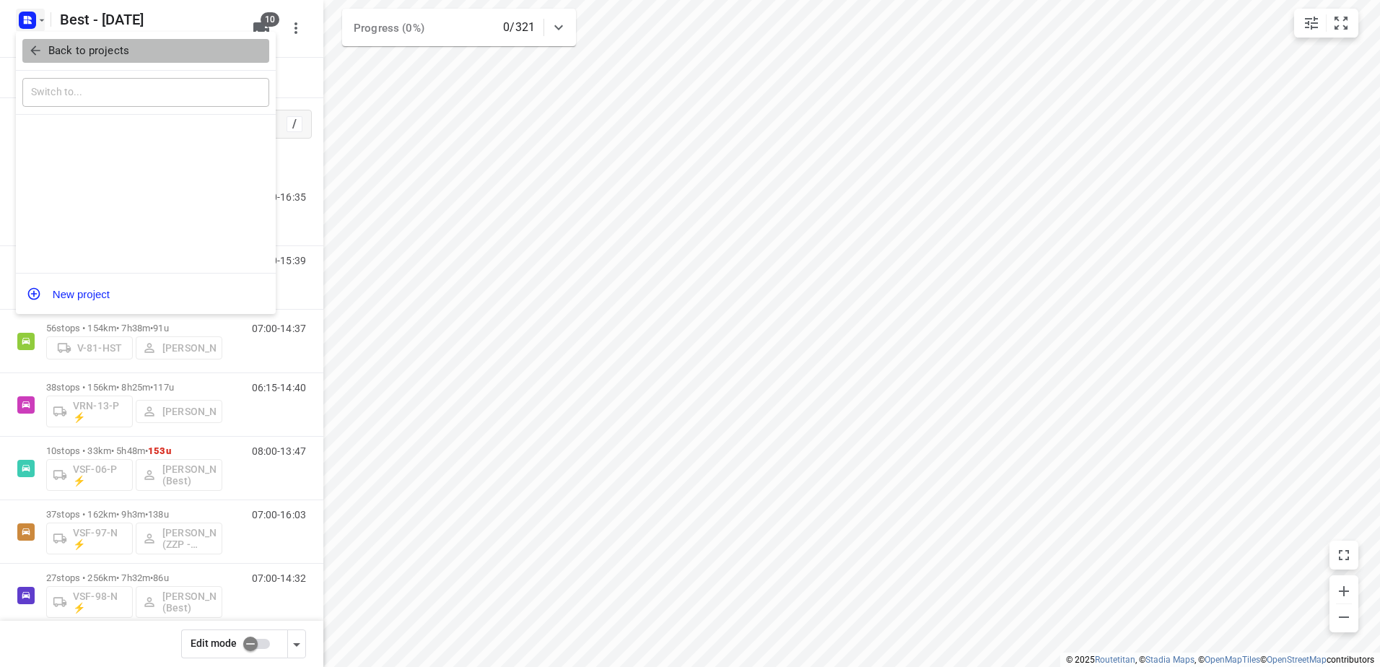
click at [54, 50] on p "Back to projects" at bounding box center [88, 51] width 81 height 17
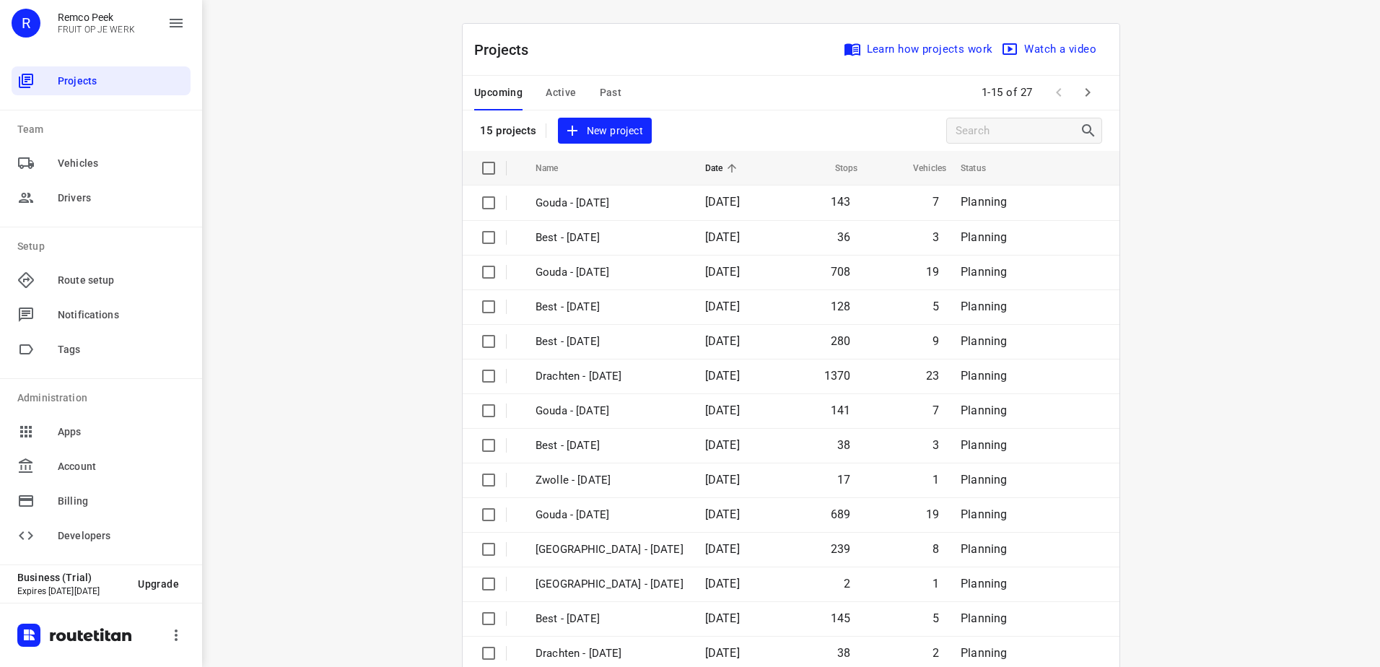
click at [550, 103] on button "Active" at bounding box center [561, 93] width 30 height 35
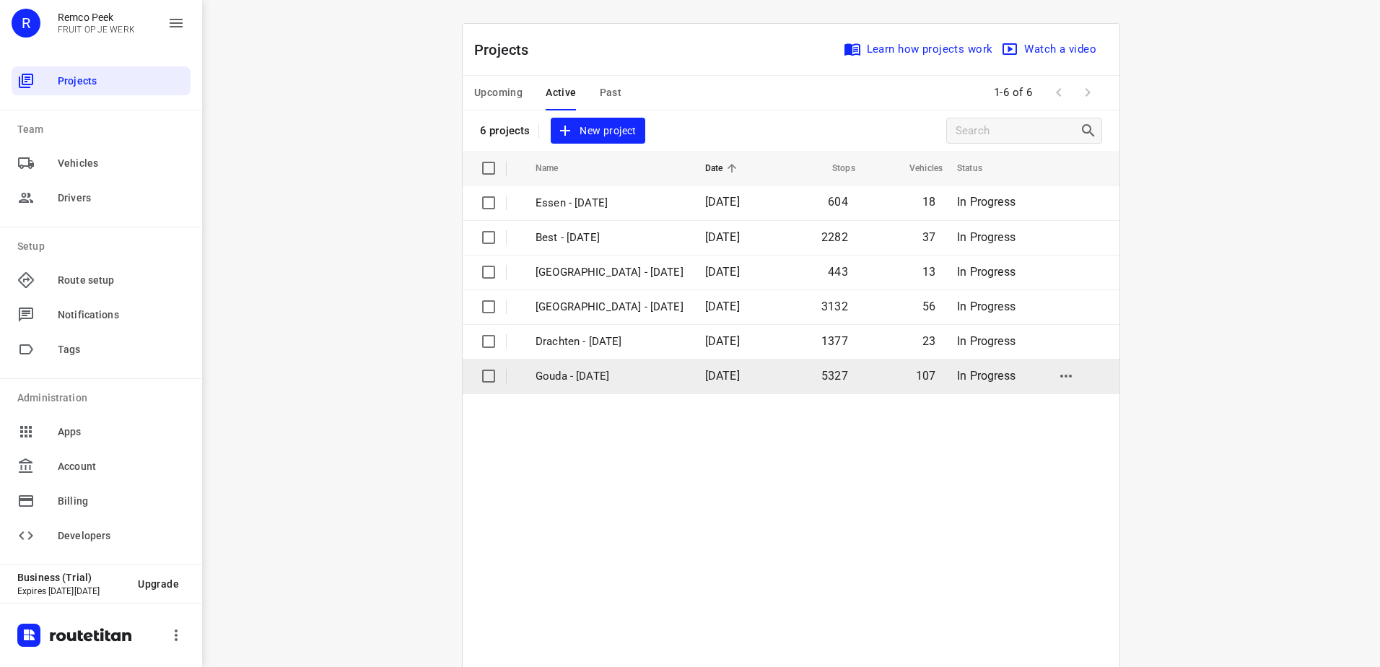
click at [599, 382] on p "Gouda - [DATE]" at bounding box center [609, 376] width 148 height 17
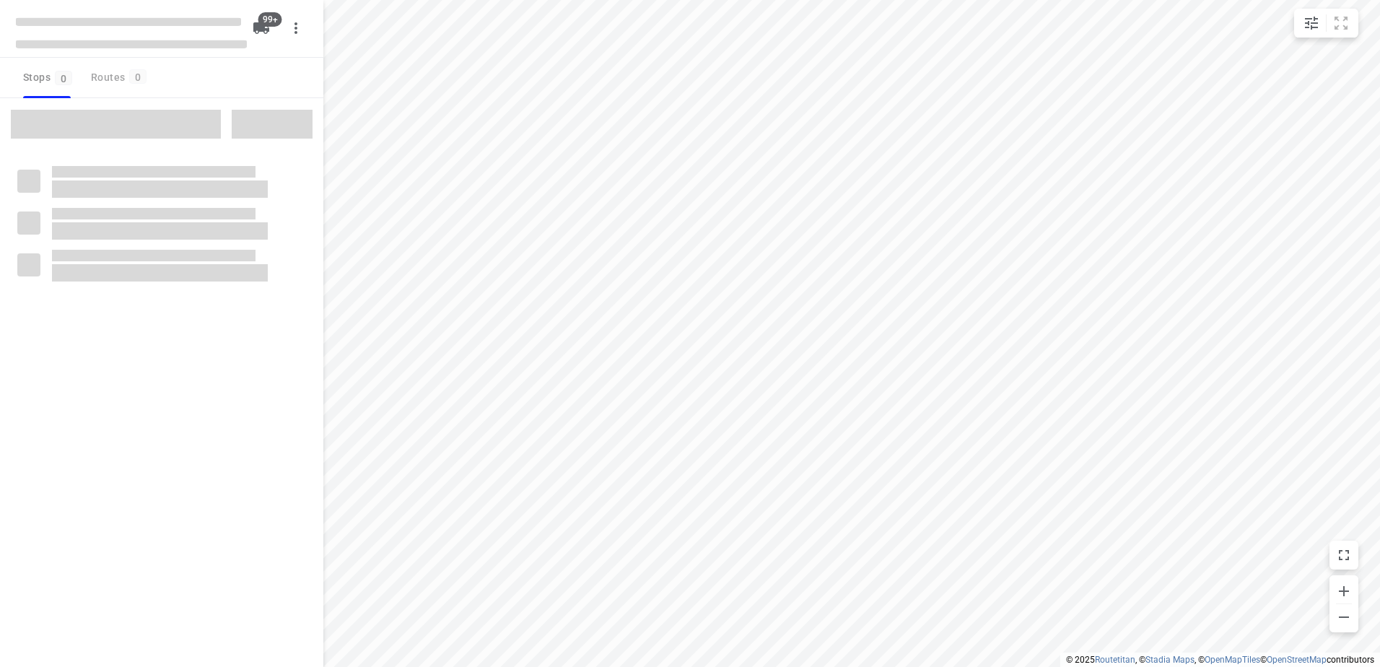
checkbox input "true"
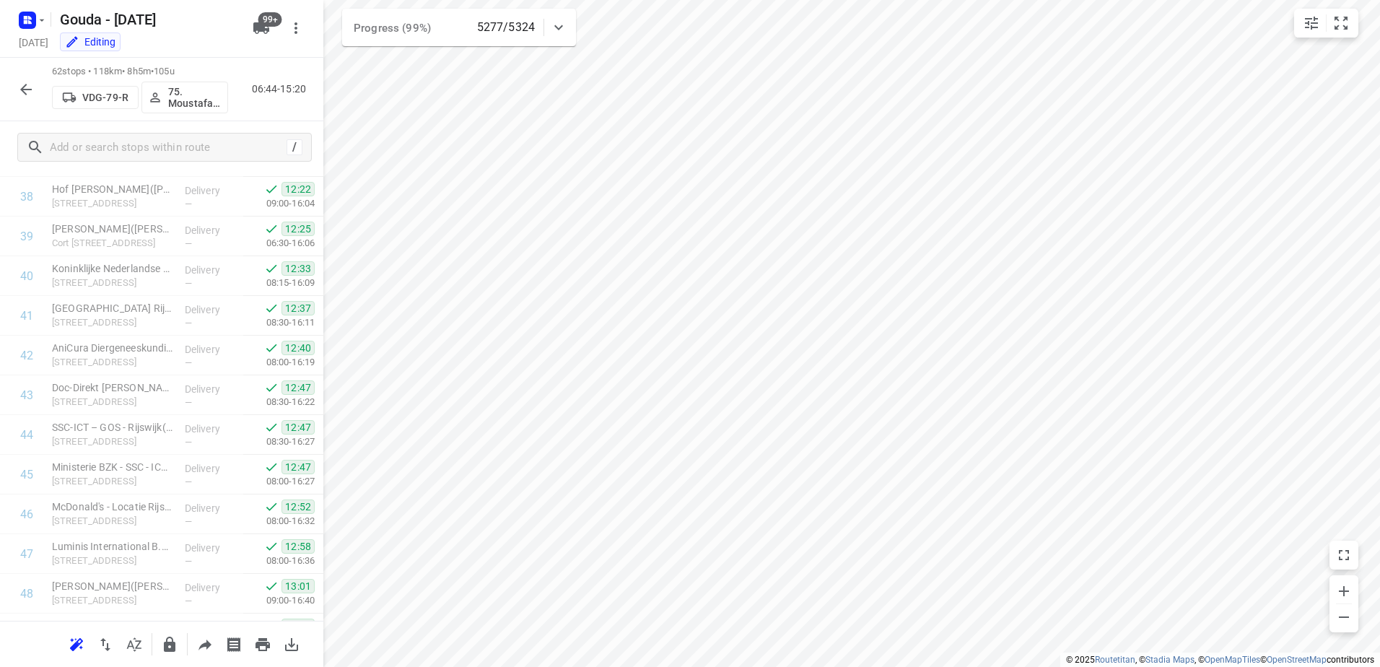
scroll to position [2166, 0]
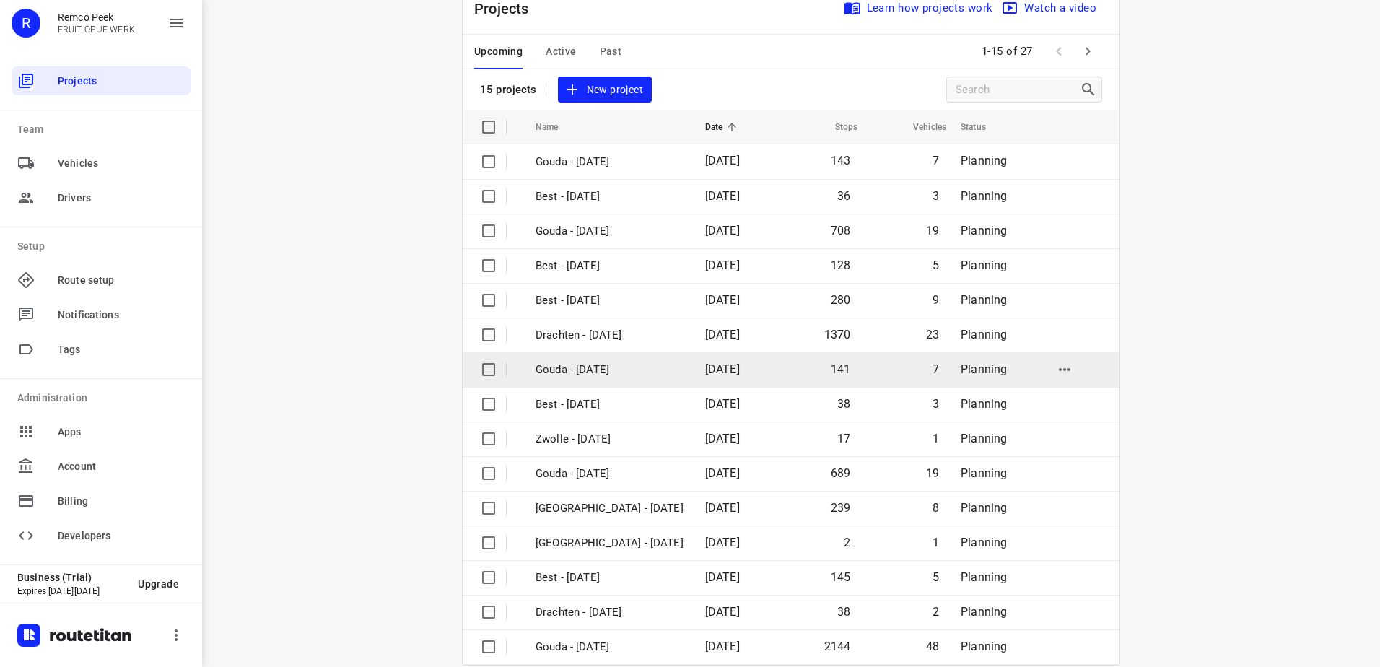
scroll to position [63, 0]
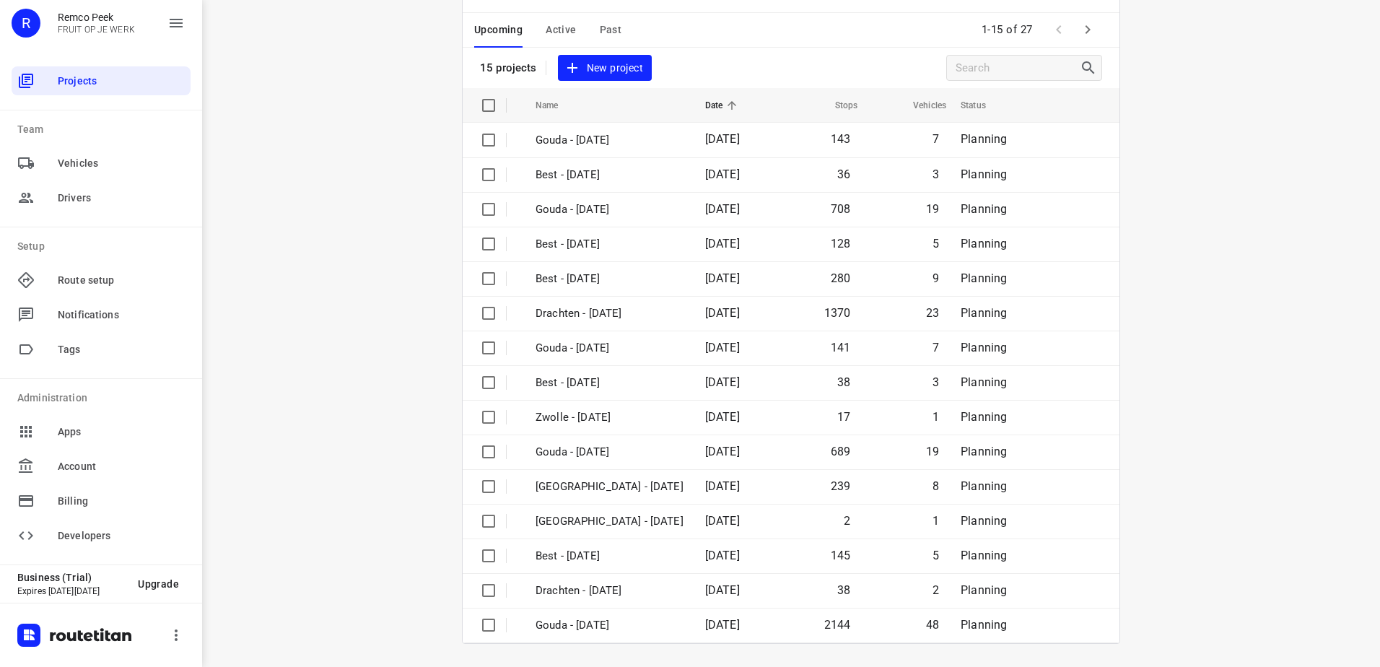
drag, startPoint x: 724, startPoint y: 67, endPoint x: 769, endPoint y: 46, distance: 50.0
click at [724, 67] on div "Projects Learn how projects work Watch a video 15 projects New project" at bounding box center [791, 24] width 657 height 127
click at [1095, 40] on span at bounding box center [1087, 29] width 29 height 29
click at [1090, 29] on icon "button" at bounding box center [1087, 29] width 17 height 17
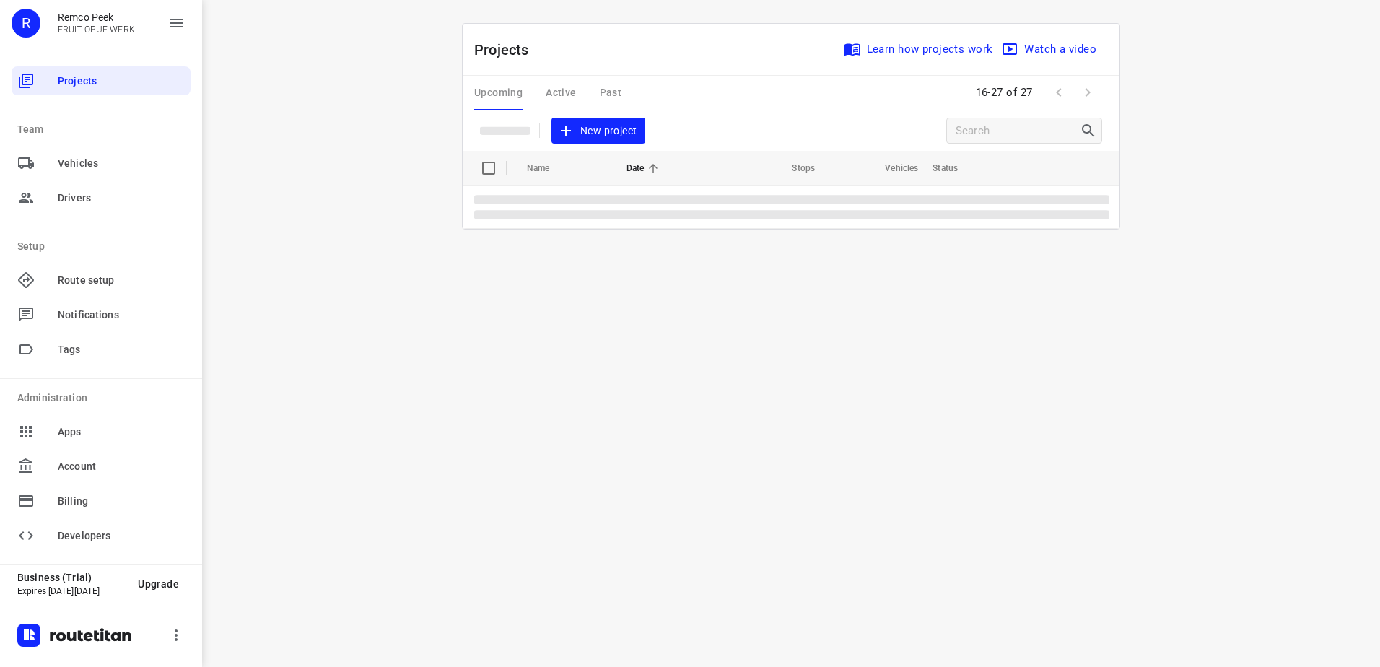
scroll to position [0, 0]
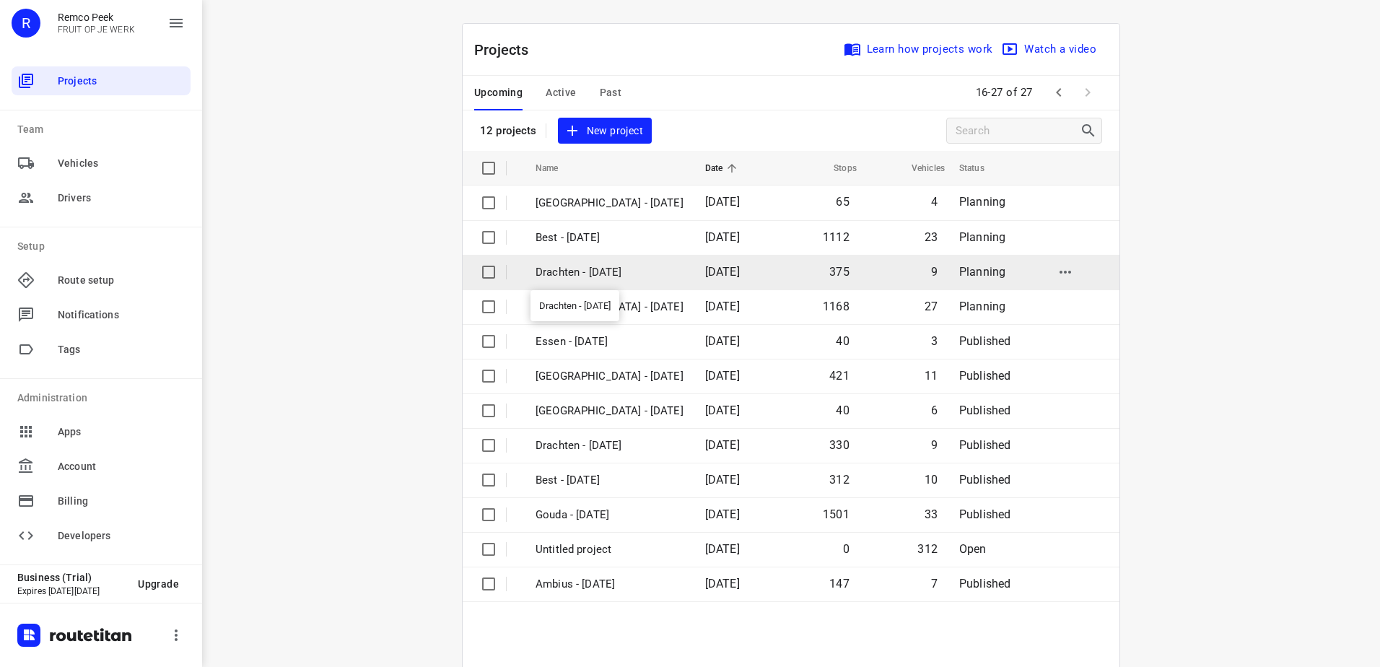
click at [626, 275] on p "Drachten - [DATE]" at bounding box center [609, 272] width 148 height 17
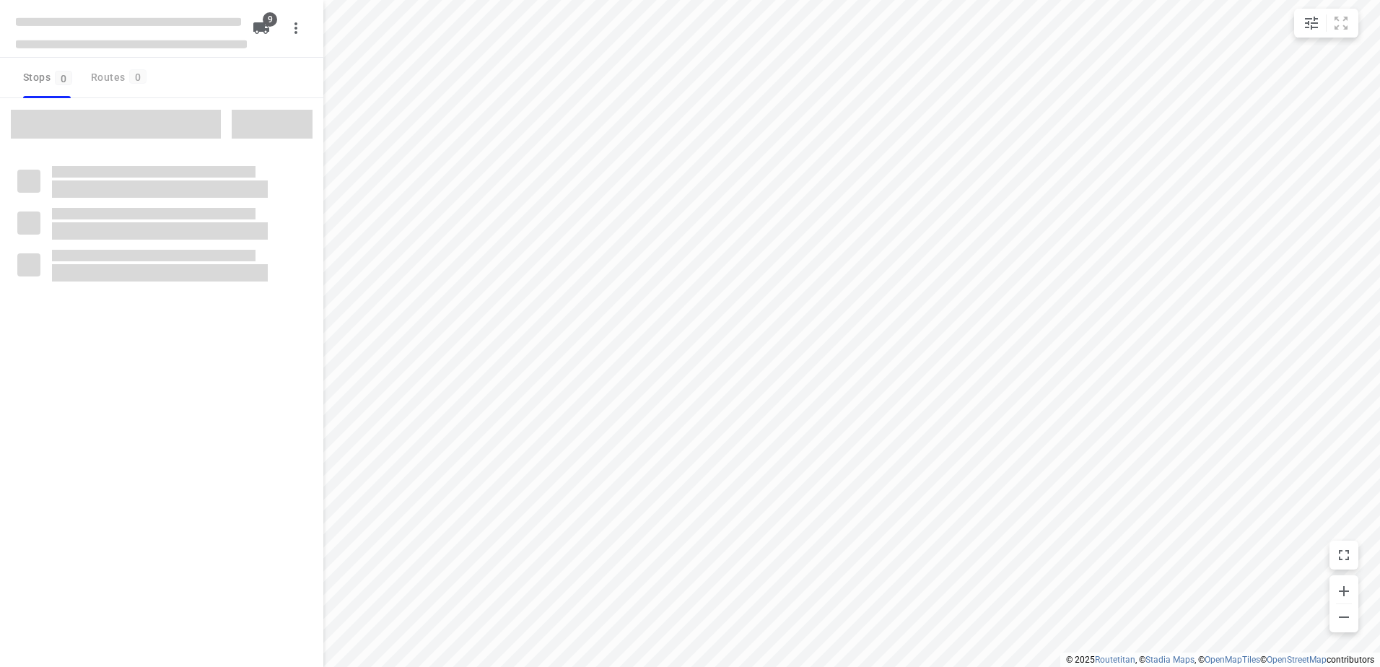
checkbox input "true"
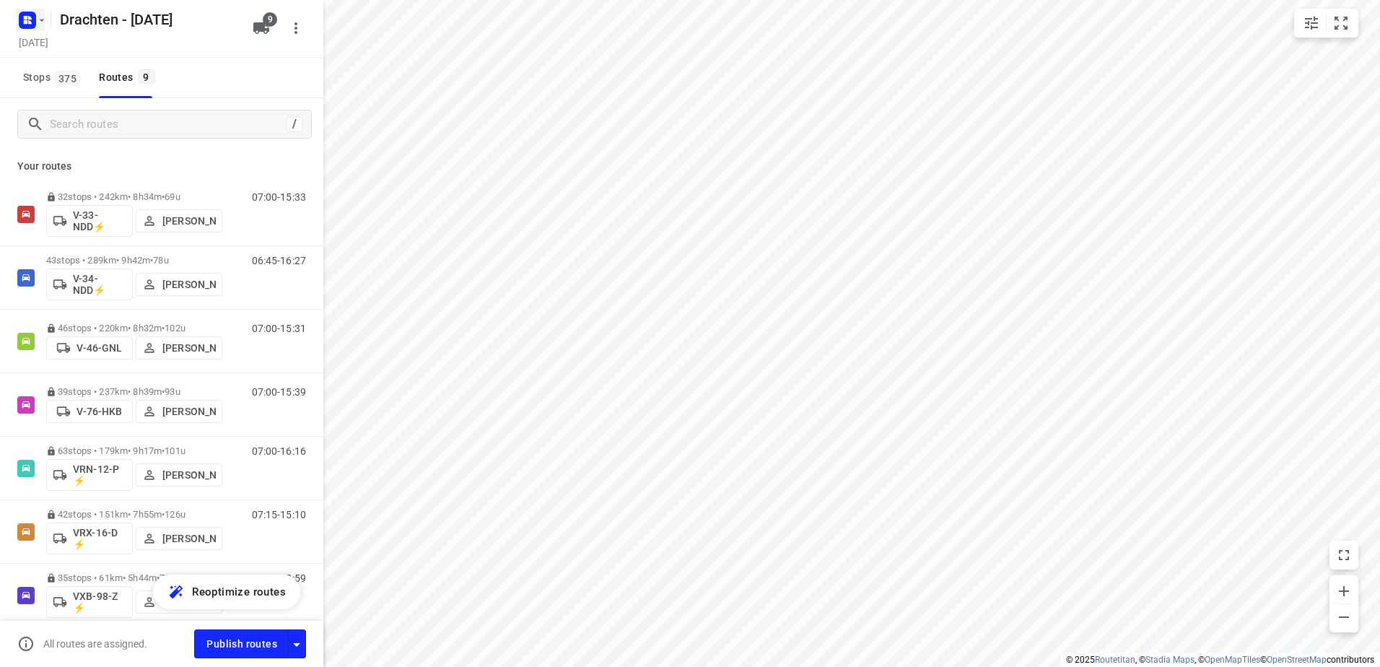
click at [38, 14] on icon "button" at bounding box center [42, 20] width 12 height 12
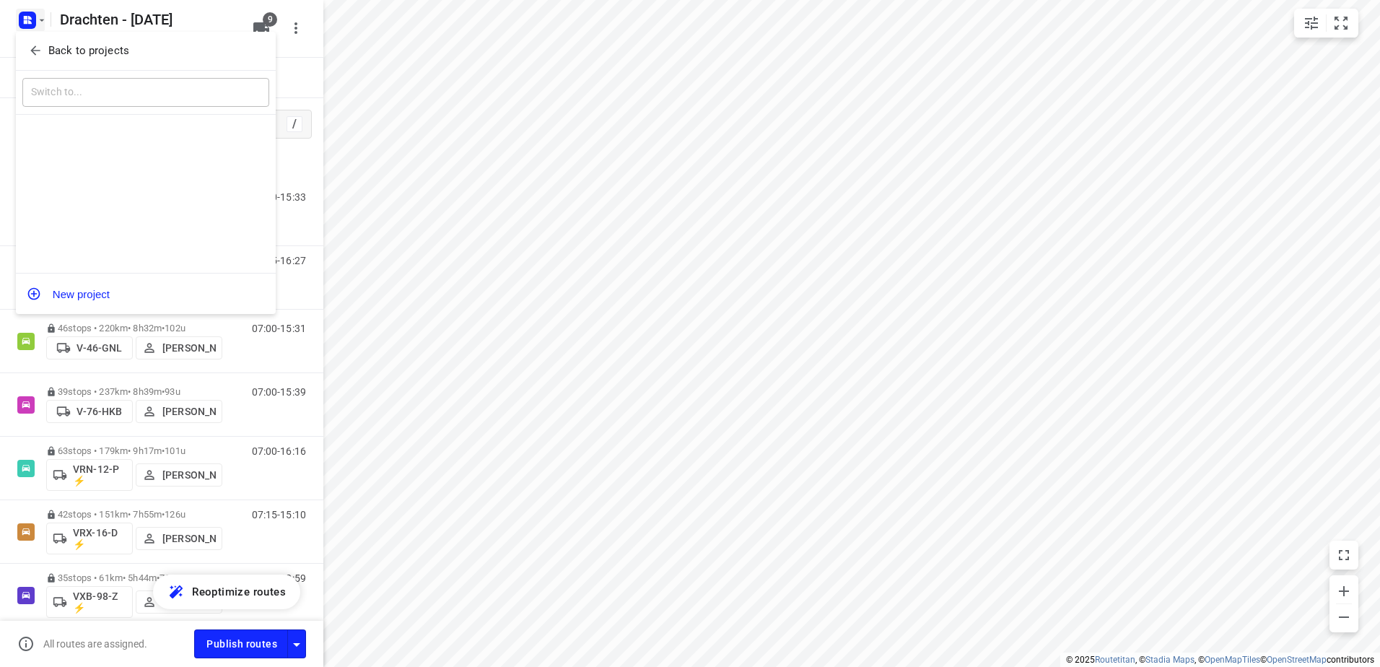
click at [64, 73] on div "​" at bounding box center [146, 93] width 260 height 45
drag, startPoint x: 66, startPoint y: 61, endPoint x: 183, endPoint y: 86, distance: 119.5
click at [66, 61] on button "Back to projects" at bounding box center [145, 51] width 247 height 24
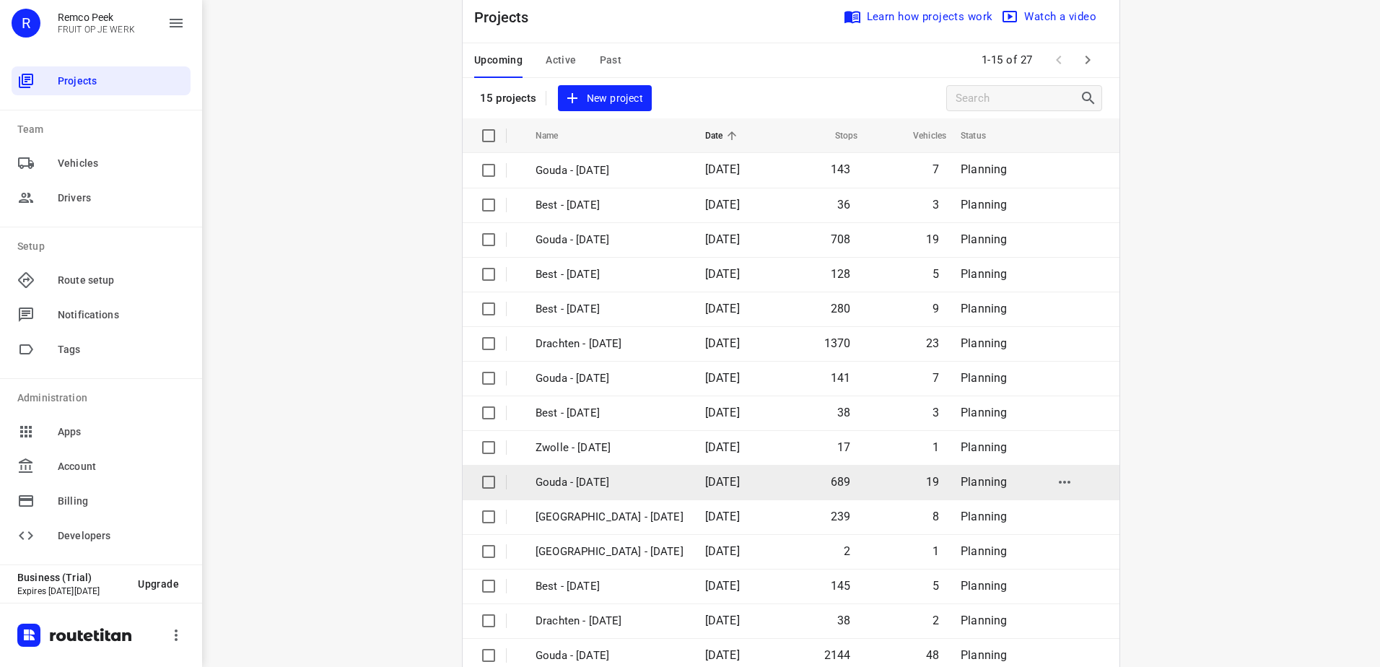
scroll to position [63, 0]
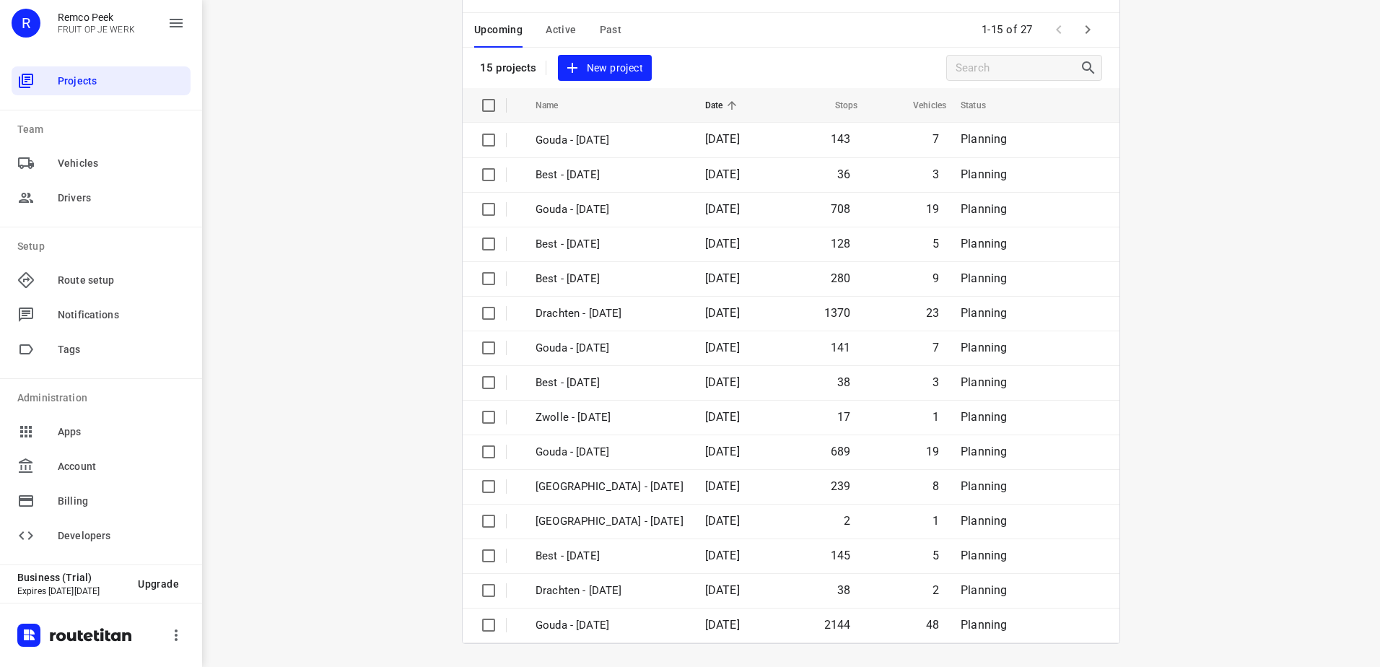
click at [1087, 30] on icon "button" at bounding box center [1087, 29] width 17 height 17
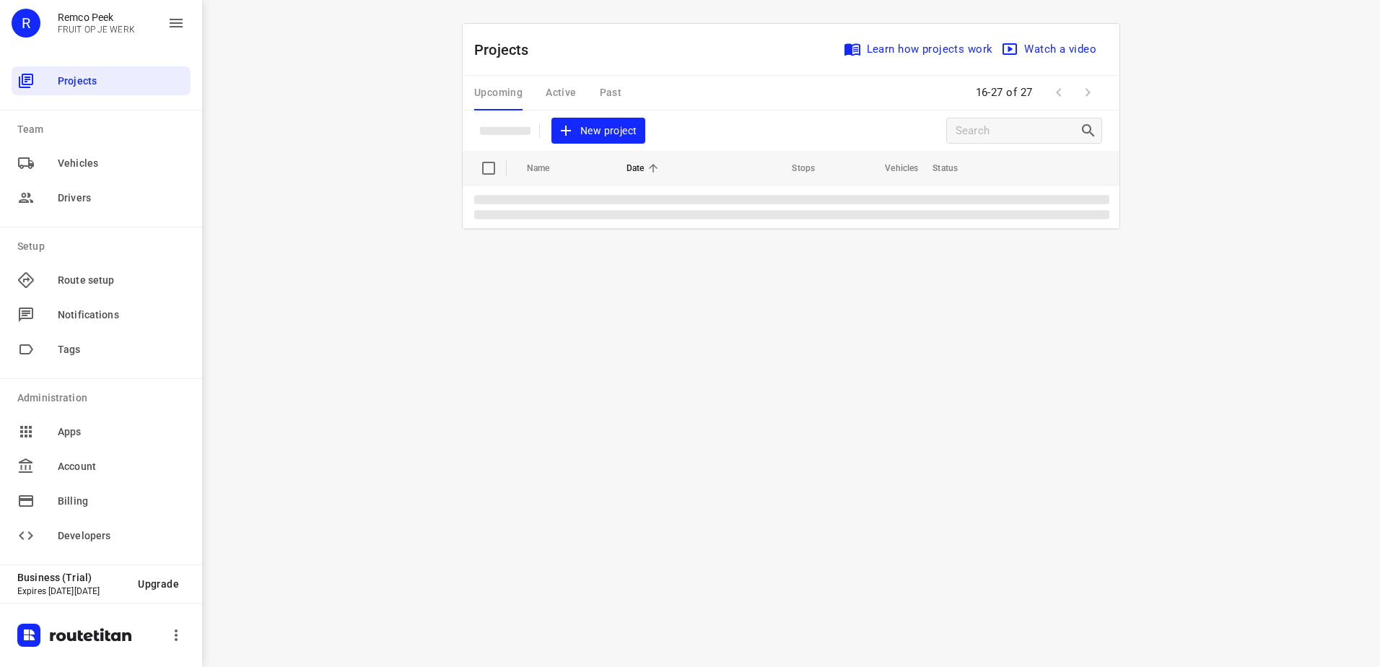
scroll to position [0, 0]
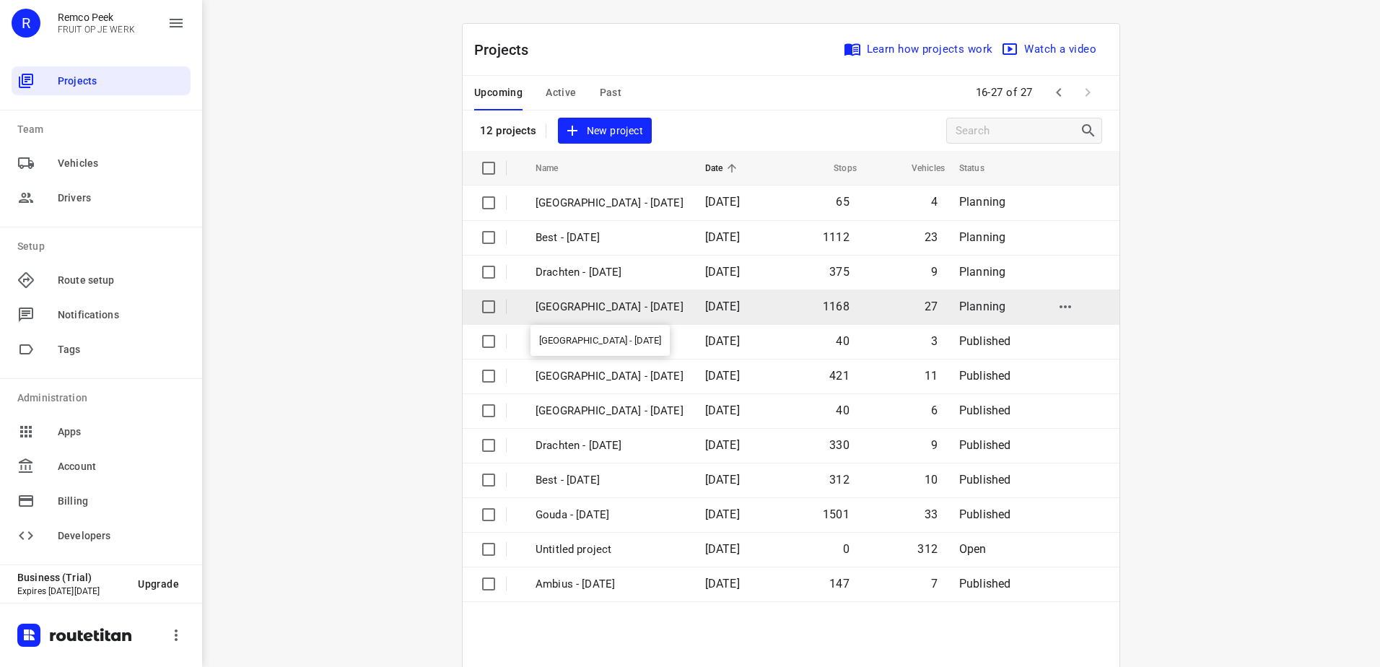
click at [609, 305] on p "[GEOGRAPHIC_DATA] - [DATE]" at bounding box center [609, 307] width 148 height 17
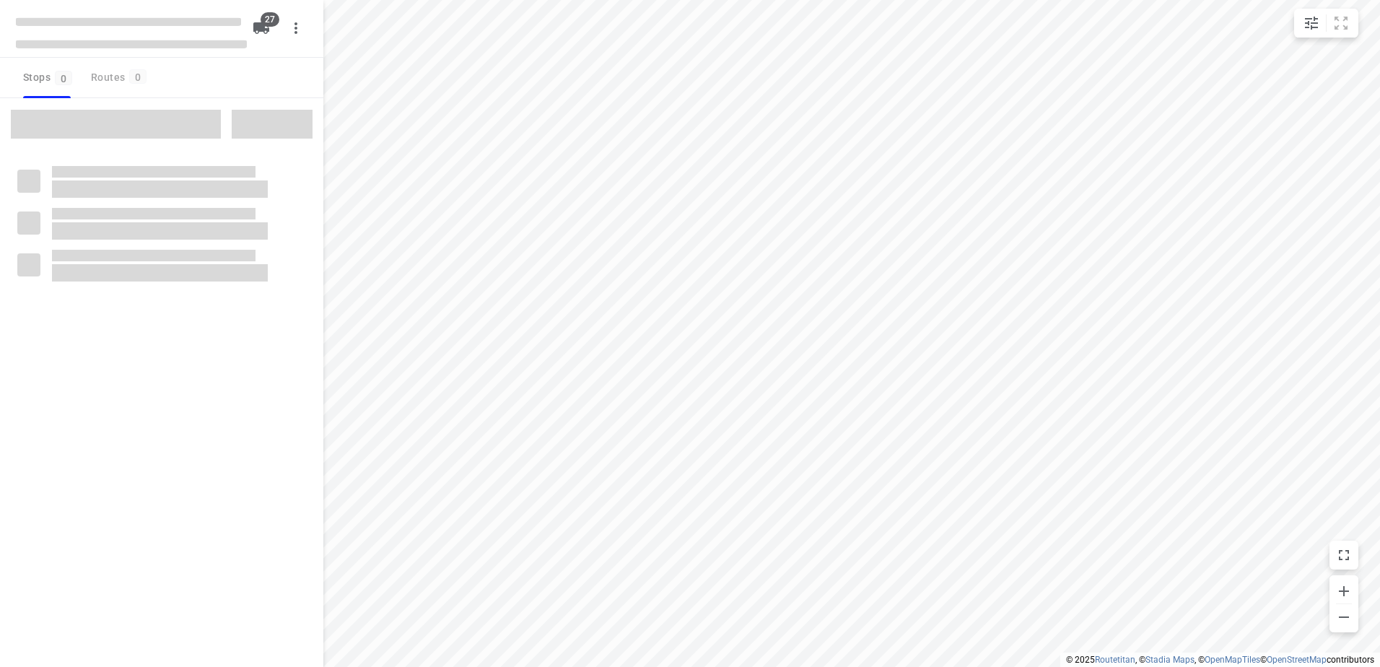
checkbox input "true"
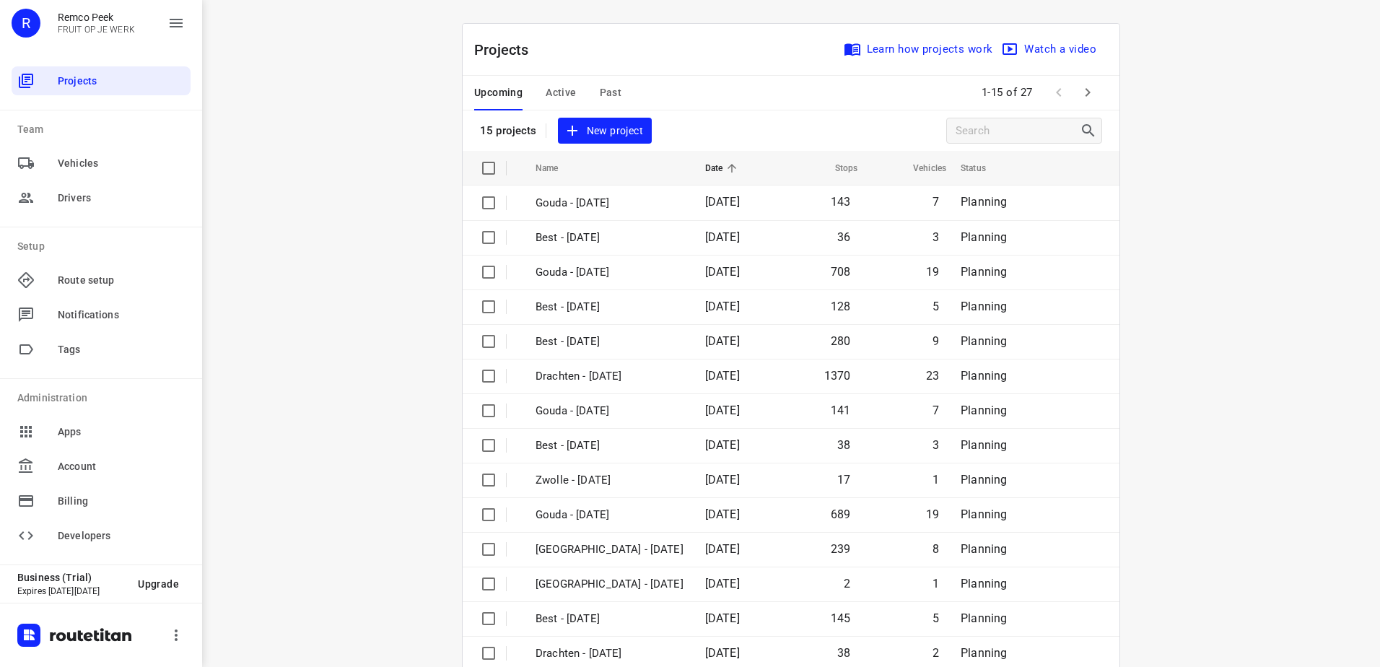
click at [610, 82] on button "Past" at bounding box center [611, 93] width 22 height 35
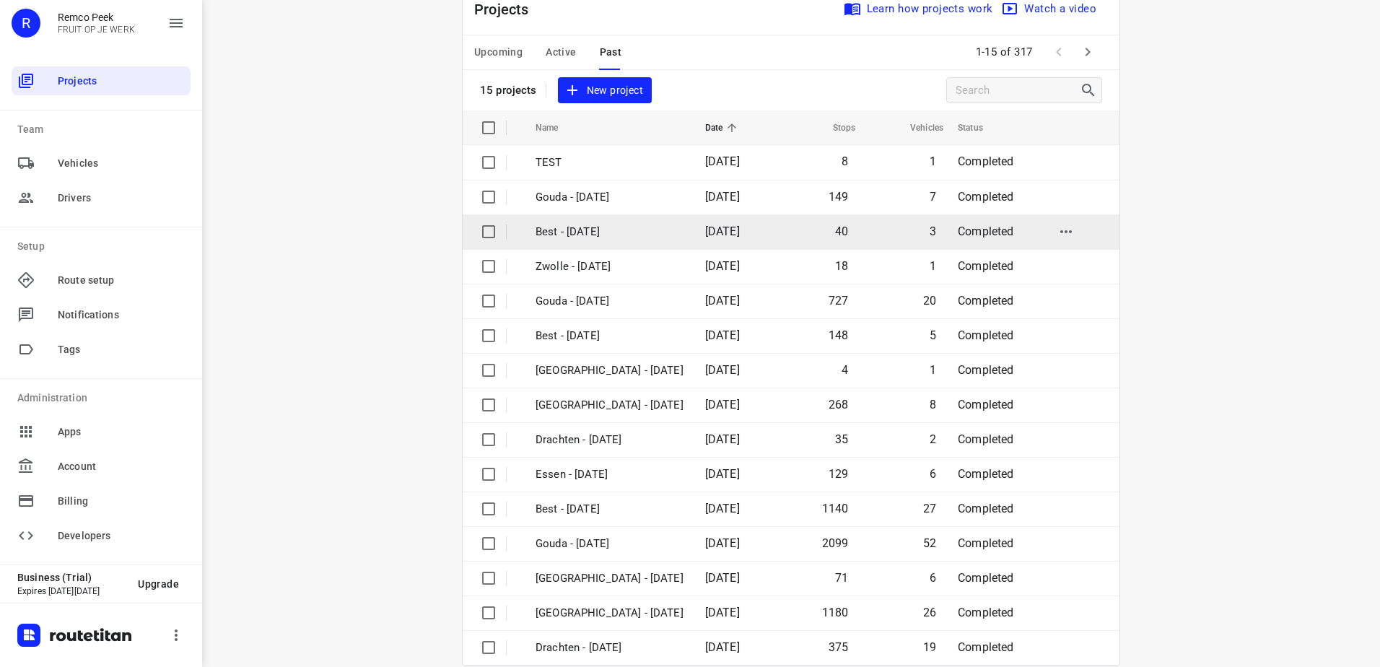
scroll to position [63, 0]
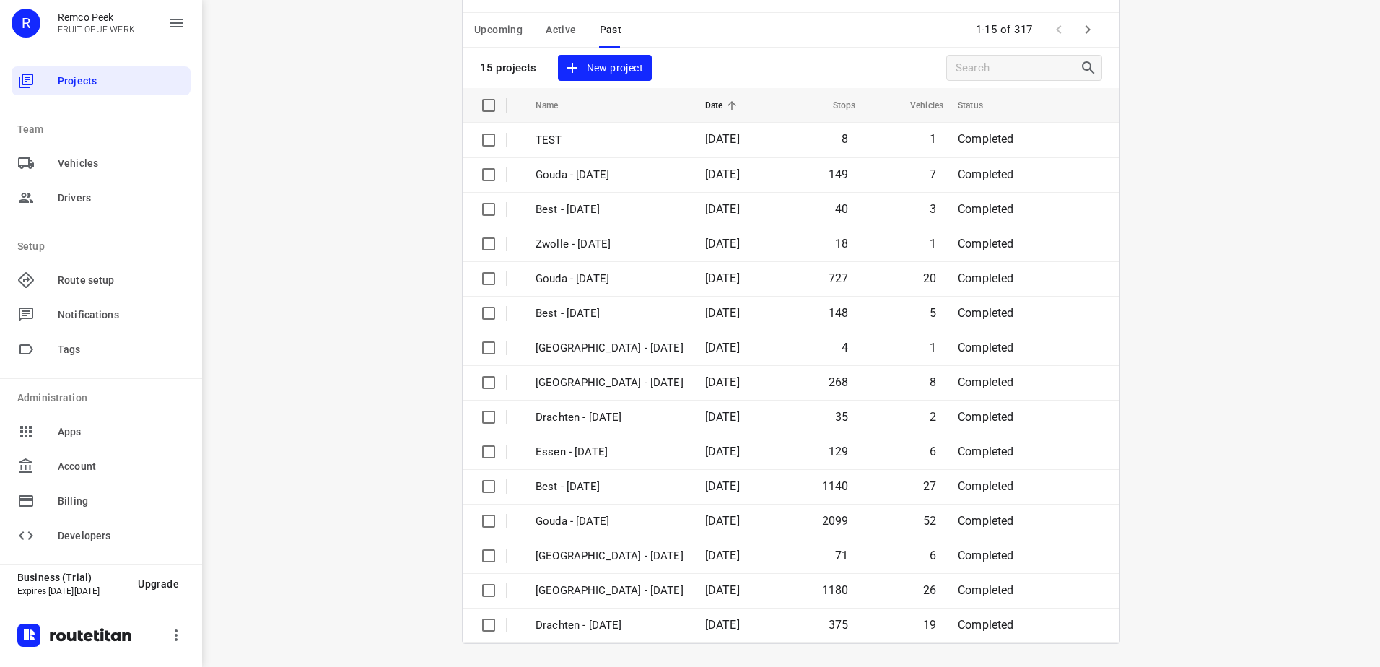
click at [1087, 38] on icon "button" at bounding box center [1087, 29] width 17 height 17
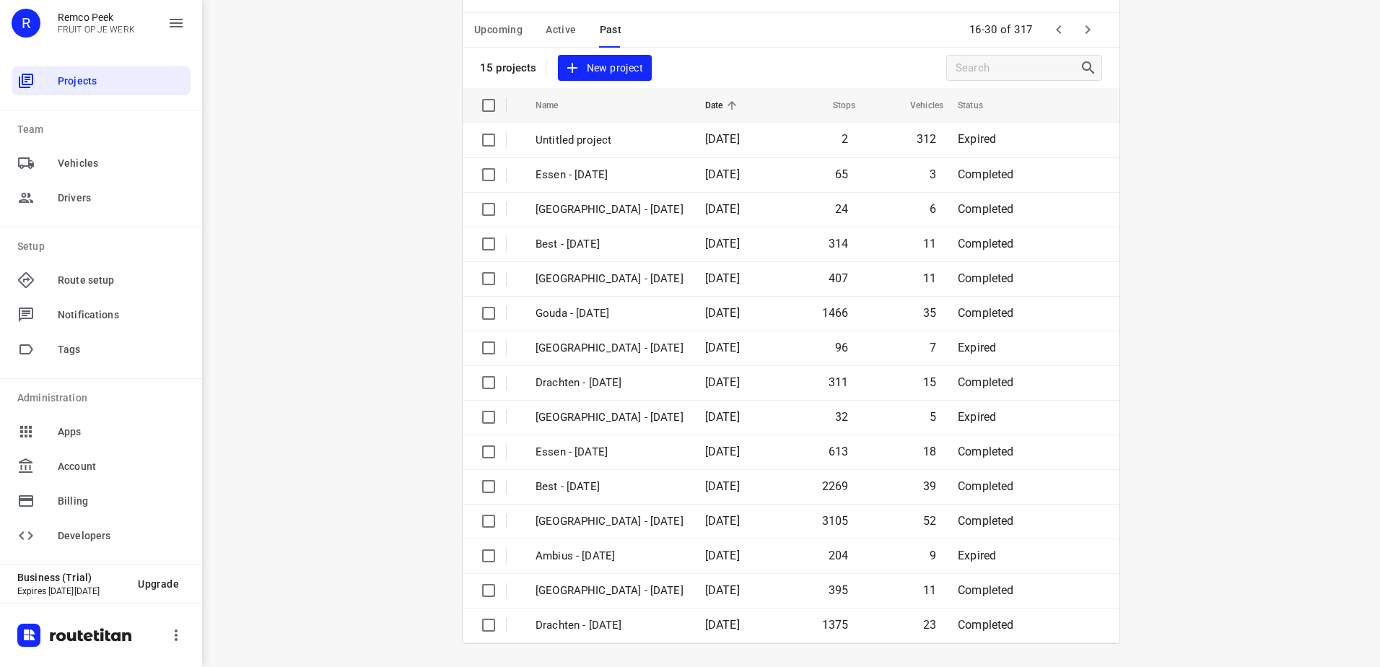
click at [1079, 26] on icon "button" at bounding box center [1087, 29] width 17 height 17
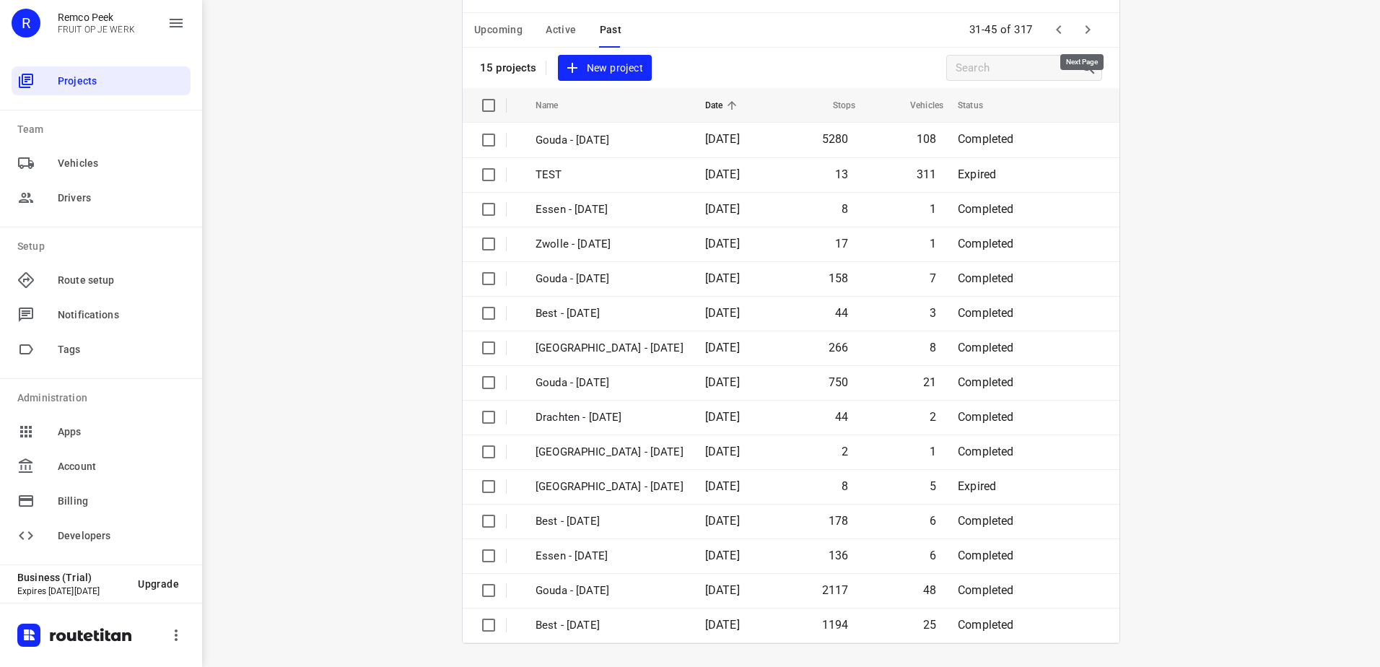
click at [1073, 32] on button "button" at bounding box center [1087, 29] width 29 height 29
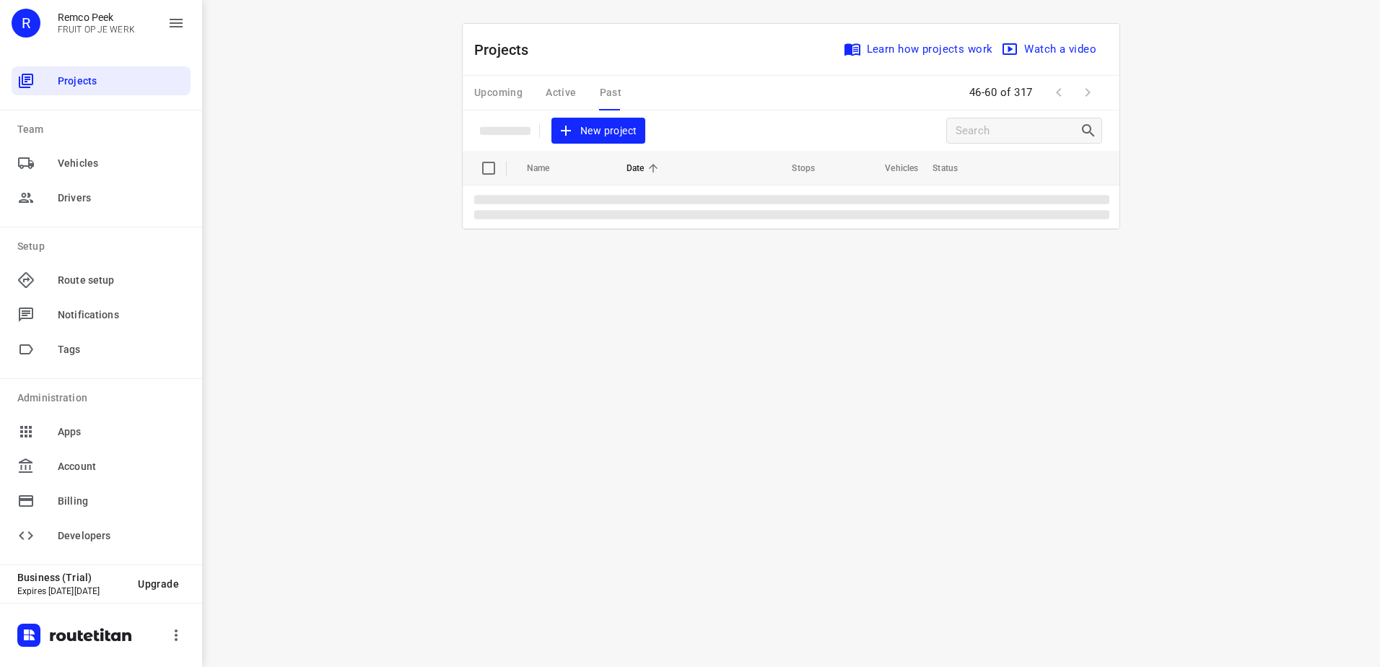
scroll to position [0, 0]
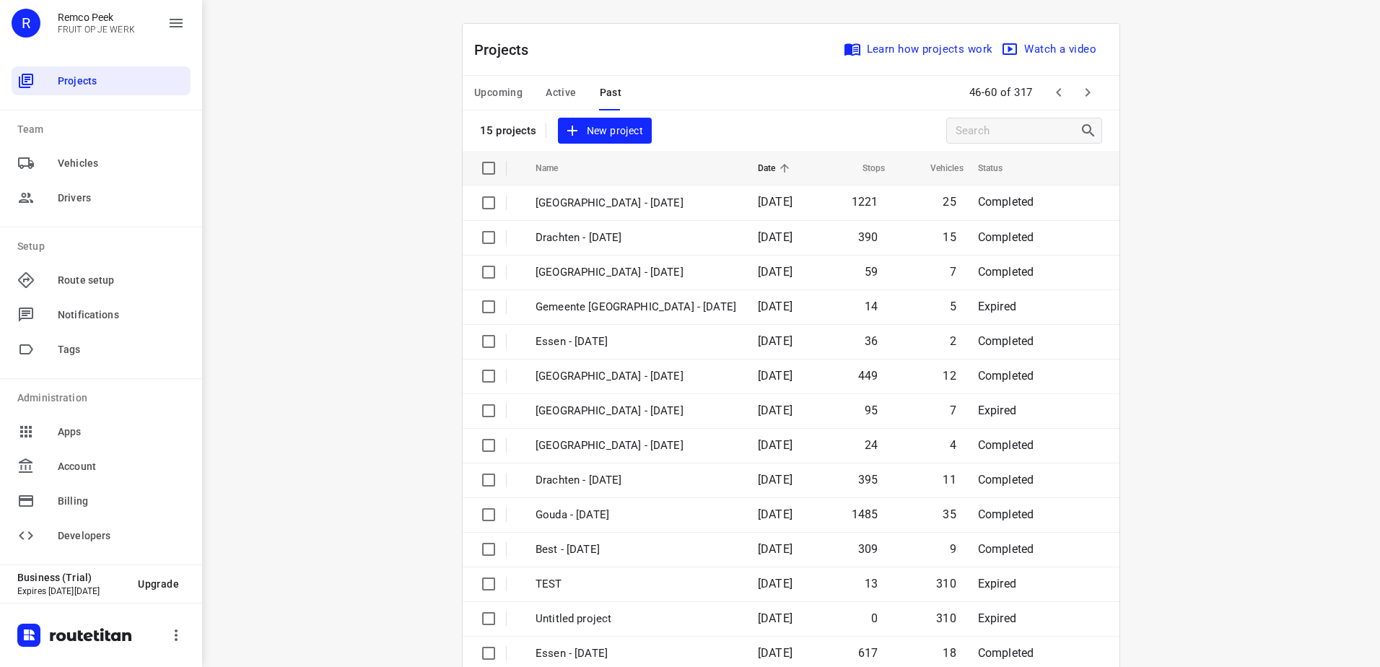
click at [1079, 91] on icon "button" at bounding box center [1087, 92] width 17 height 17
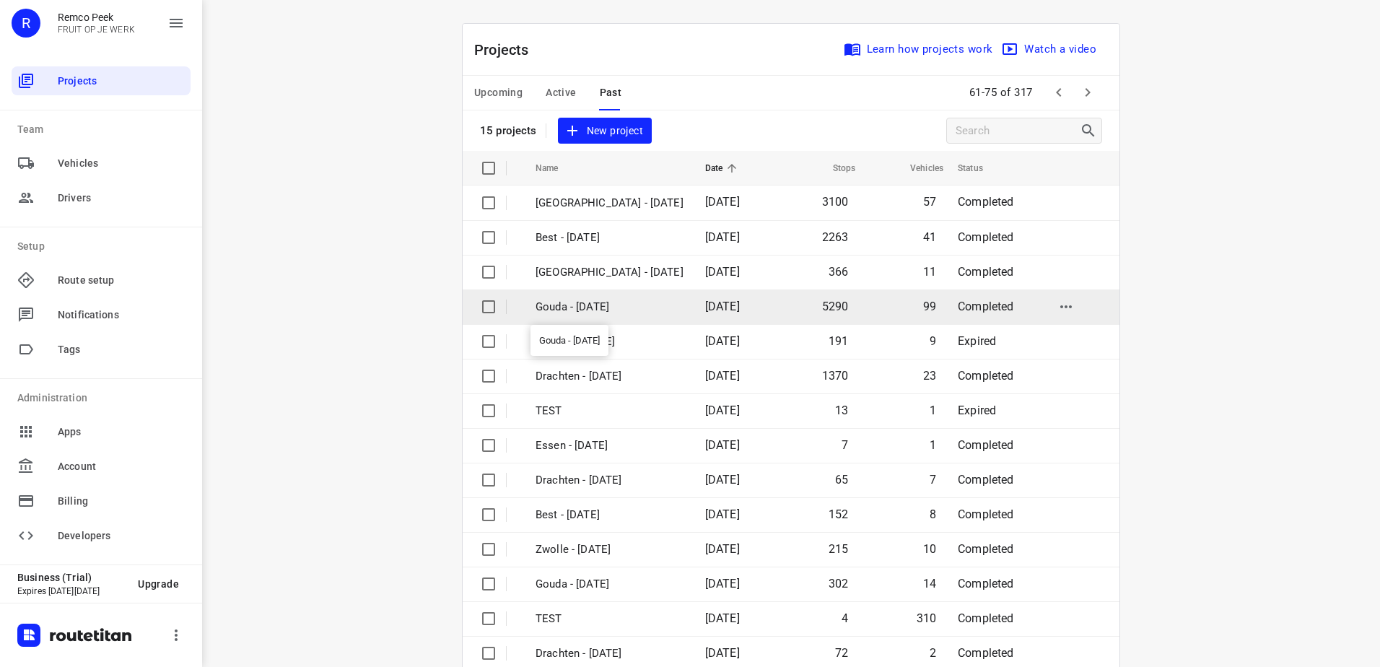
click at [630, 310] on p "Gouda - [DATE]" at bounding box center [609, 307] width 148 height 17
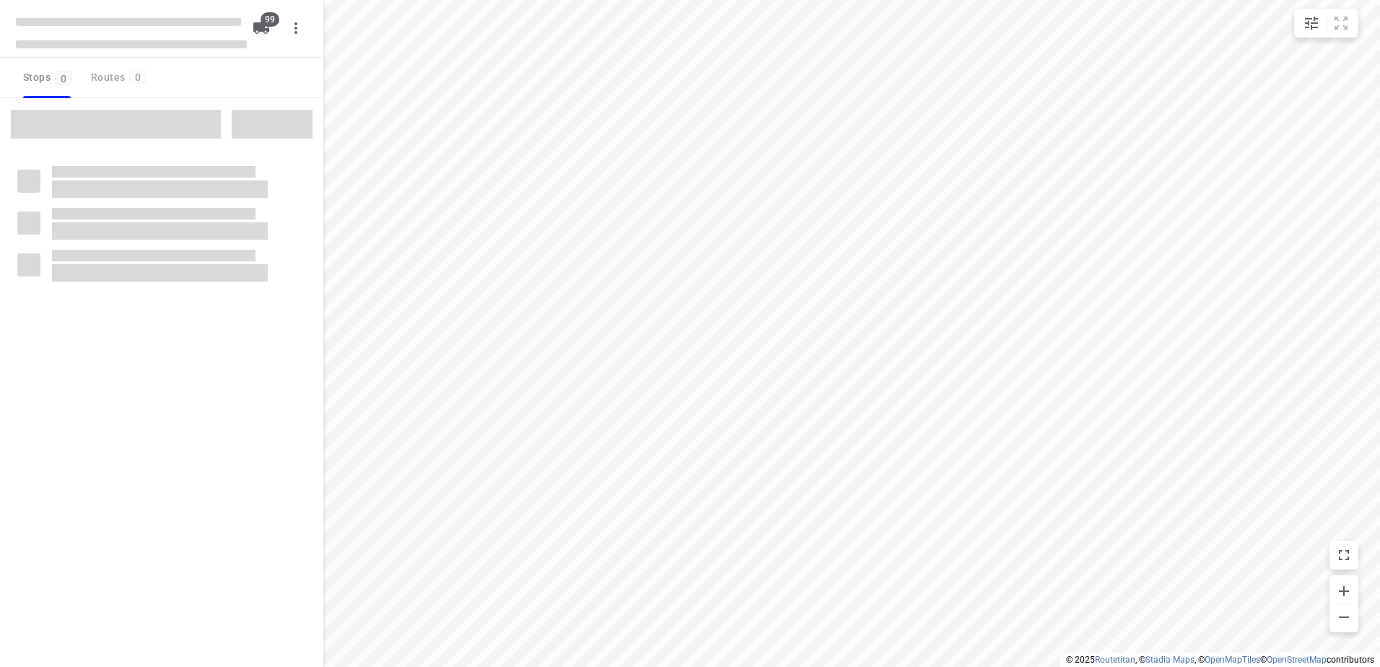
checkbox input "true"
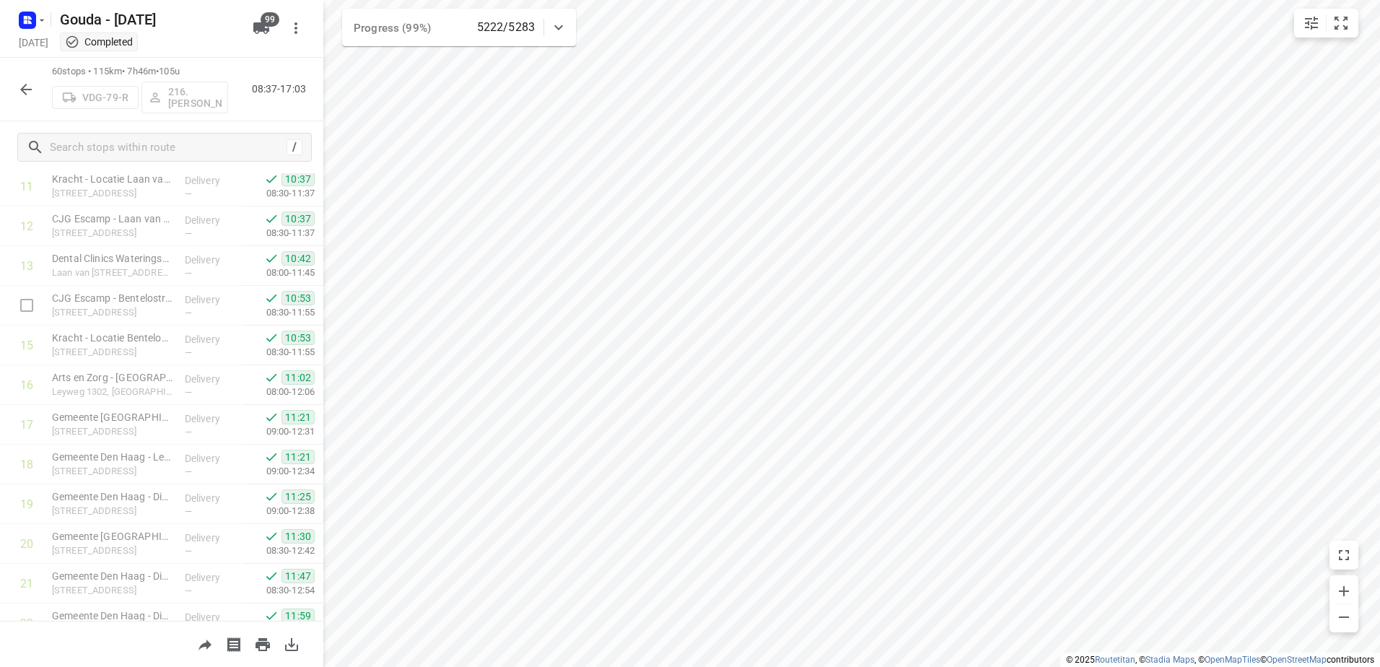
scroll to position [211, 0]
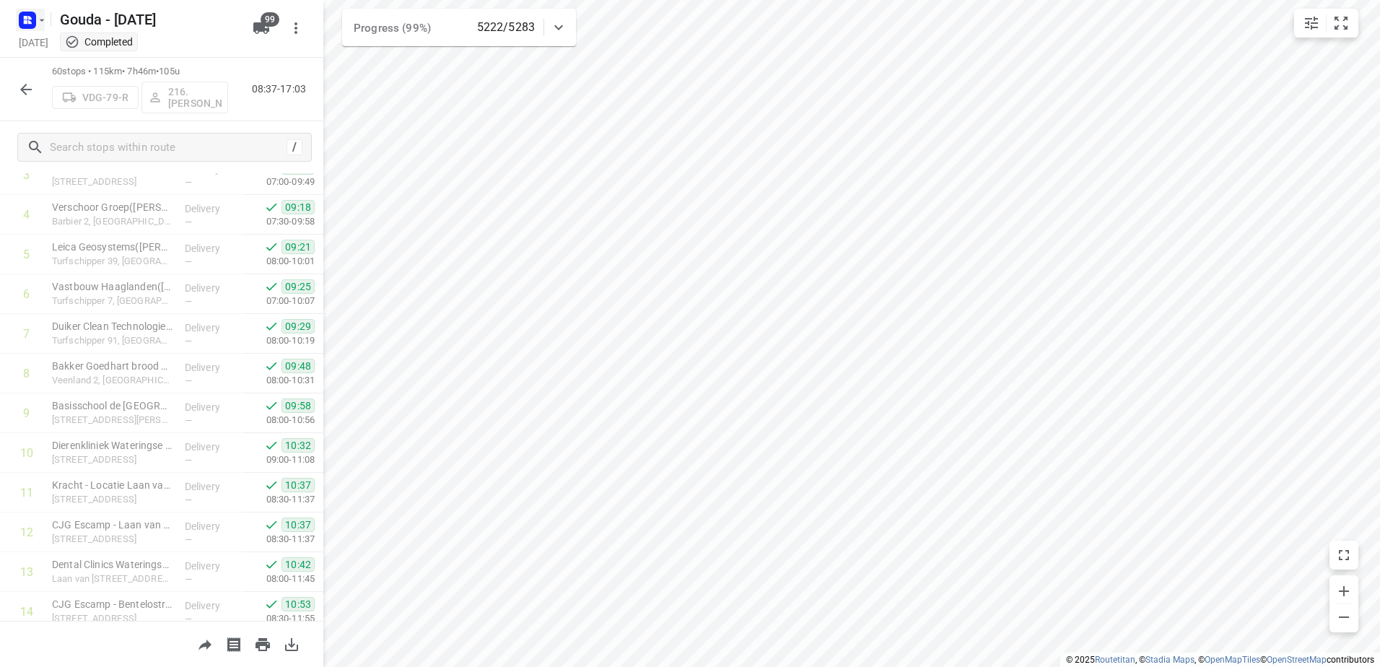
click at [36, 13] on icon "button" at bounding box center [27, 20] width 23 height 23
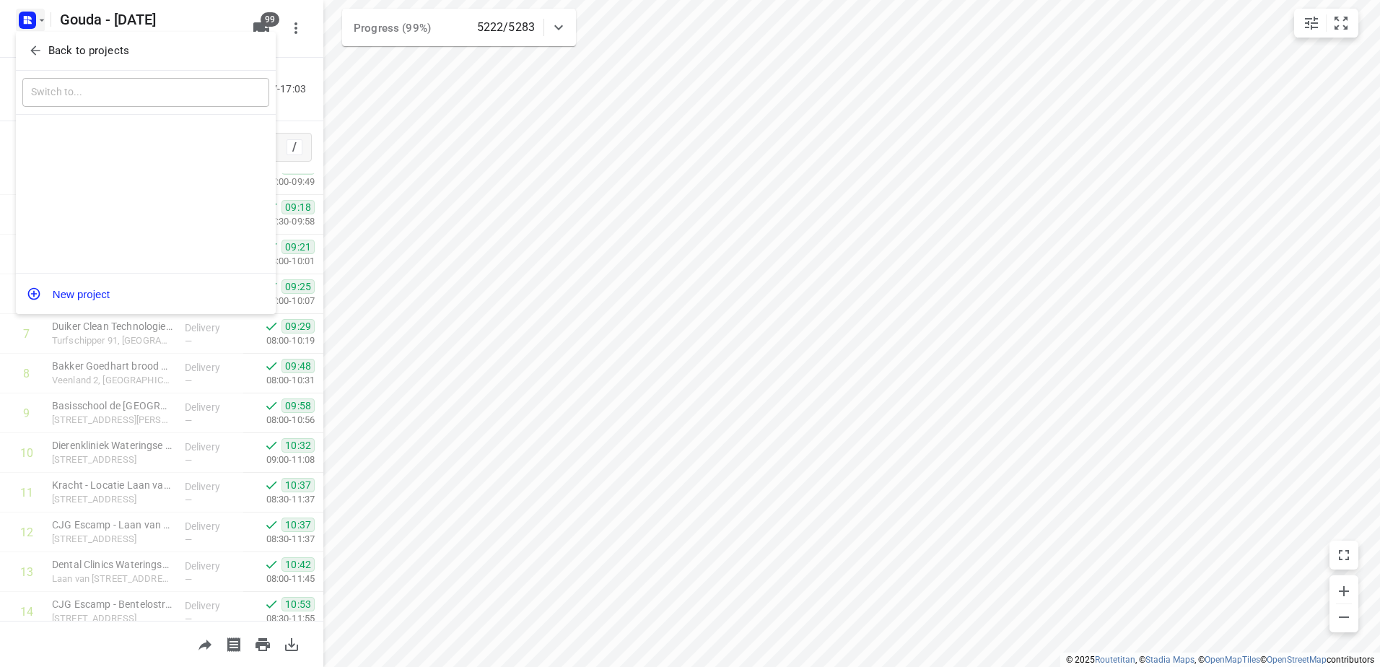
click at [56, 40] on button "Back to projects" at bounding box center [145, 51] width 247 height 24
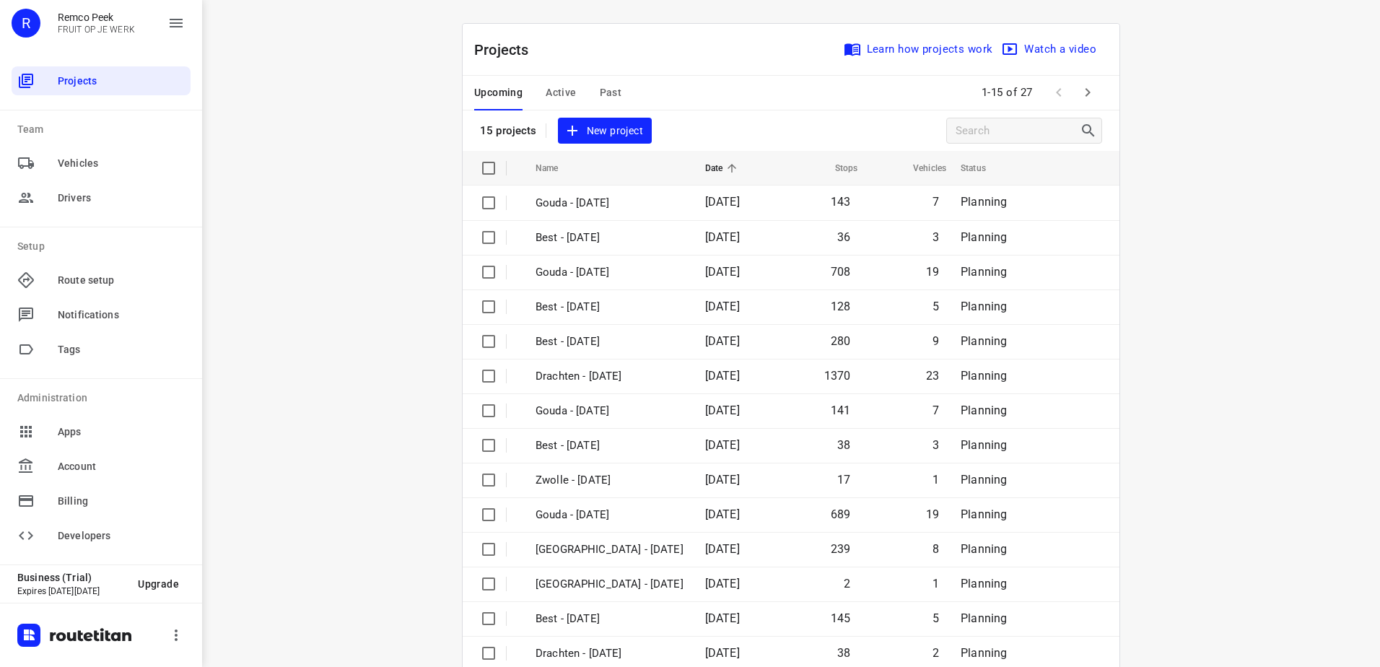
click at [608, 93] on span "Past" at bounding box center [611, 93] width 22 height 18
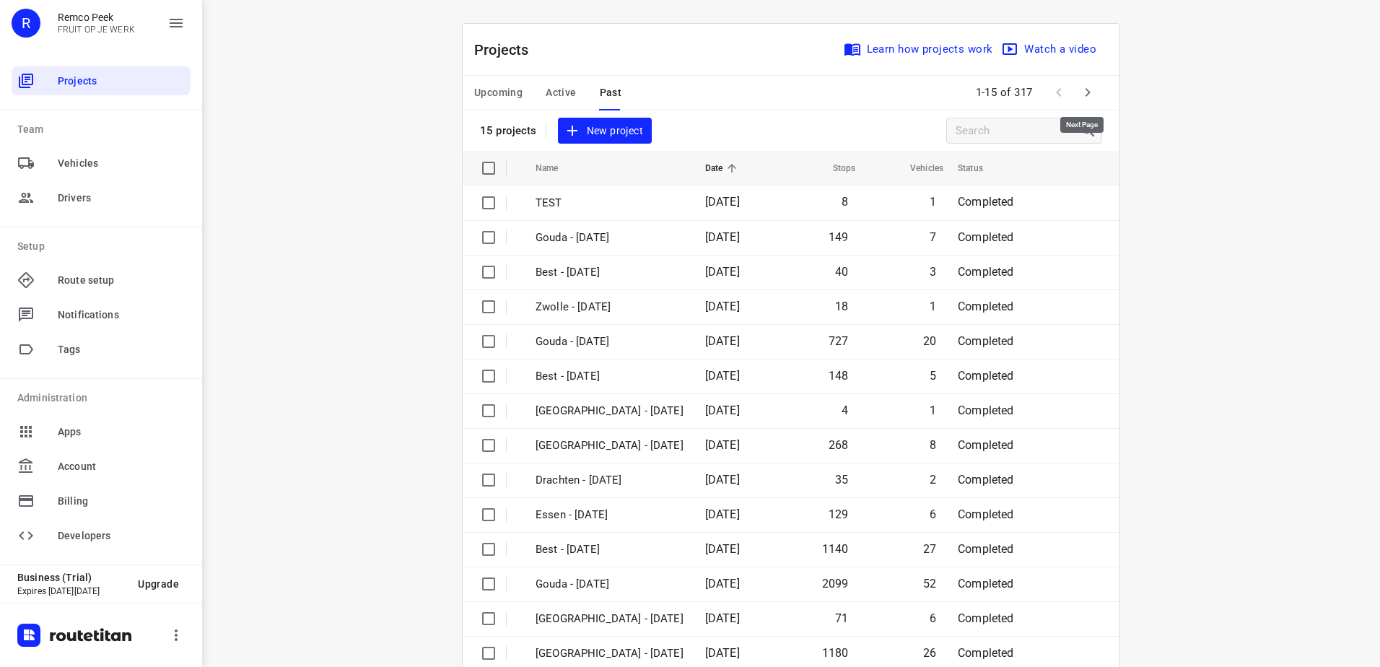
click at [1073, 96] on button "button" at bounding box center [1087, 92] width 29 height 29
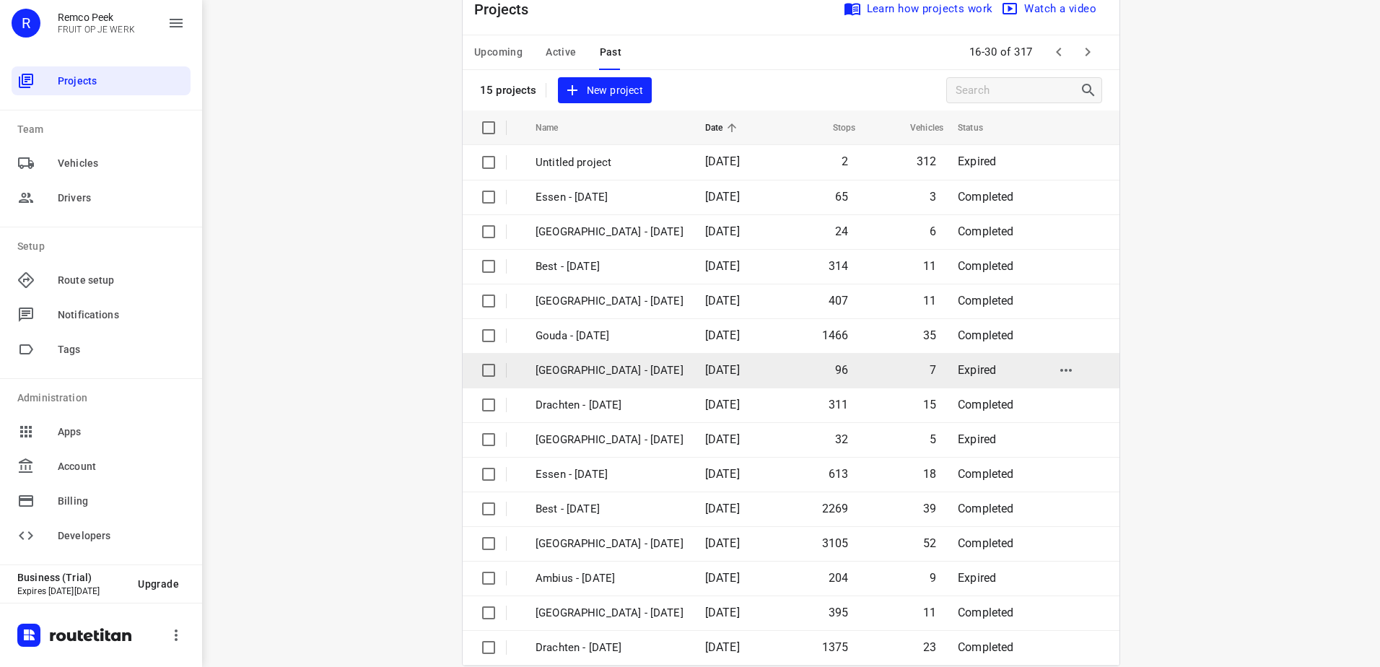
scroll to position [63, 0]
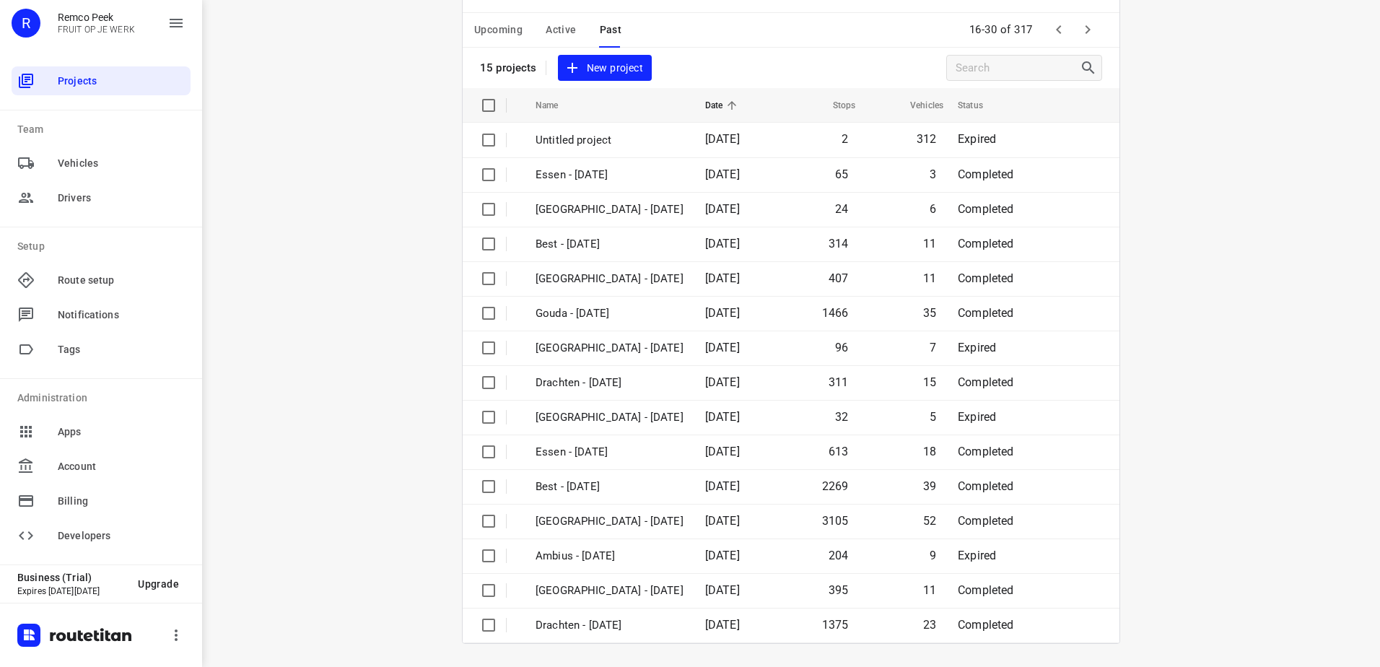
click at [1080, 25] on icon "button" at bounding box center [1087, 29] width 17 height 17
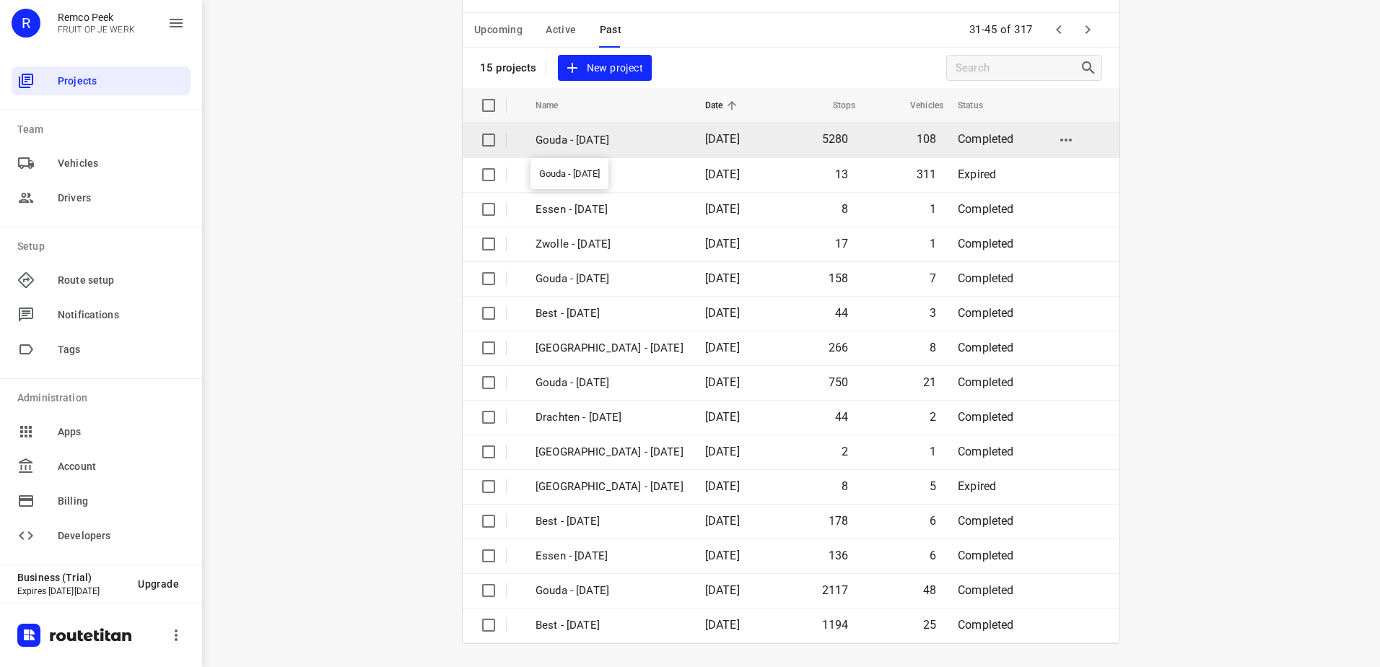
click at [592, 137] on p "Gouda - [DATE]" at bounding box center [609, 140] width 148 height 17
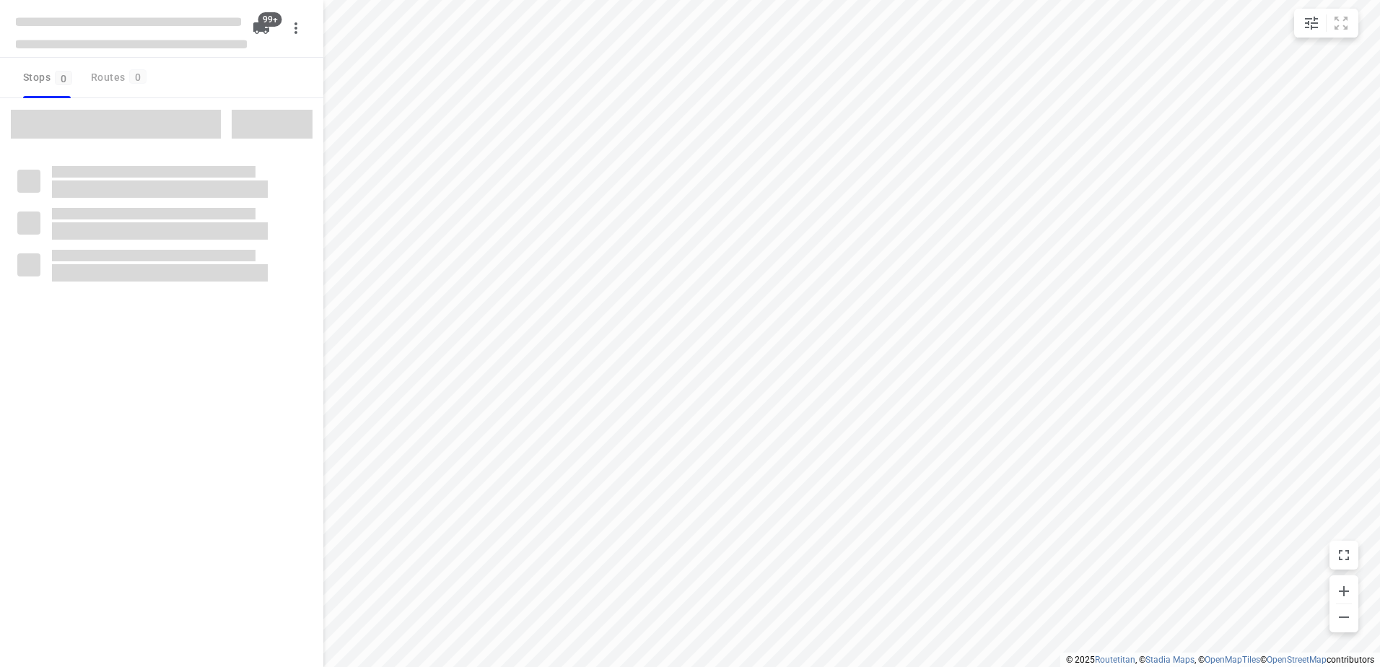
checkbox input "true"
